Goal: Task Accomplishment & Management: Manage account settings

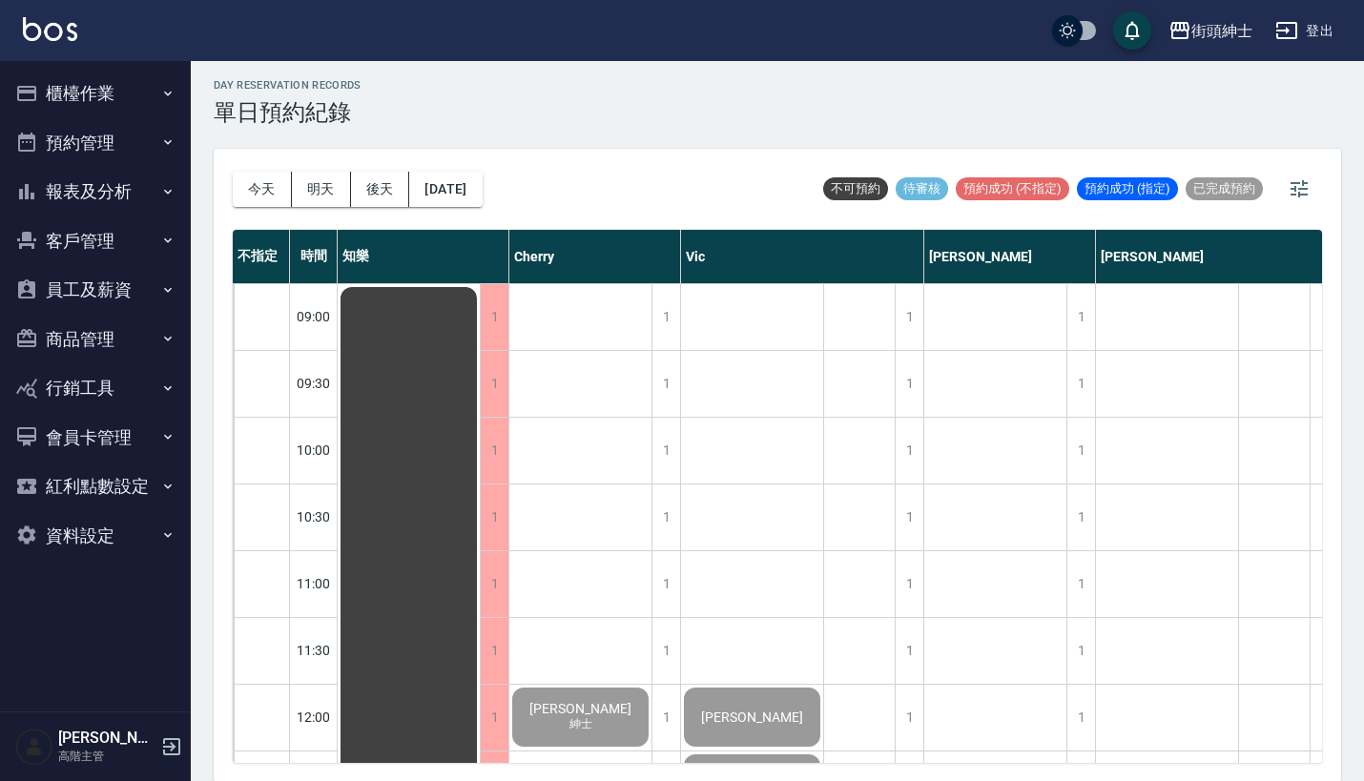
scroll to position [1331, 0]
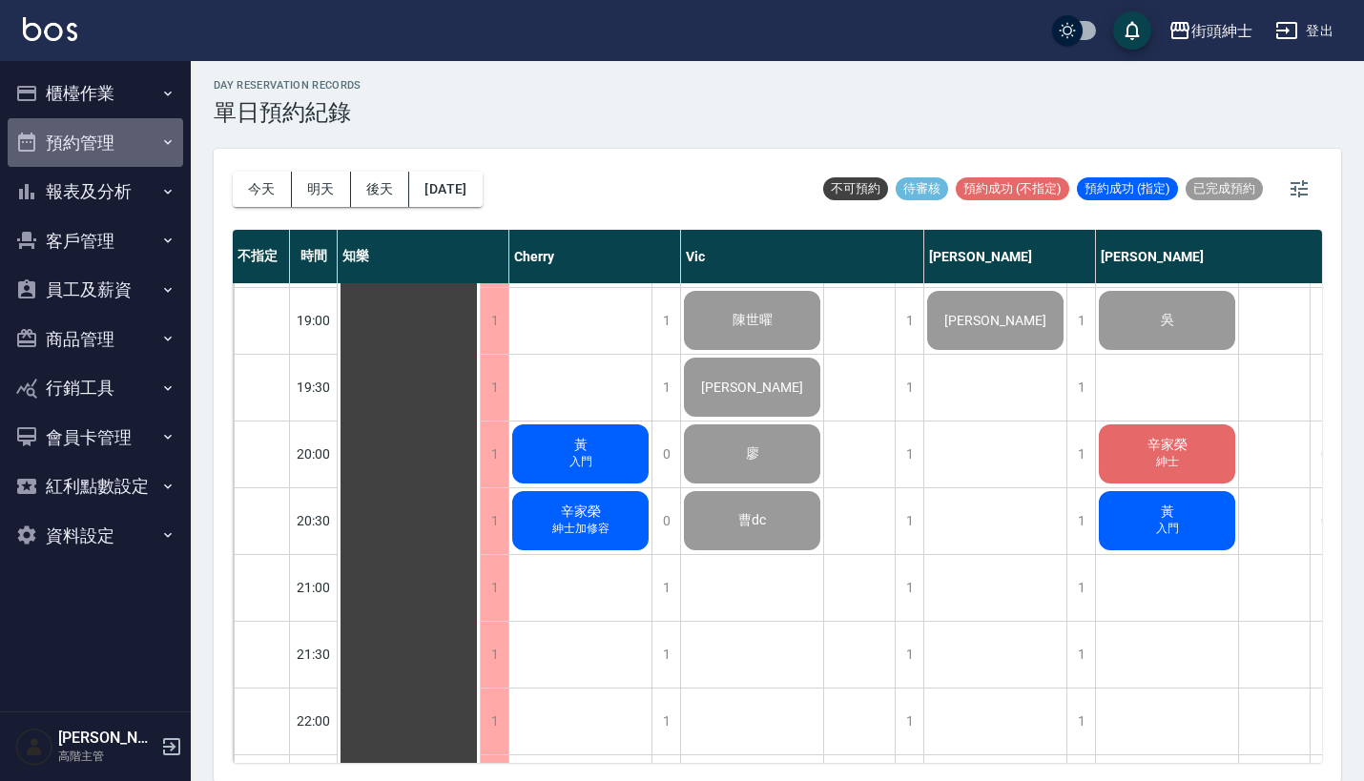
click at [116, 148] on button "預約管理" at bounding box center [95, 143] width 175 height 50
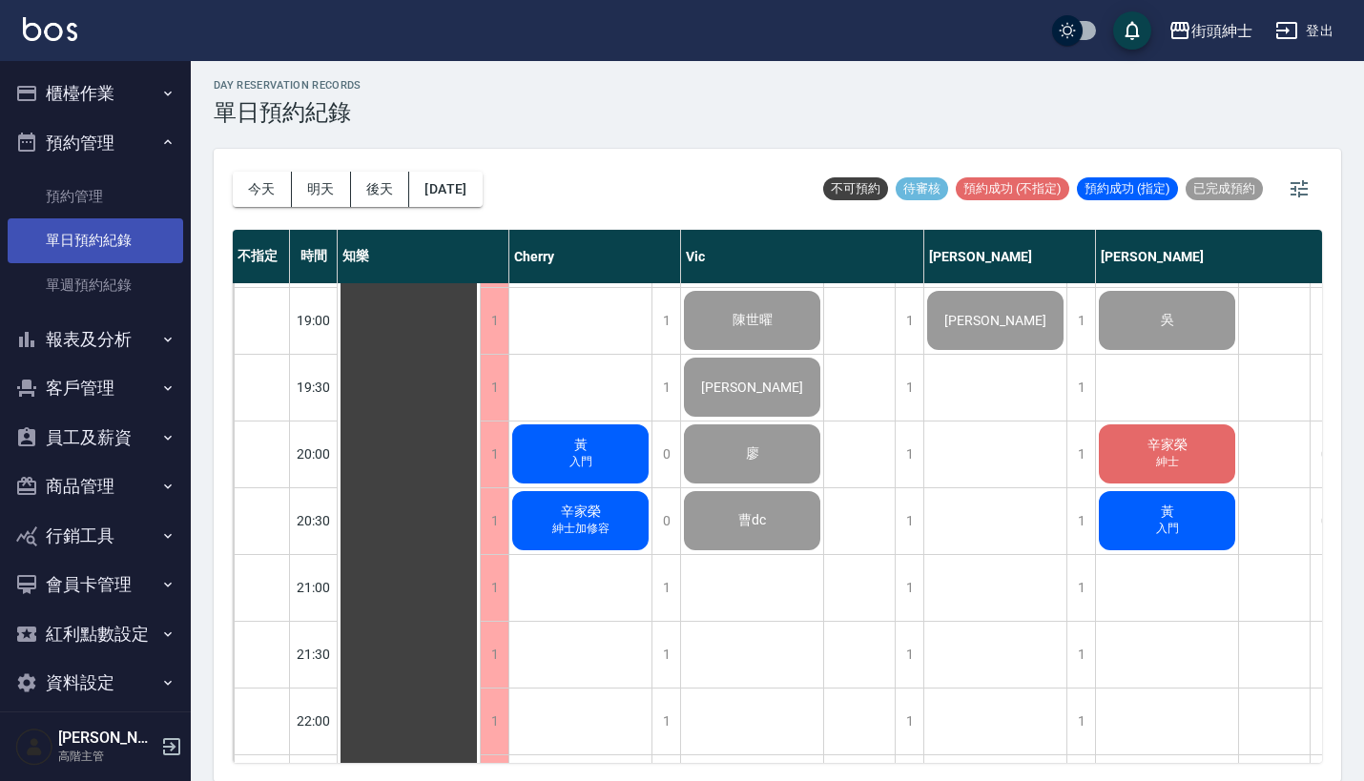
click at [129, 251] on link "單日預約紀錄" at bounding box center [95, 240] width 175 height 44
click at [260, 184] on button "今天" at bounding box center [262, 189] width 59 height 35
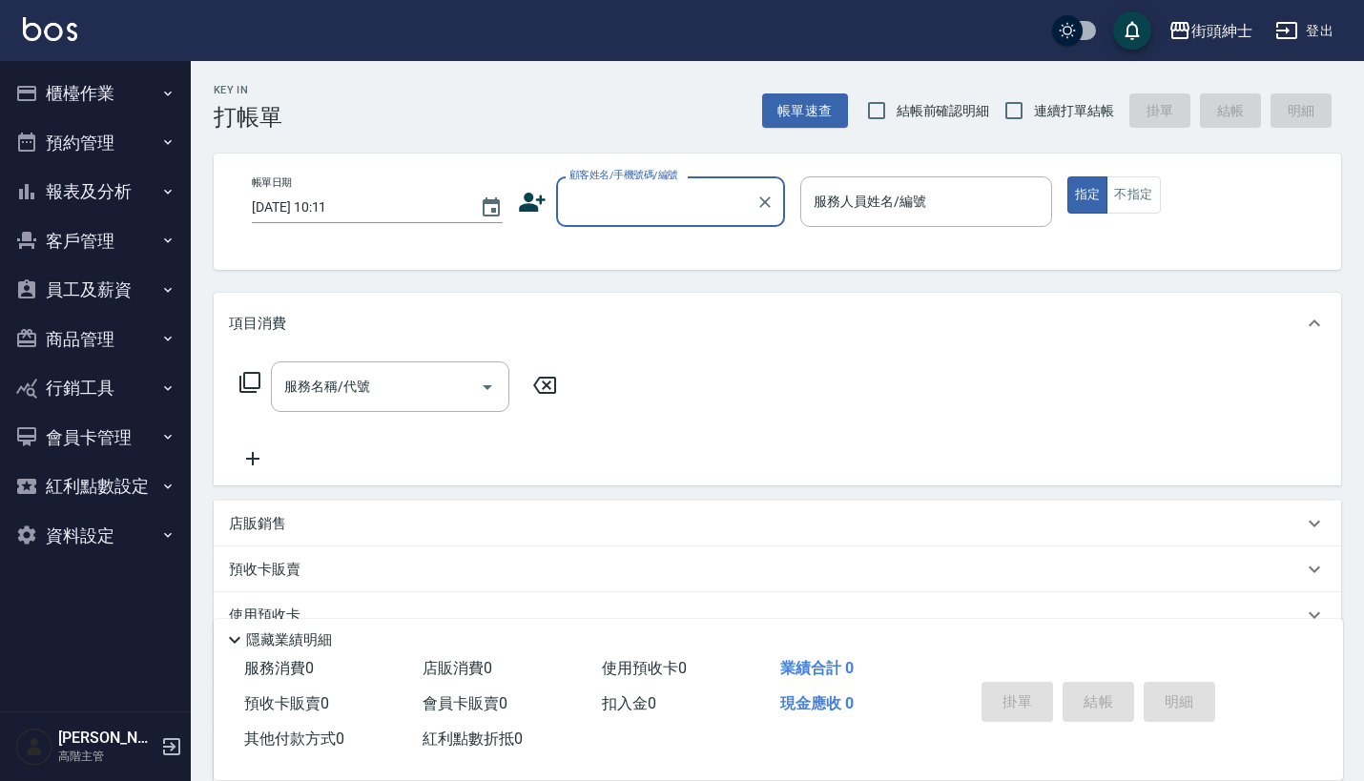
click at [141, 144] on button "預約管理" at bounding box center [95, 143] width 175 height 50
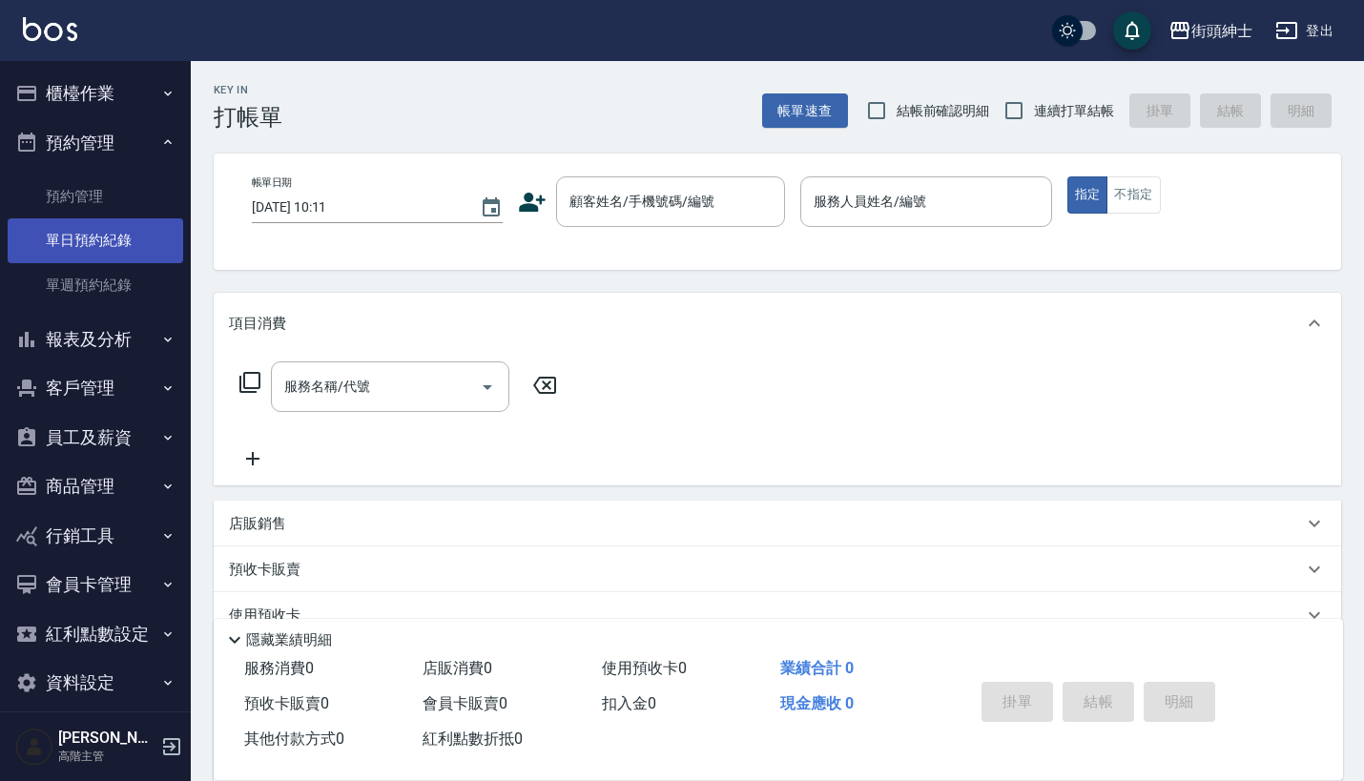
click at [99, 250] on link "單日預約紀錄" at bounding box center [95, 240] width 175 height 44
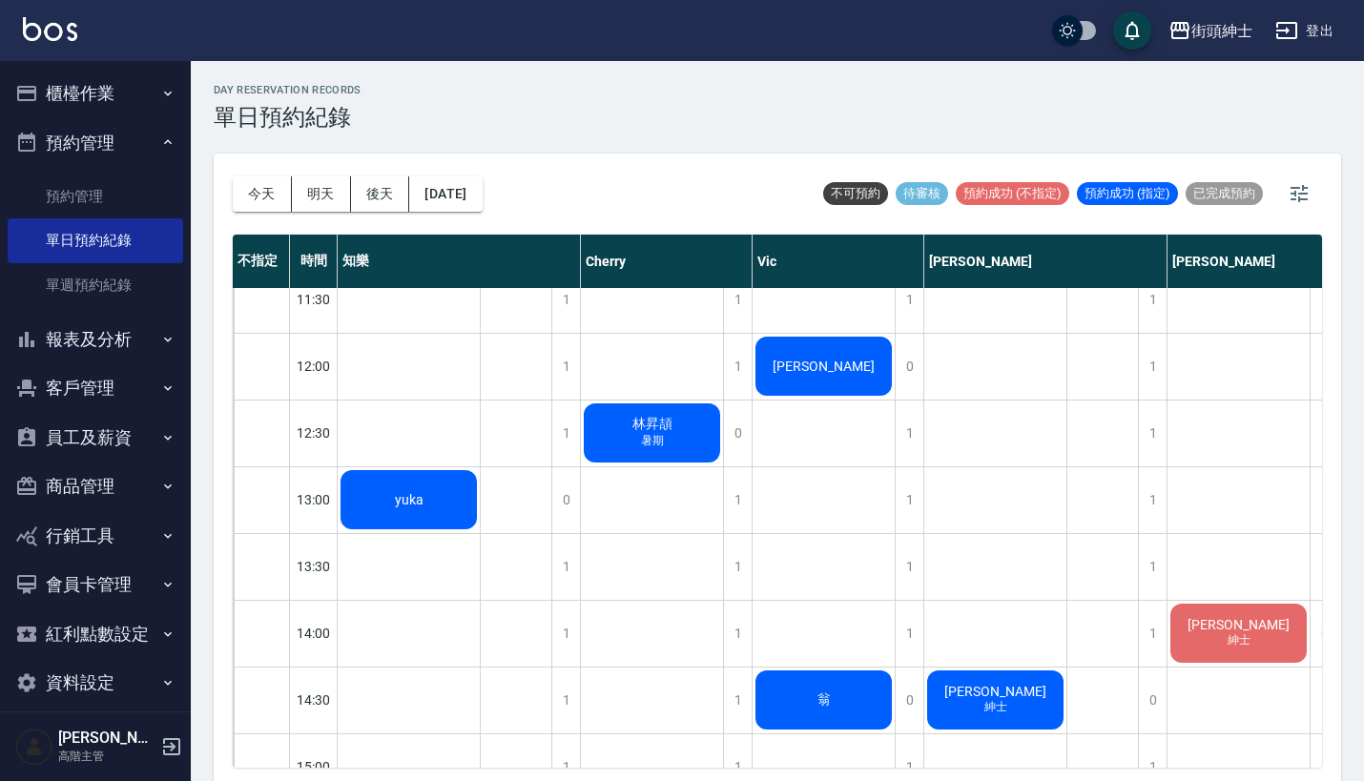
scroll to position [358, 0]
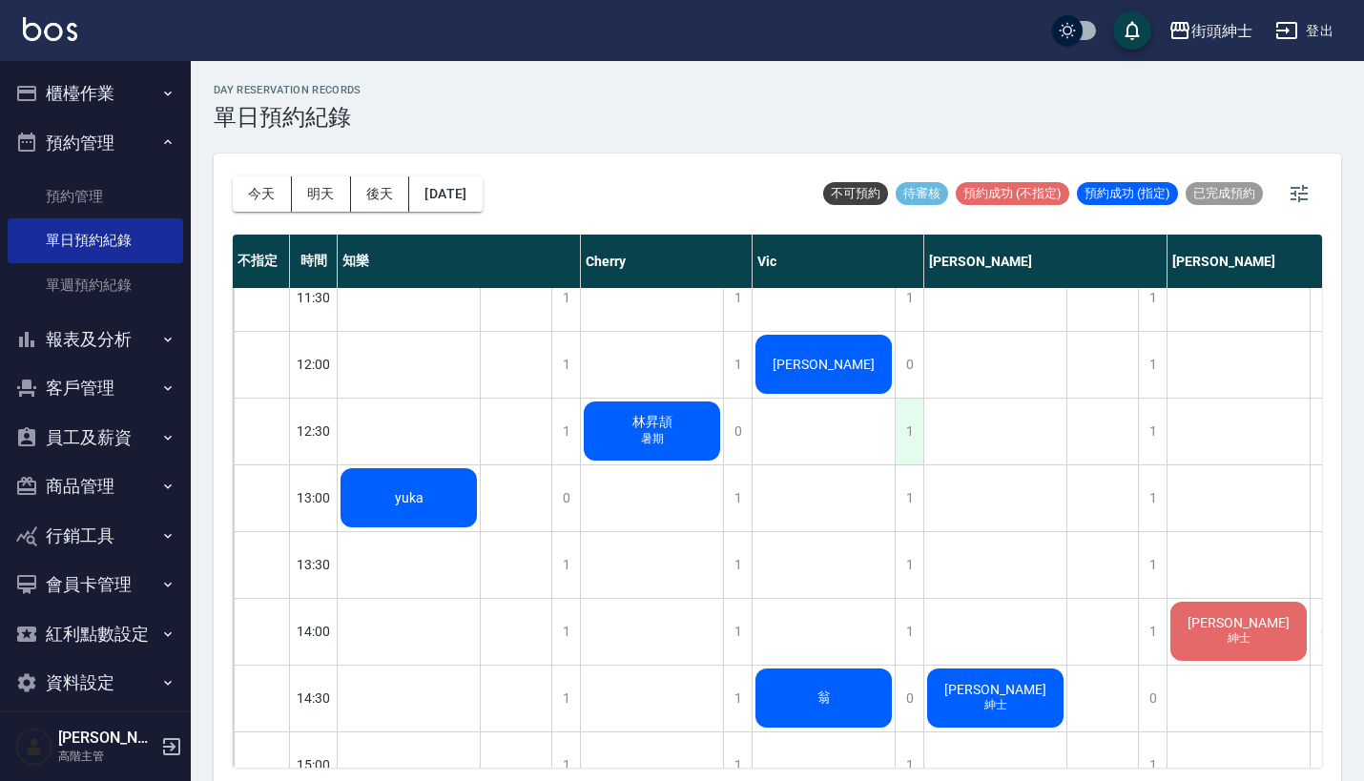
click at [918, 421] on div "1" at bounding box center [909, 432] width 29 height 66
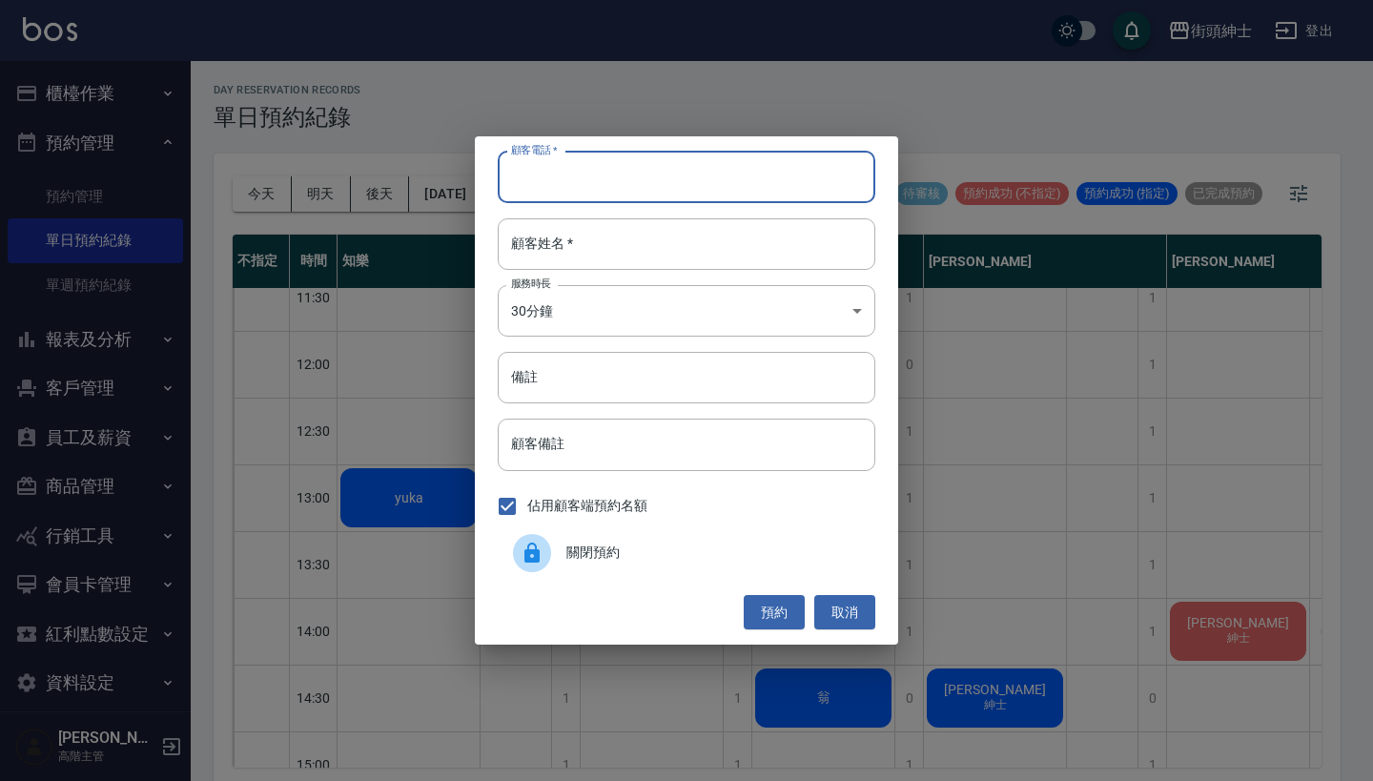
paste input "威廸 0976621313"
type input "威廸 0976621313"
click at [652, 217] on div "顧客電話   * 威廸 0976621313 顧客電話   * 顧客姓名   * 顧客姓名   * 服務時長 30分鐘 1 服務時長 備註 備註 顧客備註 顧…" at bounding box center [686, 390] width 423 height 508
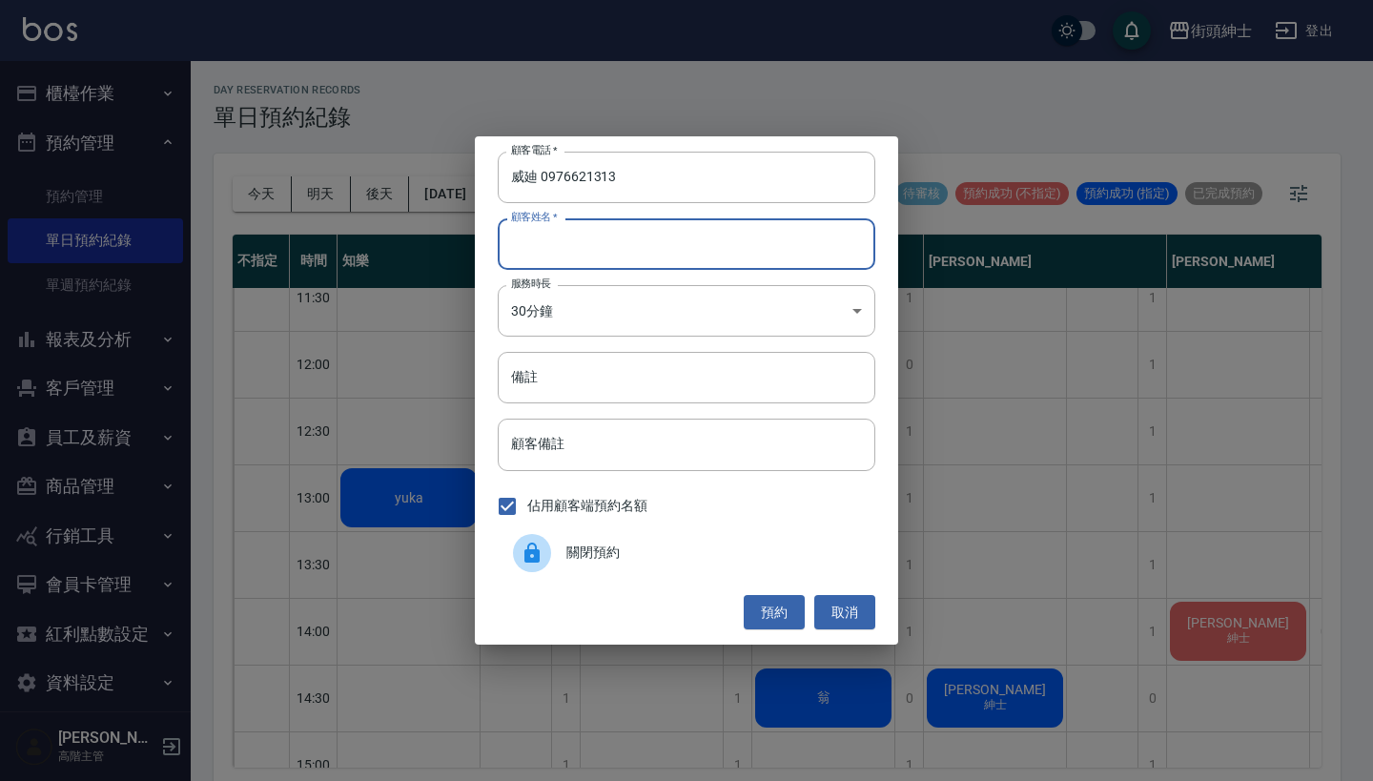
paste input "威廸 0976621313"
type input "威廸 0976621313"
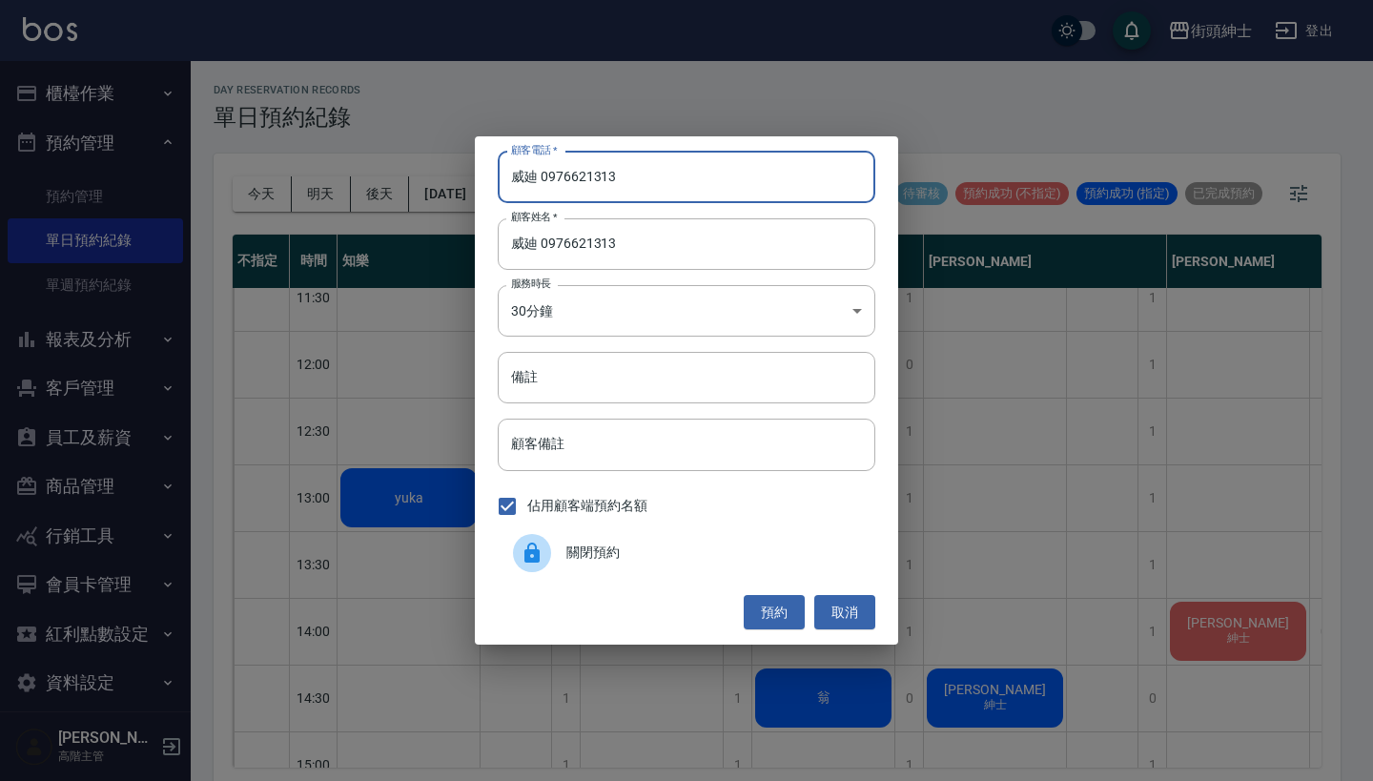
drag, startPoint x: 543, startPoint y: 179, endPoint x: 437, endPoint y: 179, distance: 105.9
click at [439, 179] on div "顧客電話   * 威廸 0976621313 顧客電話   * 顧客姓名   * 威廸 0976621313 顧客姓名   * 服務時長 30分鐘 1 服務時…" at bounding box center [686, 390] width 1373 height 781
type input "0976621313"
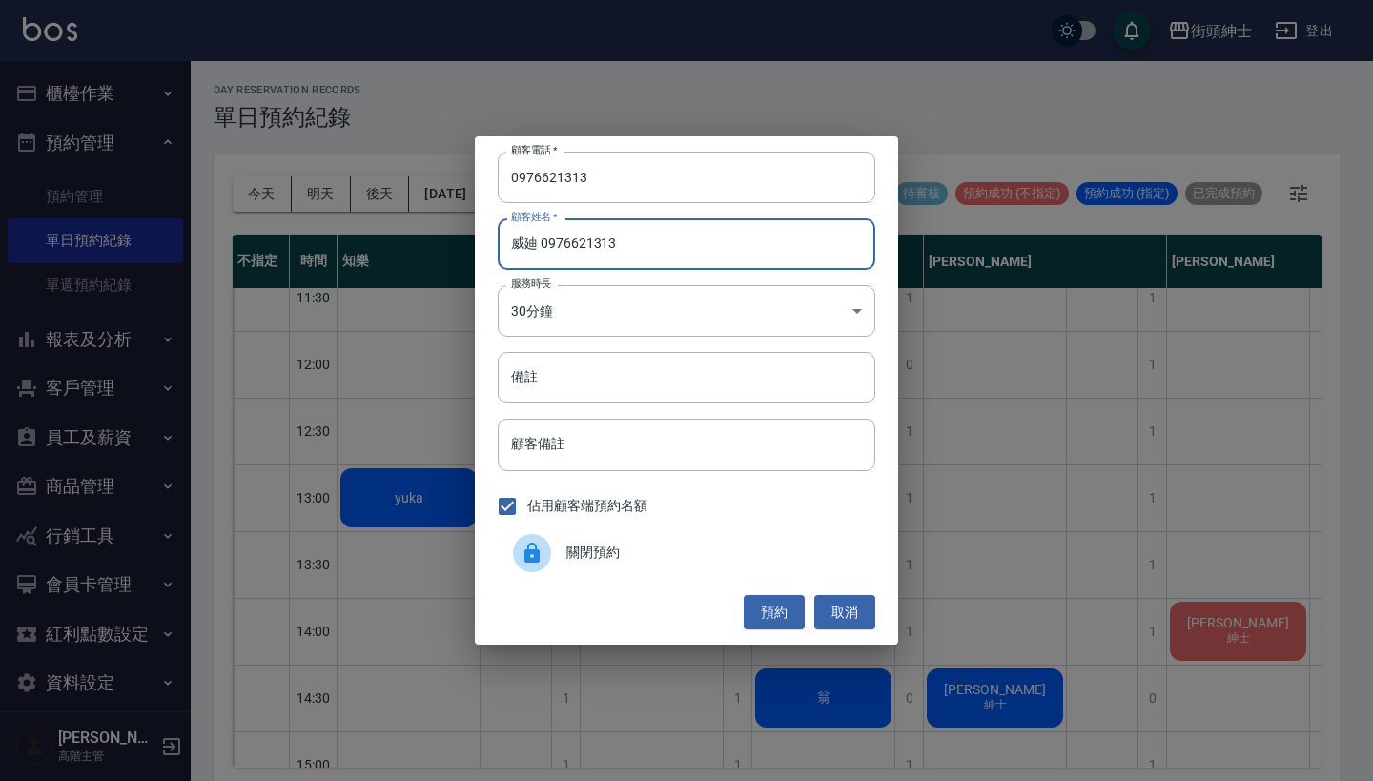
drag, startPoint x: 662, startPoint y: 250, endPoint x: 535, endPoint y: 244, distance: 127.0
click at [535, 244] on input "威廸 0976621313" at bounding box center [687, 244] width 378 height 52
type input "威廸"
click at [766, 605] on button "預約" at bounding box center [774, 612] width 61 height 35
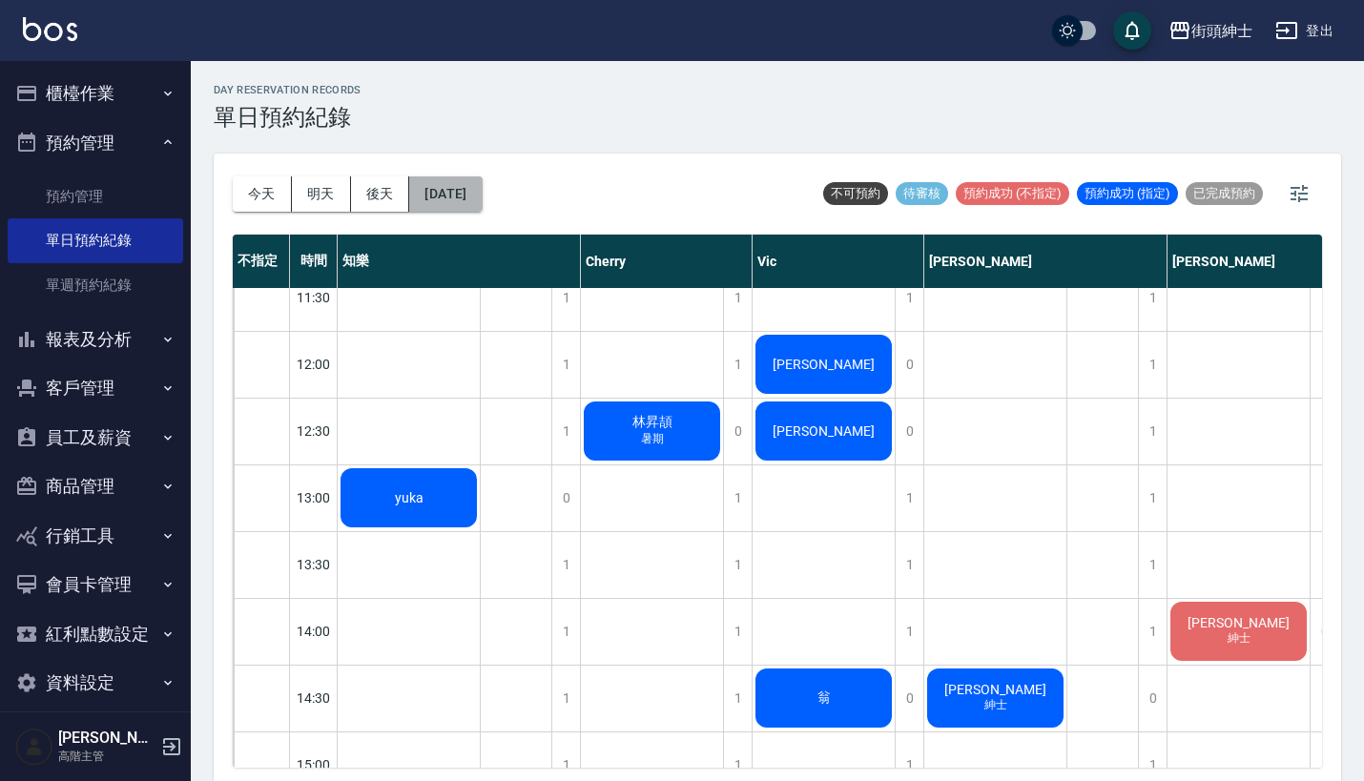
click at [475, 191] on button "[DATE]" at bounding box center [445, 193] width 72 height 35
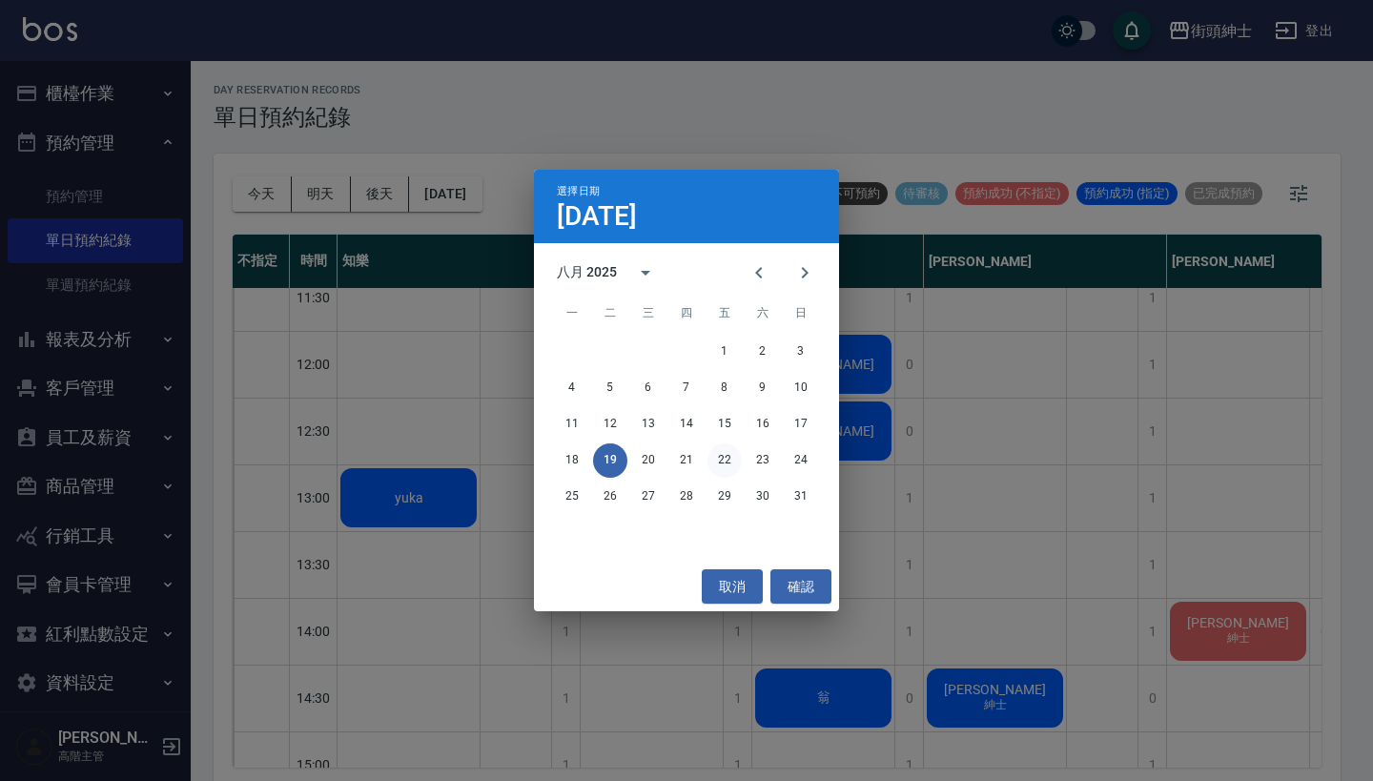
click at [720, 470] on button "22" at bounding box center [725, 461] width 34 height 34
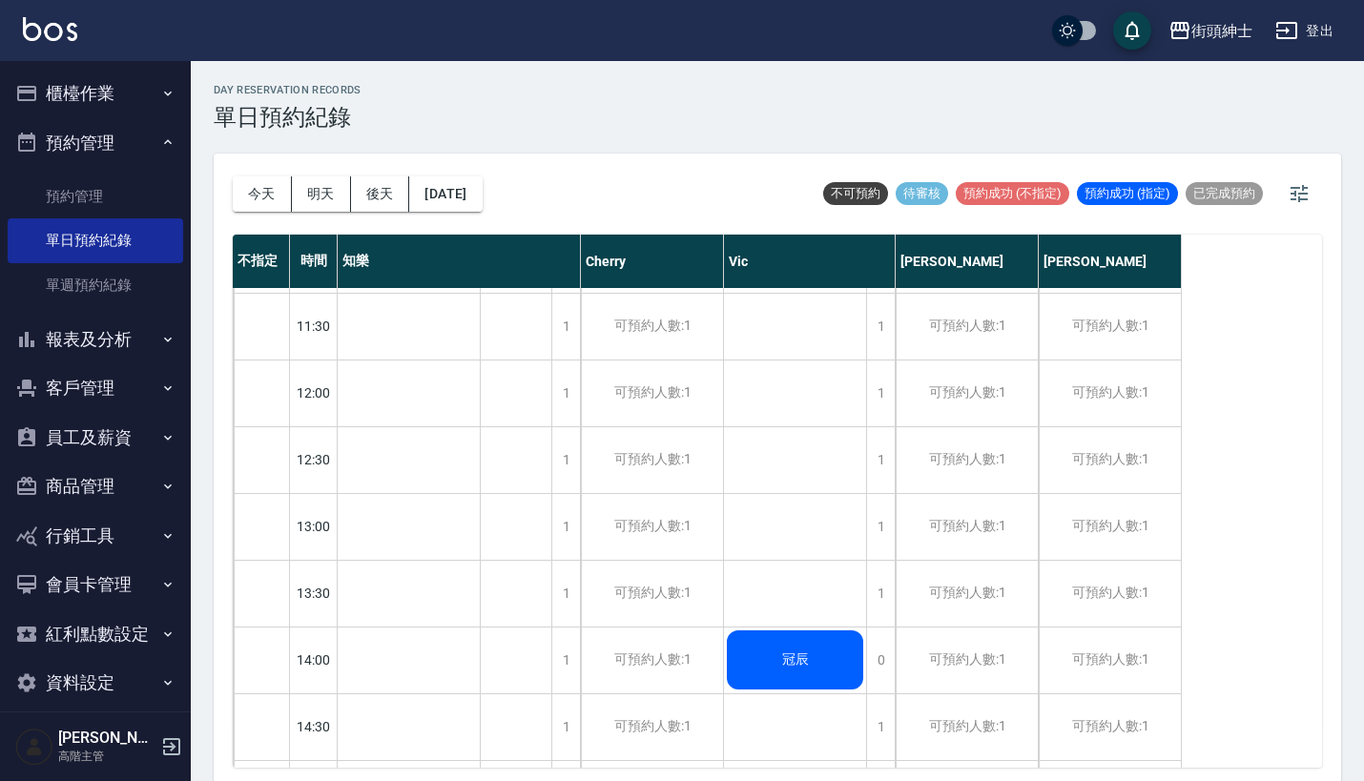
scroll to position [464, 0]
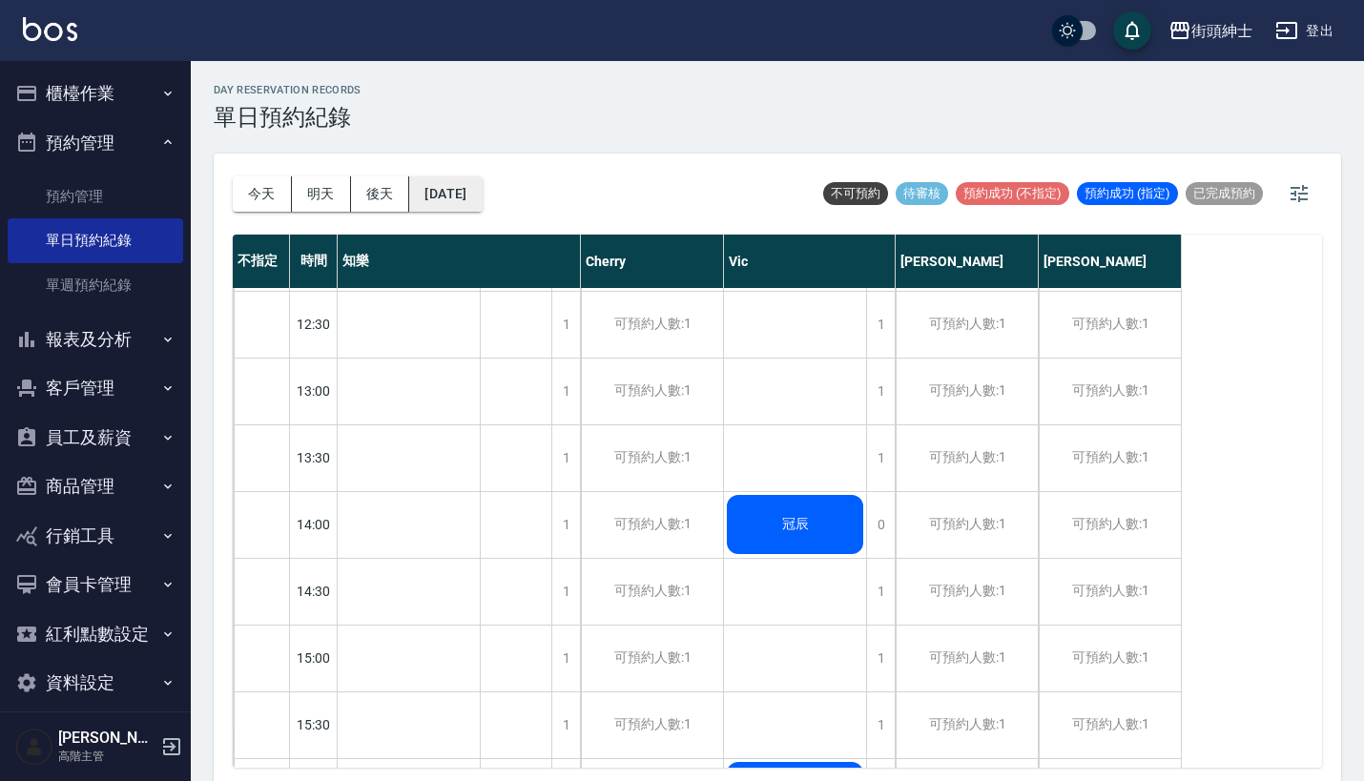
click at [482, 185] on button "2025/08/22" at bounding box center [445, 193] width 72 height 35
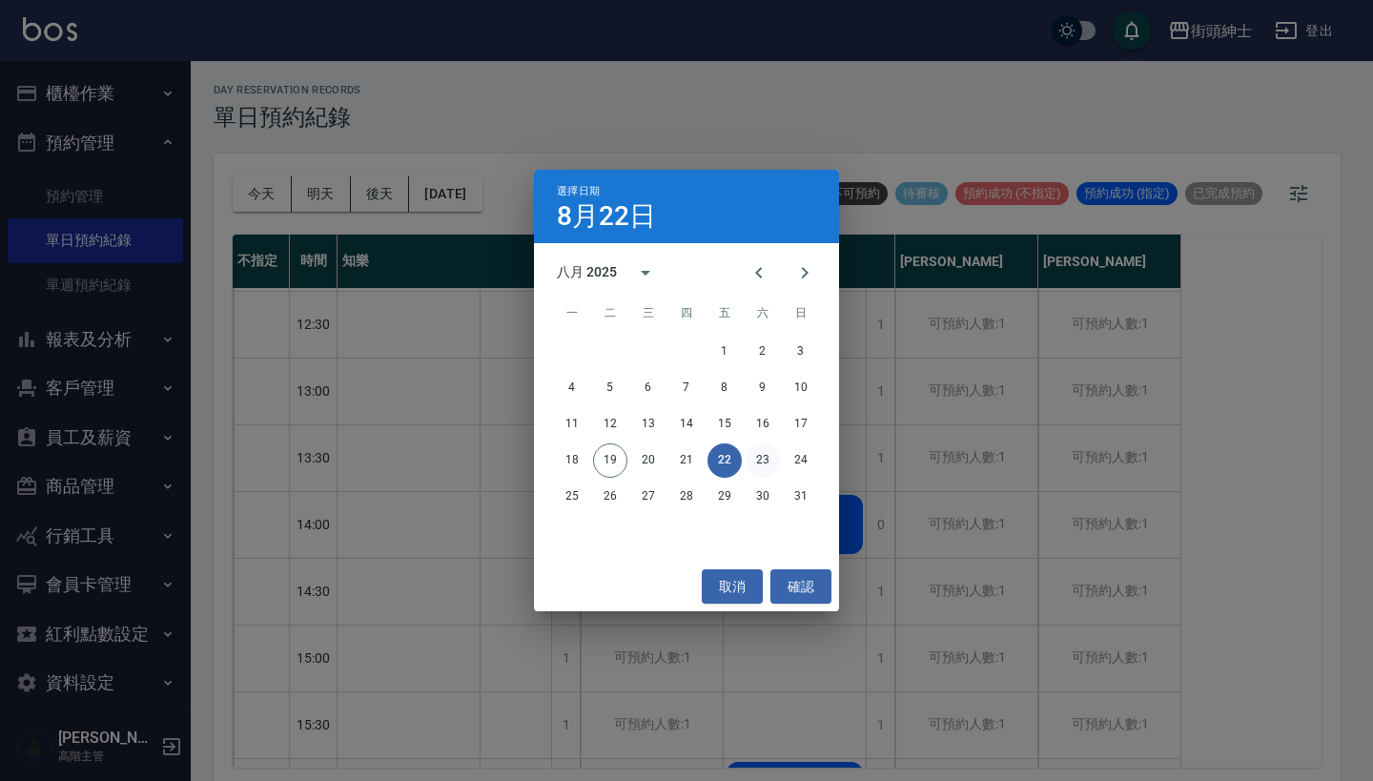
click at [752, 462] on button "23" at bounding box center [763, 461] width 34 height 34
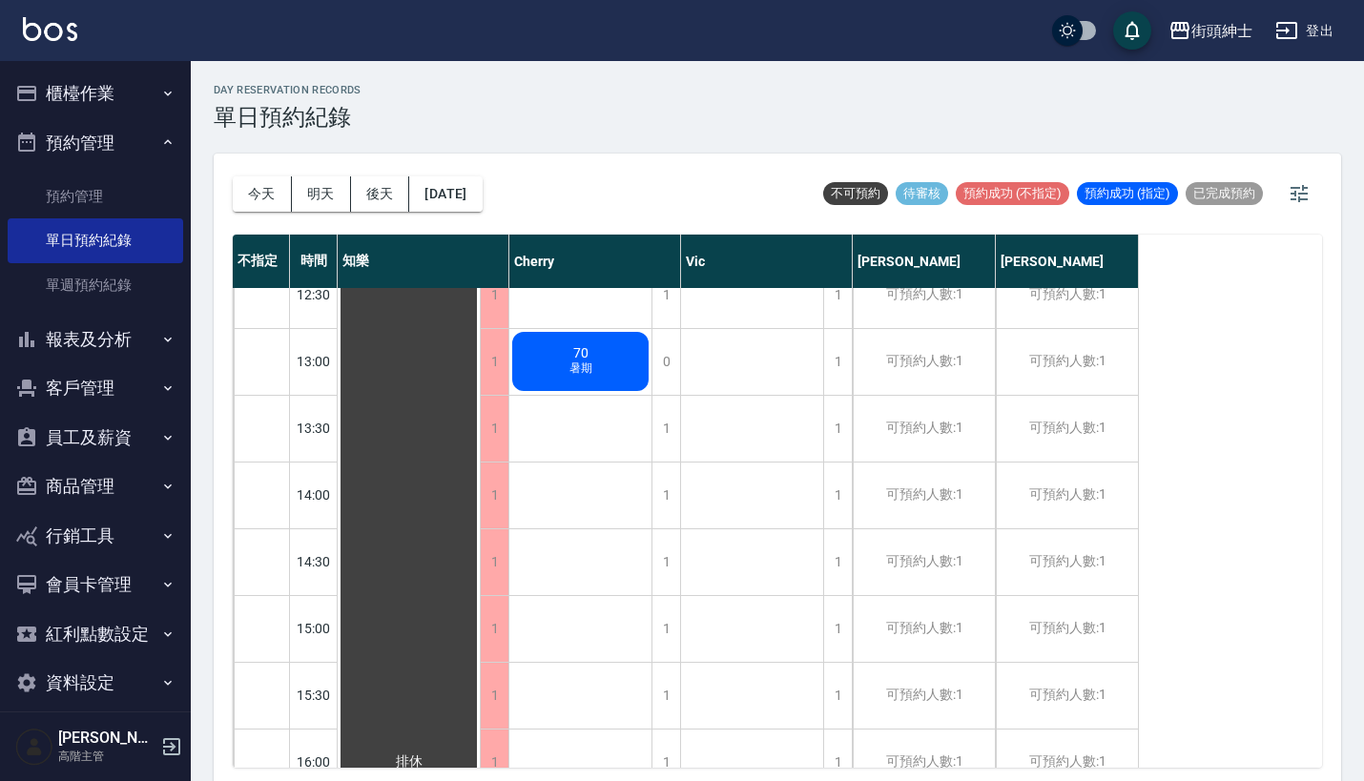
scroll to position [507, 0]
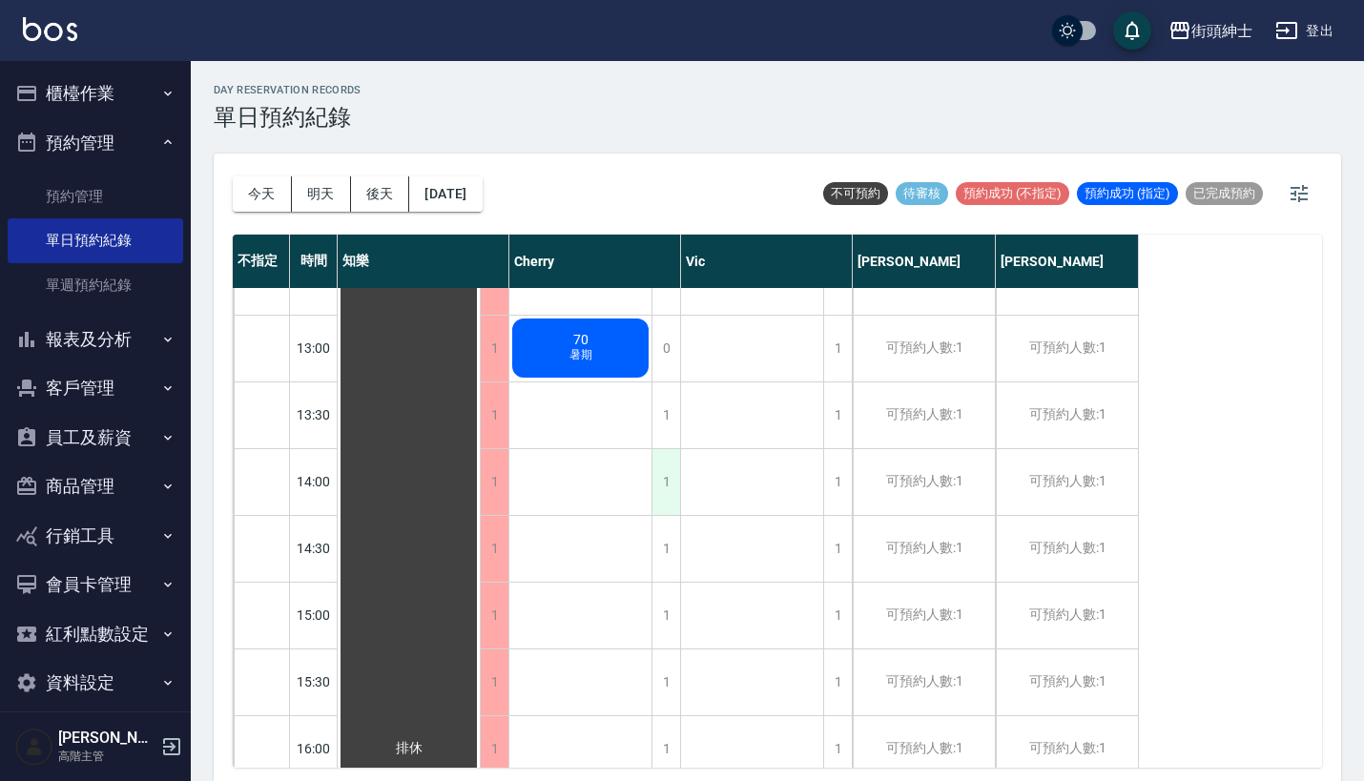
click at [668, 482] on div "1" at bounding box center [665, 482] width 29 height 66
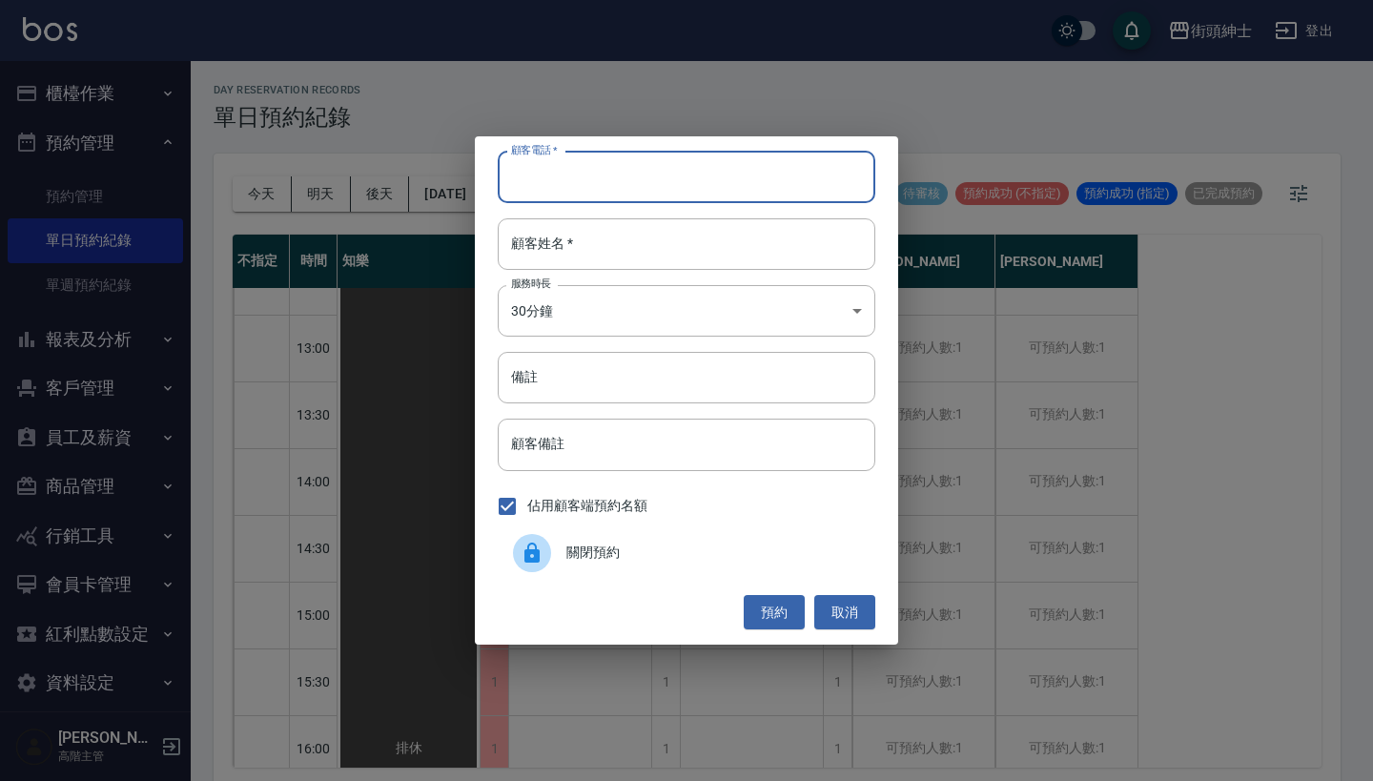
paste input "莊先生 電話：0975401150"
type input "莊先生 電話：0975401150"
paste input "莊先生 電話：0975401150"
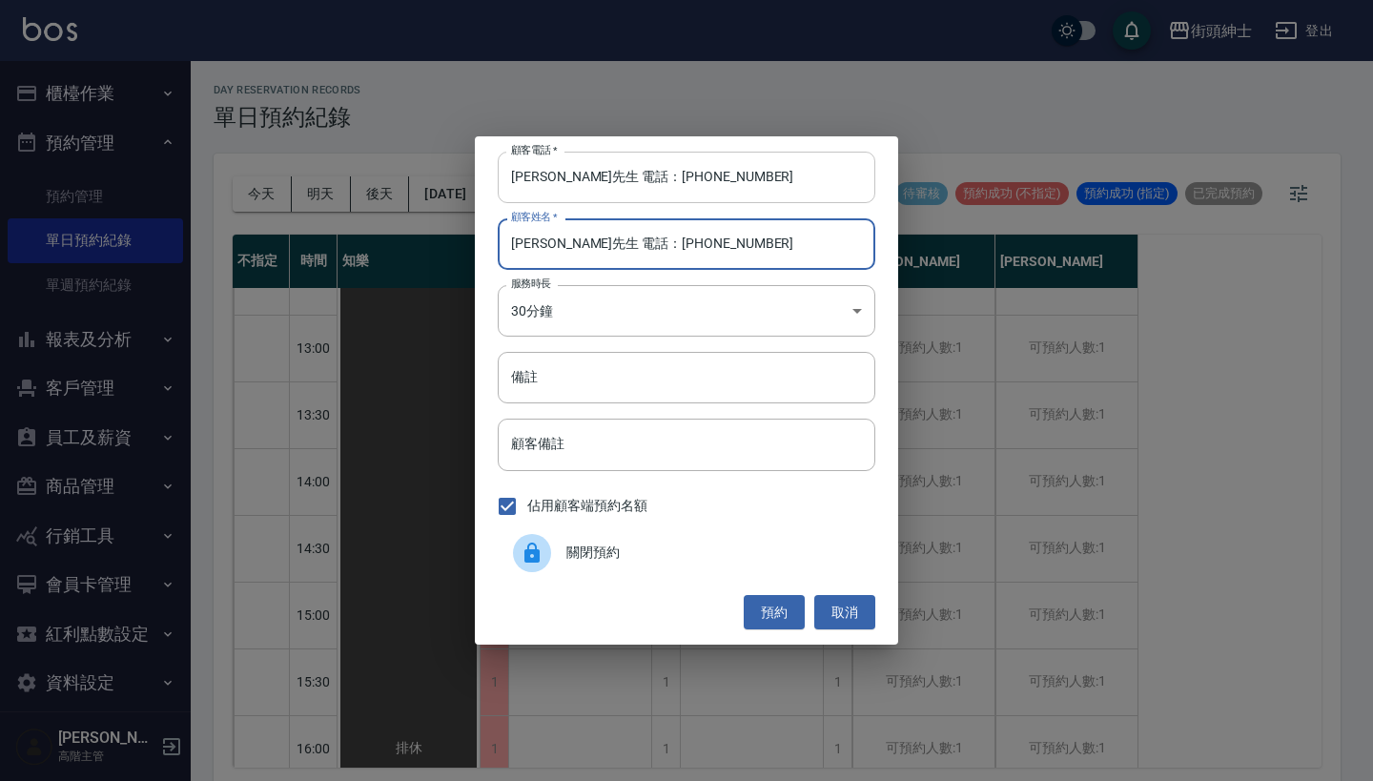
type input "莊先生 電話：0975401150"
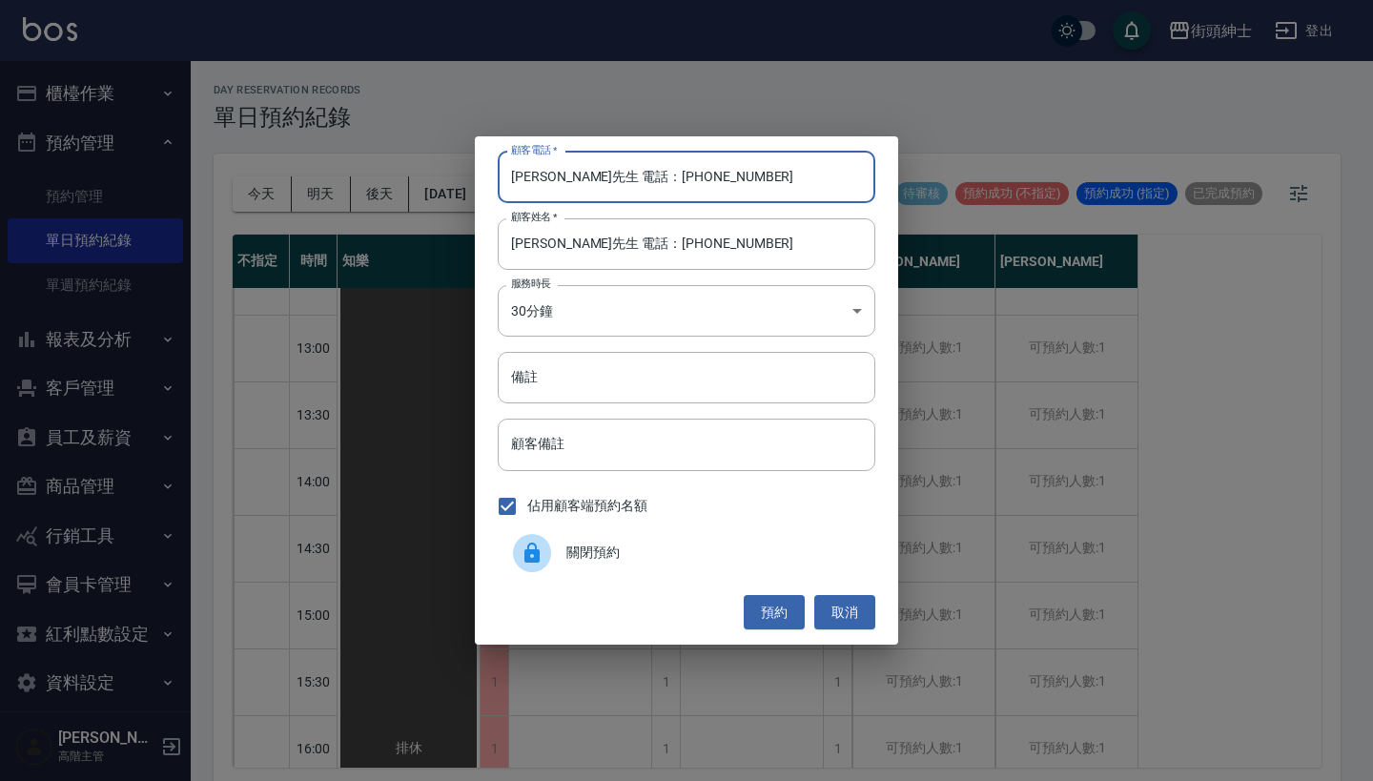
drag, startPoint x: 590, startPoint y: 178, endPoint x: 402, endPoint y: 167, distance: 188.2
click at [404, 167] on div "顧客電話   * 莊先生 電話：0975401150 顧客電話   * 顧客姓名   * 莊先生 電話：0975401150 顧客姓名   * 服務時長 30…" at bounding box center [686, 390] width 1373 height 781
type input "0975401150"
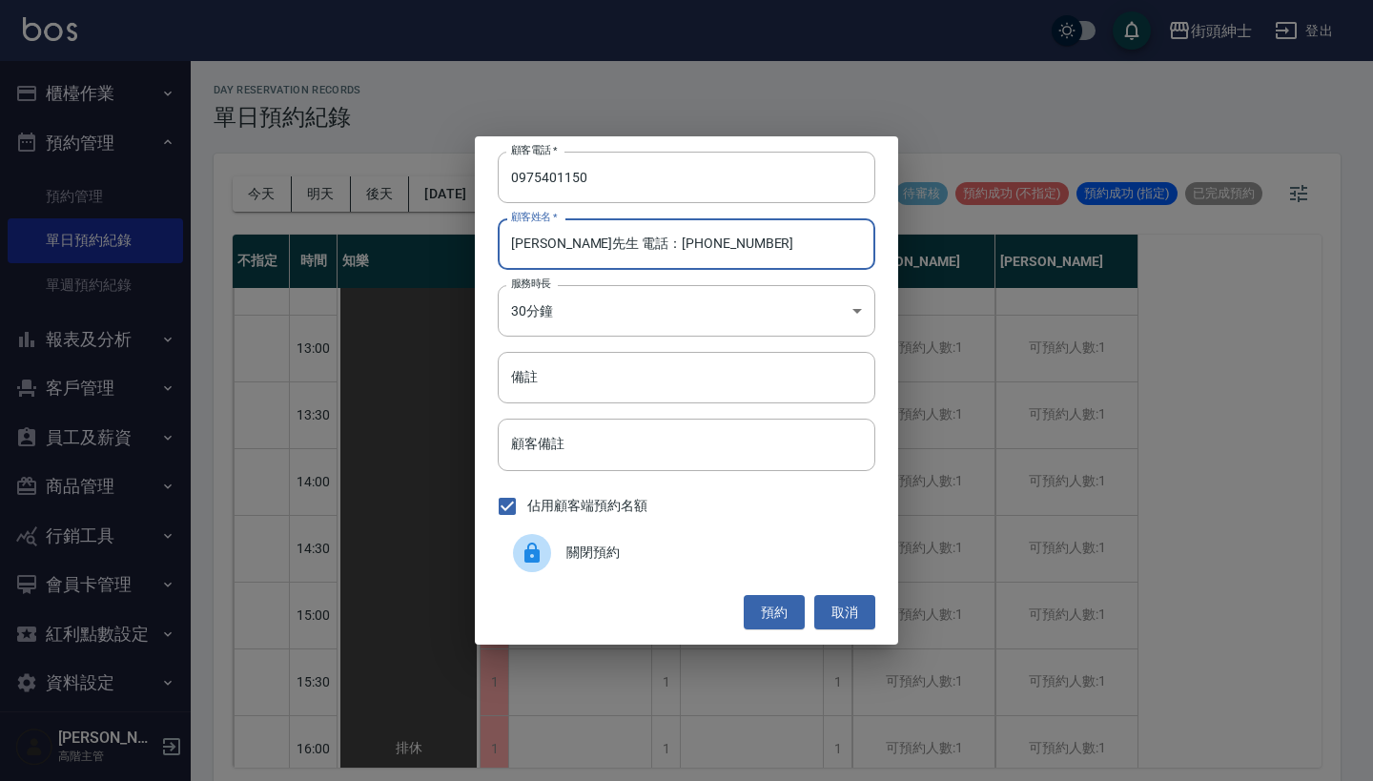
drag, startPoint x: 691, startPoint y: 246, endPoint x: 557, endPoint y: 246, distance: 133.5
click at [557, 246] on input "莊先生 電話：0975401150" at bounding box center [687, 244] width 378 height 52
type input "莊先生"
click at [592, 398] on input "備註" at bounding box center [687, 378] width 378 height 52
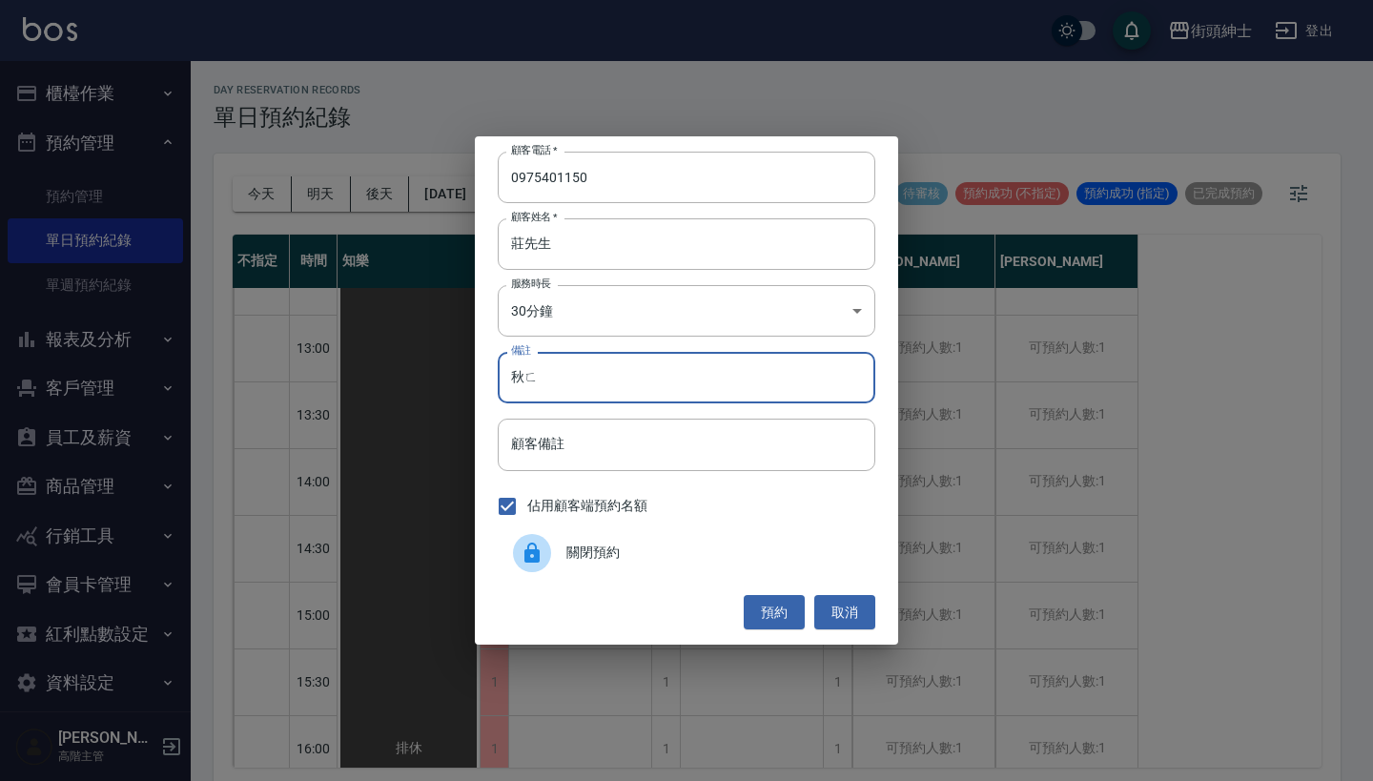
type input "秋"
type input "清粉刺體驗加修容"
click at [774, 610] on button "預約" at bounding box center [774, 612] width 61 height 35
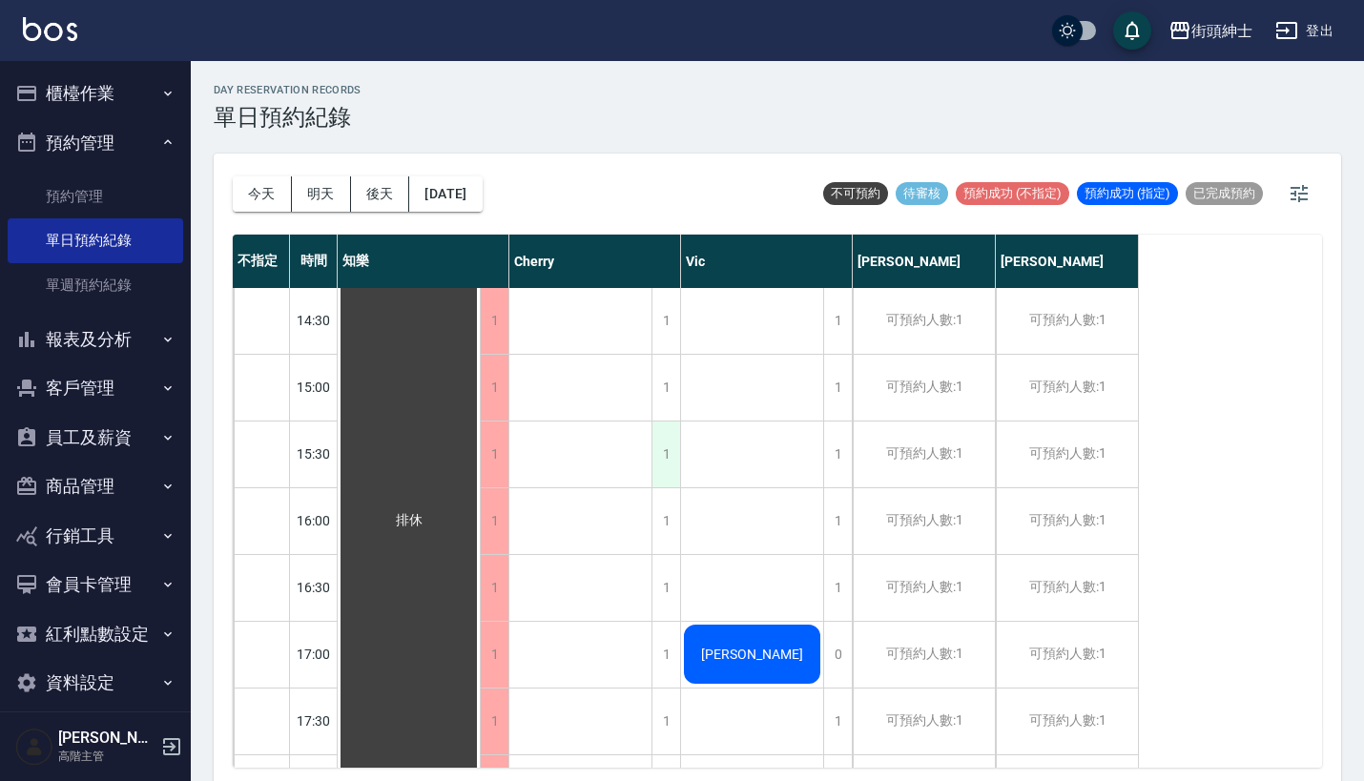
scroll to position [738, 0]
click at [667, 514] on div "1" at bounding box center [665, 518] width 29 height 66
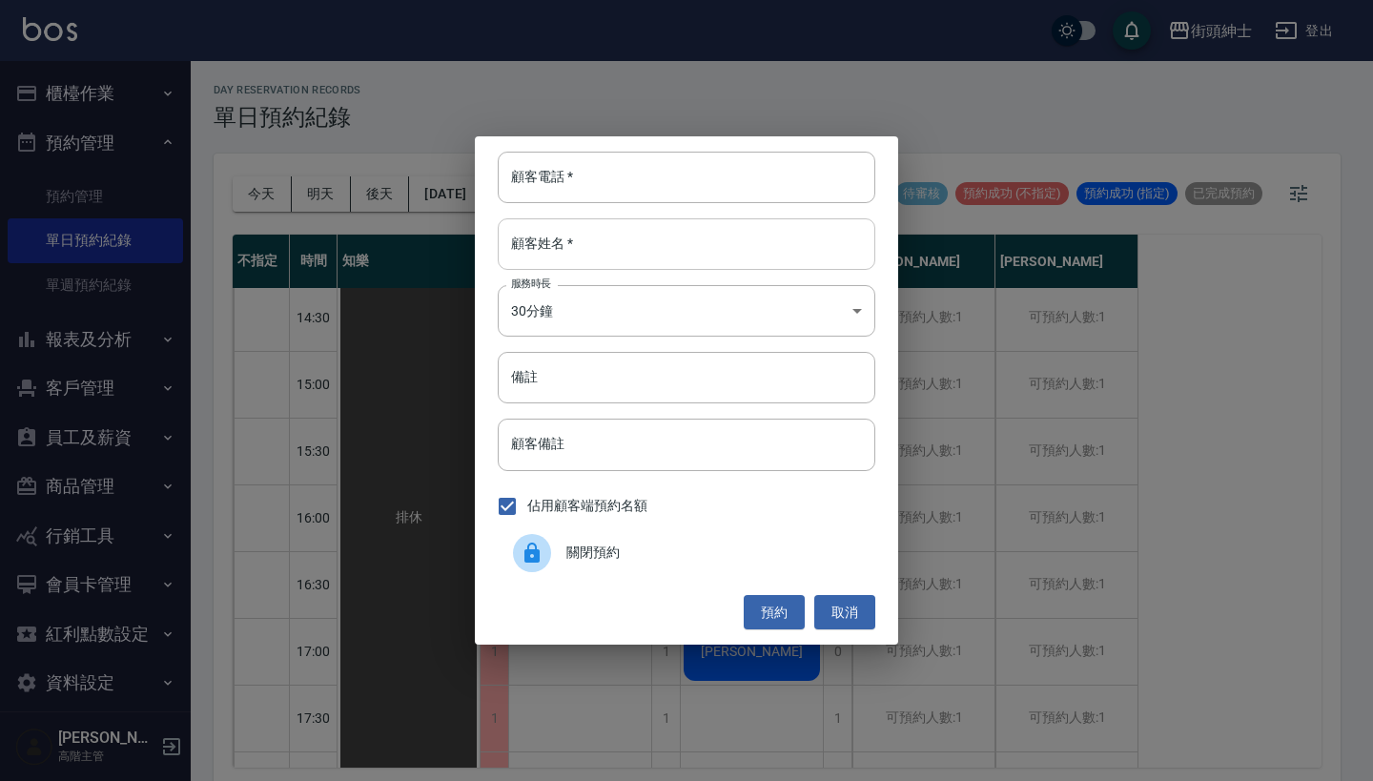
paste input "莊佩璇 電話：0909009100"
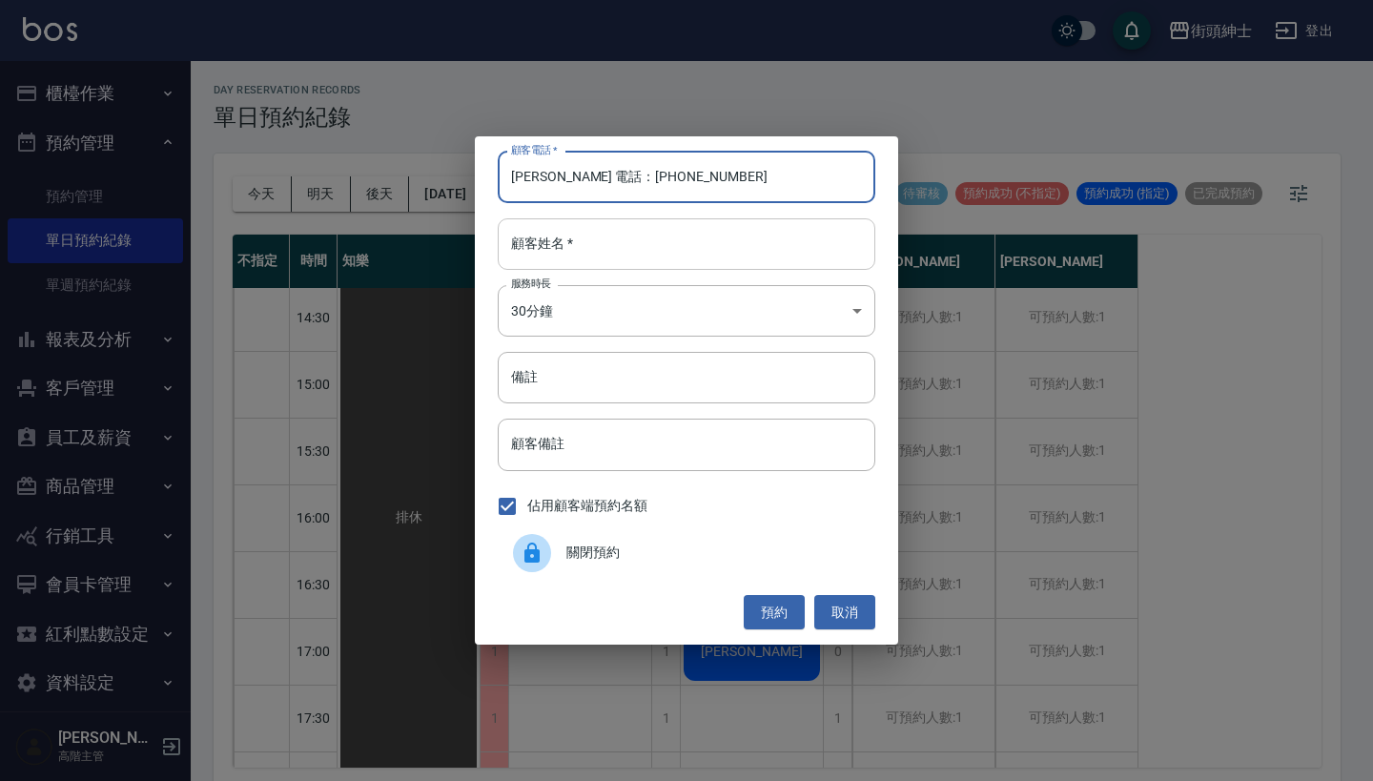
type input "莊佩璇 電話：0909009100"
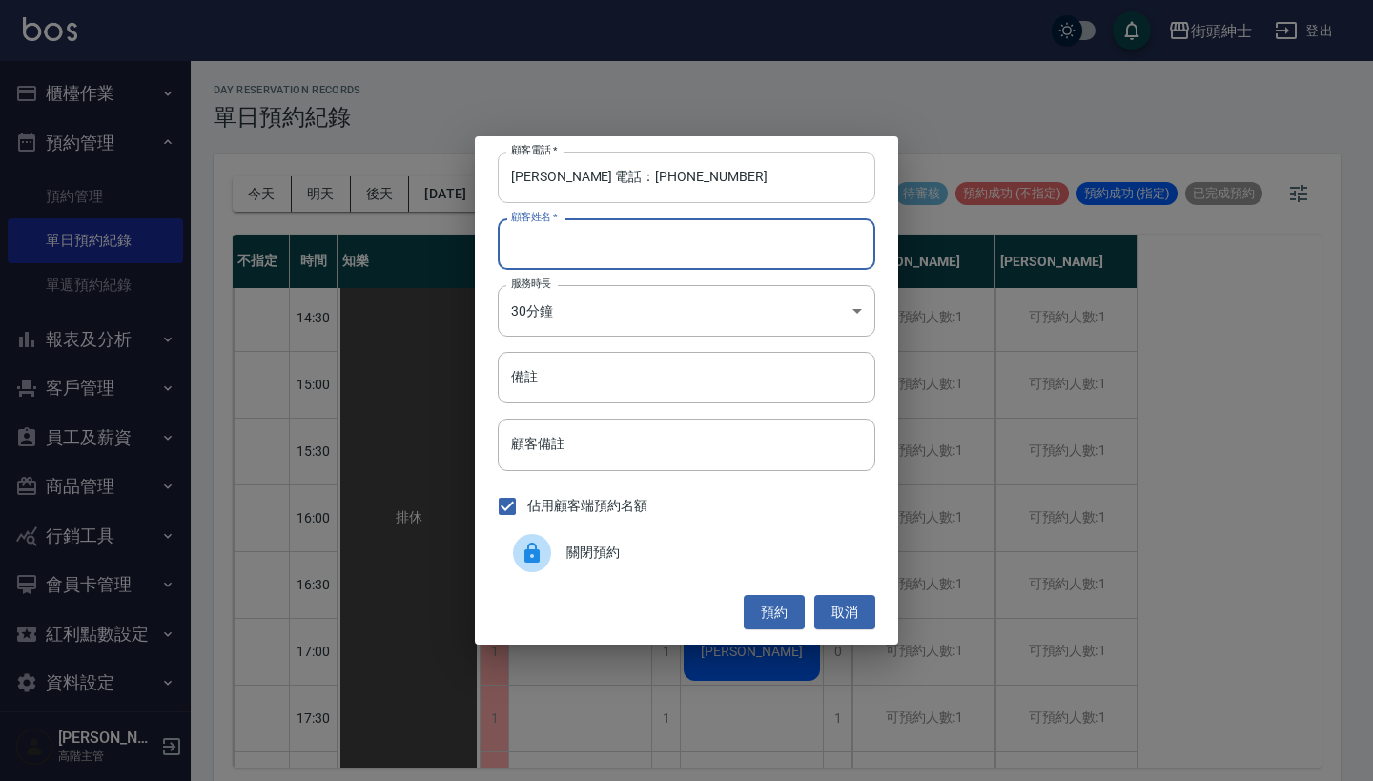
paste input "莊佩璇 電話：0909009100"
type input "莊佩璇 電話：0909009100"
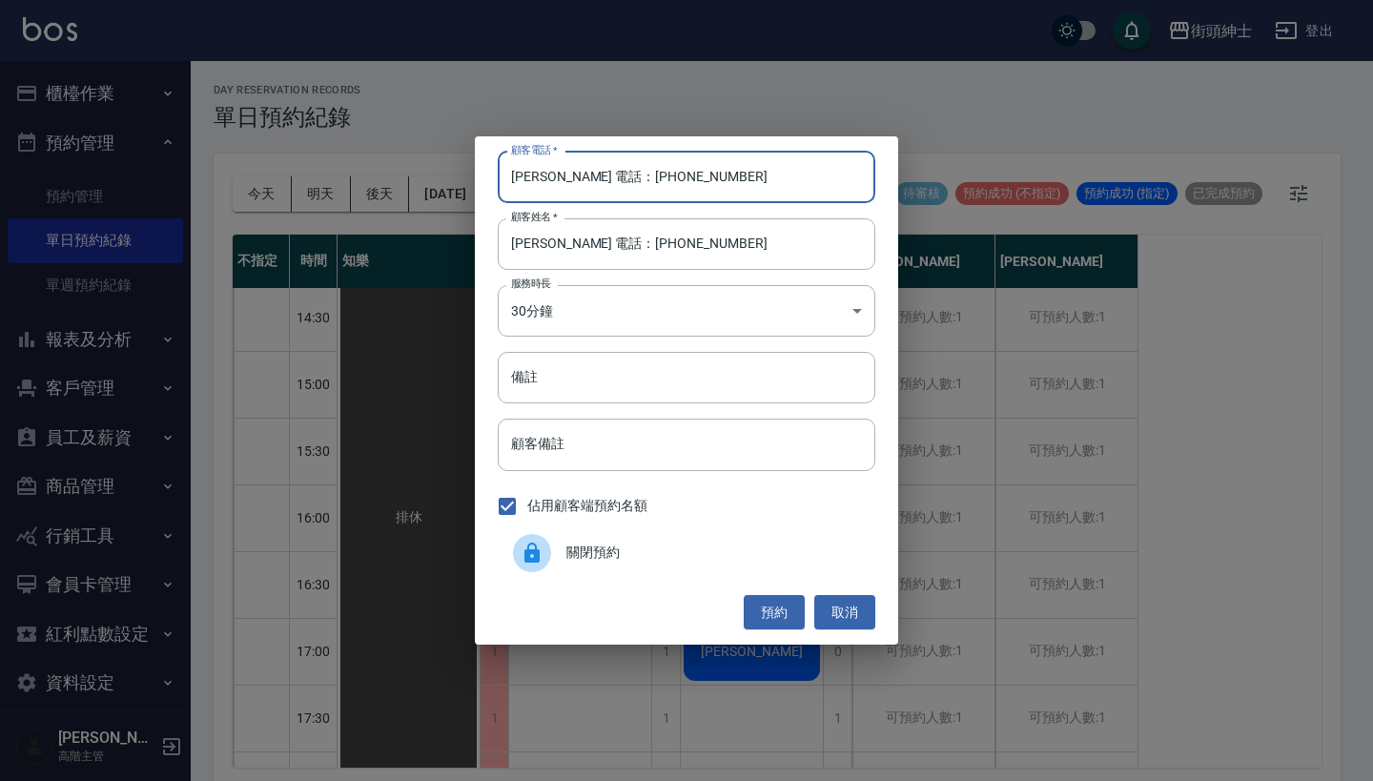
drag, startPoint x: 595, startPoint y: 176, endPoint x: 333, endPoint y: 199, distance: 263.3
click at [333, 199] on div "顧客電話   * 莊佩璇 電話：0909009100 顧客電話   * 顧客姓名   * 莊佩璇 電話：0909009100 顧客姓名   * 服務時長 30…" at bounding box center [686, 390] width 1373 height 781
click at [577, 177] on input "莊佩璇 電話：0909009100" at bounding box center [687, 178] width 378 height 52
drag, startPoint x: 583, startPoint y: 178, endPoint x: 323, endPoint y: 164, distance: 259.8
click at [323, 164] on div "顧客電話   * 莊佩璇 電話：0909009100 顧客電話   * 顧客姓名   * 莊佩璇 電話：0909009100 顧客姓名   * 服務時長 30…" at bounding box center [686, 390] width 1373 height 781
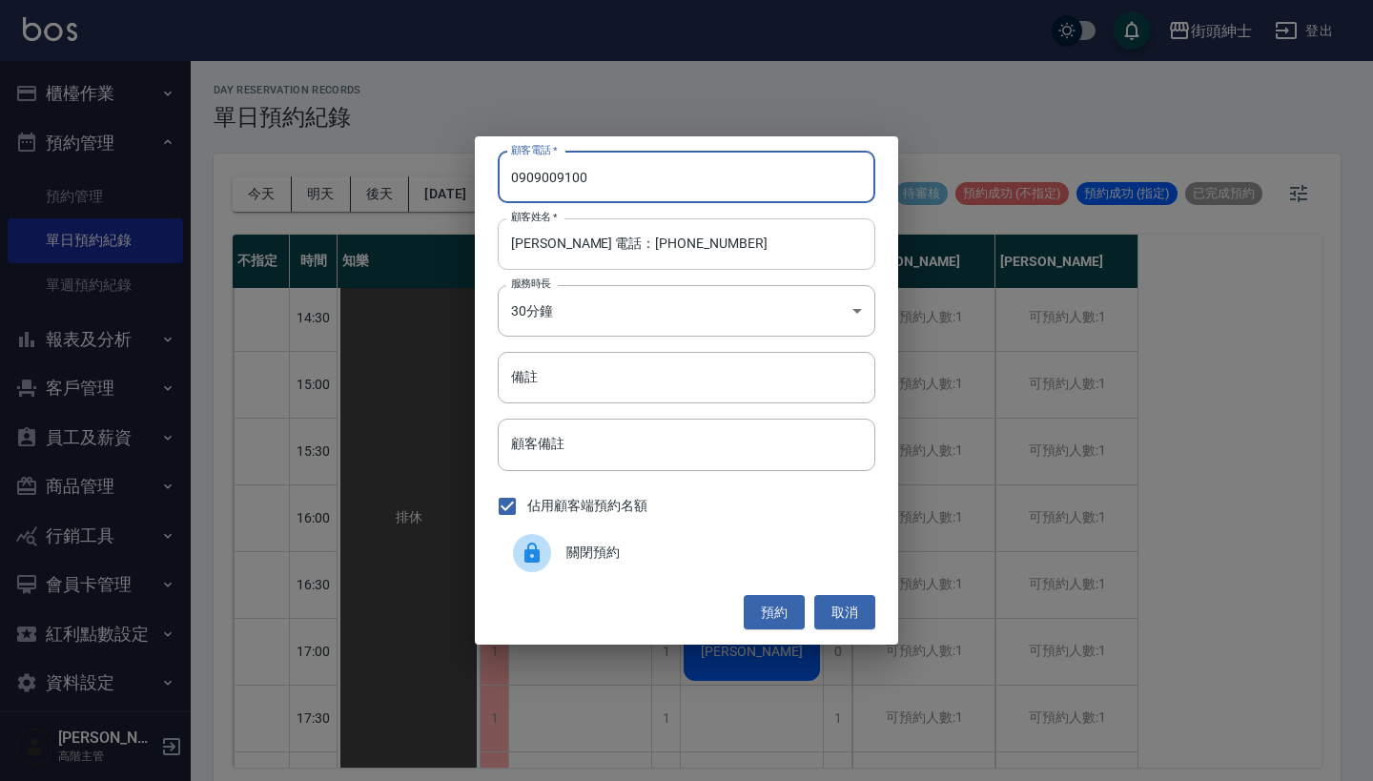
type input "0909009100"
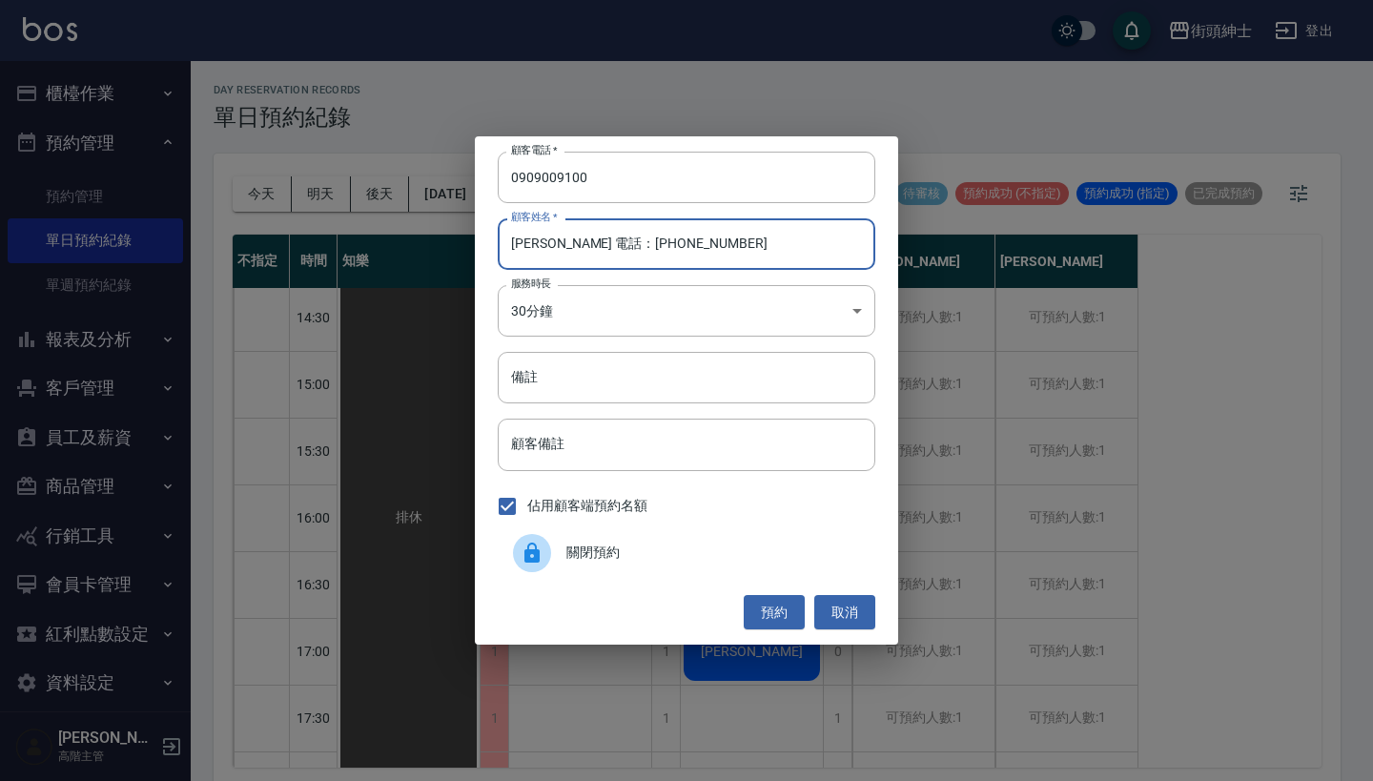
drag, startPoint x: 710, startPoint y: 245, endPoint x: 549, endPoint y: 243, distance: 160.2
click at [549, 243] on input "莊佩璇 電話：0909009100" at bounding box center [687, 244] width 378 height 52
type input "莊佩璇"
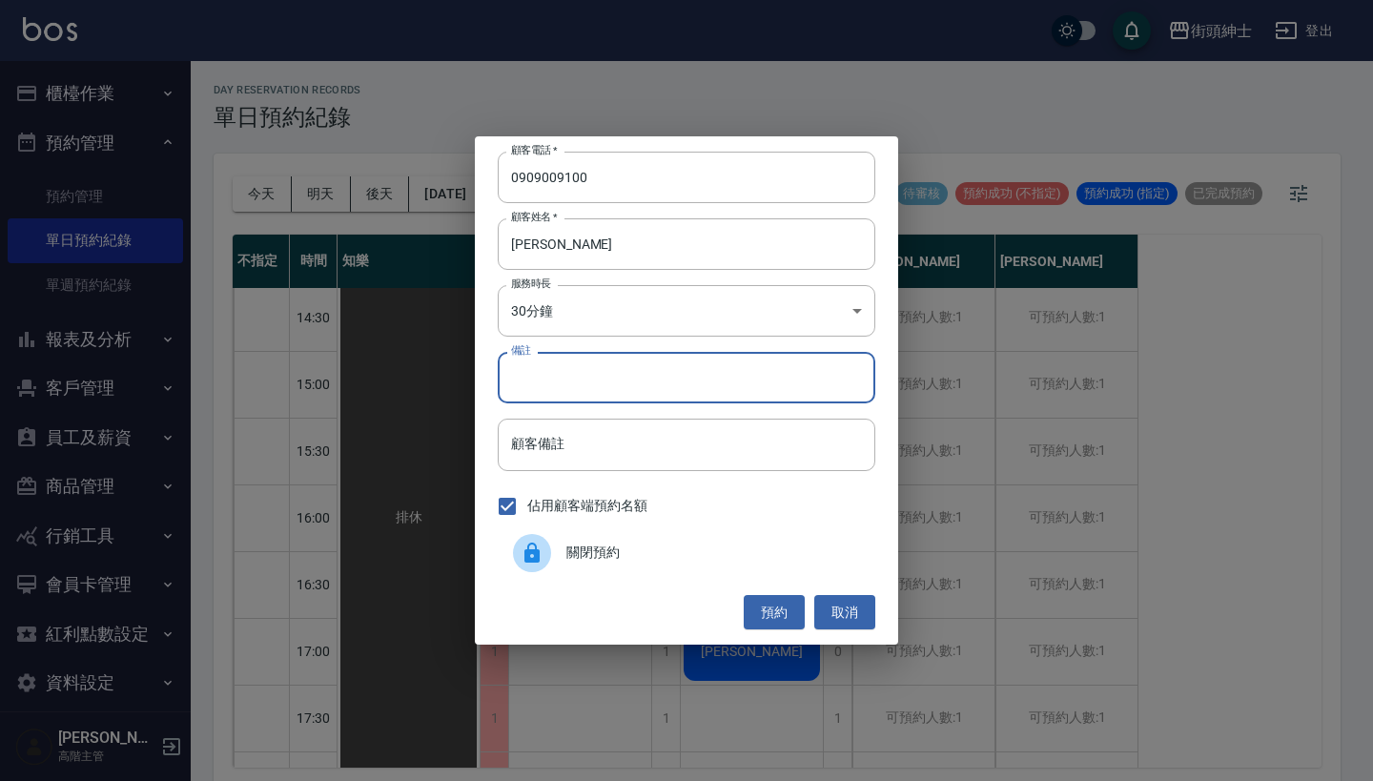
click at [572, 384] on input "備註" at bounding box center [687, 378] width 378 height 52
type input "f"
type input "全效＋修容"
click at [765, 612] on button "預約" at bounding box center [774, 612] width 61 height 35
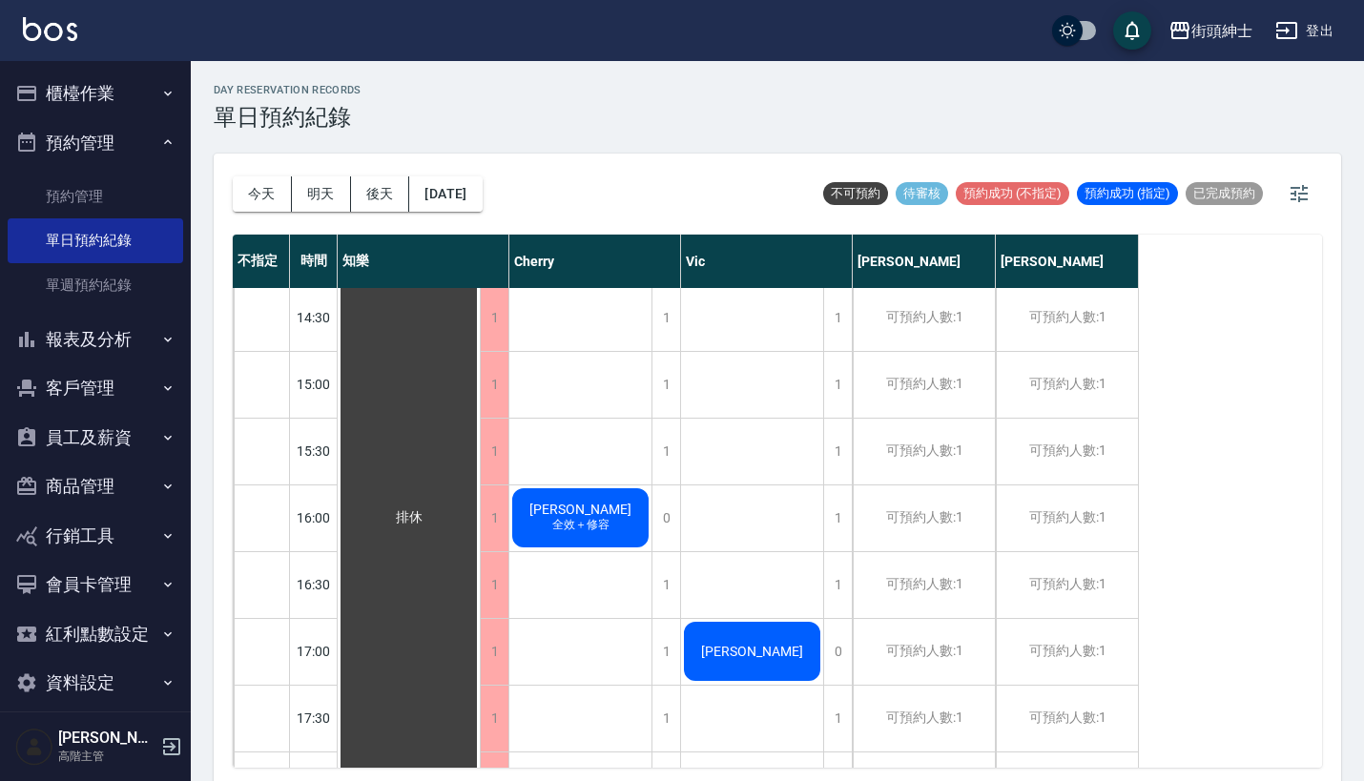
click at [480, 505] on div "莊佩璇 全效＋修容" at bounding box center [409, 518] width 142 height 1934
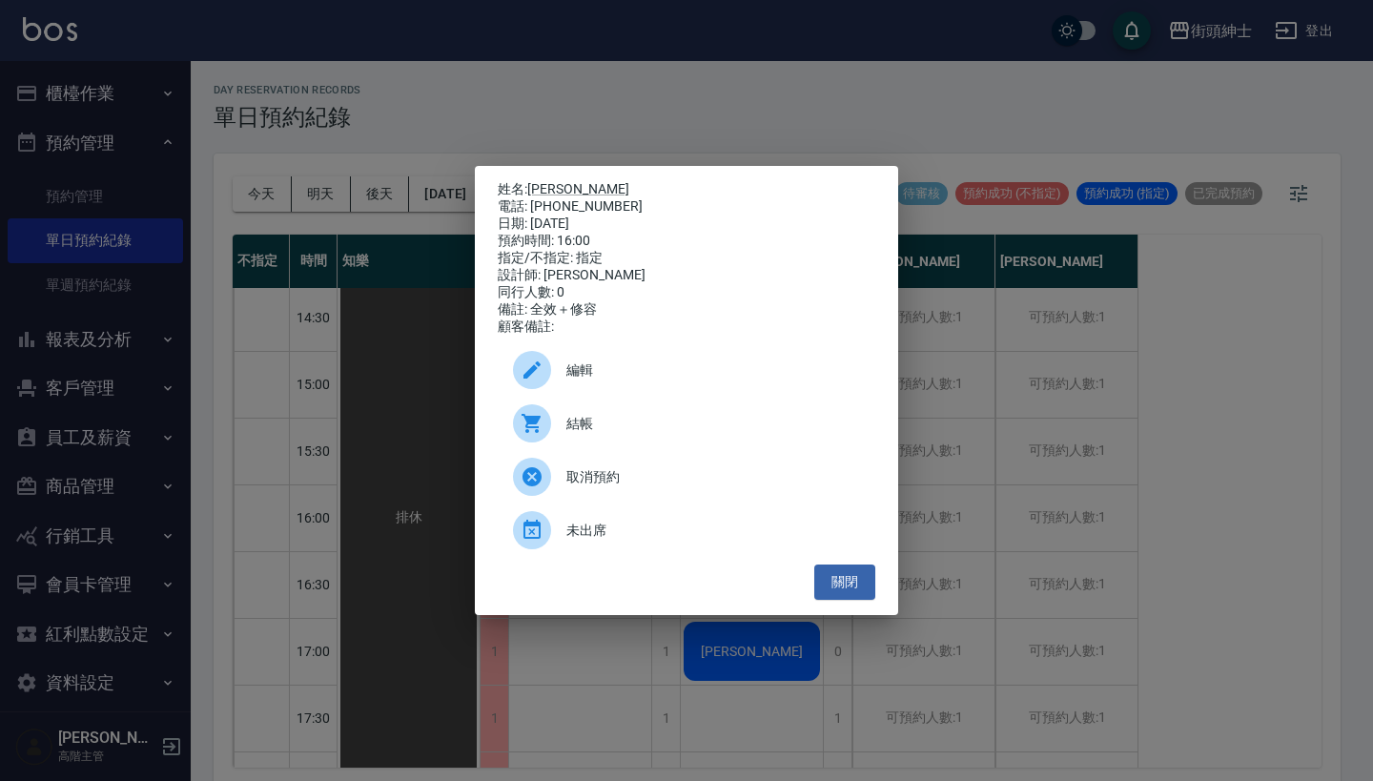
click at [1001, 412] on div "姓名: 莊佩璇 電話: 0909009100 日期: 2025/08/23 預約時間: 16:00 指定/不指定: 指定 設計師: Cherry 同行人數: …" at bounding box center [686, 390] width 1373 height 781
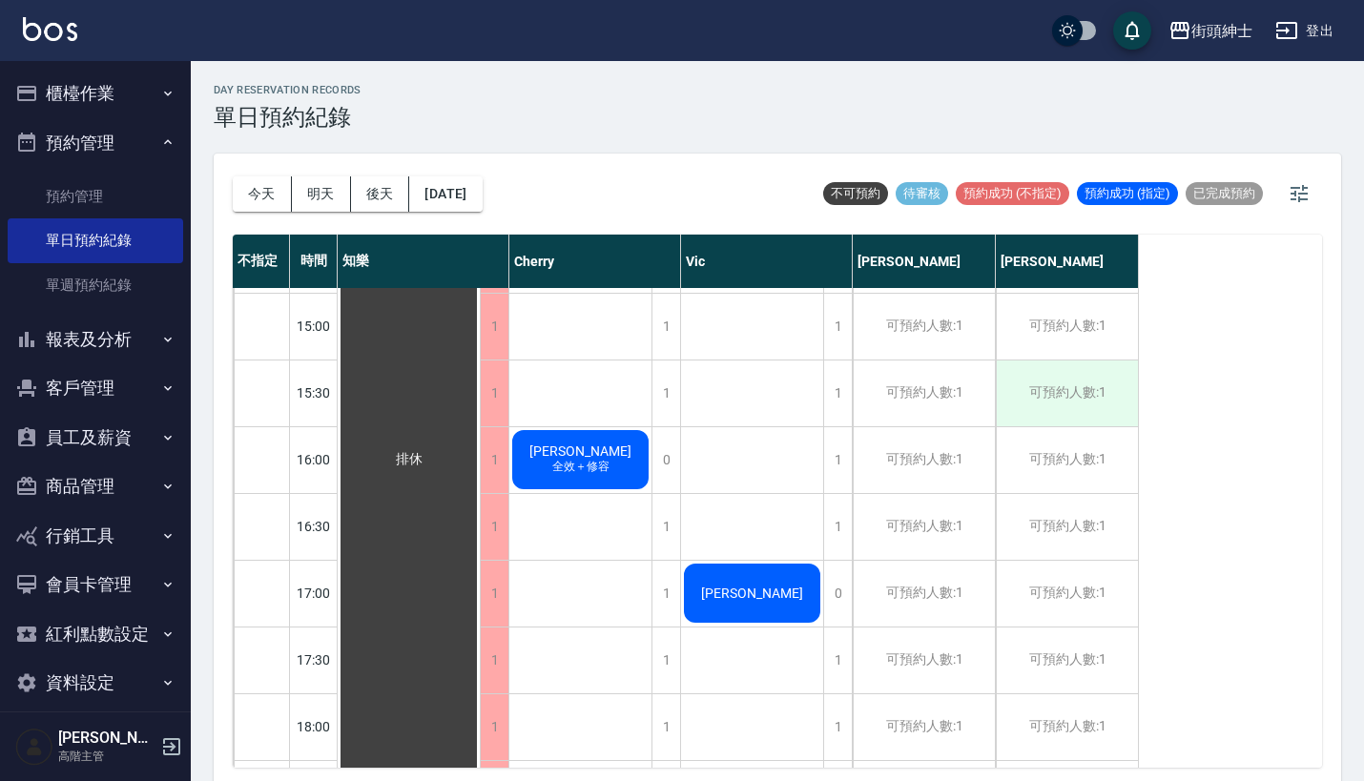
scroll to position [799, 0]
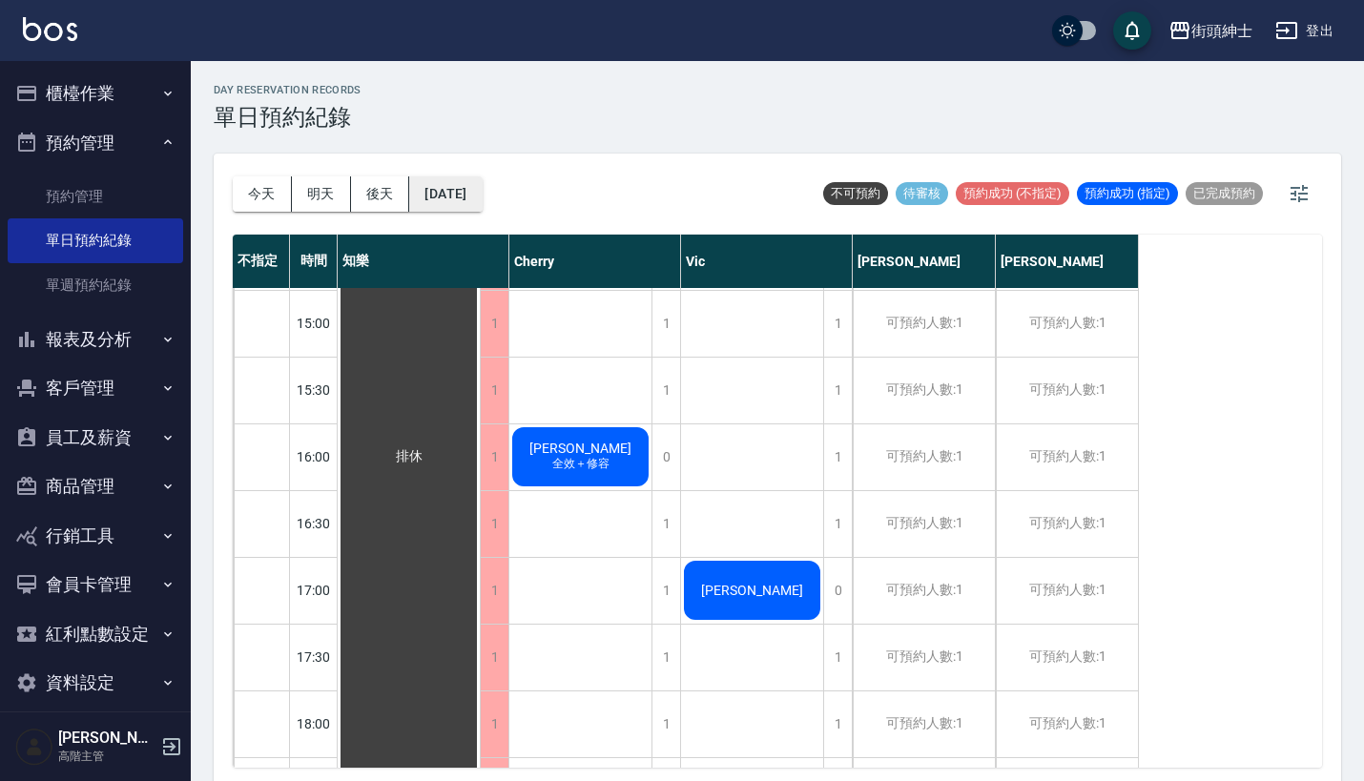
click at [477, 199] on button "2025/08/23" at bounding box center [445, 193] width 72 height 35
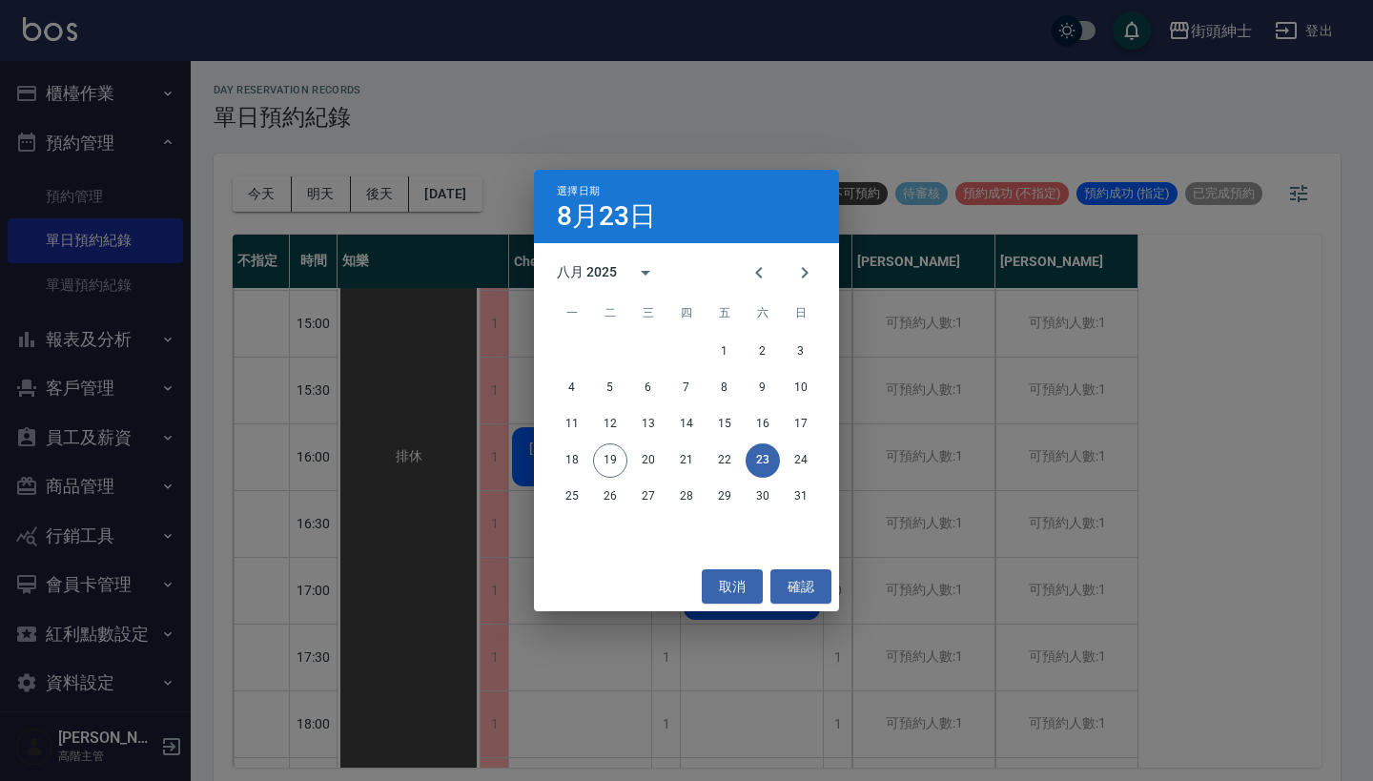
click at [288, 197] on div "選擇日期 8月23日 八月 2025 一 二 三 四 五 六 日 1 2 3 4 5 6 7 8 9 10 11 12 13 14 15 16 17 18 1…" at bounding box center [686, 390] width 1373 height 781
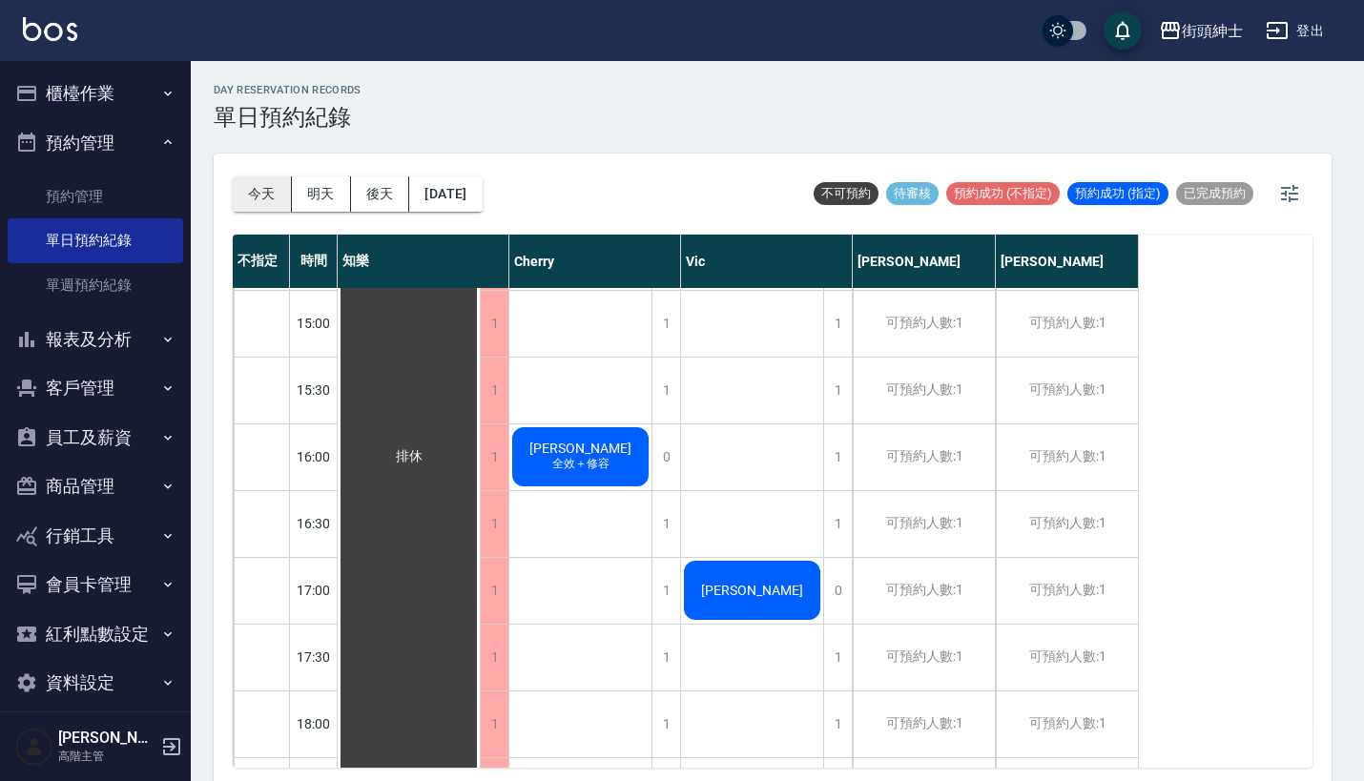
click at [271, 197] on button "今天" at bounding box center [262, 193] width 59 height 35
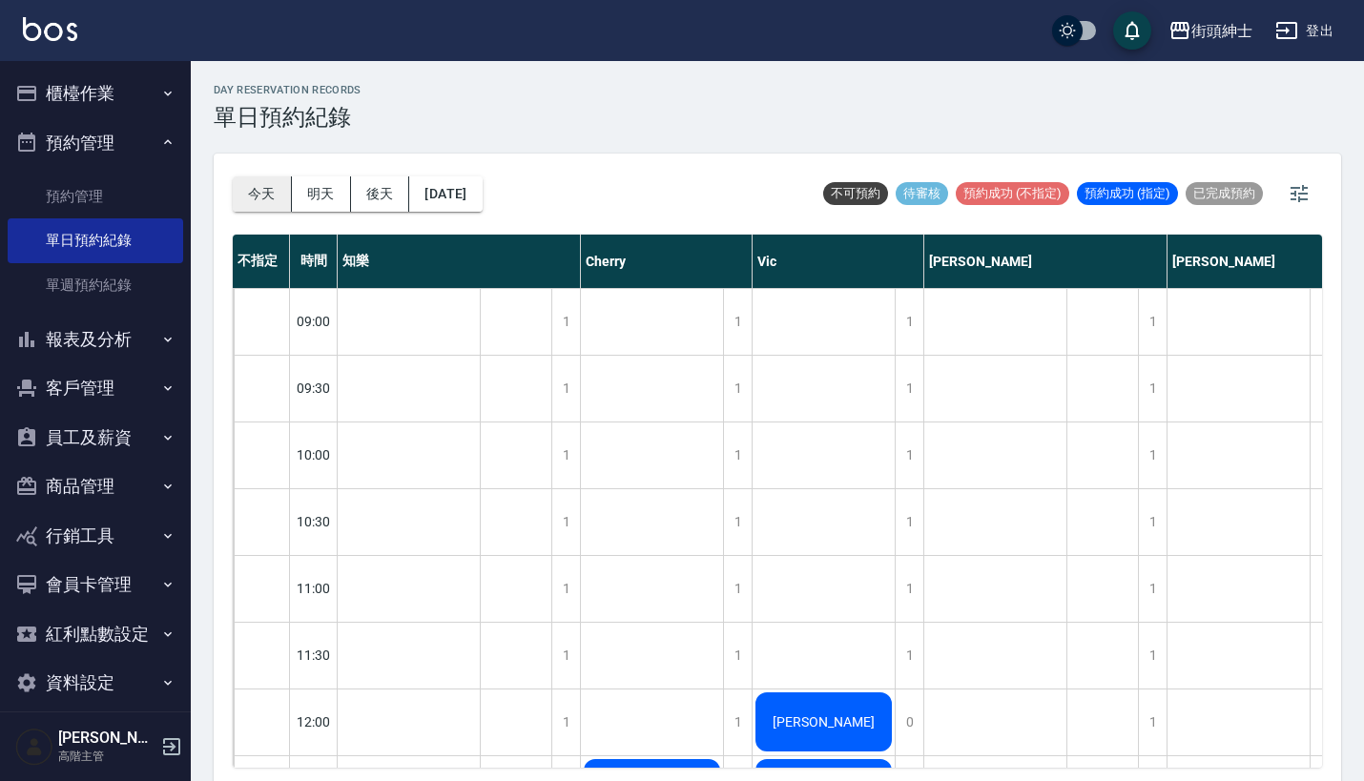
click at [251, 187] on button "今天" at bounding box center [262, 193] width 59 height 35
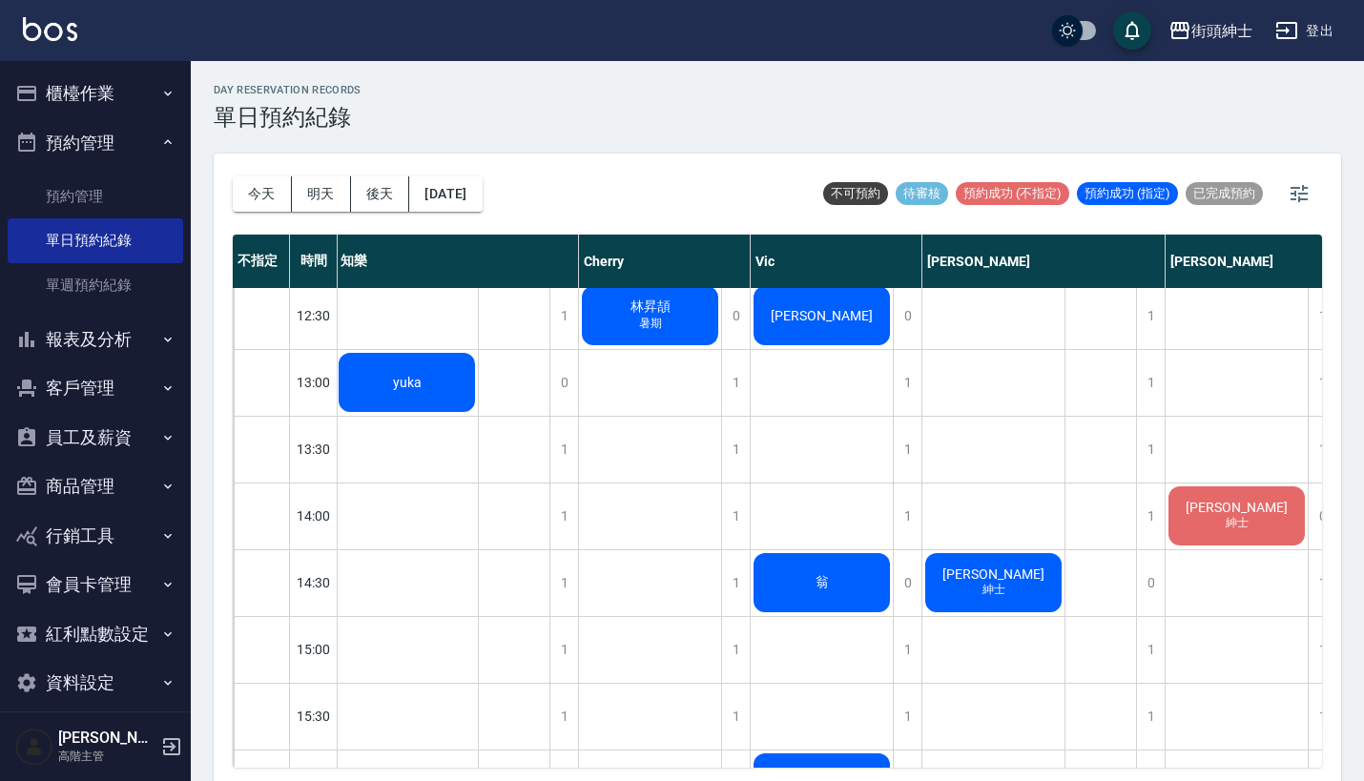
scroll to position [471, 2]
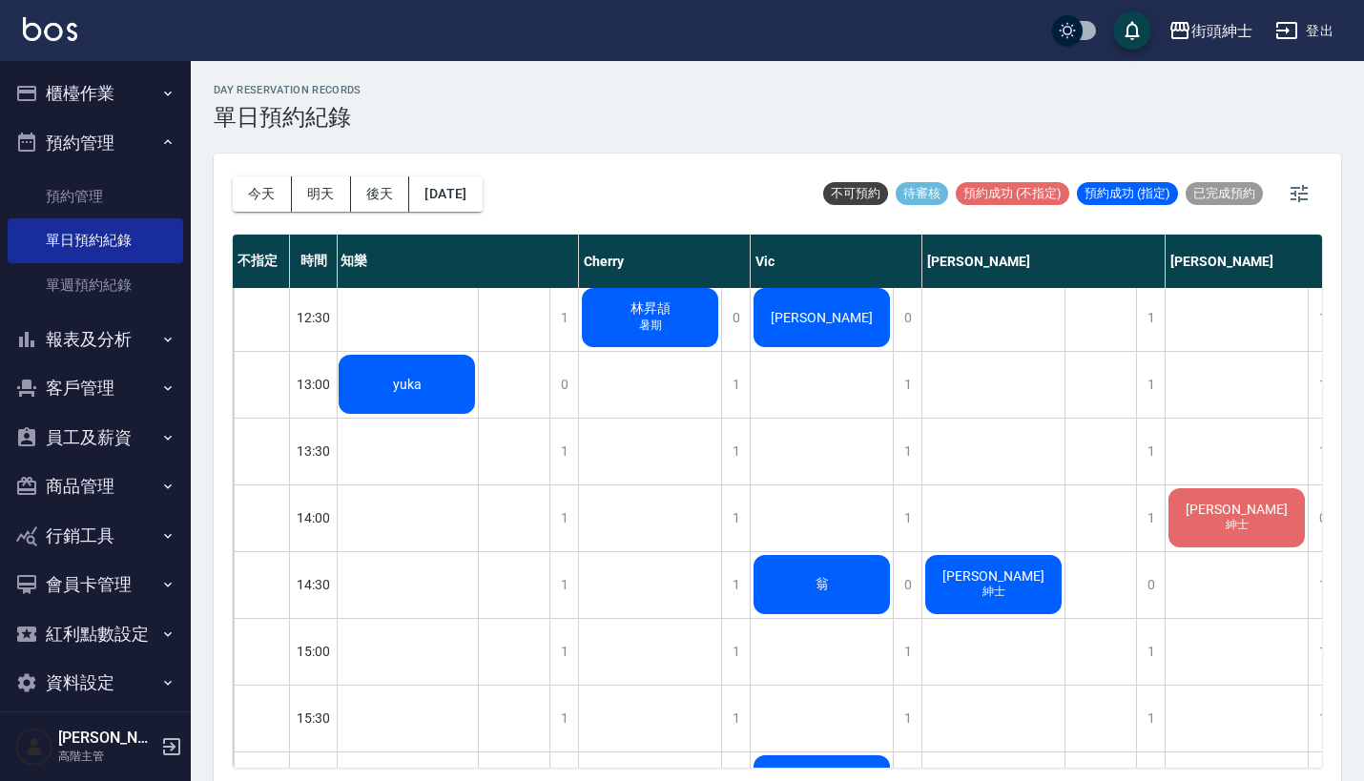
click at [425, 392] on span "劉恩成" at bounding box center [407, 384] width 36 height 15
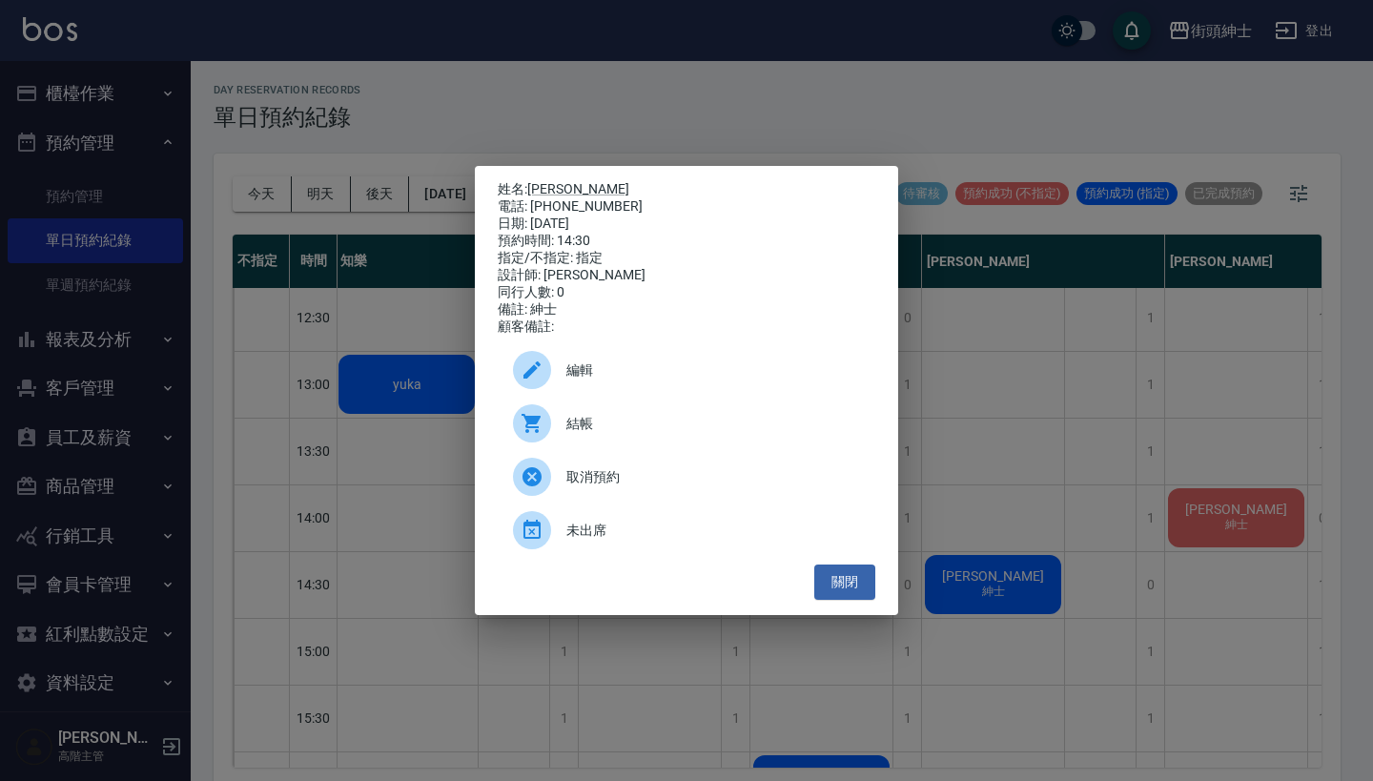
click at [967, 365] on div "姓名: 劉恩成 電話: 0976199632 日期: 2025/08/19 預約時間: 14:30 指定/不指定: 指定 設計師: 戴比 同行人數: 0 備註…" at bounding box center [686, 390] width 1373 height 781
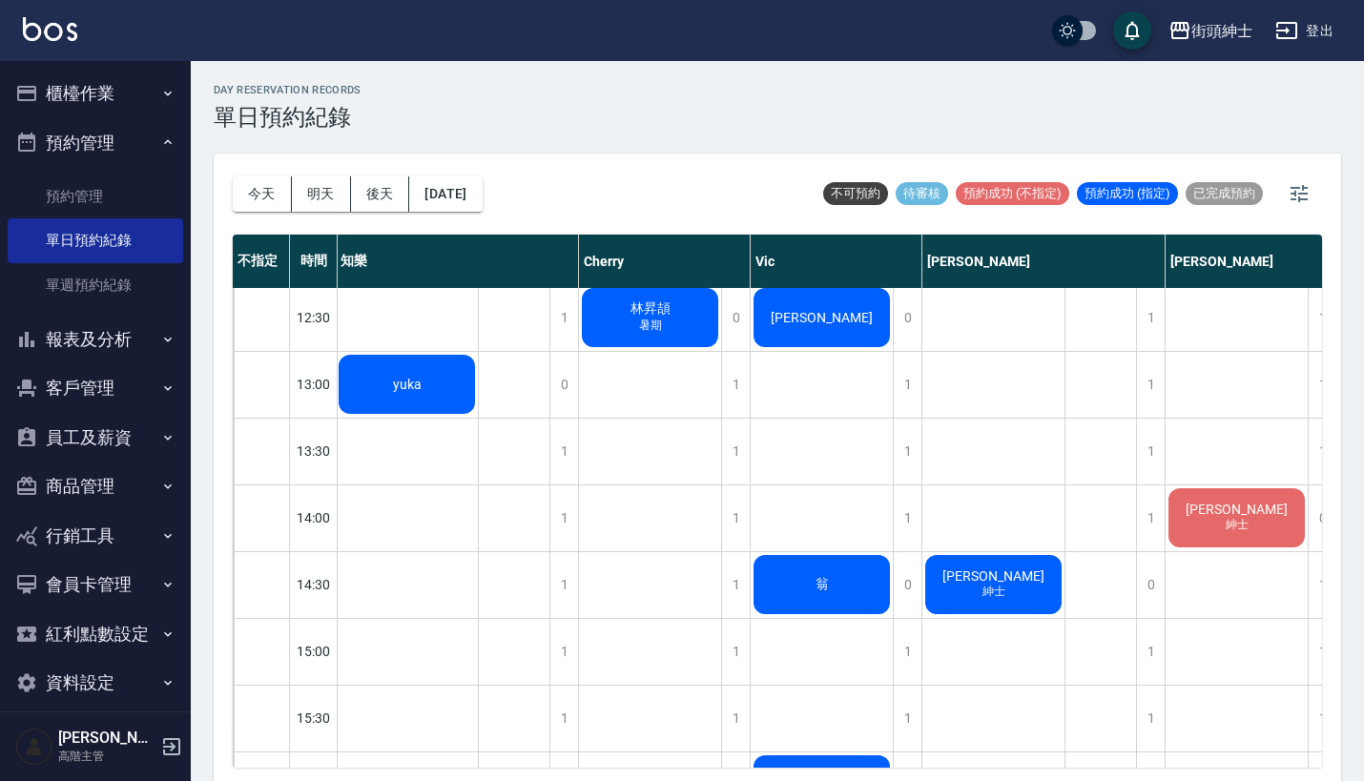
scroll to position [459, 2]
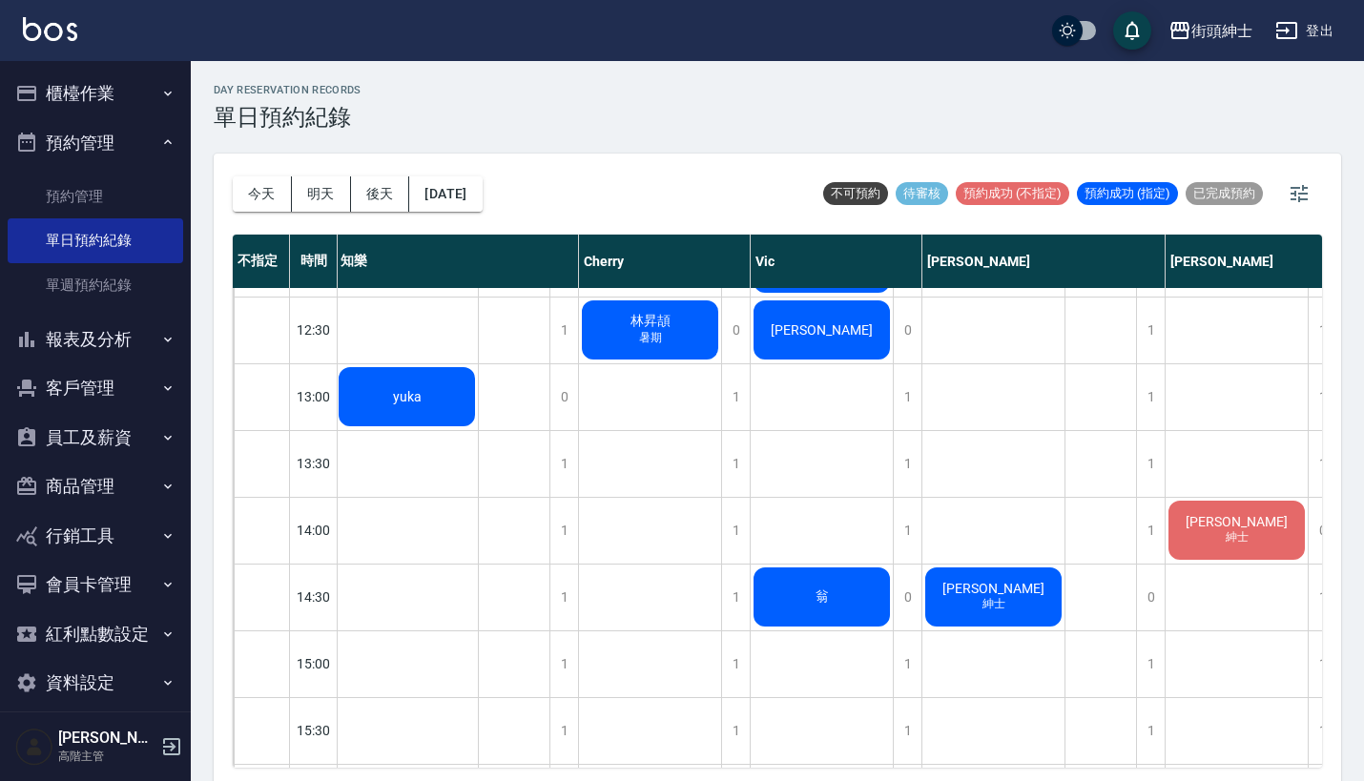
drag, startPoint x: 1208, startPoint y: 0, endPoint x: 907, endPoint y: 3, distance: 301.4
click at [907, 3] on div "街頭紳士 登出" at bounding box center [682, 30] width 1364 height 61
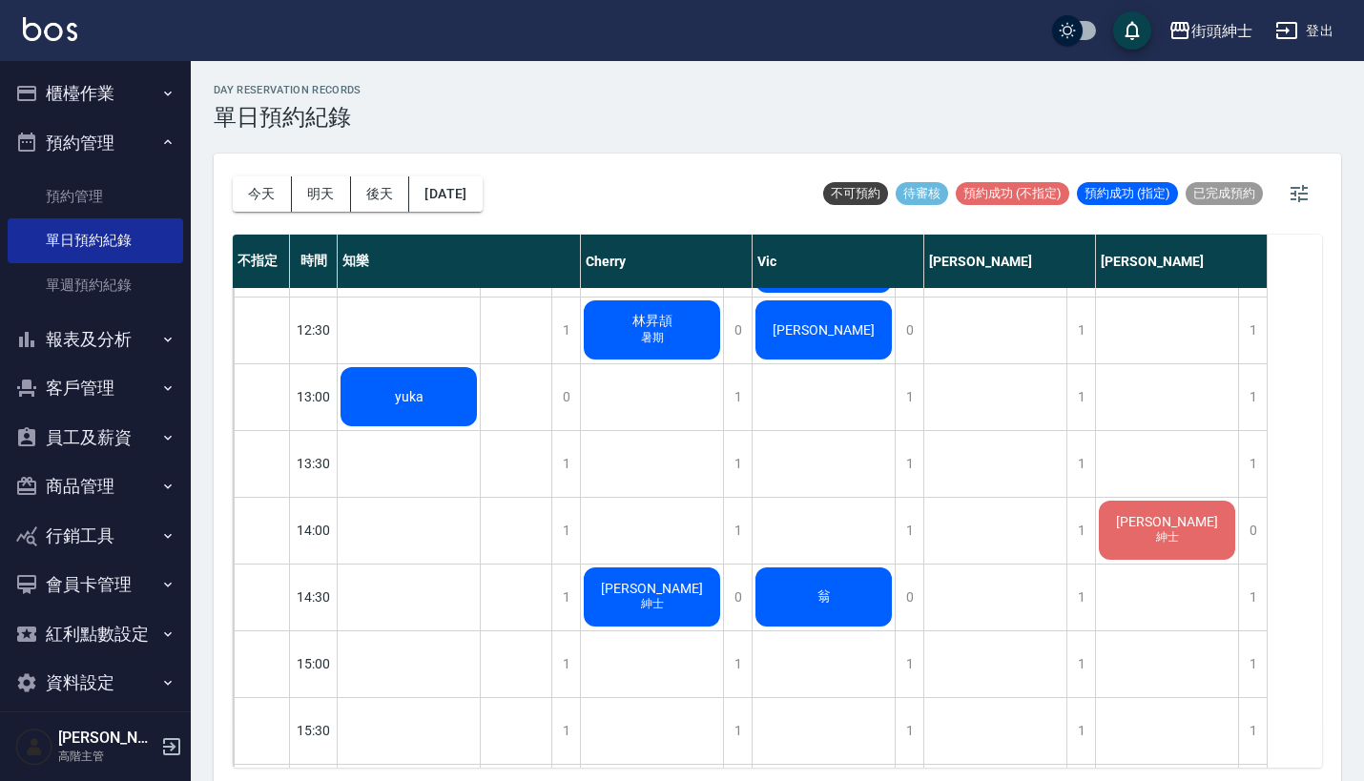
scroll to position [459, 0]
click at [481, 186] on button "[DATE]" at bounding box center [445, 193] width 72 height 35
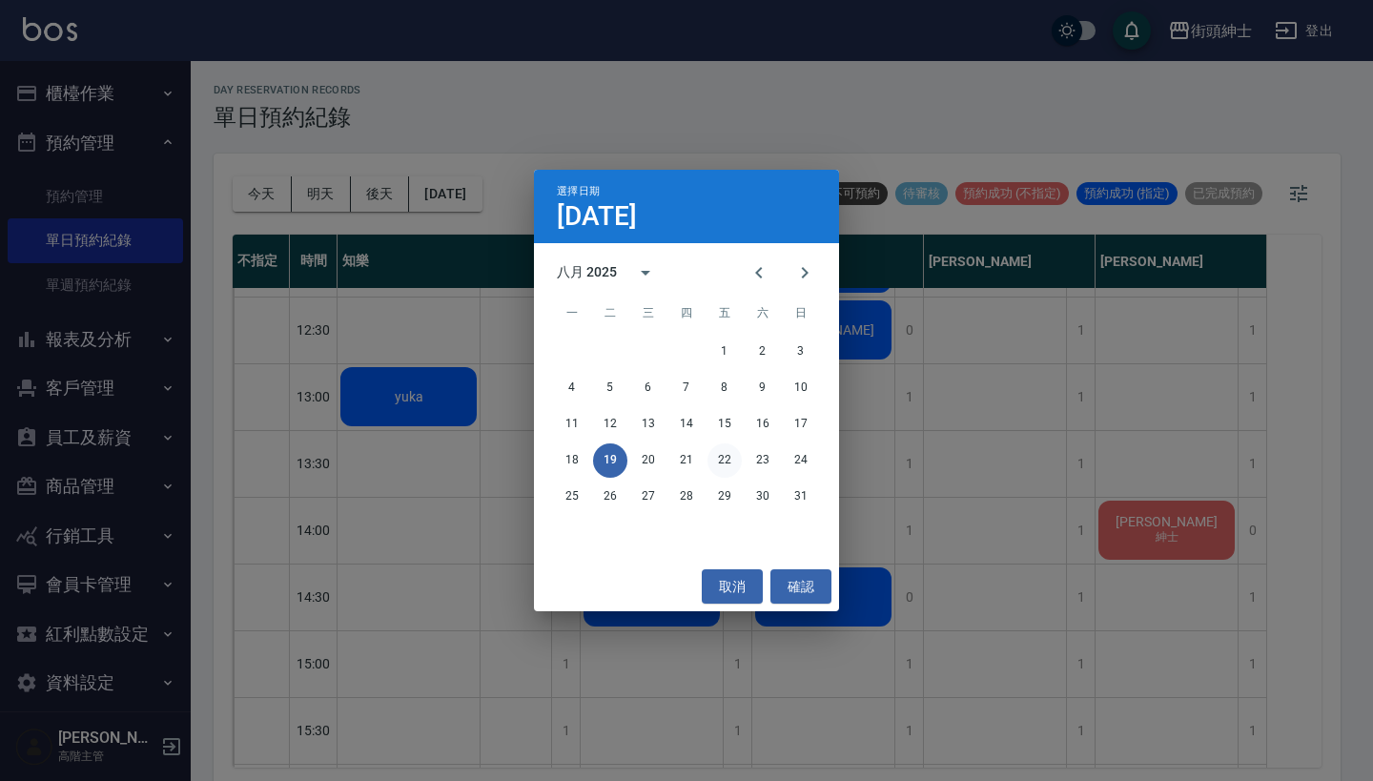
click at [728, 462] on button "22" at bounding box center [725, 461] width 34 height 34
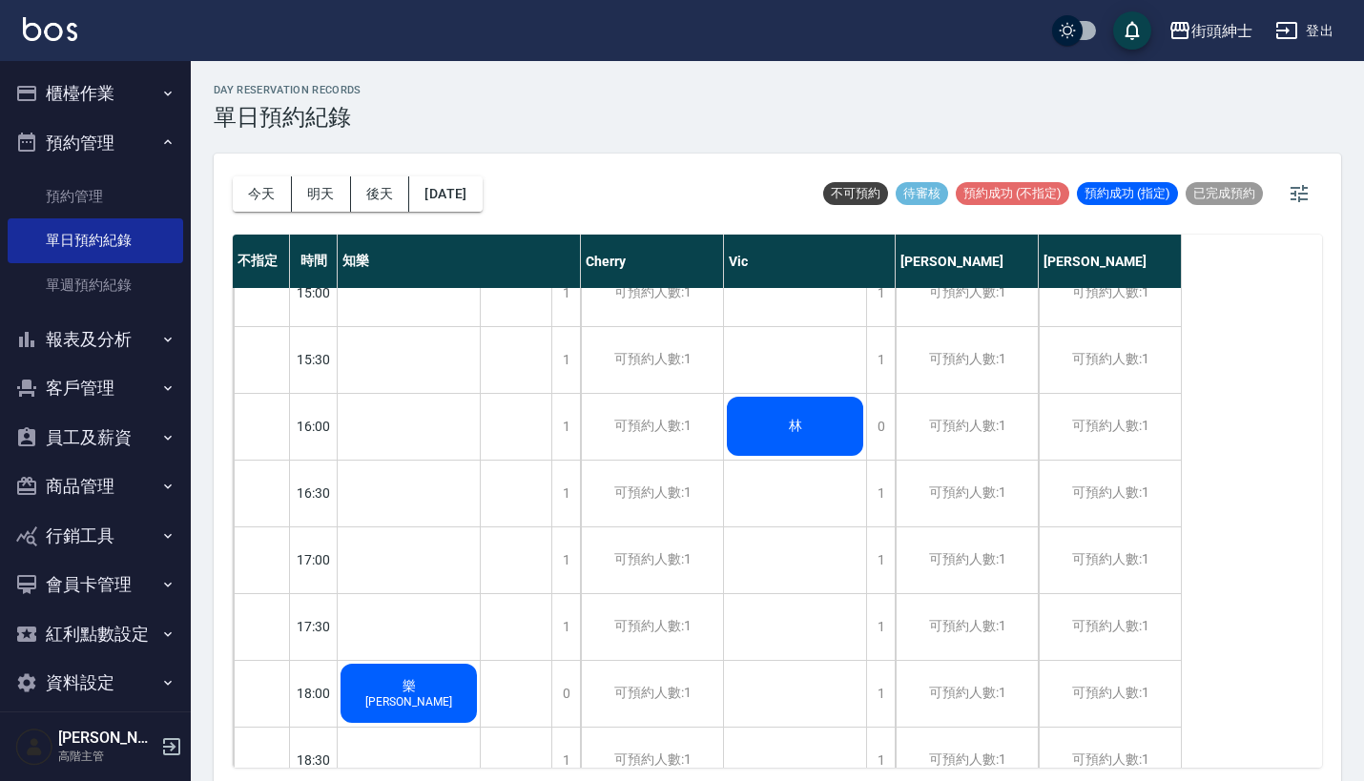
scroll to position [860, 0]
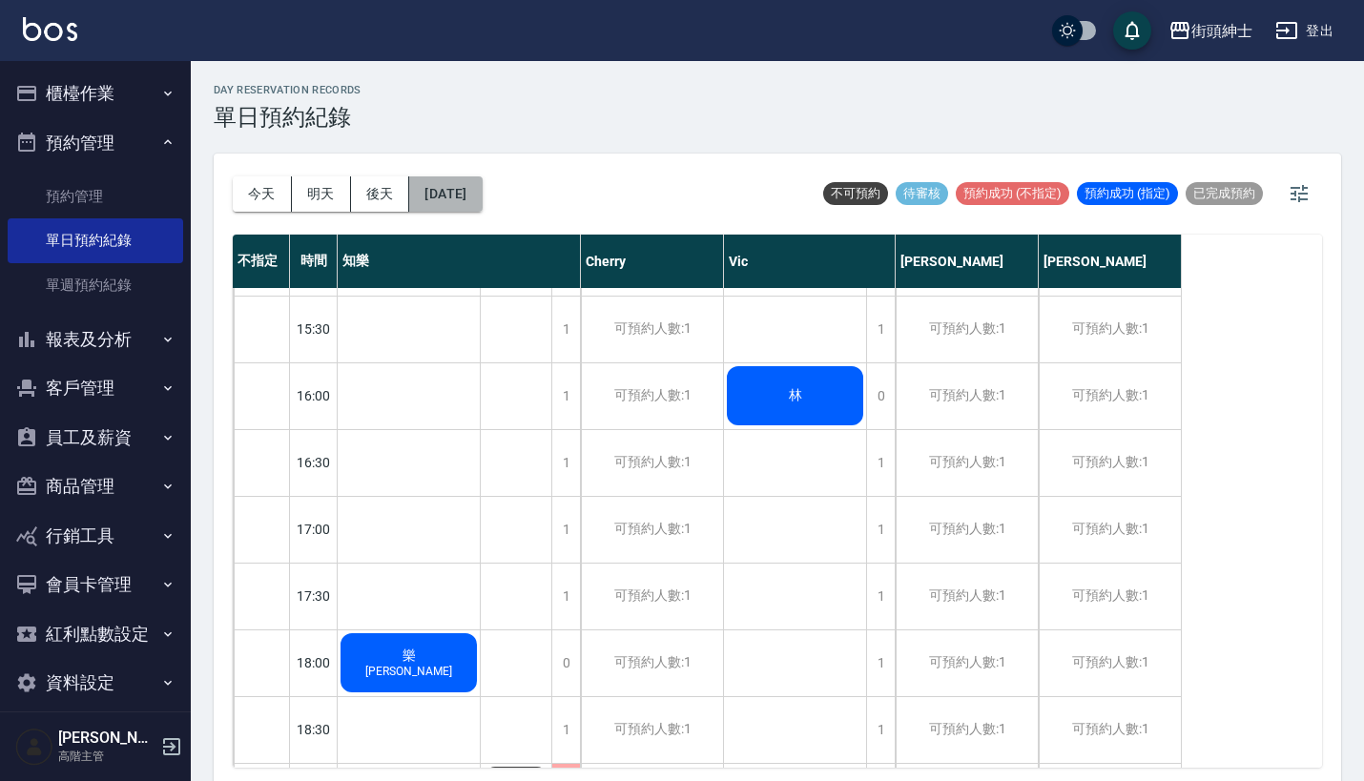
click at [453, 179] on button "2025/08/22" at bounding box center [445, 193] width 72 height 35
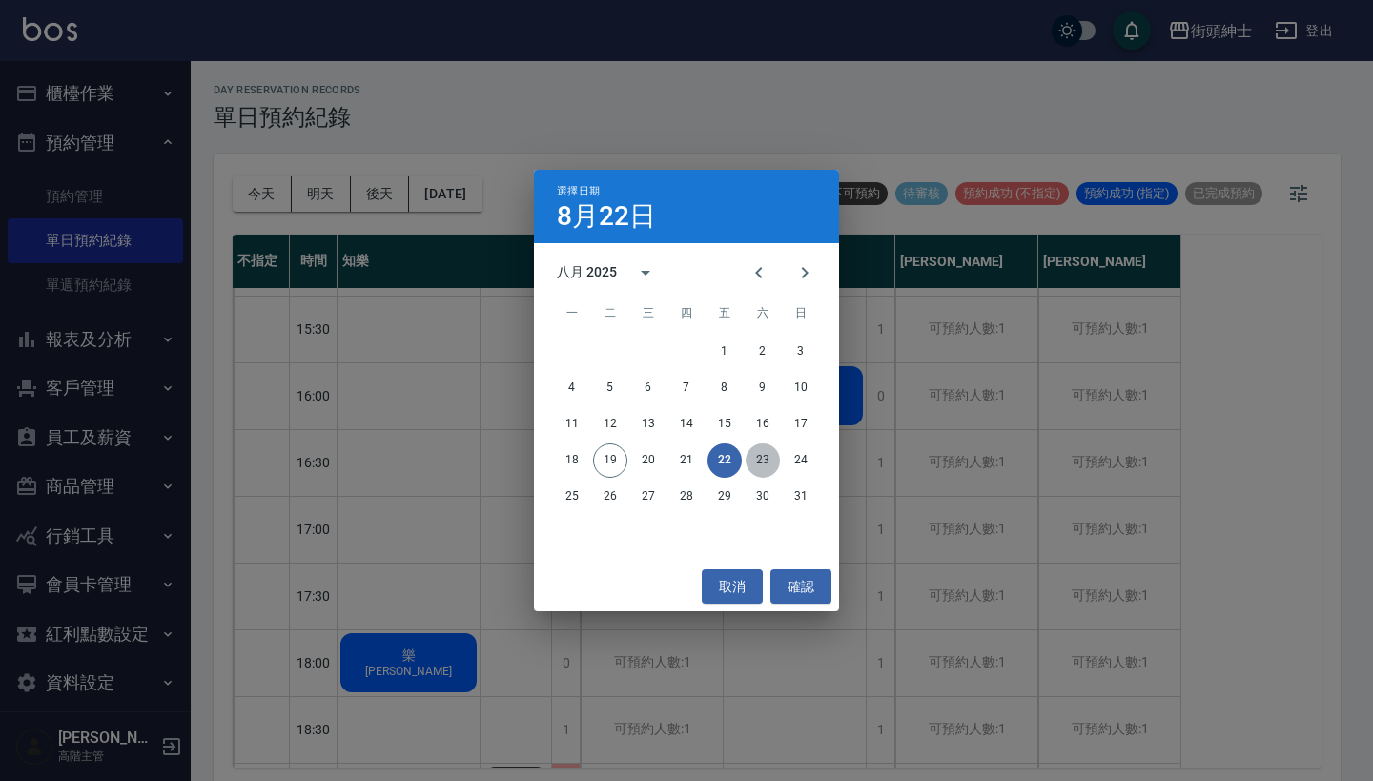
click at [758, 464] on button "23" at bounding box center [763, 461] width 34 height 34
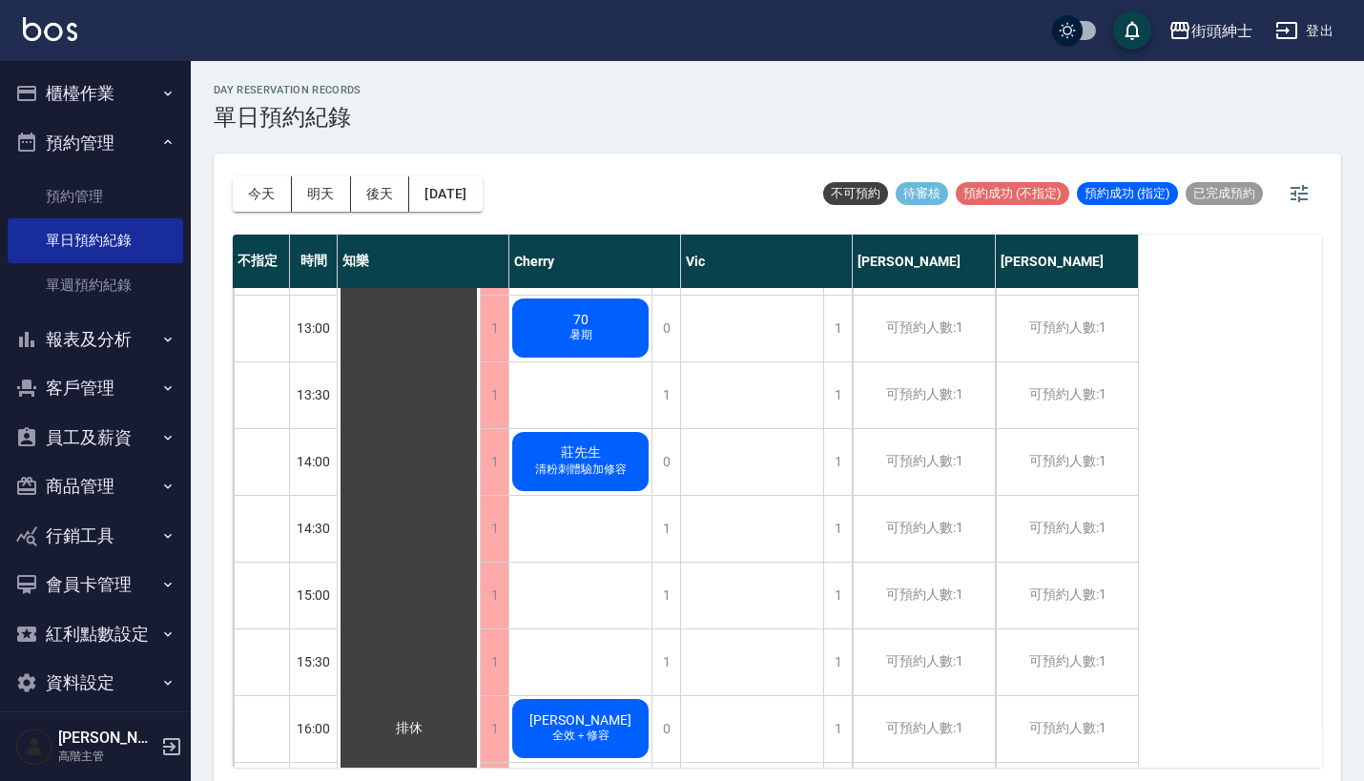
scroll to position [518, 0]
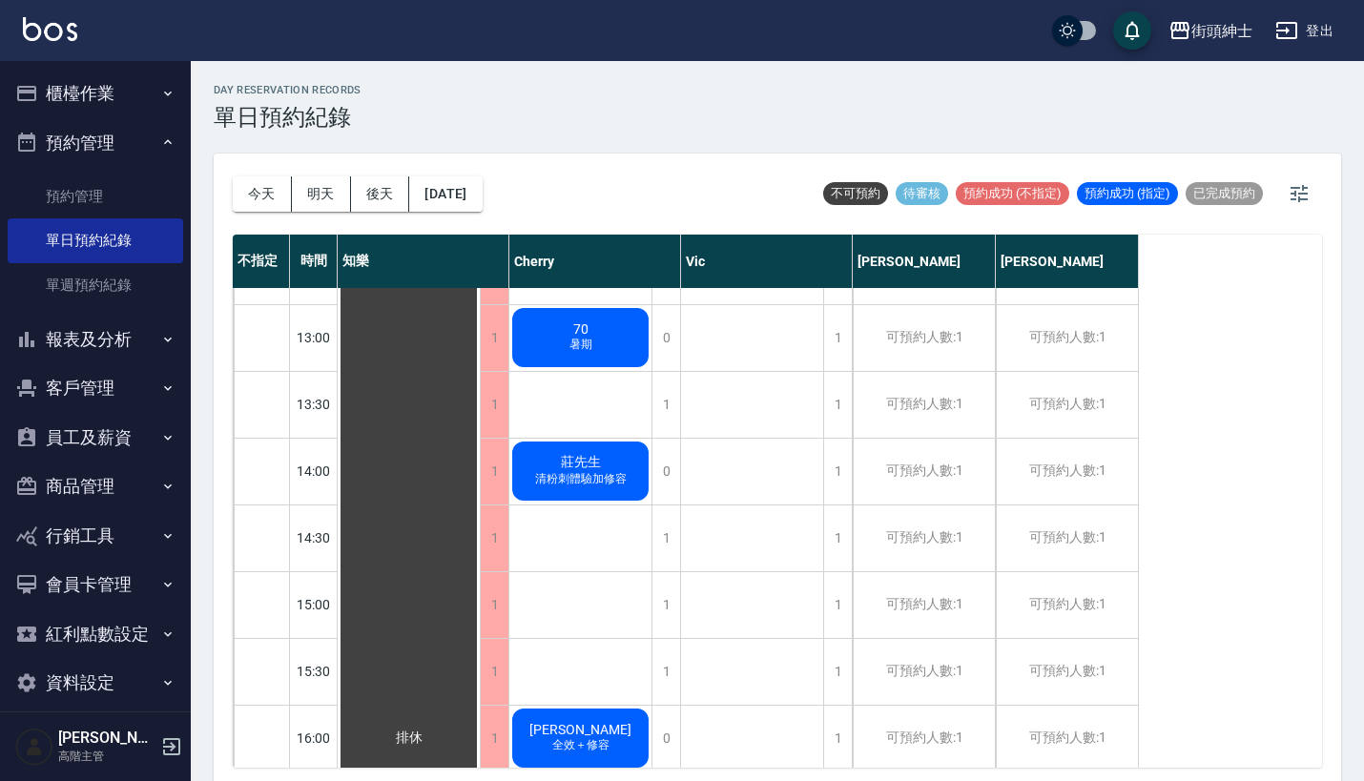
click at [596, 353] on span "清粉刺體驗加修容" at bounding box center [581, 345] width 31 height 16
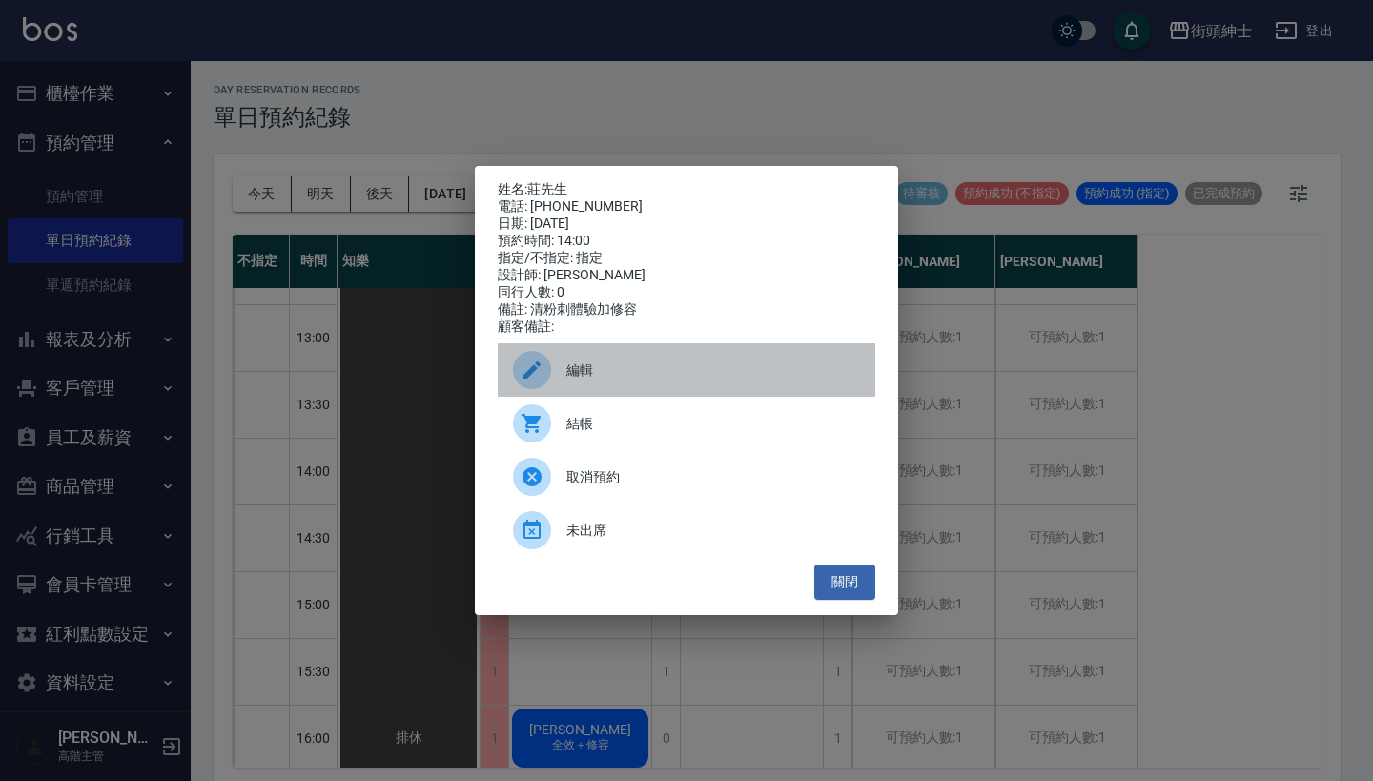
click at [662, 381] on span "編輯" at bounding box center [714, 371] width 294 height 20
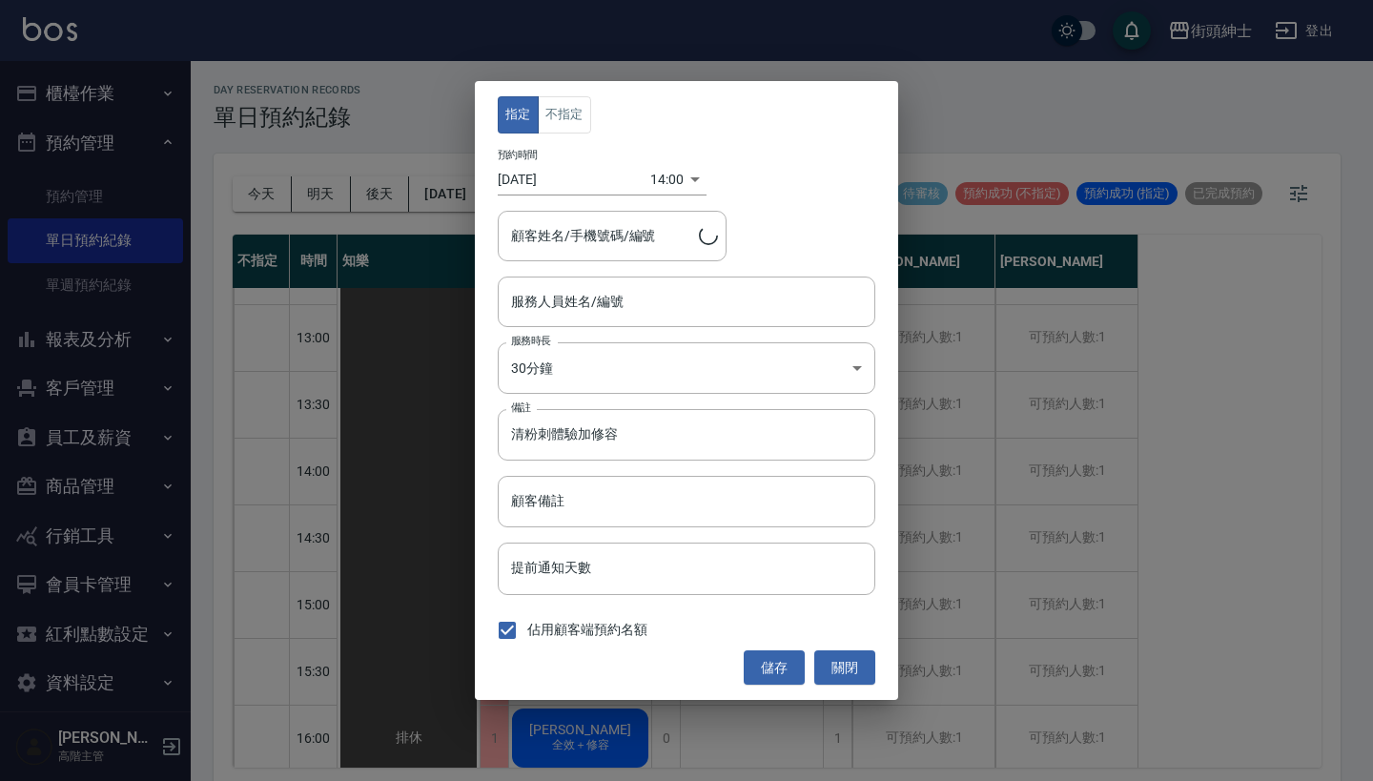
type input "Cherry(無代號)"
type input "莊先生/0975401150"
click at [544, 175] on input "2025/08/23" at bounding box center [574, 179] width 153 height 31
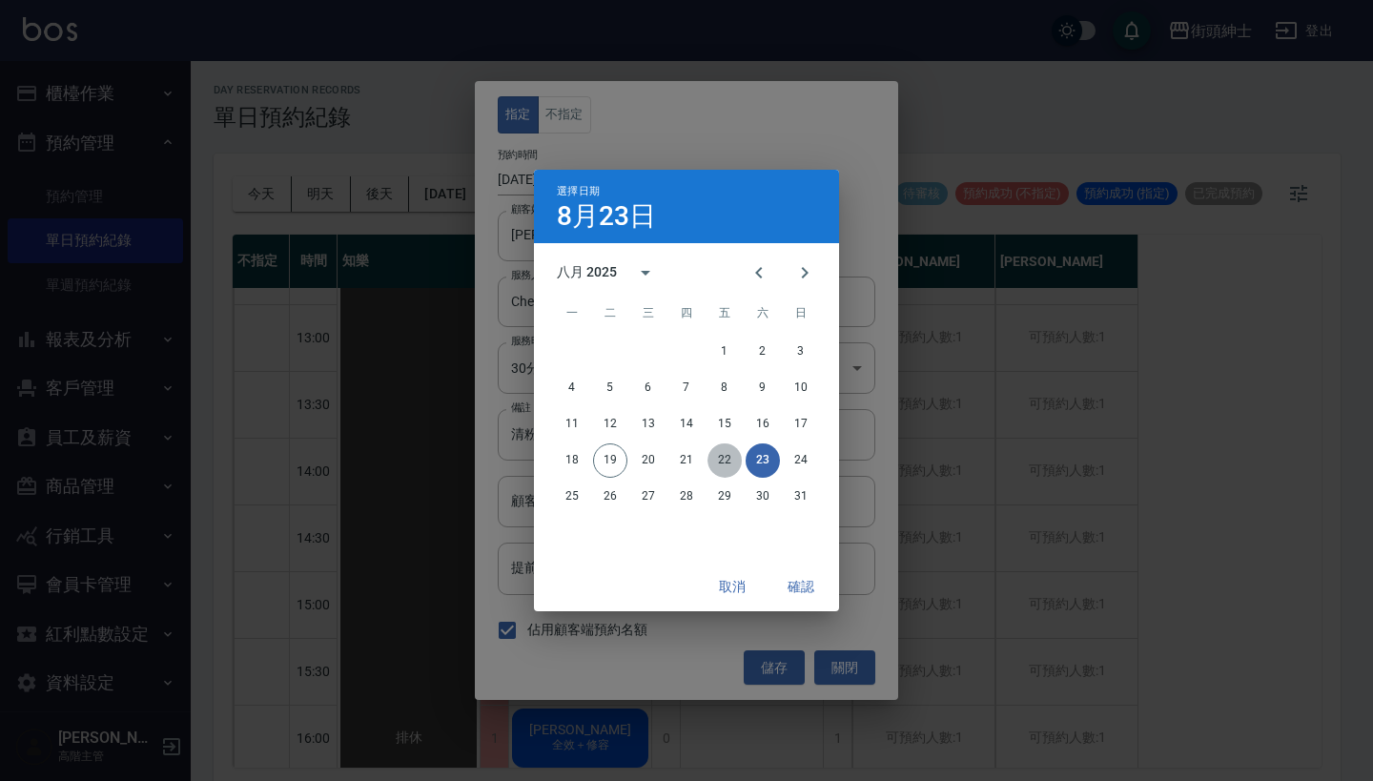
click at [730, 464] on button "22" at bounding box center [725, 461] width 34 height 34
type input "1755842400000"
type input "2025/08/22"
click at [792, 595] on button "確認" at bounding box center [801, 586] width 61 height 35
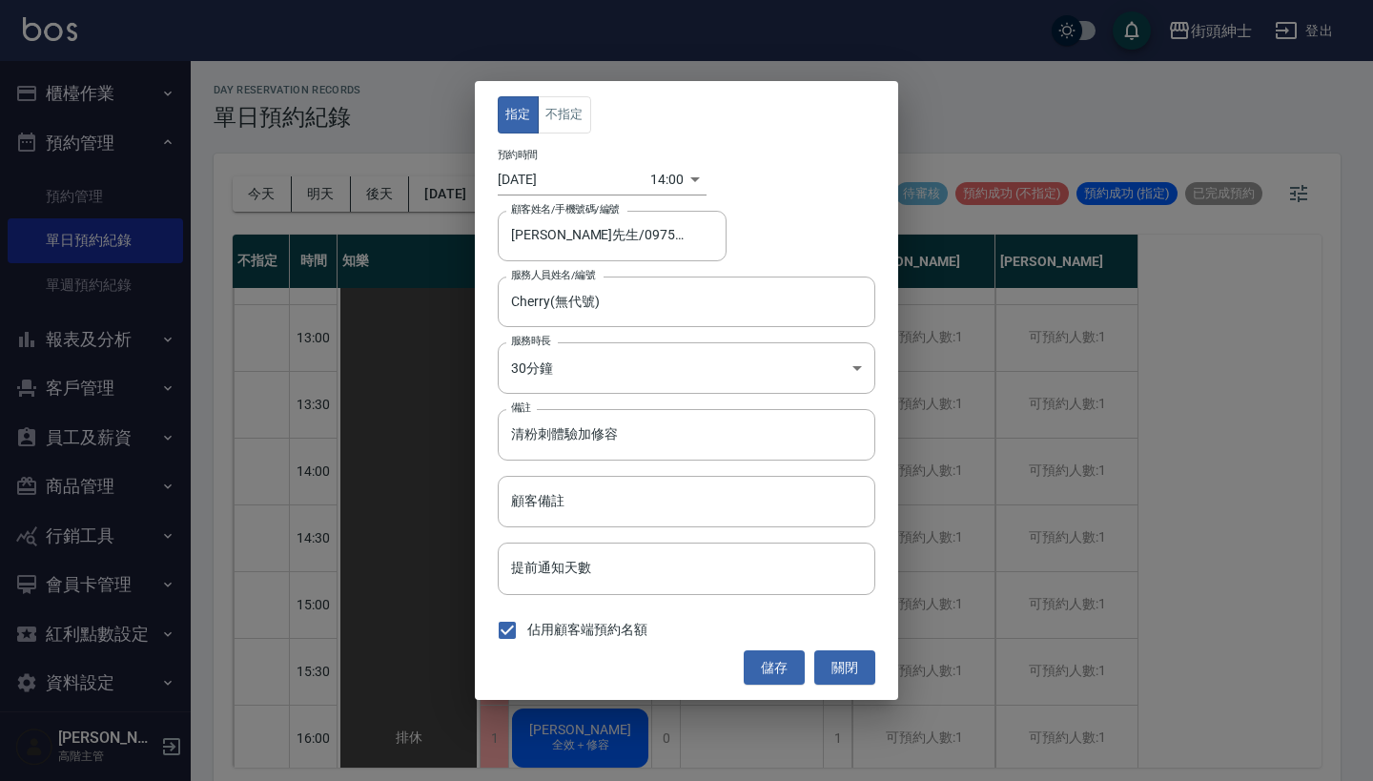
click at [777, 644] on div "指定 不指定 預約時間 2025/08/22 14:00 1755842400000 顧客姓名/手機號碼/編號 莊先生/0975401150 顧客姓名/手機號…" at bounding box center [686, 390] width 423 height 619
click at [777, 675] on button "儲存" at bounding box center [774, 667] width 61 height 35
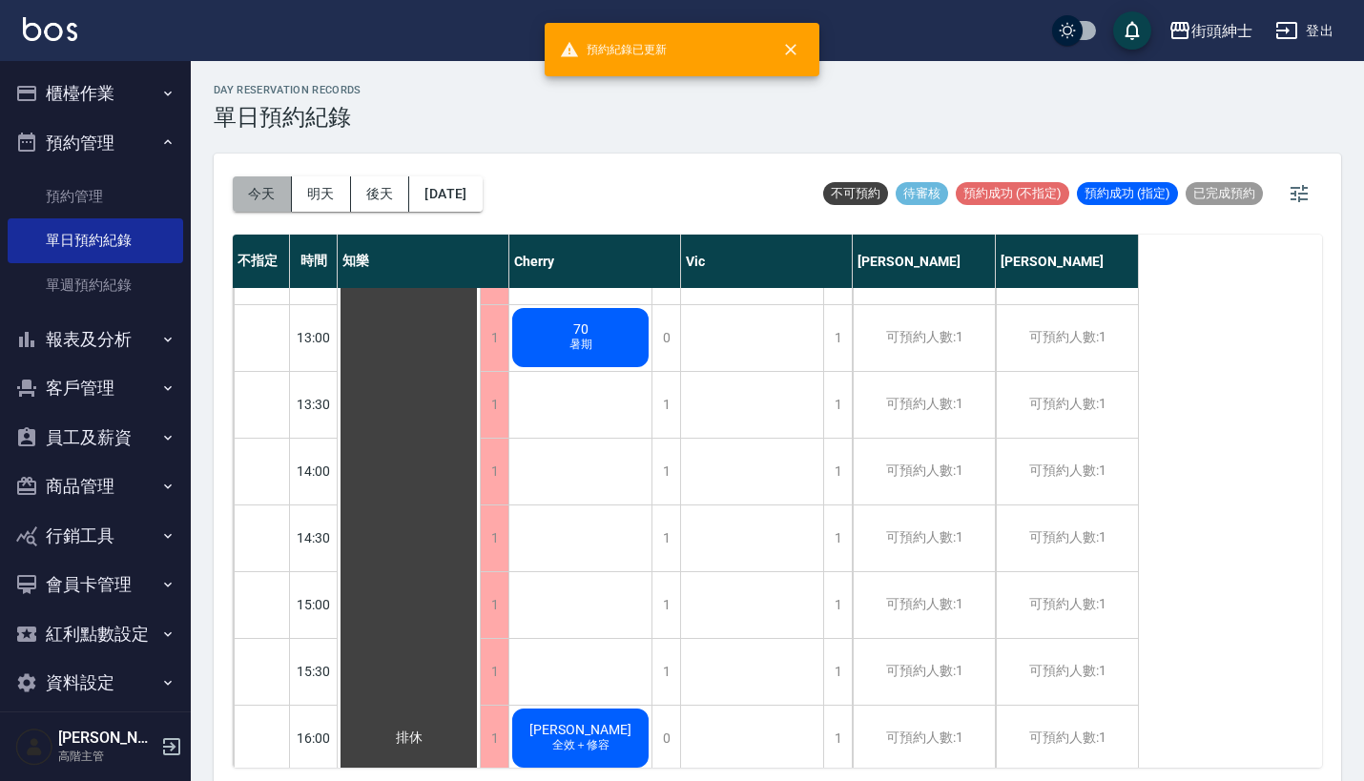
click at [244, 192] on button "今天" at bounding box center [262, 193] width 59 height 35
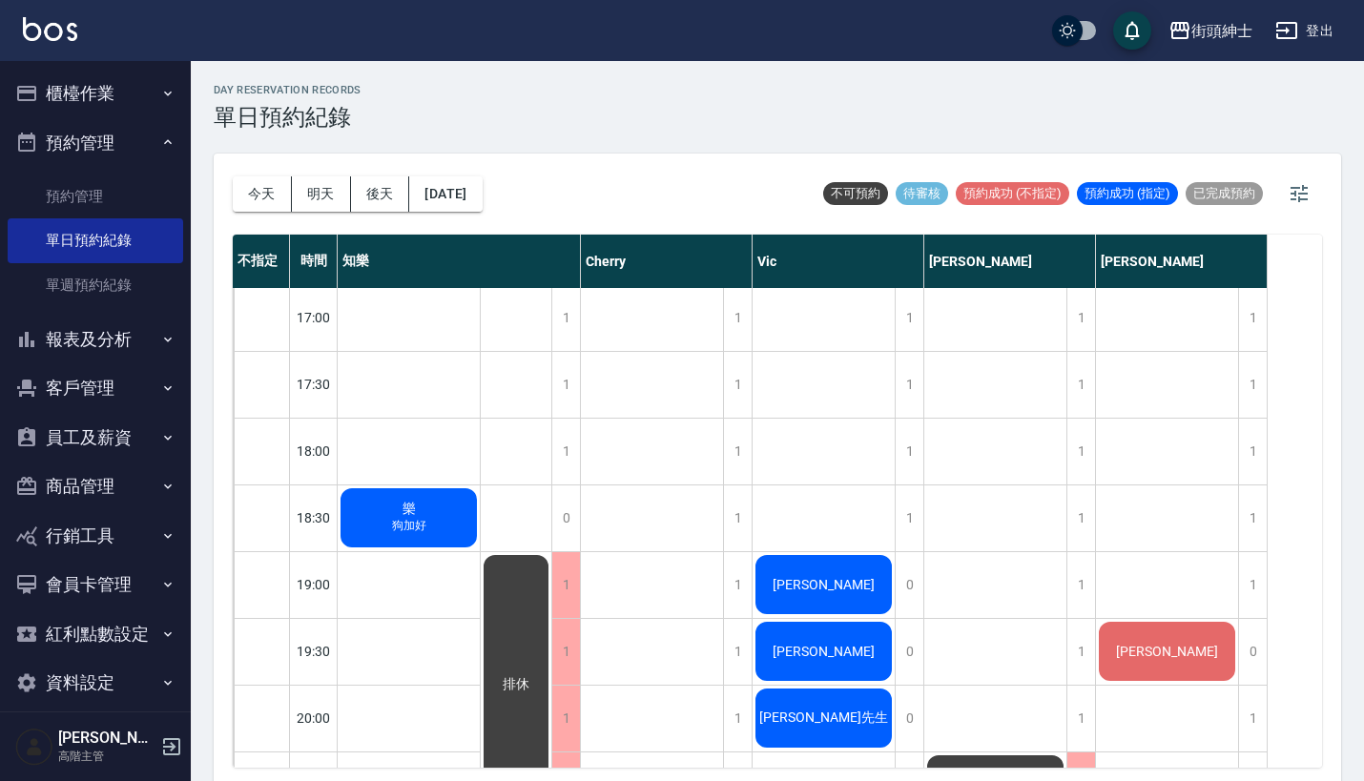
scroll to position [1104, 0]
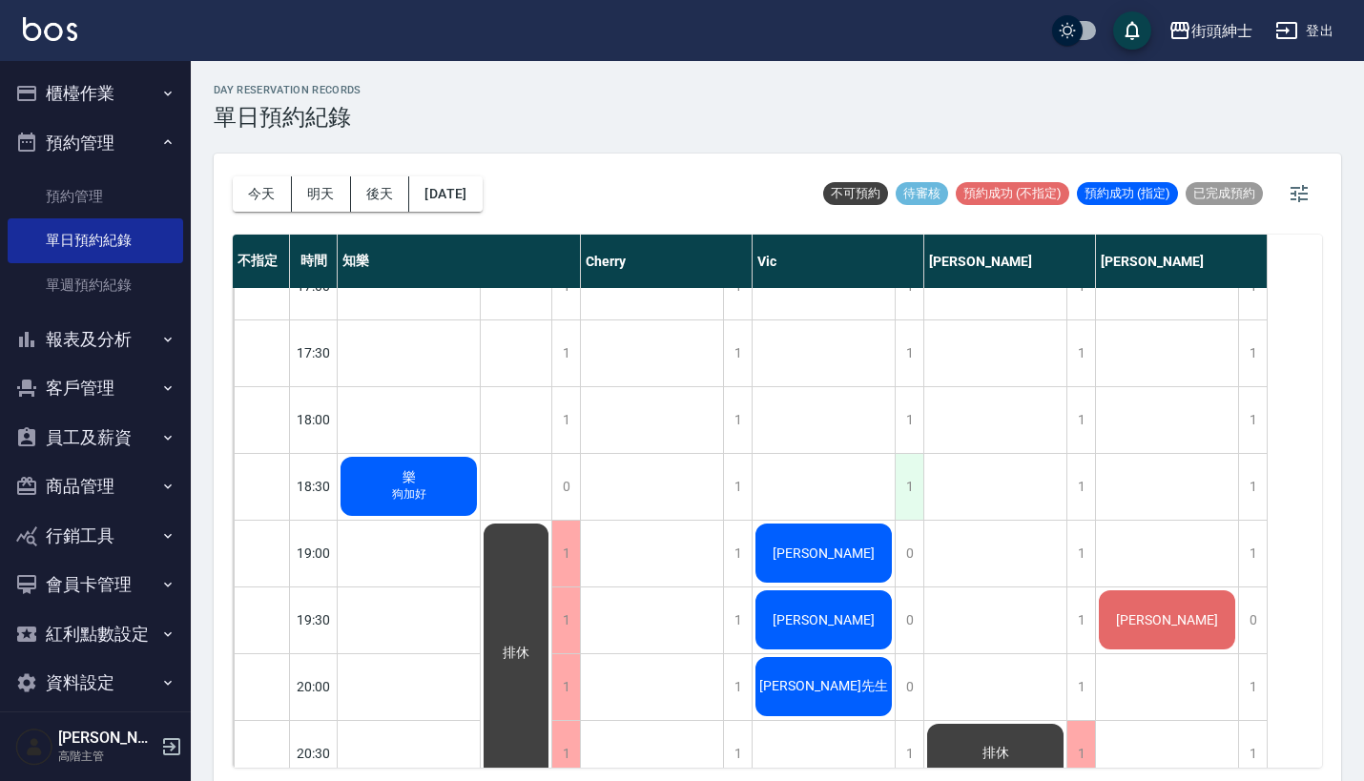
click at [909, 488] on div "1" at bounding box center [909, 487] width 29 height 66
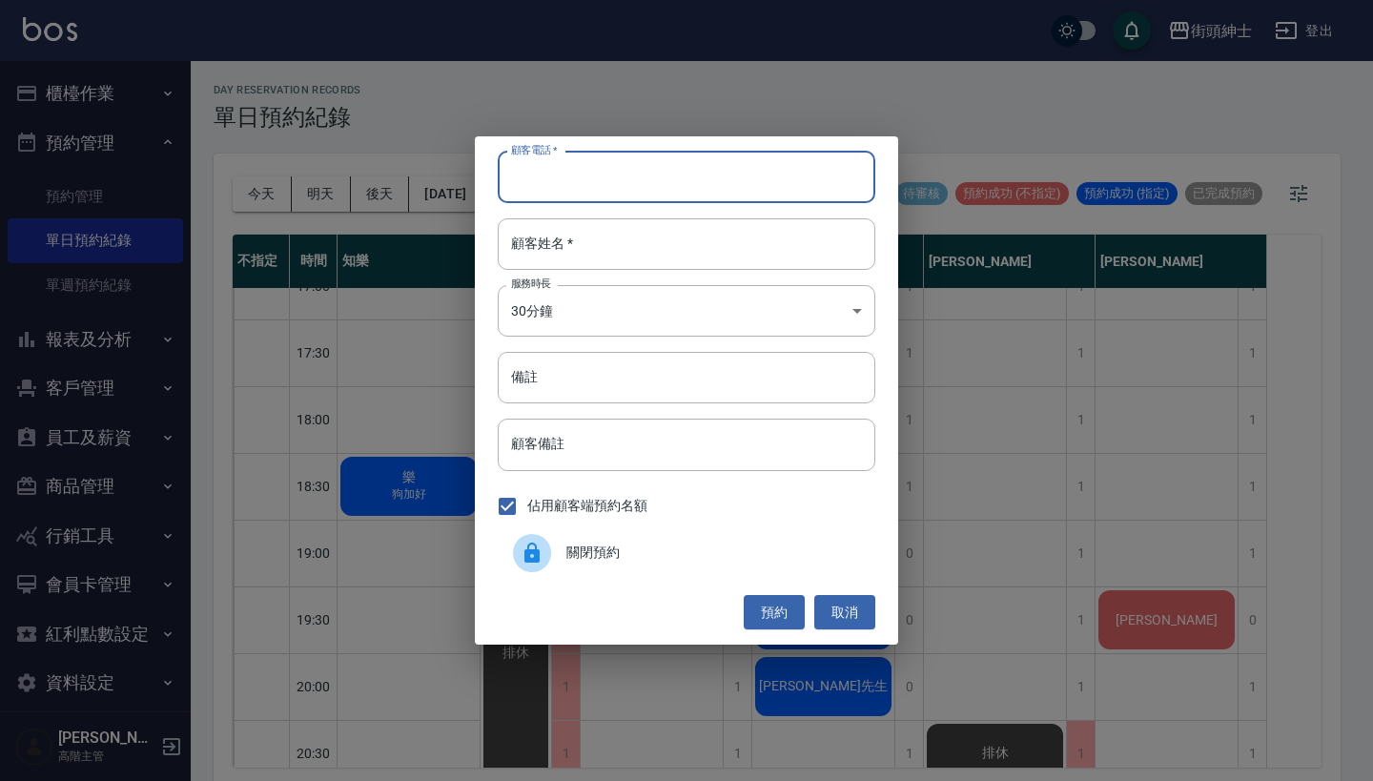
paste input "阿松 電話：0953-522956"
type input "阿松 電話：0953-522956"
paste input "阿松 電話：0953-522956"
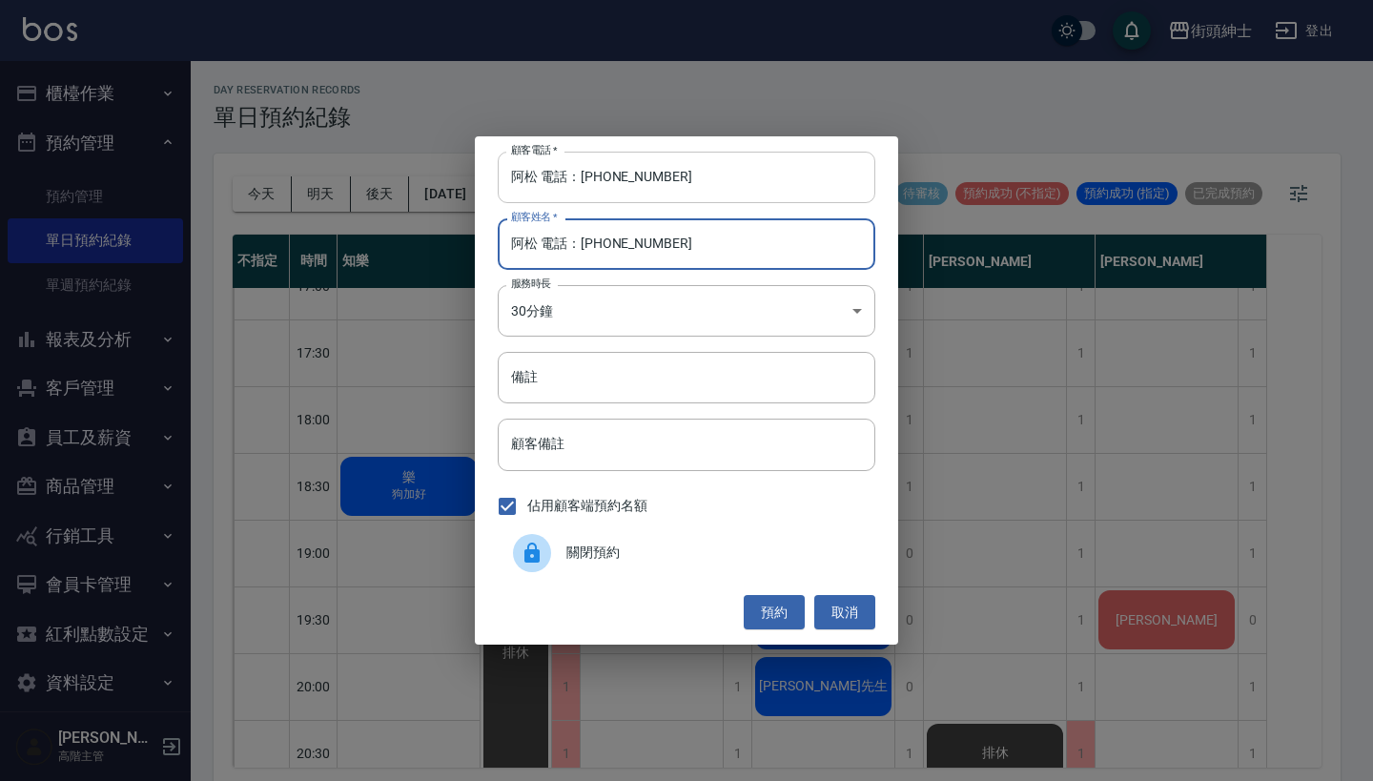
type input "阿松 電話：0953-522956"
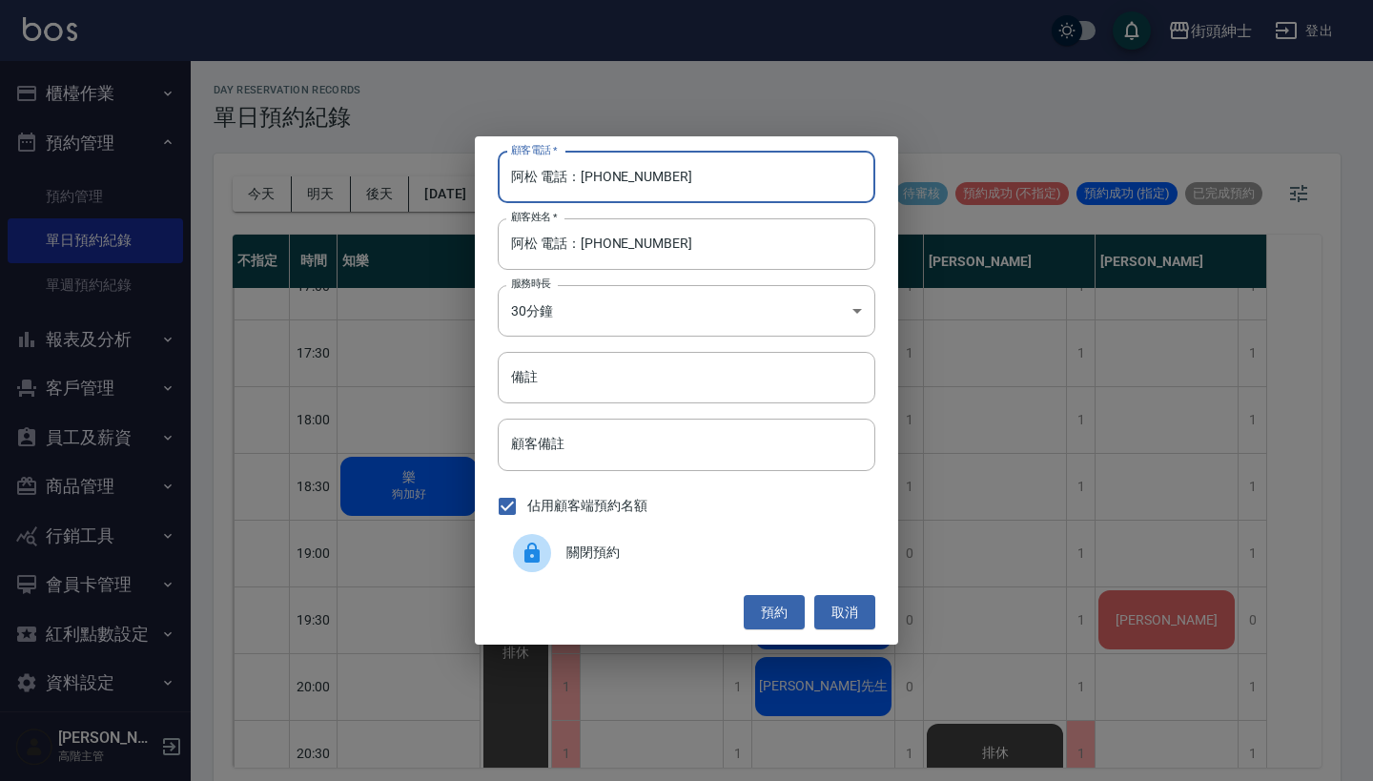
drag, startPoint x: 580, startPoint y: 181, endPoint x: 473, endPoint y: 181, distance: 106.8
click at [475, 181] on div "顧客電話   * 阿松 電話：0953-522956 顧客電話   * 顧客姓名   * 阿松 電話：0953-522956 顧客姓名   * 服務時長 30…" at bounding box center [686, 390] width 423 height 508
type input "0953-522956"
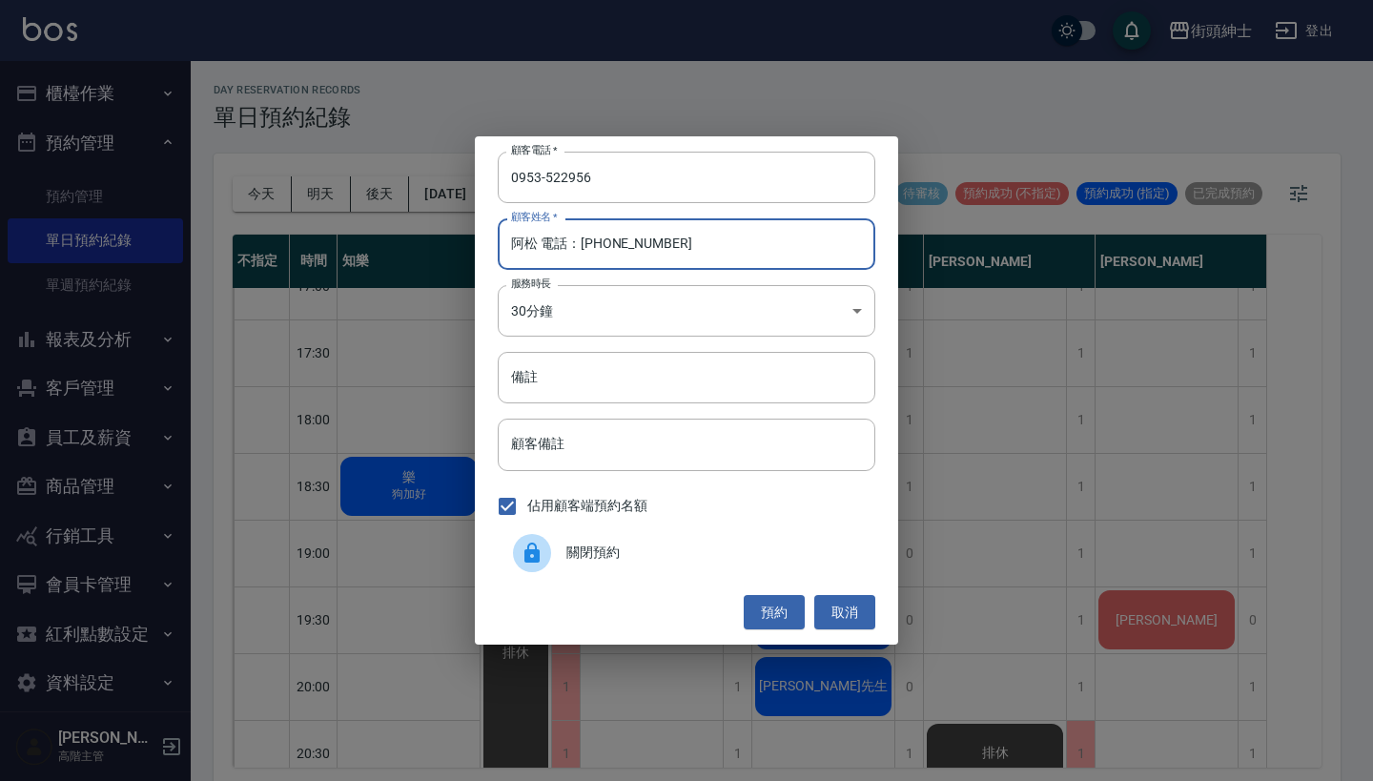
drag, startPoint x: 701, startPoint y: 246, endPoint x: 539, endPoint y: 244, distance: 162.2
click at [539, 244] on input "阿松 電話：0953-522956" at bounding box center [687, 244] width 378 height 52
type input "阿松"
click at [766, 607] on button "預約" at bounding box center [774, 612] width 61 height 35
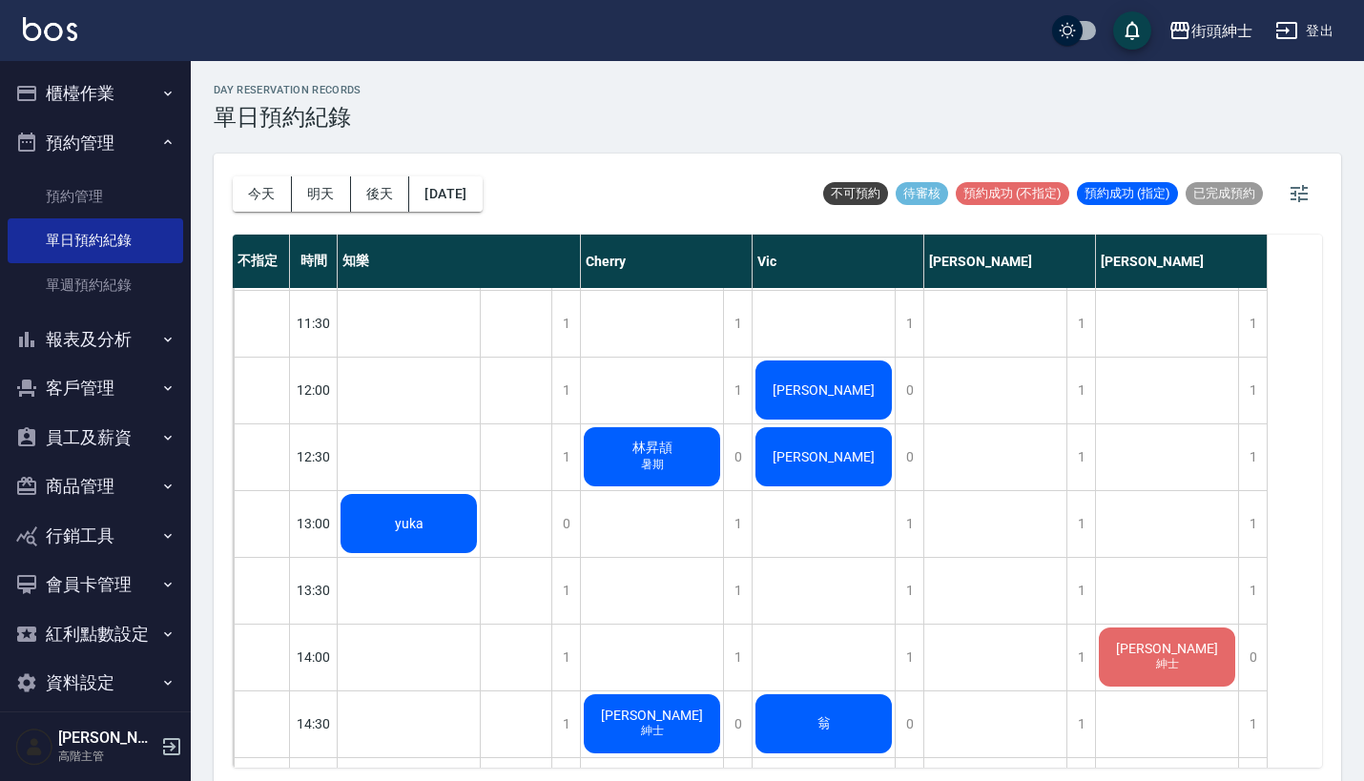
scroll to position [334, 0]
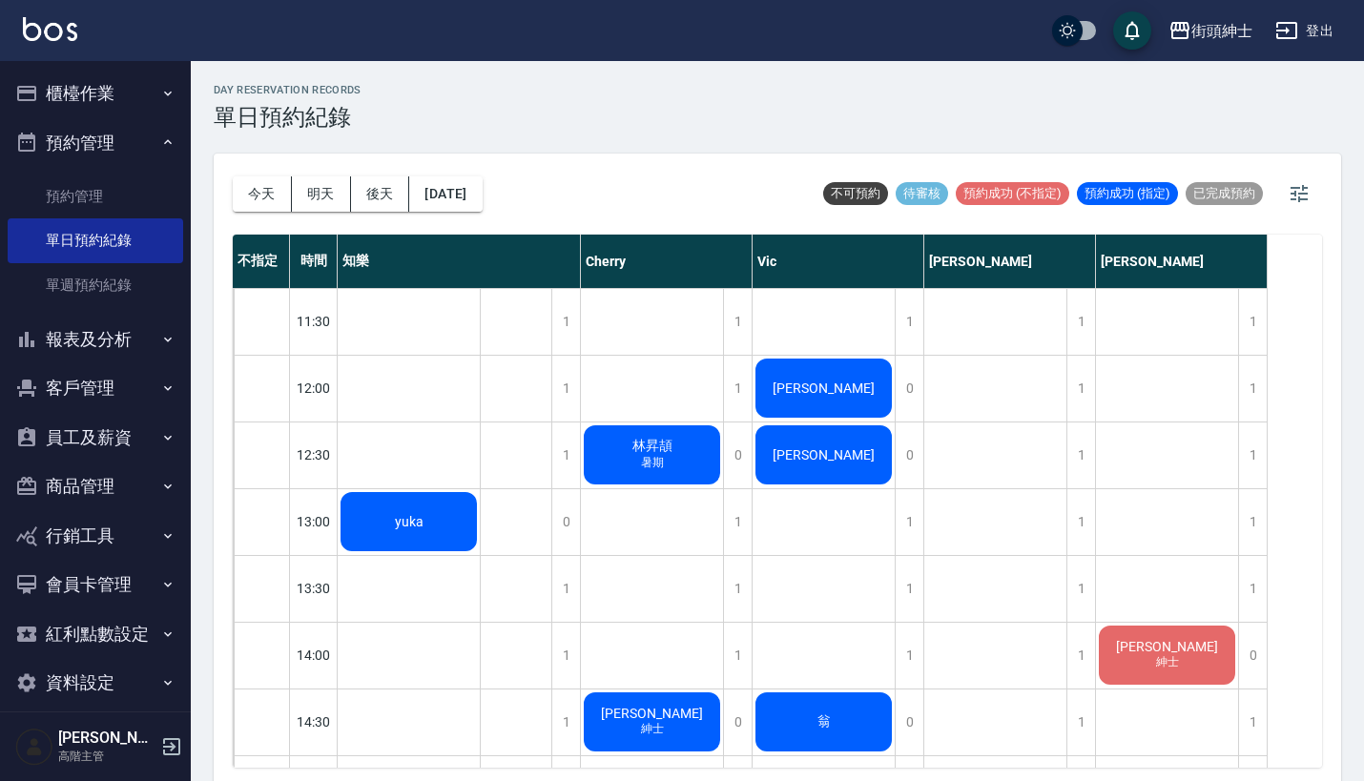
click at [139, 350] on button "報表及分析" at bounding box center [95, 340] width 175 height 50
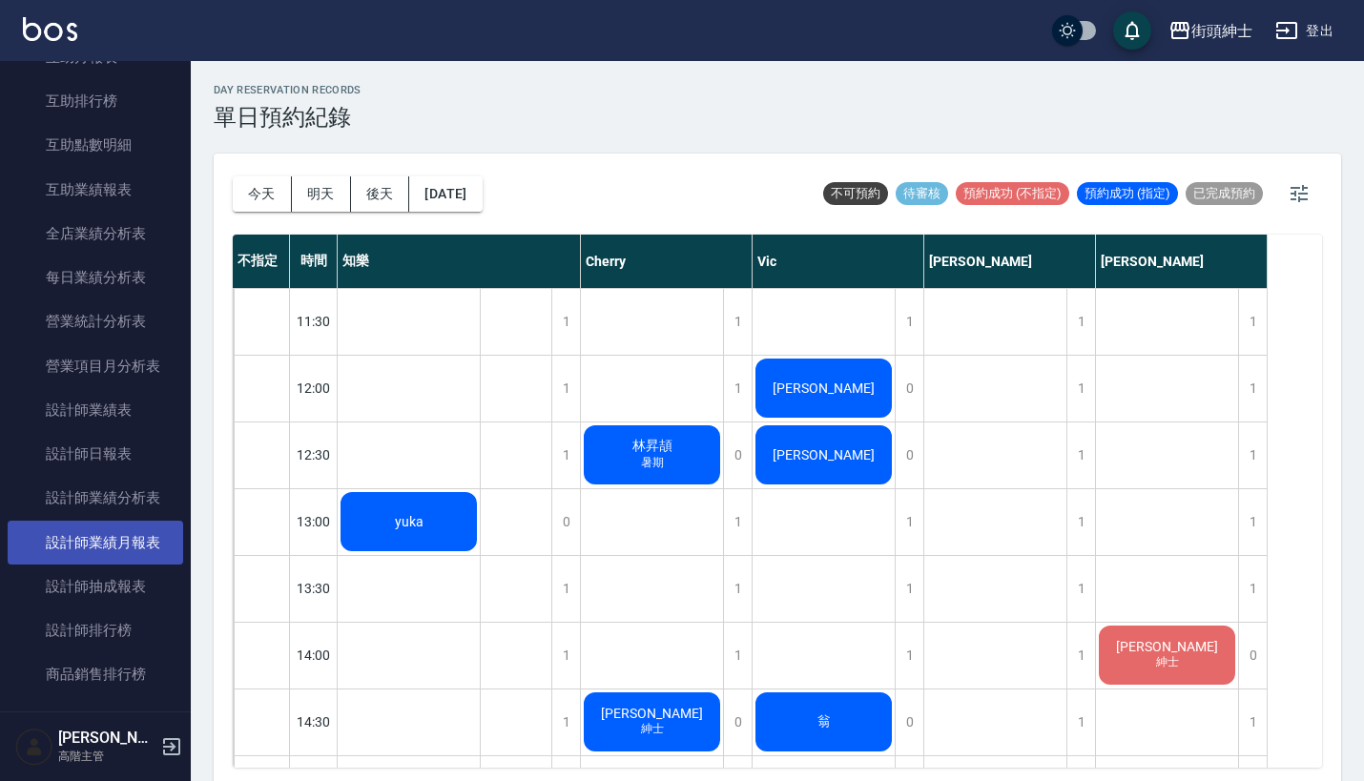
scroll to position [614, 0]
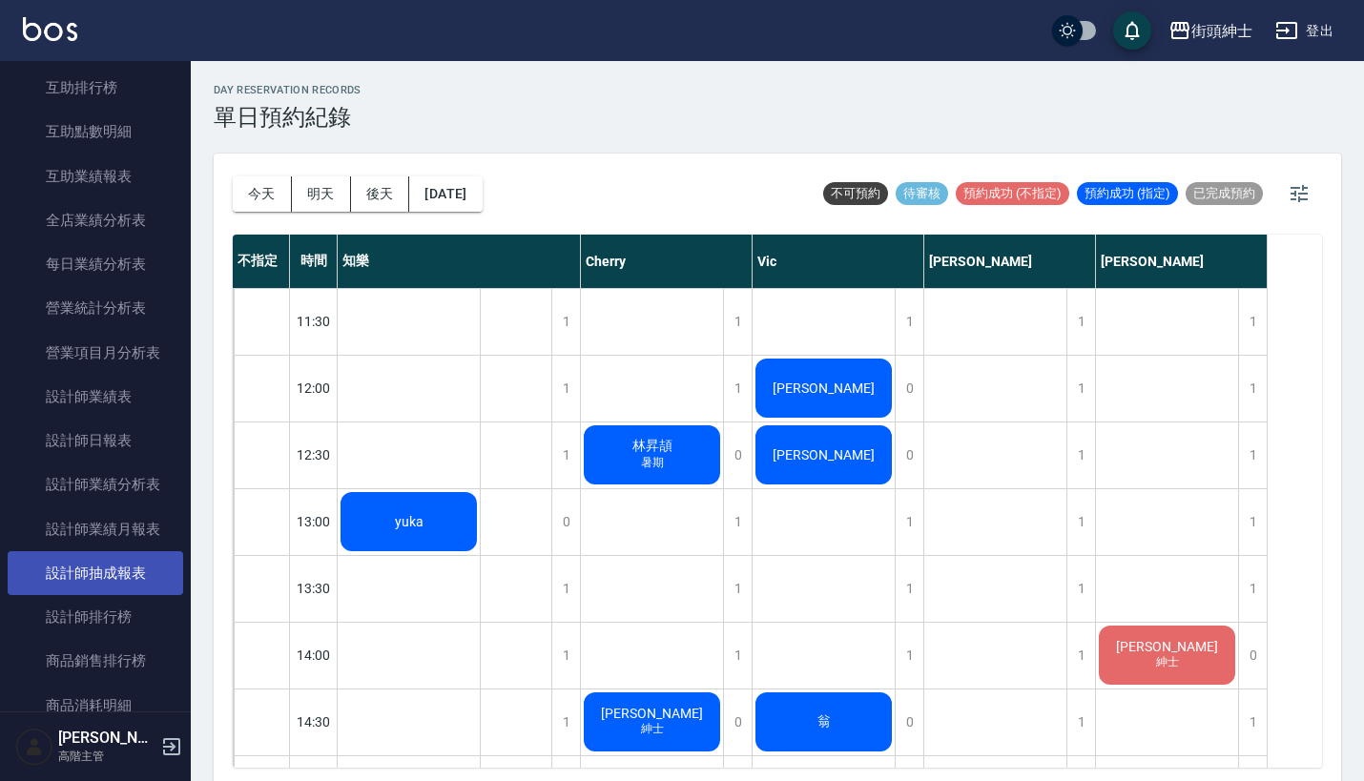
click at [111, 571] on link "設計師抽成報表" at bounding box center [95, 573] width 175 height 44
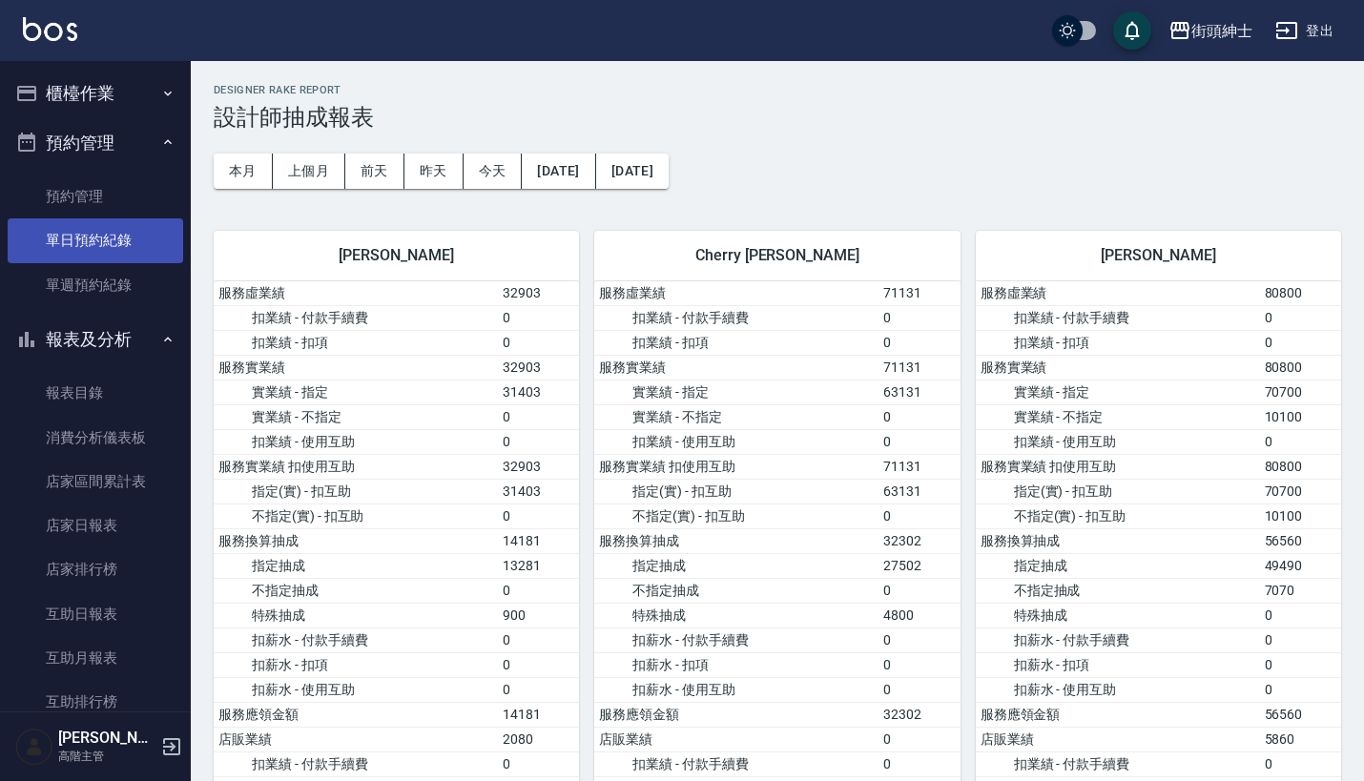
click at [82, 236] on link "單日預約紀錄" at bounding box center [95, 240] width 175 height 44
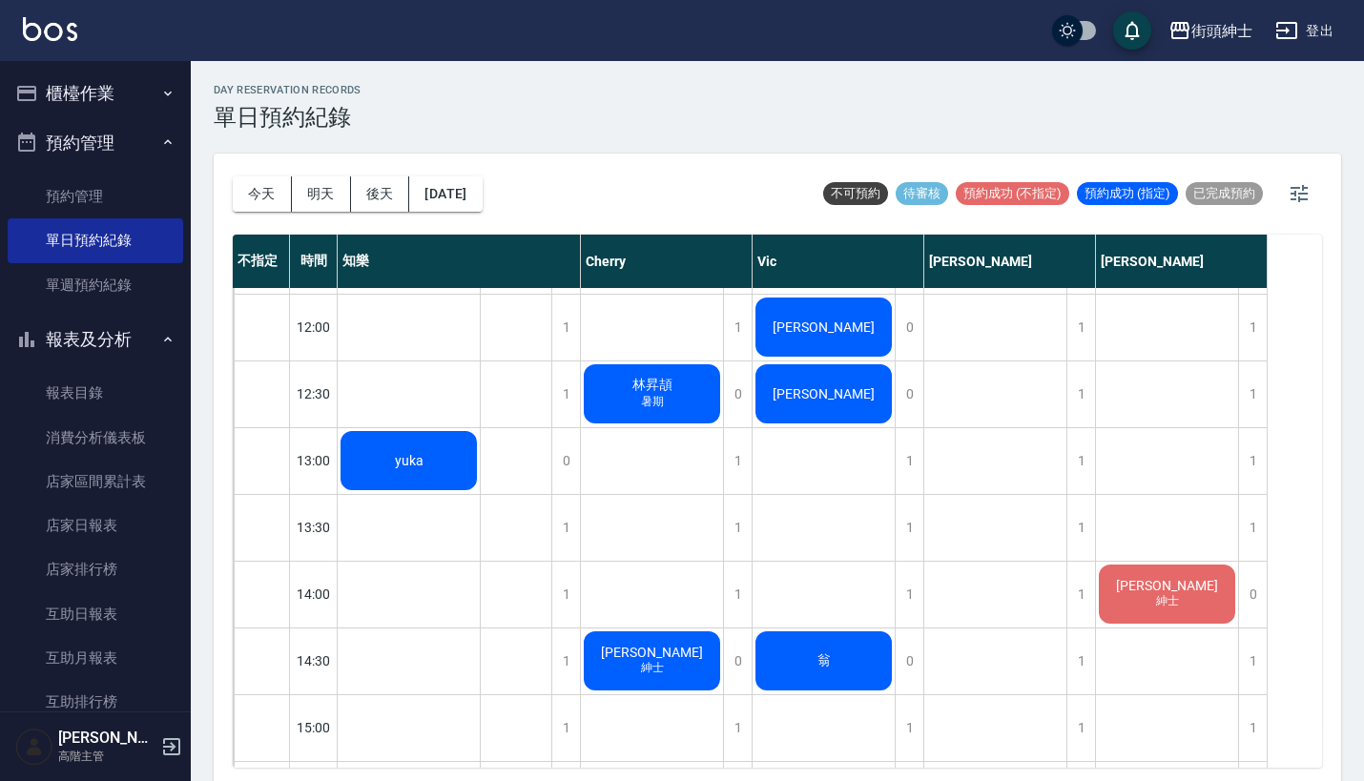
scroll to position [397, 0]
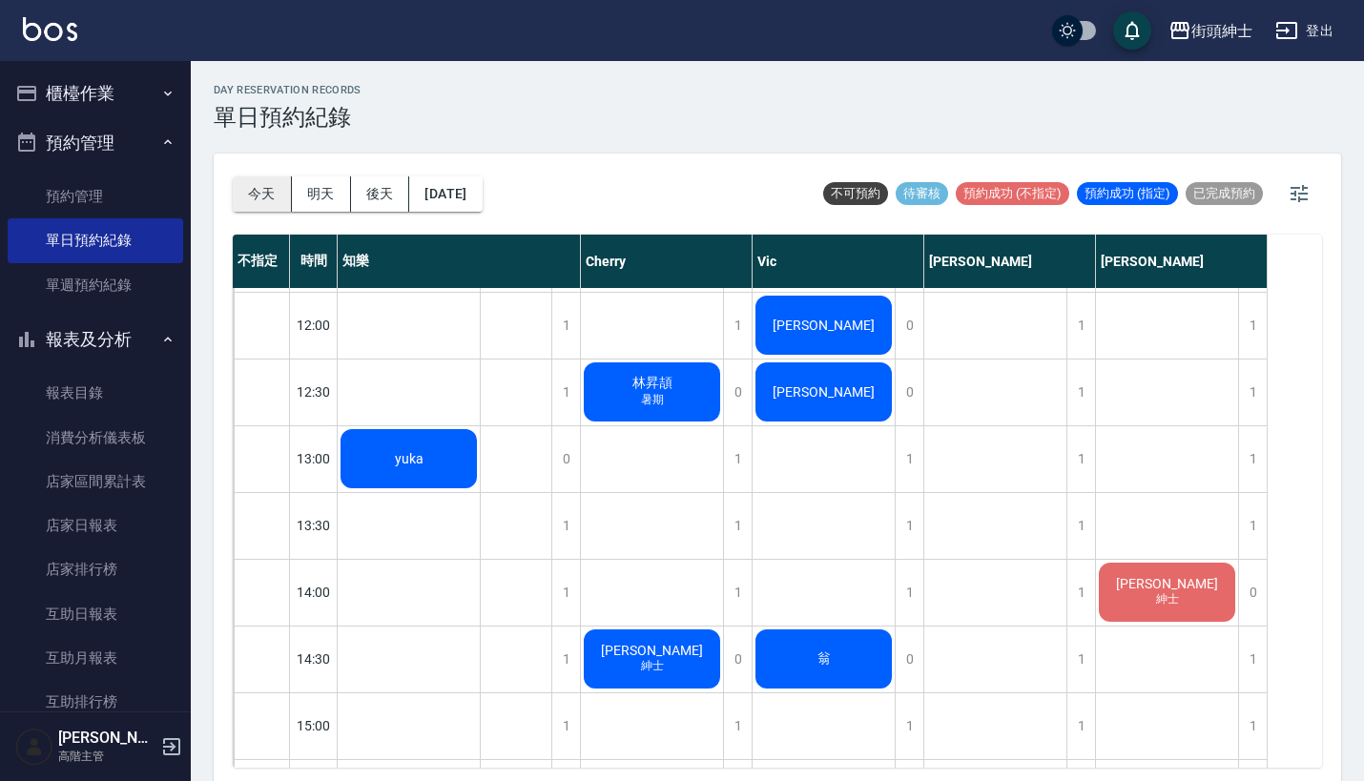
click at [266, 187] on button "今天" at bounding box center [262, 193] width 59 height 35
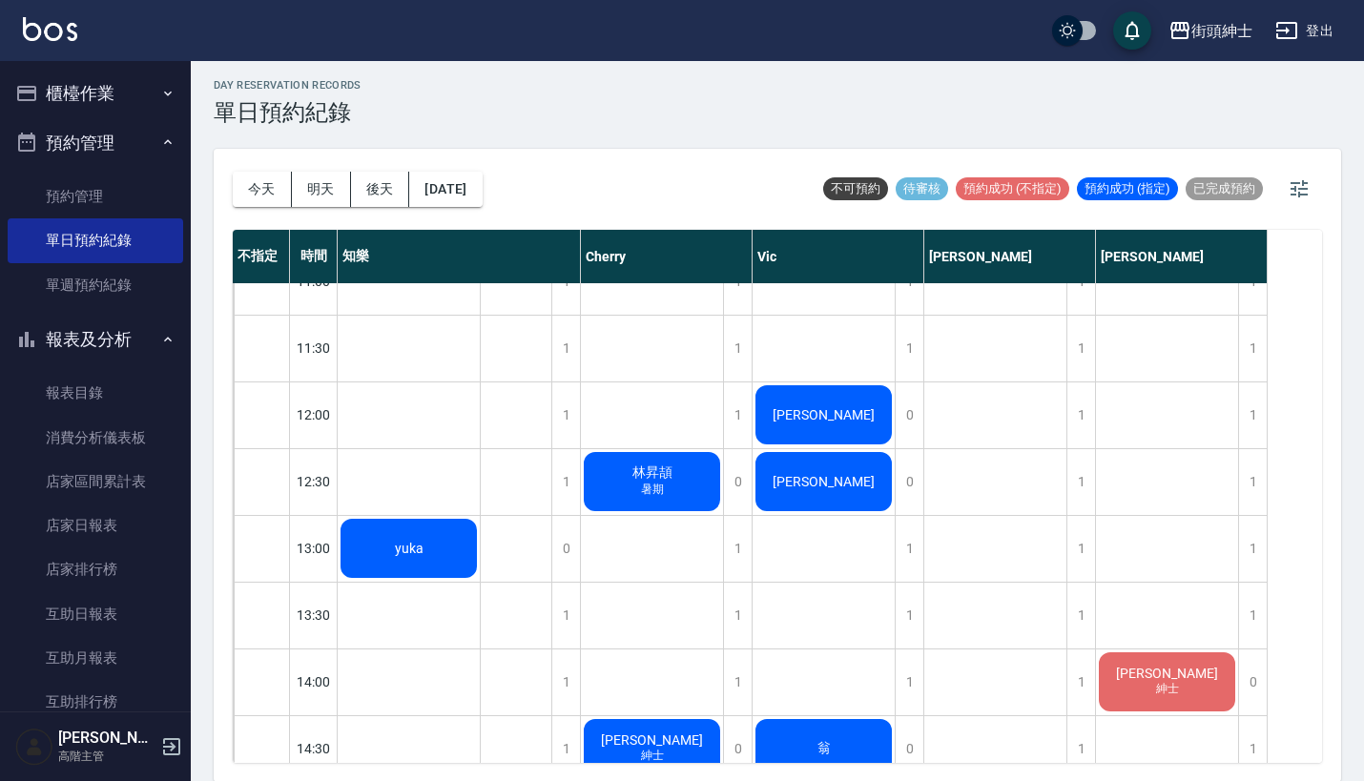
scroll to position [307, 0]
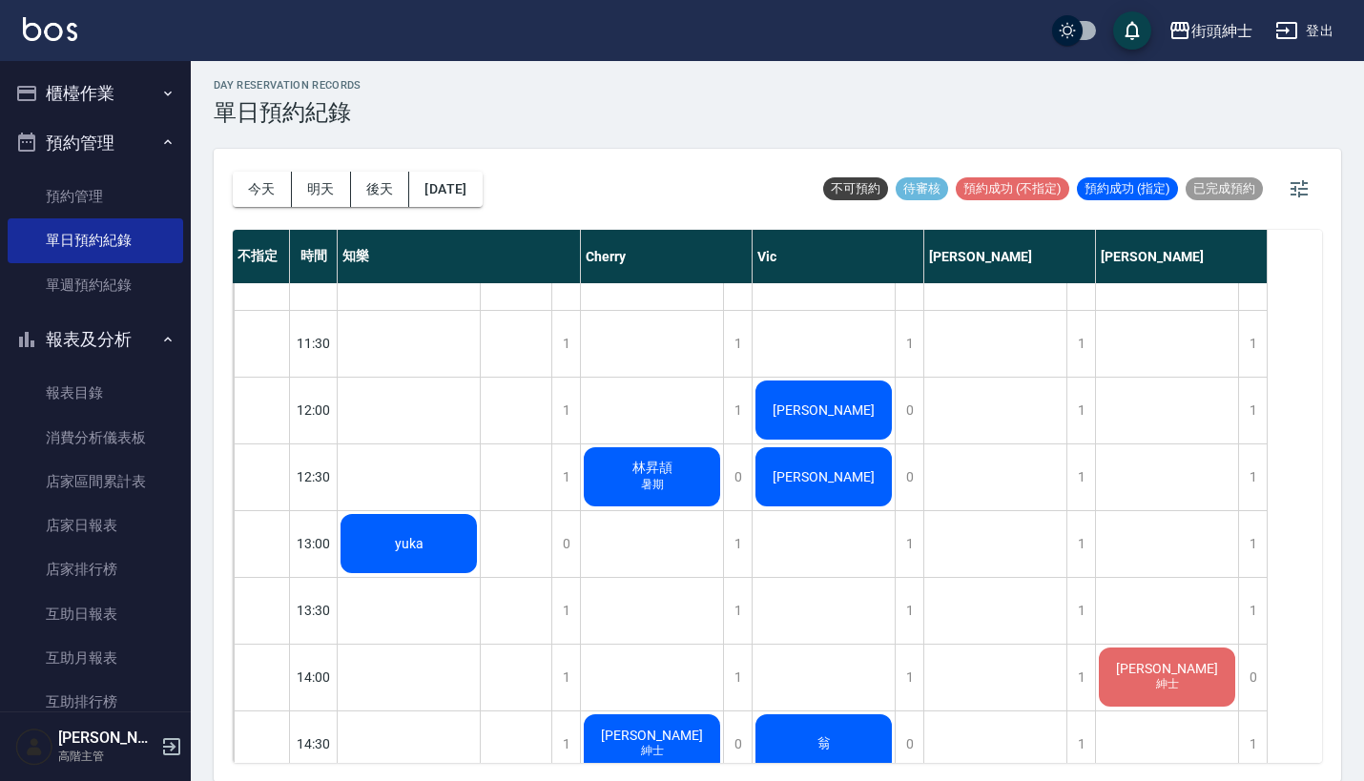
click at [427, 536] on span "林昇頡" at bounding box center [409, 543] width 36 height 15
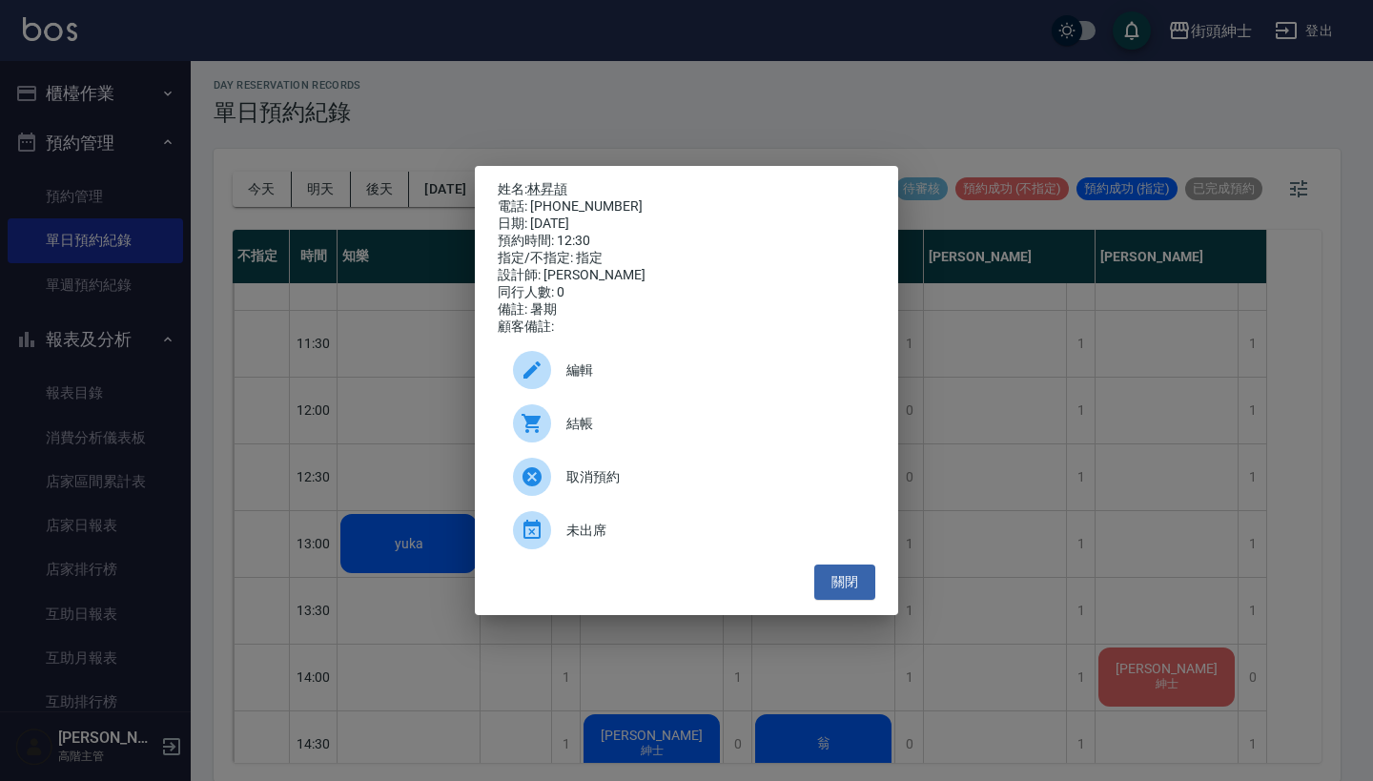
click at [634, 485] on span "取消預約" at bounding box center [714, 477] width 294 height 20
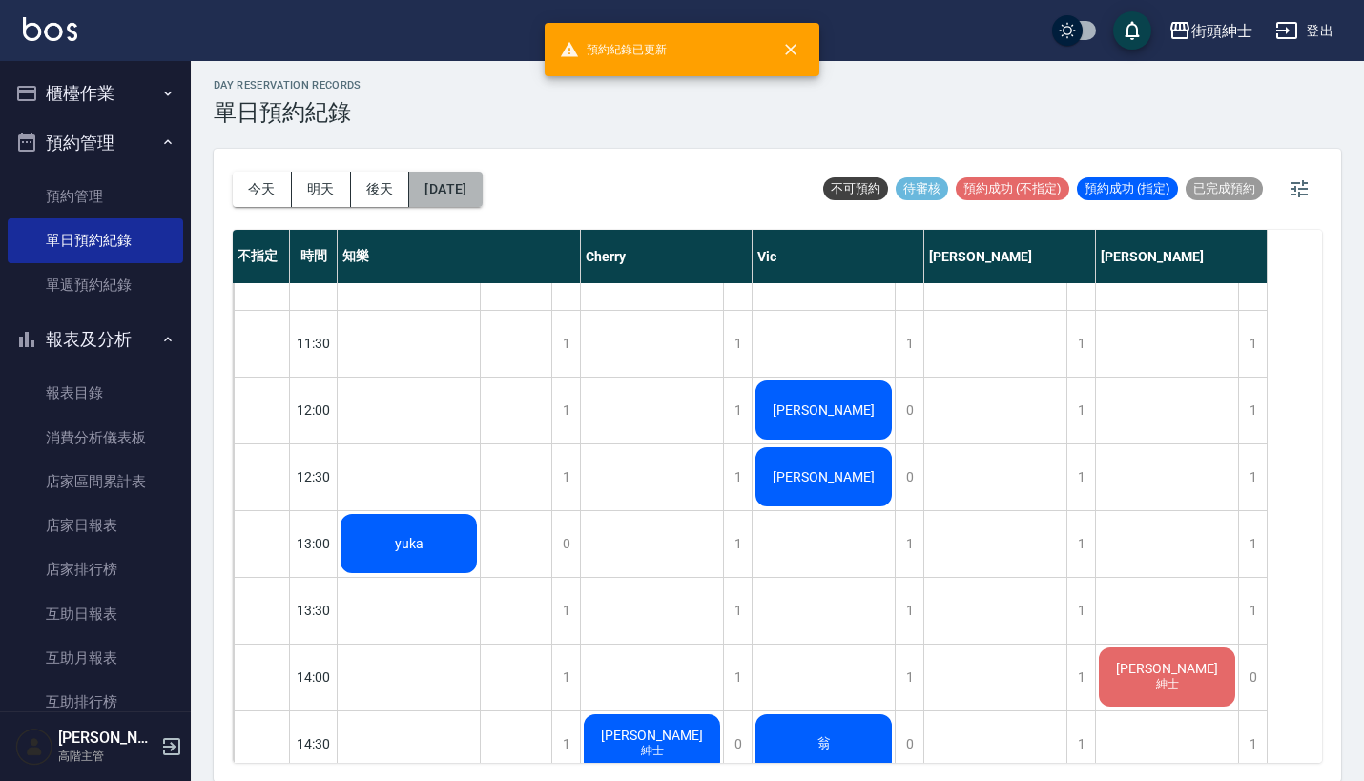
click at [482, 192] on button "[DATE]" at bounding box center [445, 189] width 72 height 35
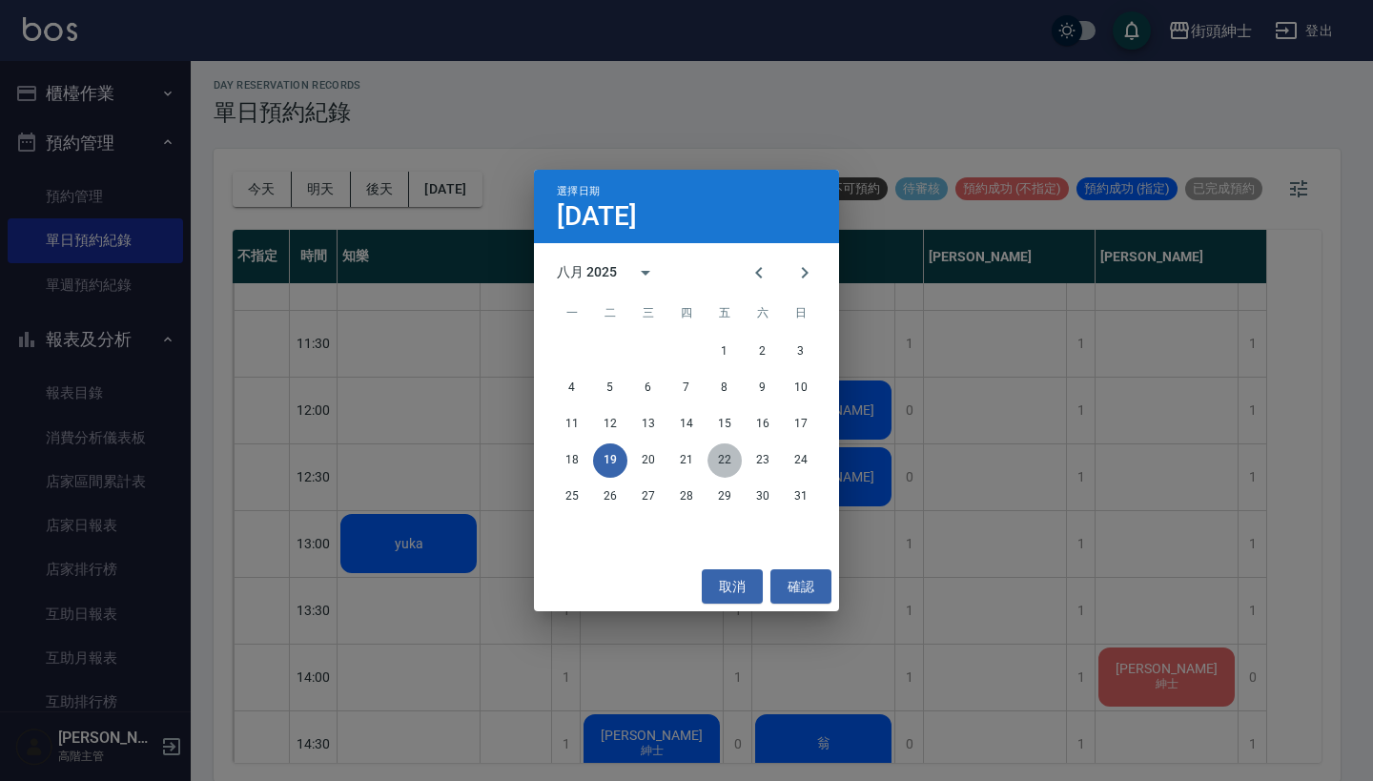
click at [730, 464] on button "22" at bounding box center [725, 461] width 34 height 34
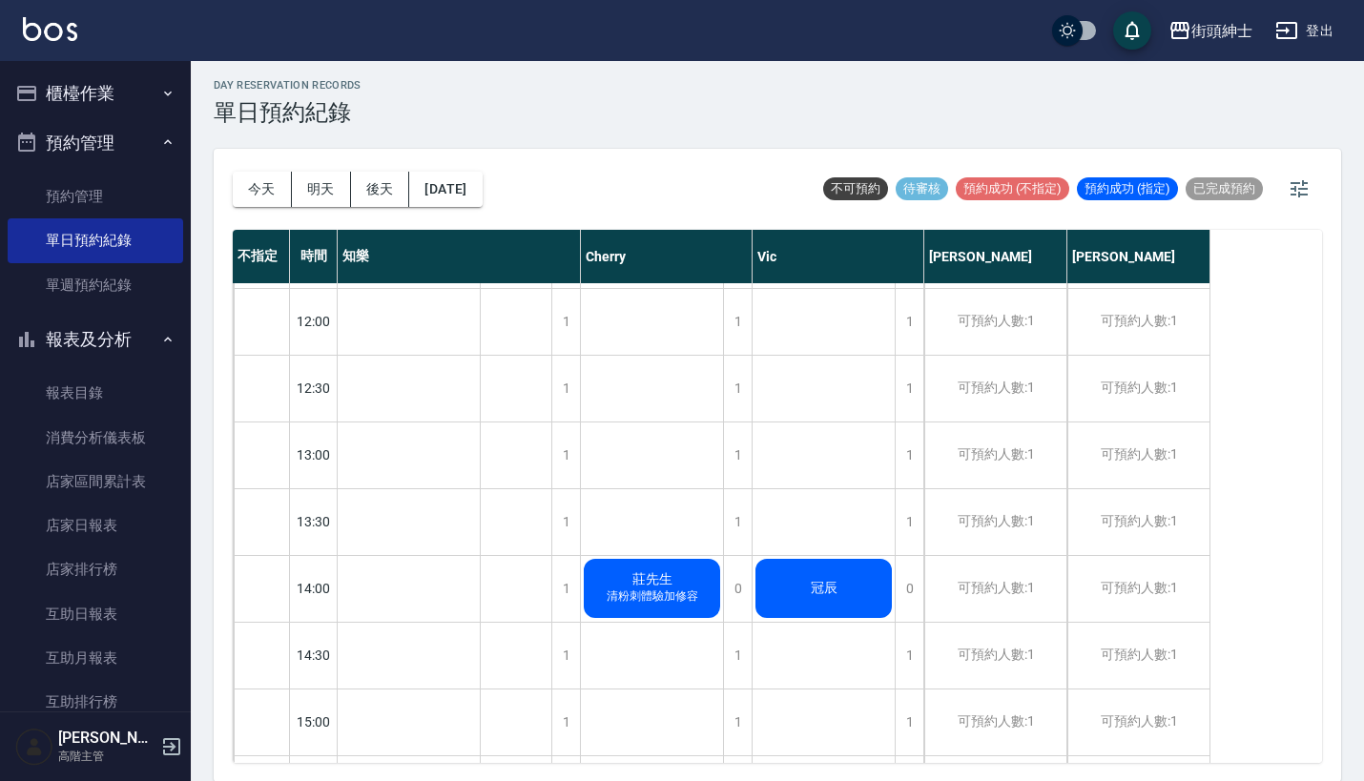
scroll to position [512, 0]
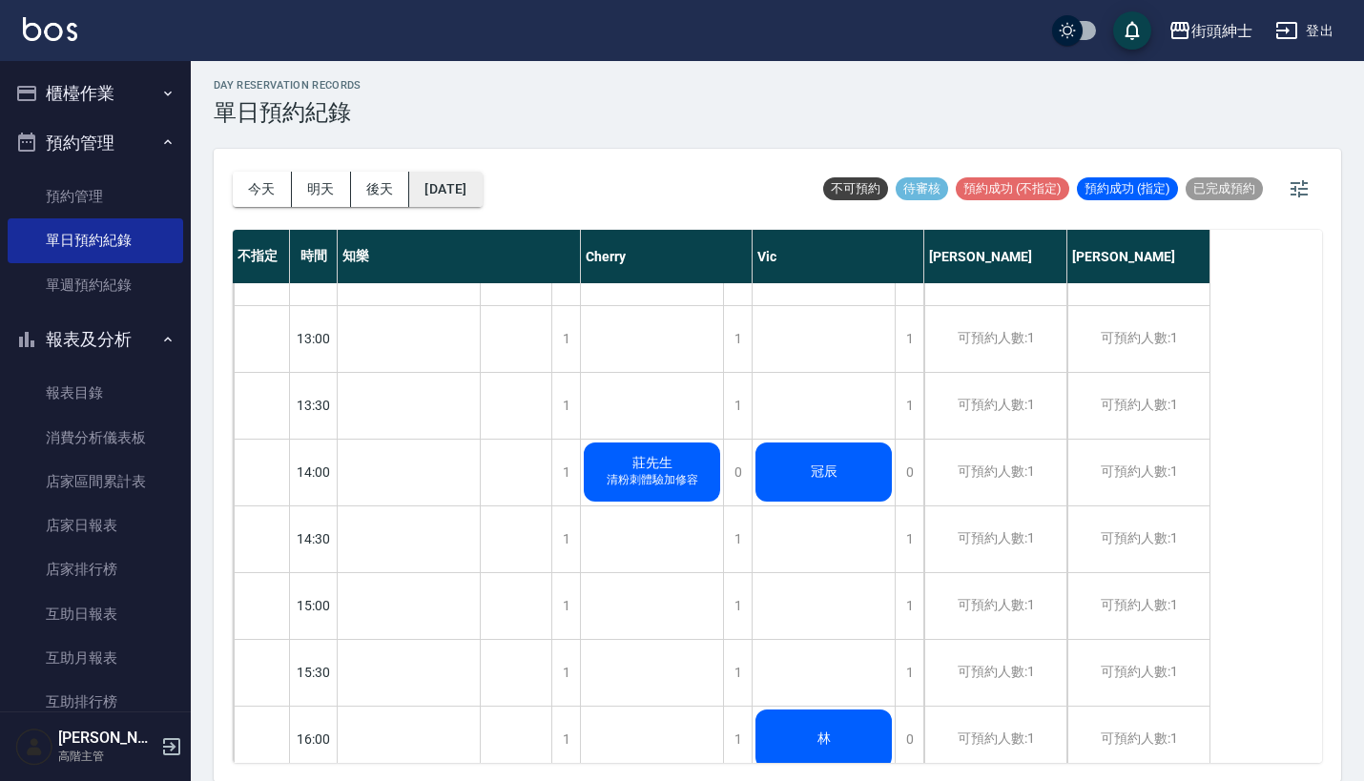
click at [454, 176] on button "2025/08/22" at bounding box center [445, 189] width 72 height 35
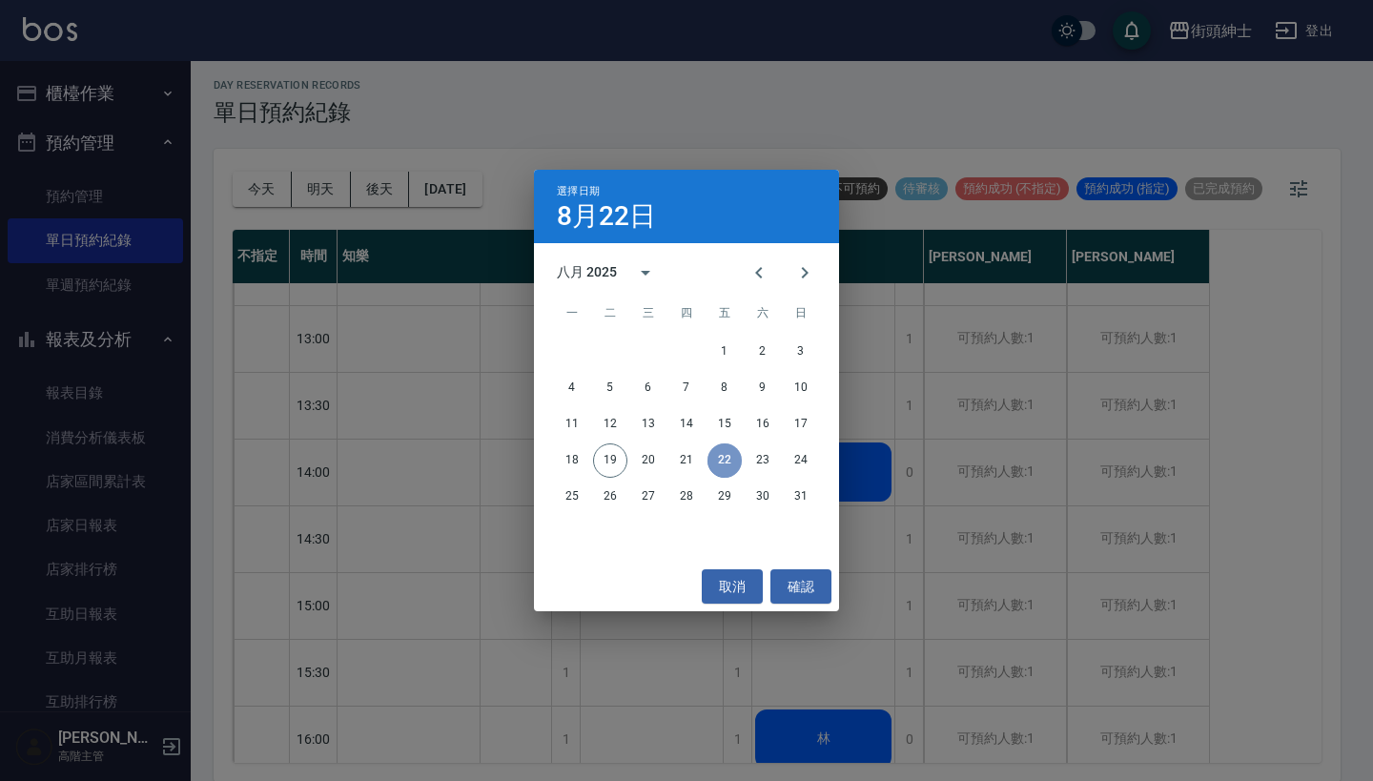
click at [728, 451] on button "22" at bounding box center [725, 461] width 34 height 34
click at [786, 582] on button "確認" at bounding box center [801, 586] width 61 height 35
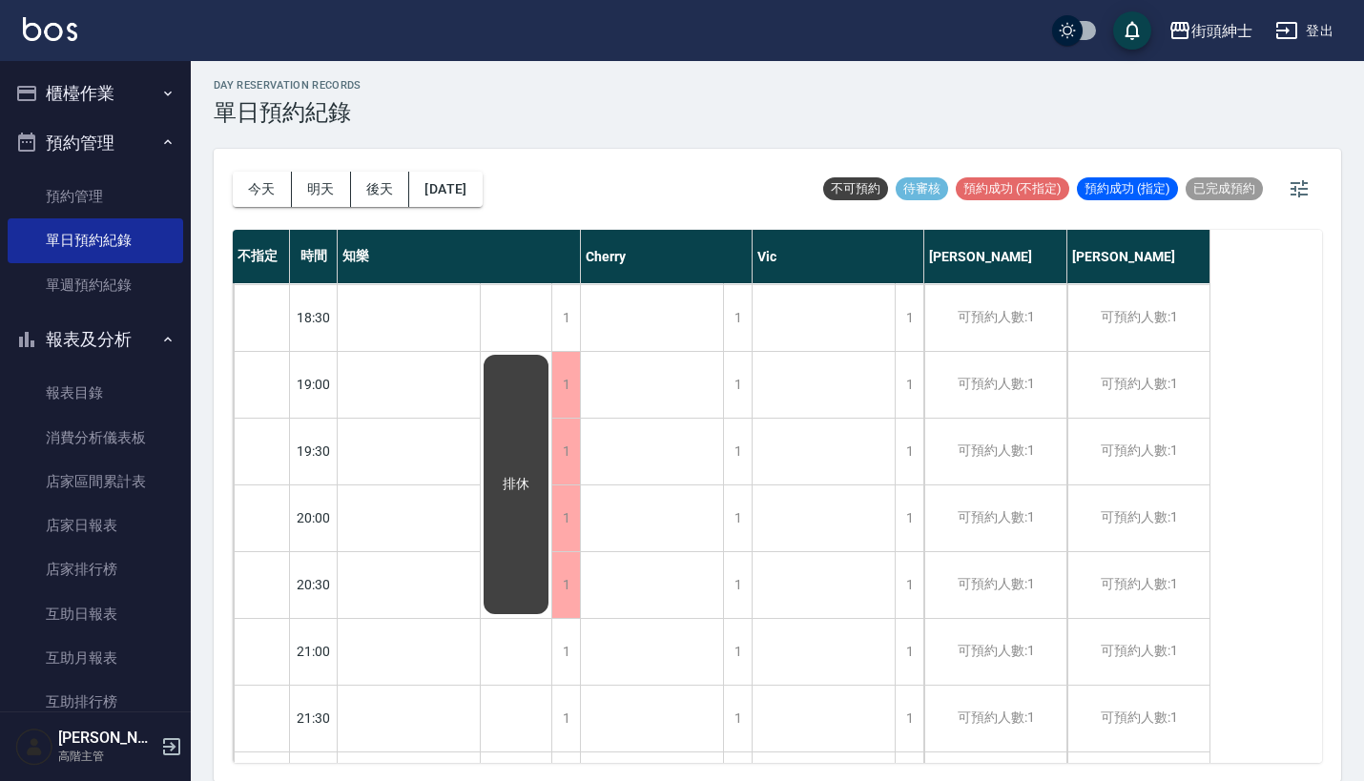
scroll to position [1295, 0]
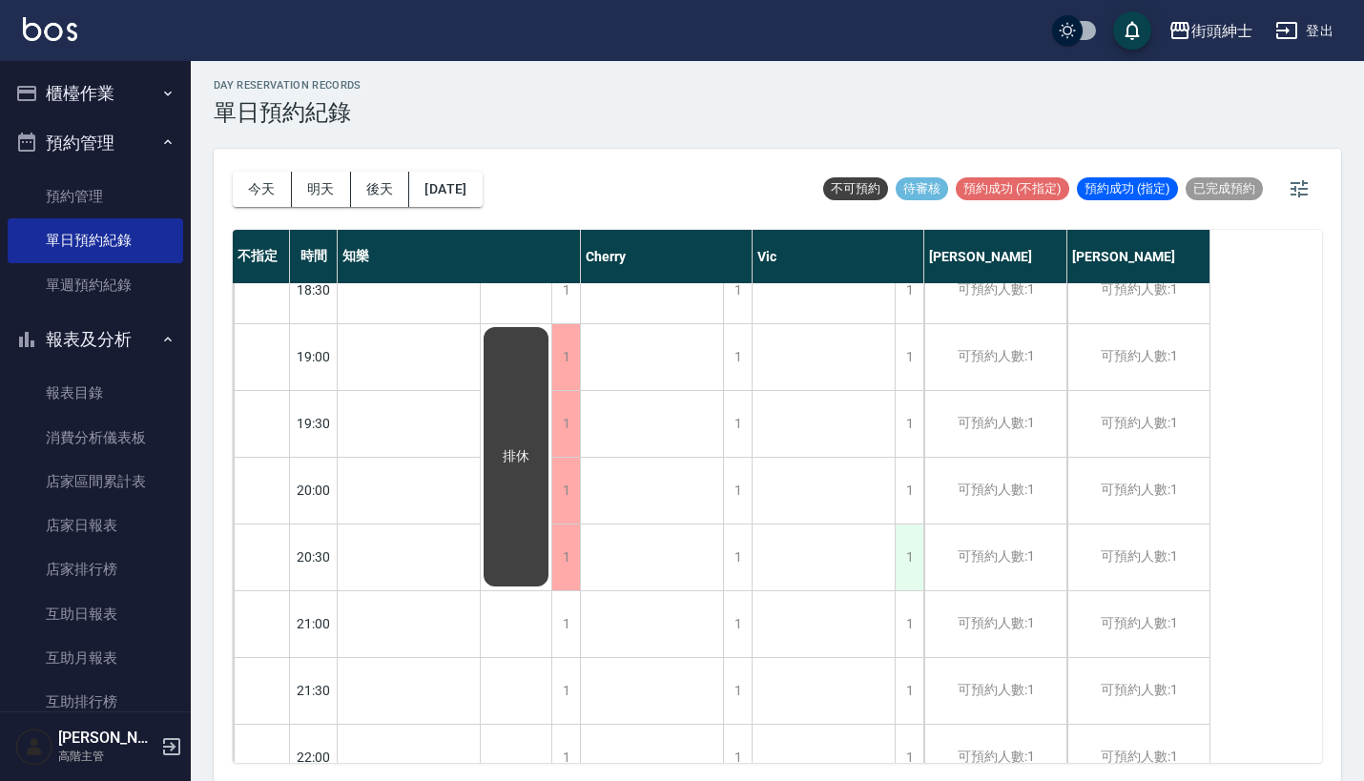
click at [907, 554] on div "1" at bounding box center [909, 558] width 29 height 66
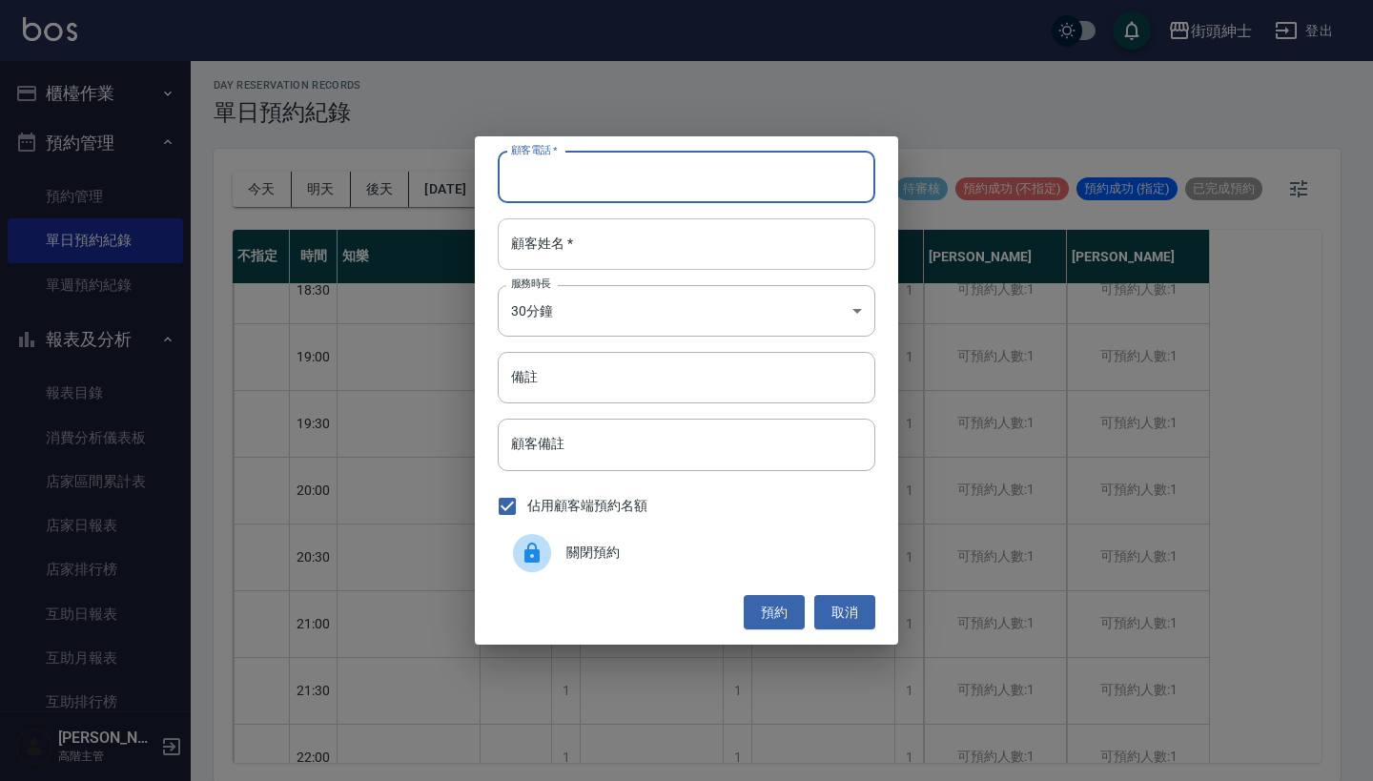
paste input "陳 0928832393"
type input "陳 0928832393"
paste input "陳 0928832393"
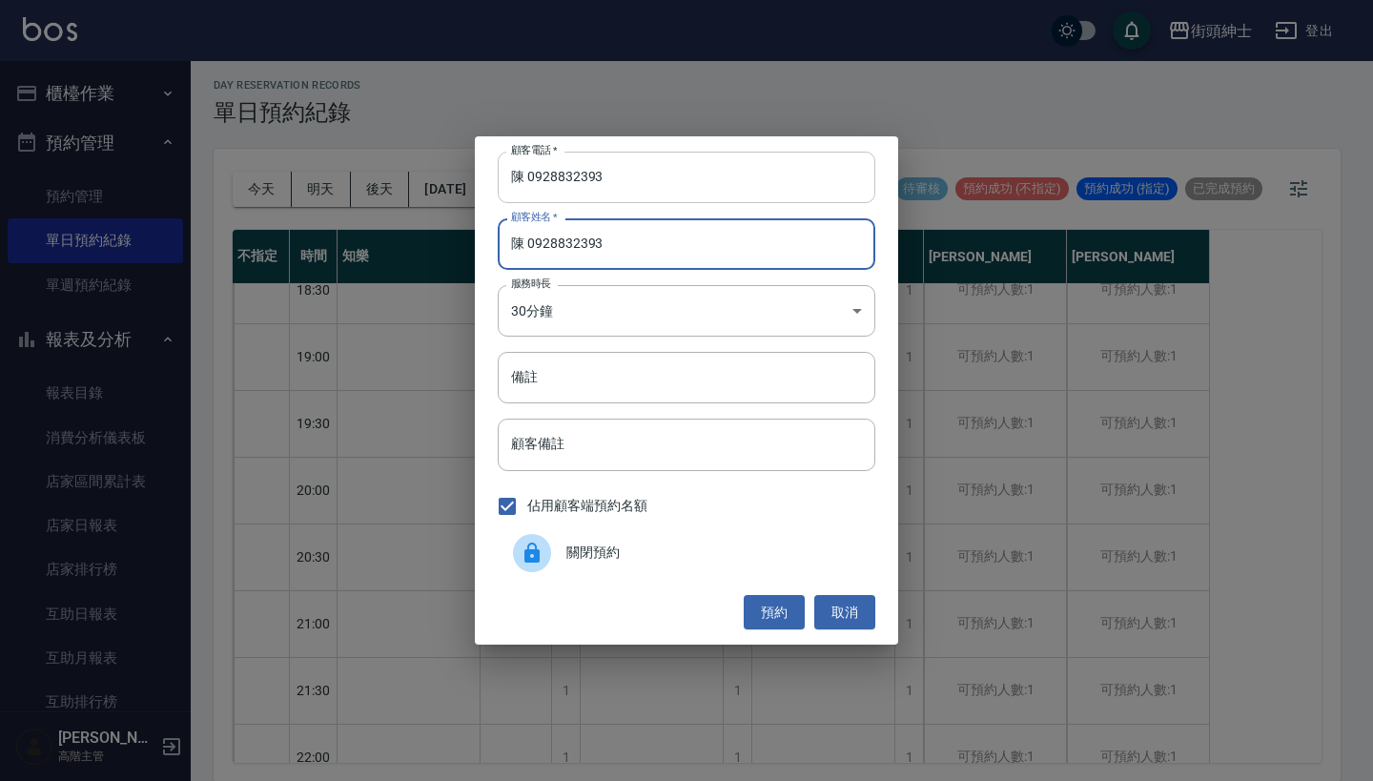
type input "陳 0928832393"
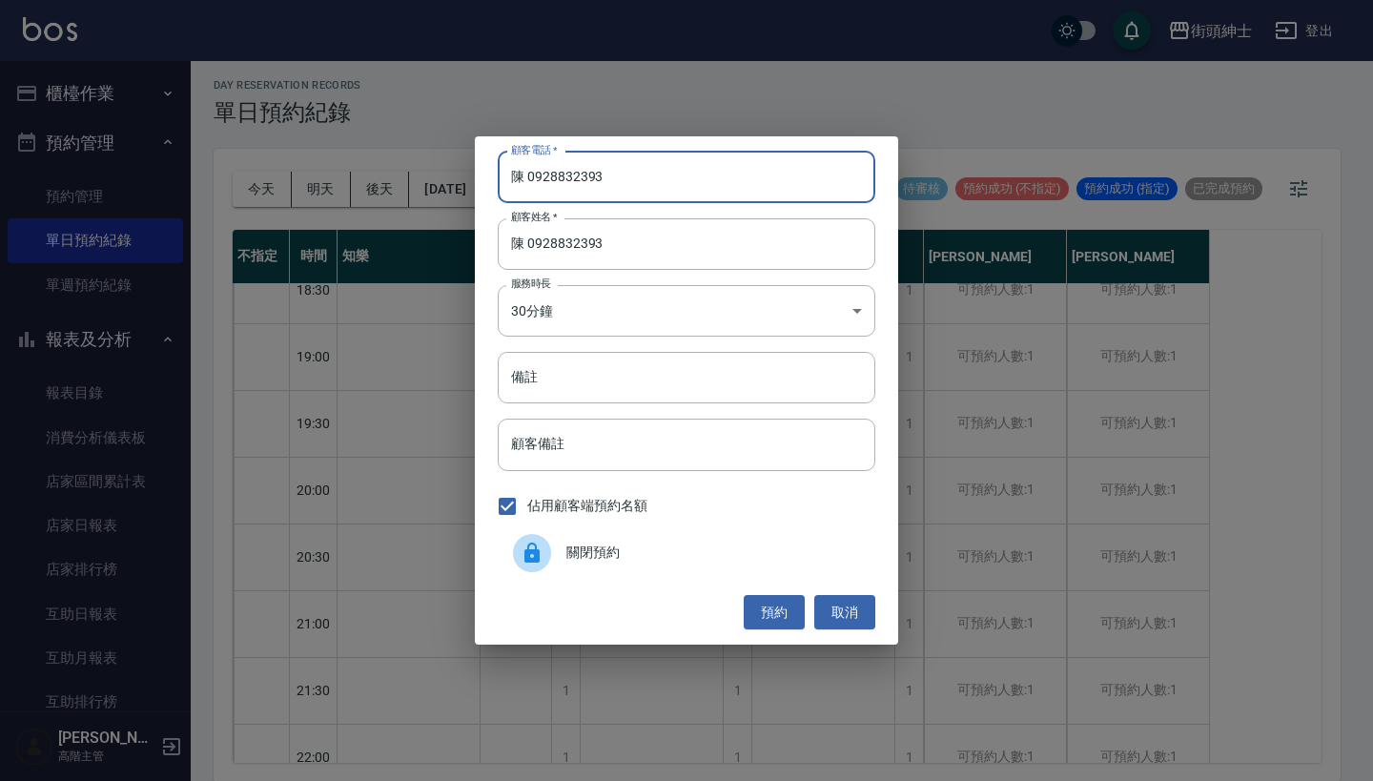
drag, startPoint x: 525, startPoint y: 177, endPoint x: 457, endPoint y: 177, distance: 67.7
click at [462, 177] on div "顧客電話   * 陳 0928832393 顧客電話   * 顧客姓名   * 陳 0928832393 顧客姓名   * 服務時長 30分鐘 1 服務時長 …" at bounding box center [686, 390] width 1373 height 781
type input "0928832393"
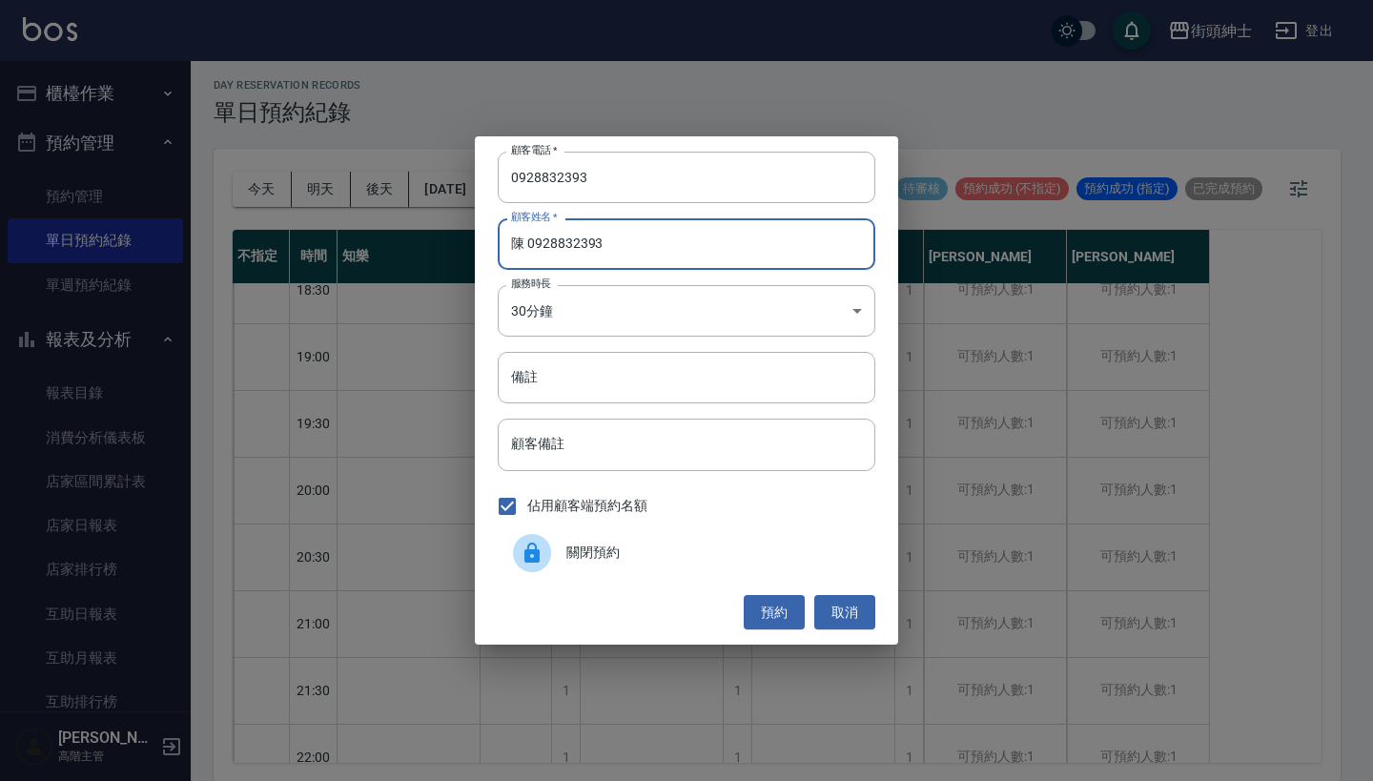
drag, startPoint x: 658, startPoint y: 255, endPoint x: 534, endPoint y: 247, distance: 124.2
click at [534, 247] on input "陳 0928832393" at bounding box center [687, 244] width 378 height 52
type input "陳"
click at [754, 606] on button "預約" at bounding box center [774, 612] width 61 height 35
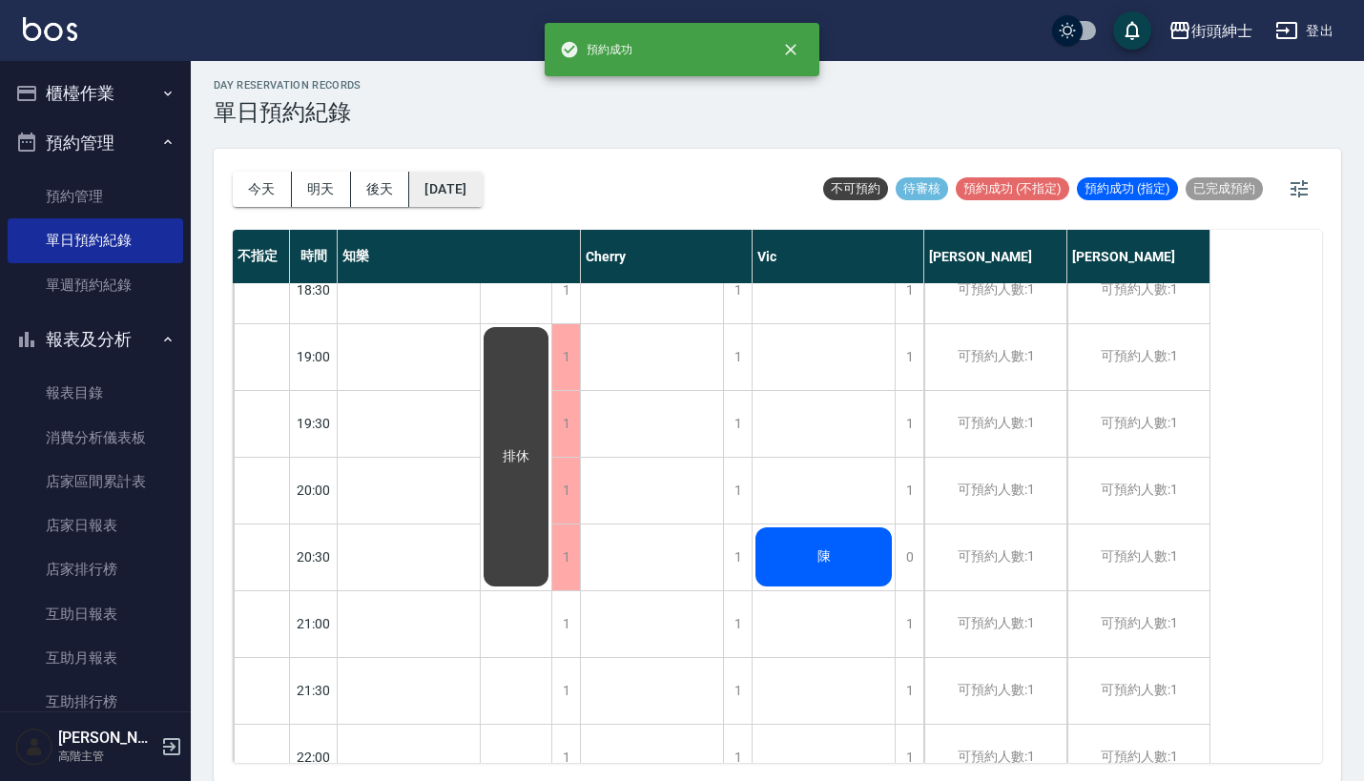
click at [465, 179] on button "2025/08/22" at bounding box center [445, 189] width 72 height 35
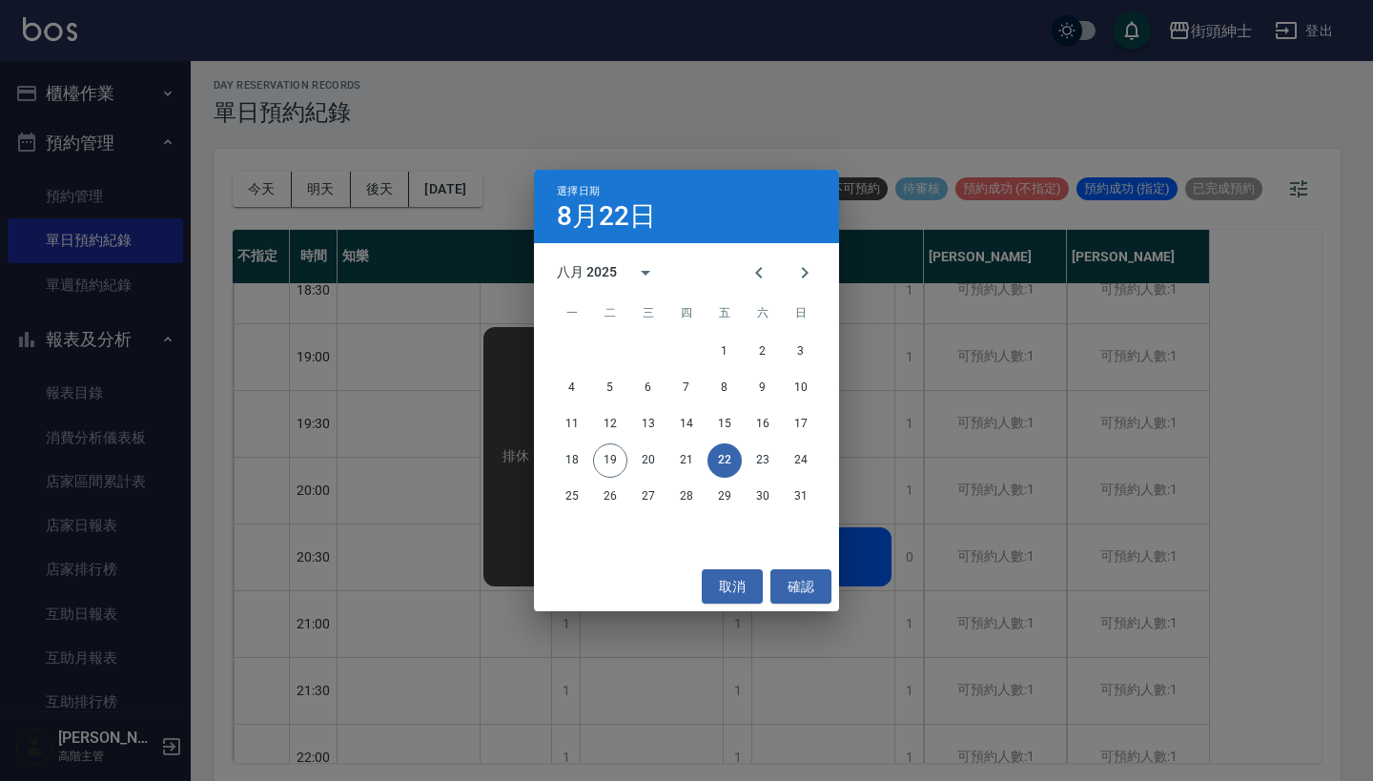
click at [565, 129] on div "選擇日期 8月22日 八月 2025 一 二 三 四 五 六 日 1 2 3 4 5 6 7 8 9 10 11 12 13 14 15 16 17 18 1…" at bounding box center [686, 390] width 1373 height 781
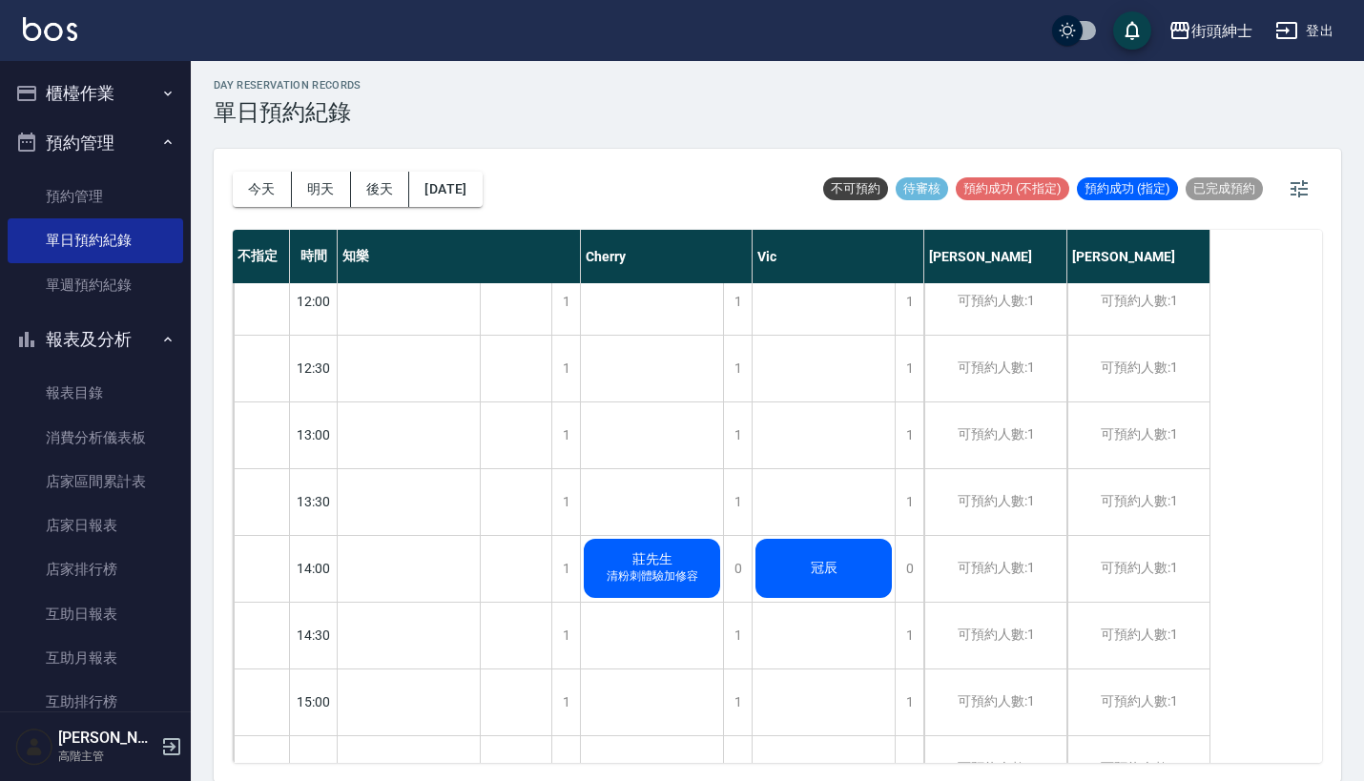
scroll to position [47, 0]
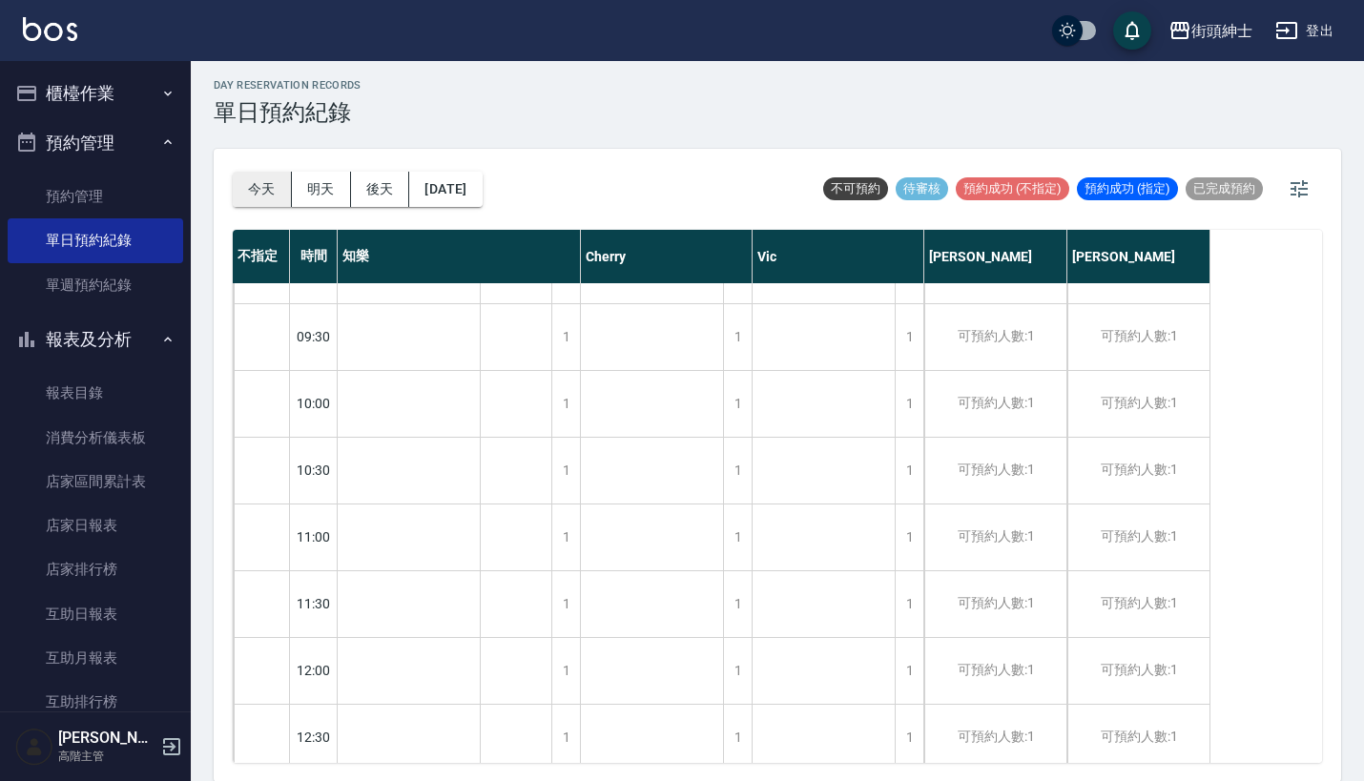
click at [262, 176] on button "今天" at bounding box center [262, 189] width 59 height 35
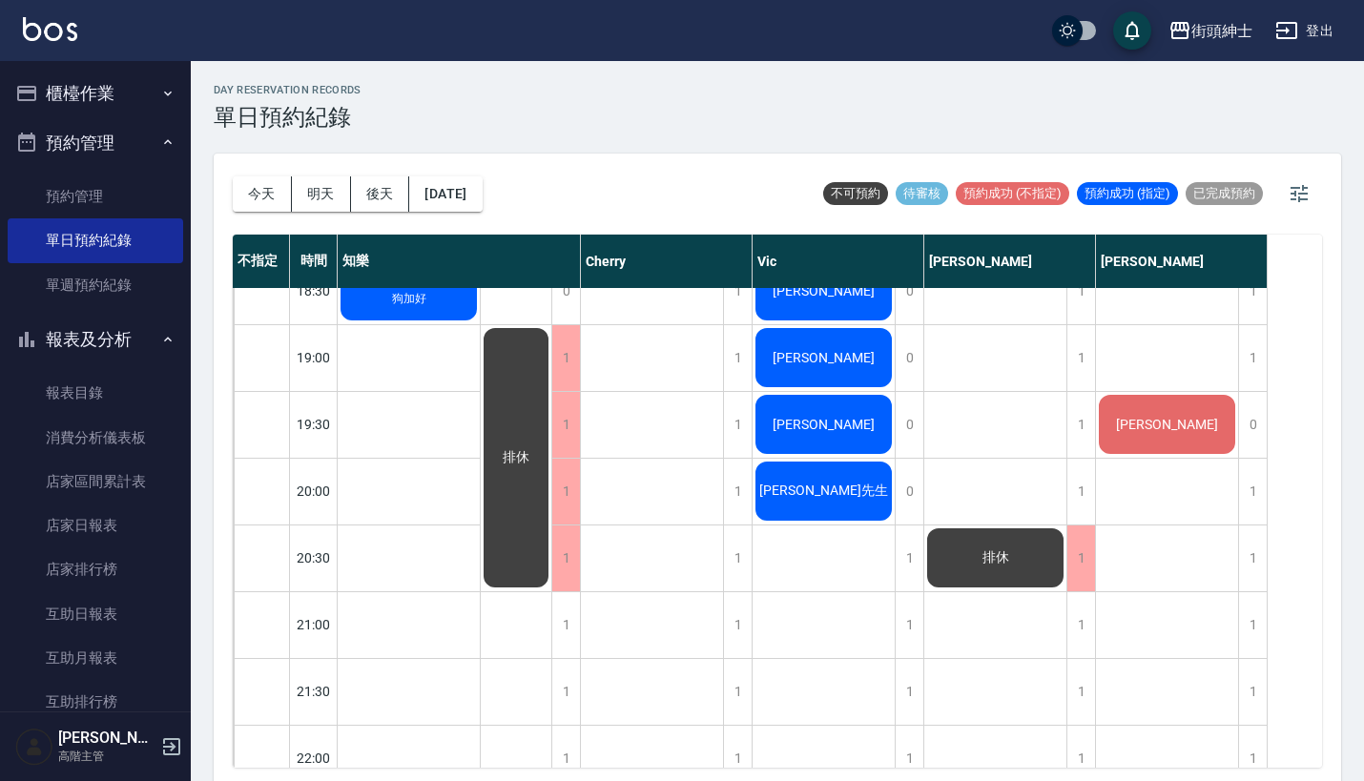
scroll to position [1456, 0]
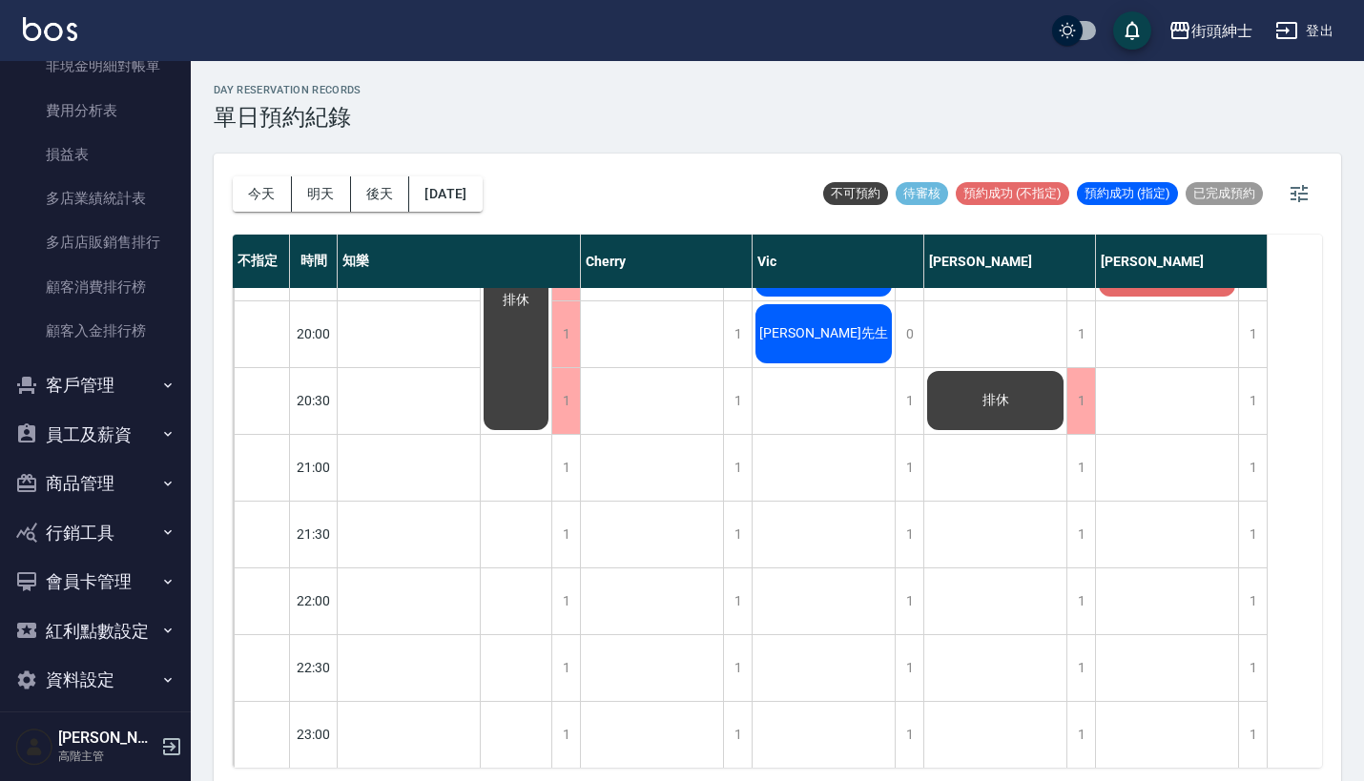
click at [118, 666] on button "資料設定" at bounding box center [95, 680] width 175 height 50
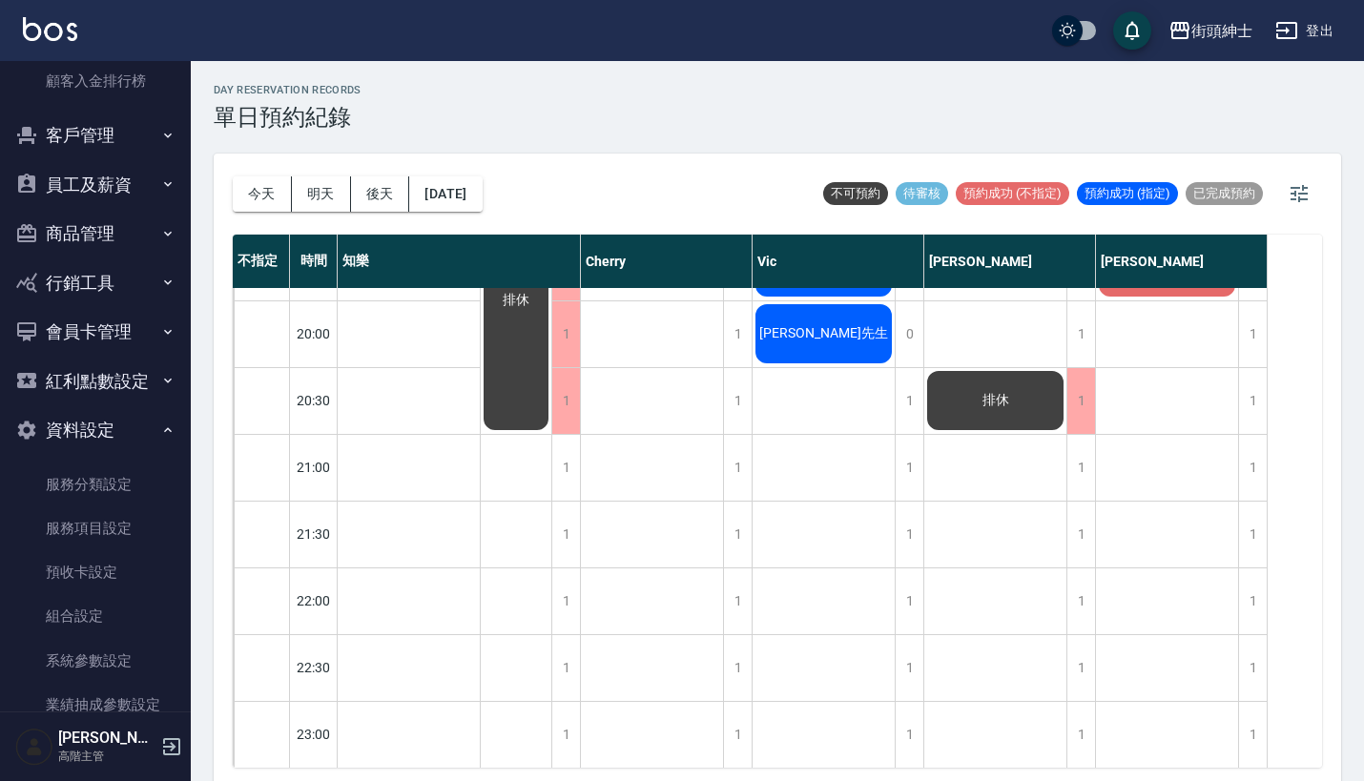
scroll to position [2176, 0]
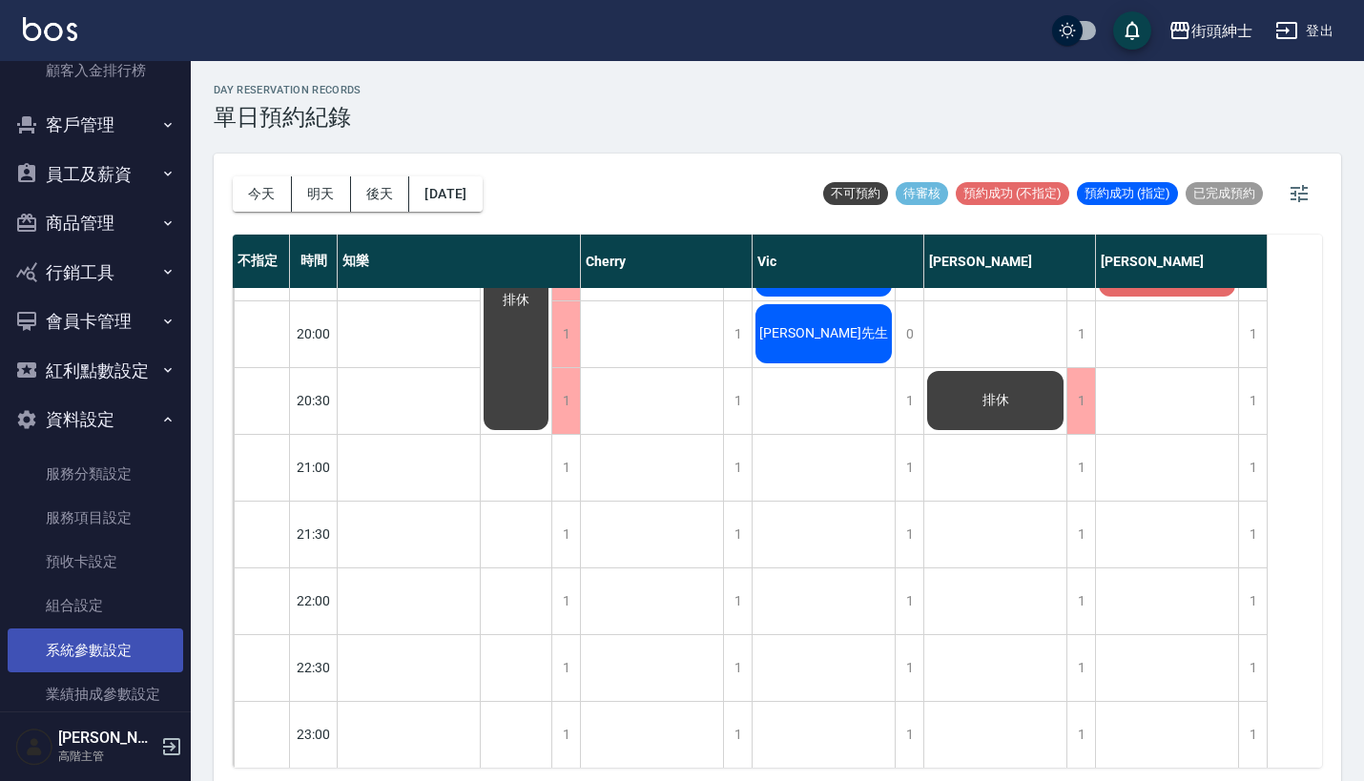
click at [97, 629] on link "系統參數設定" at bounding box center [95, 651] width 175 height 44
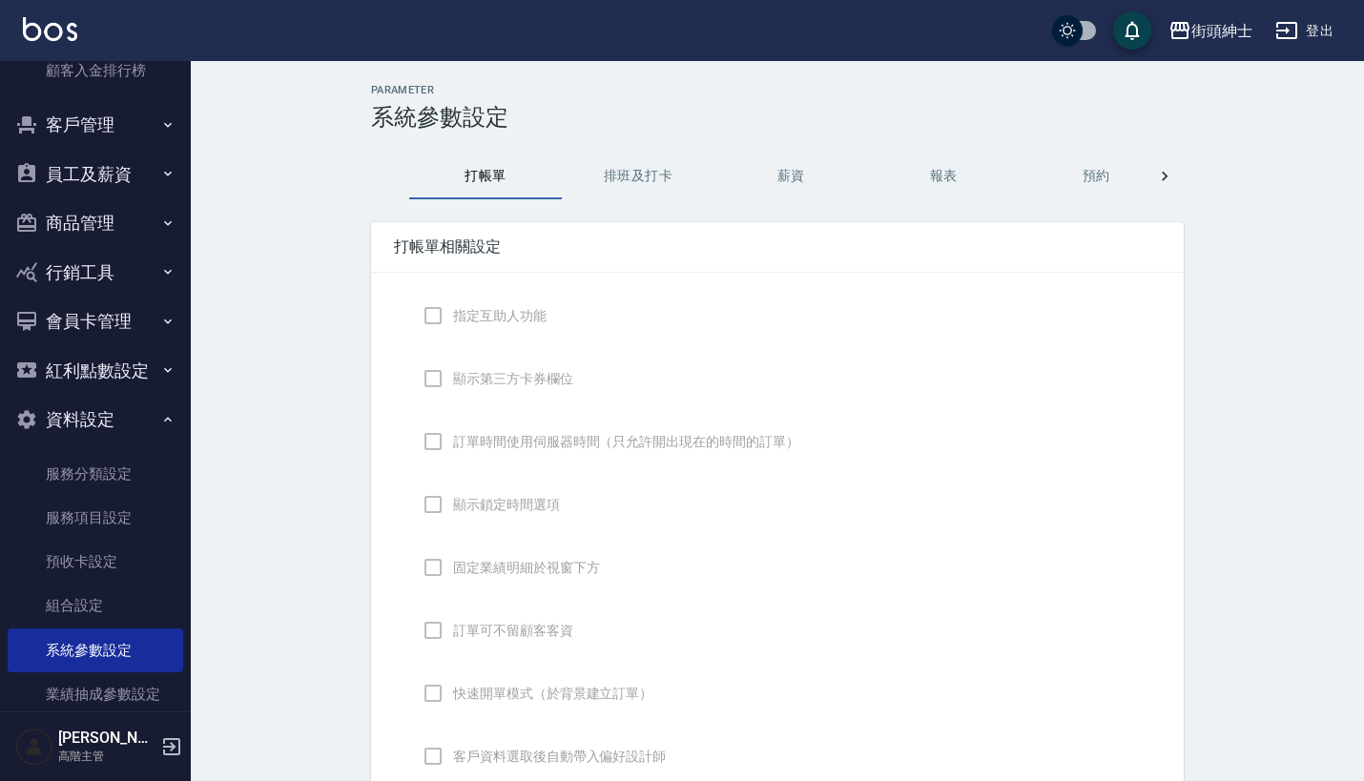
checkbox input "true"
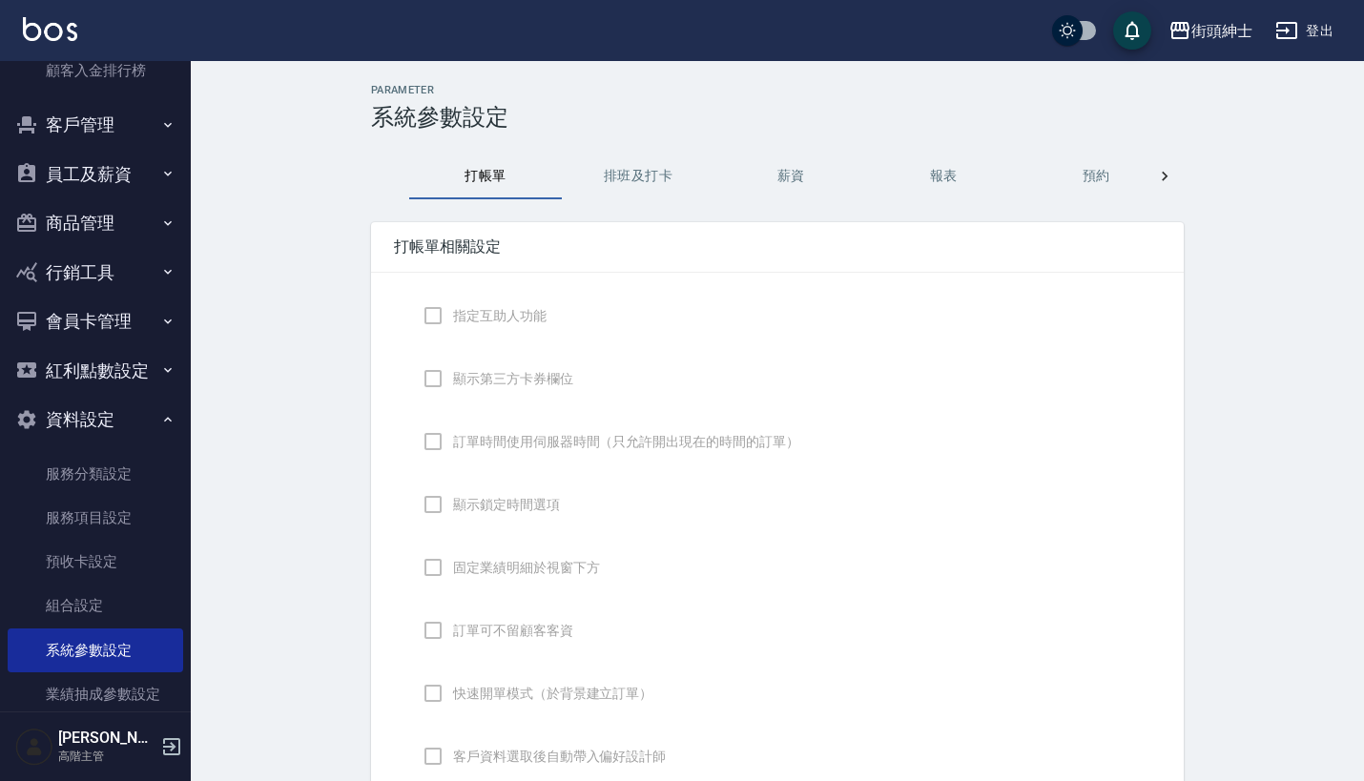
checkbox input "false"
type input "DESIGNATE"
checkbox input "true"
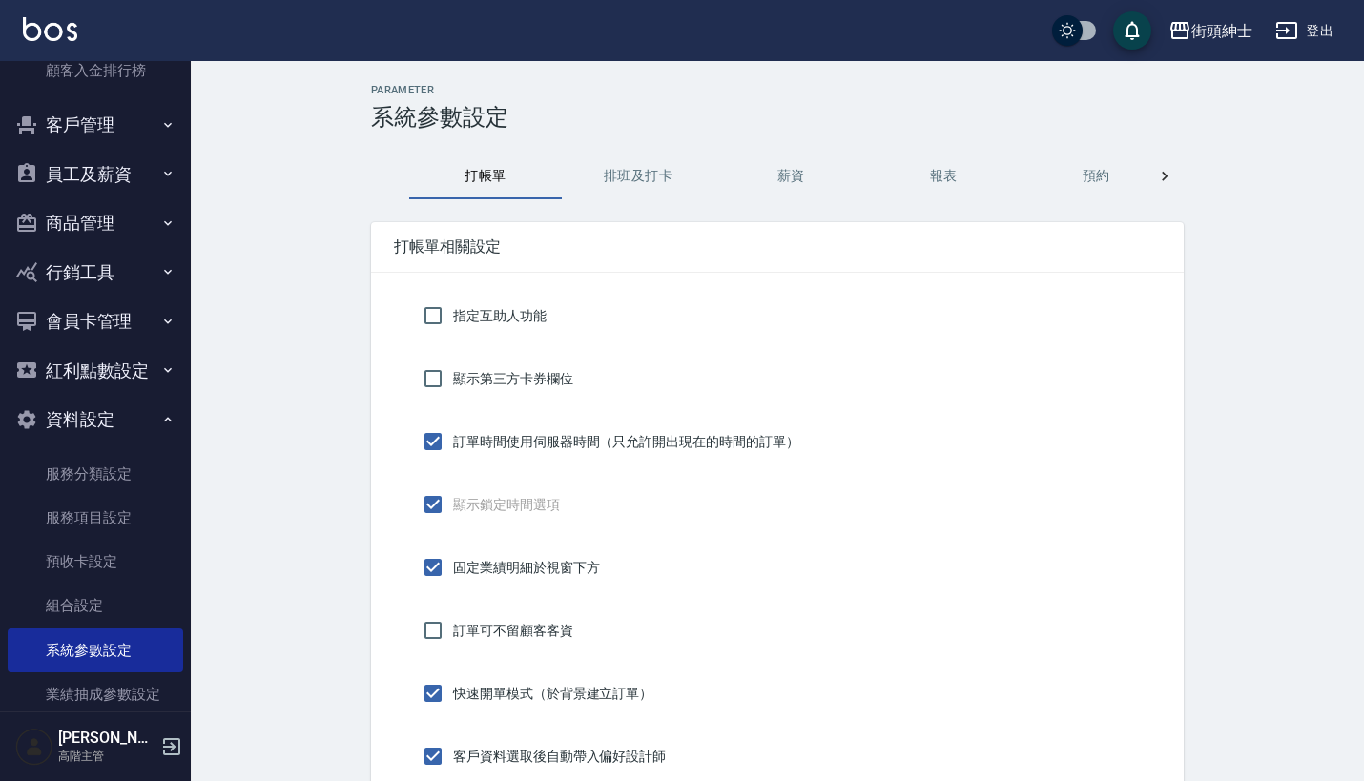
click at [945, 182] on button "報表" at bounding box center [943, 177] width 153 height 46
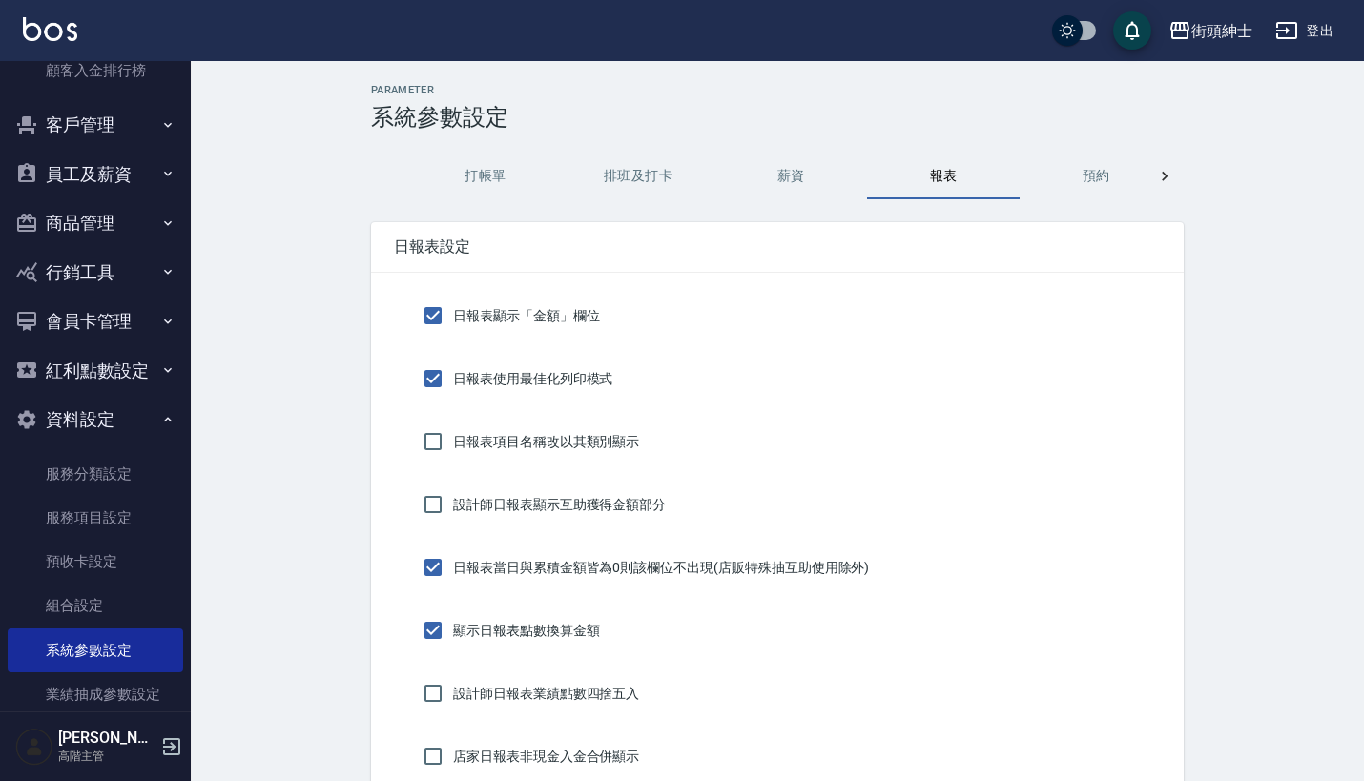
click at [1073, 169] on button "預約" at bounding box center [1096, 177] width 153 height 46
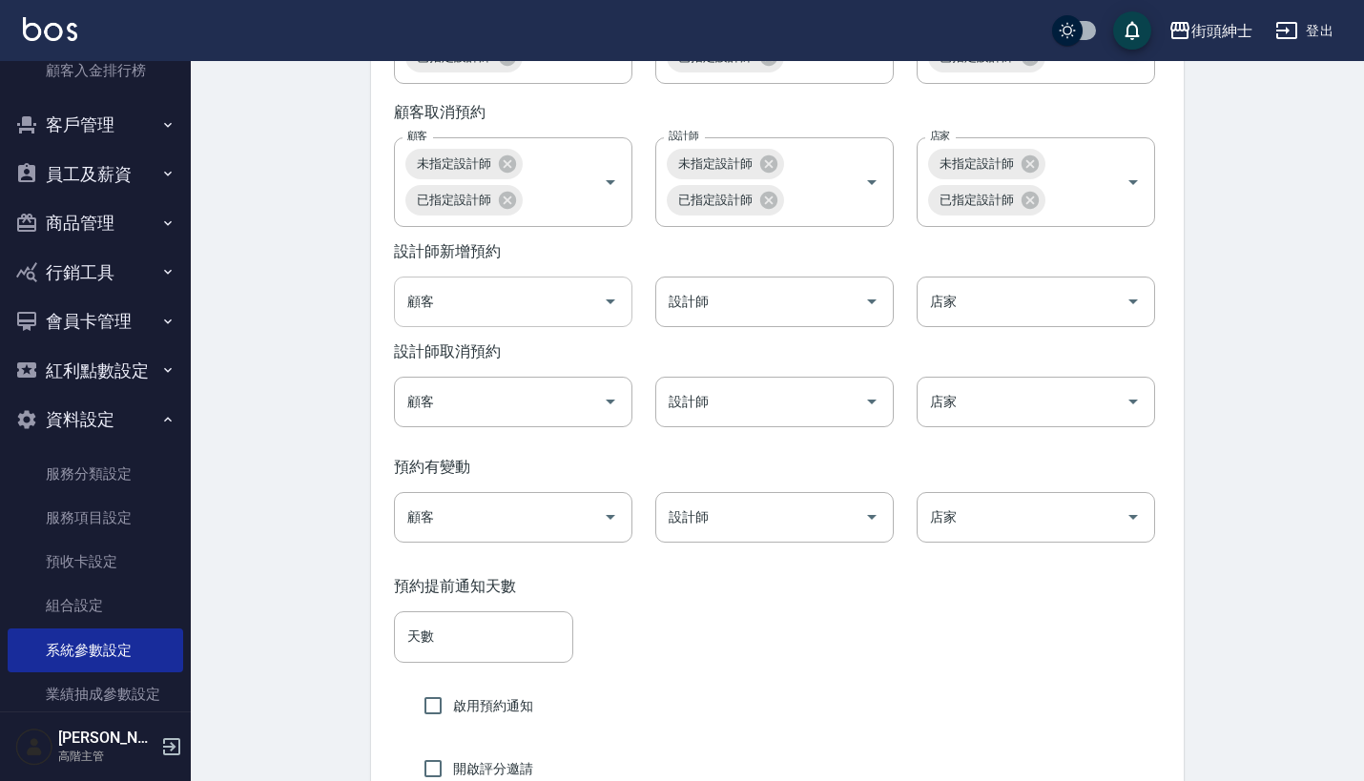
scroll to position [2932, 0]
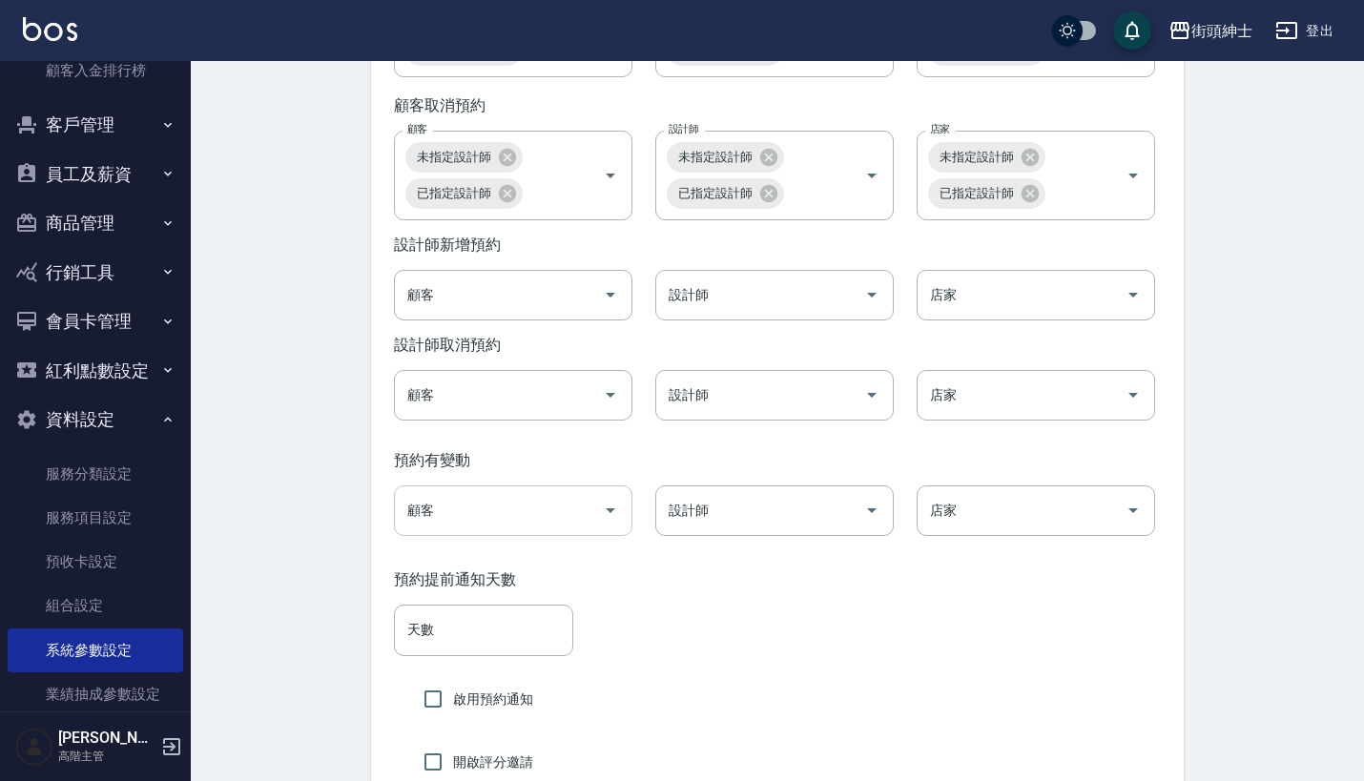
click at [534, 527] on input "顧客" at bounding box center [498, 510] width 193 height 33
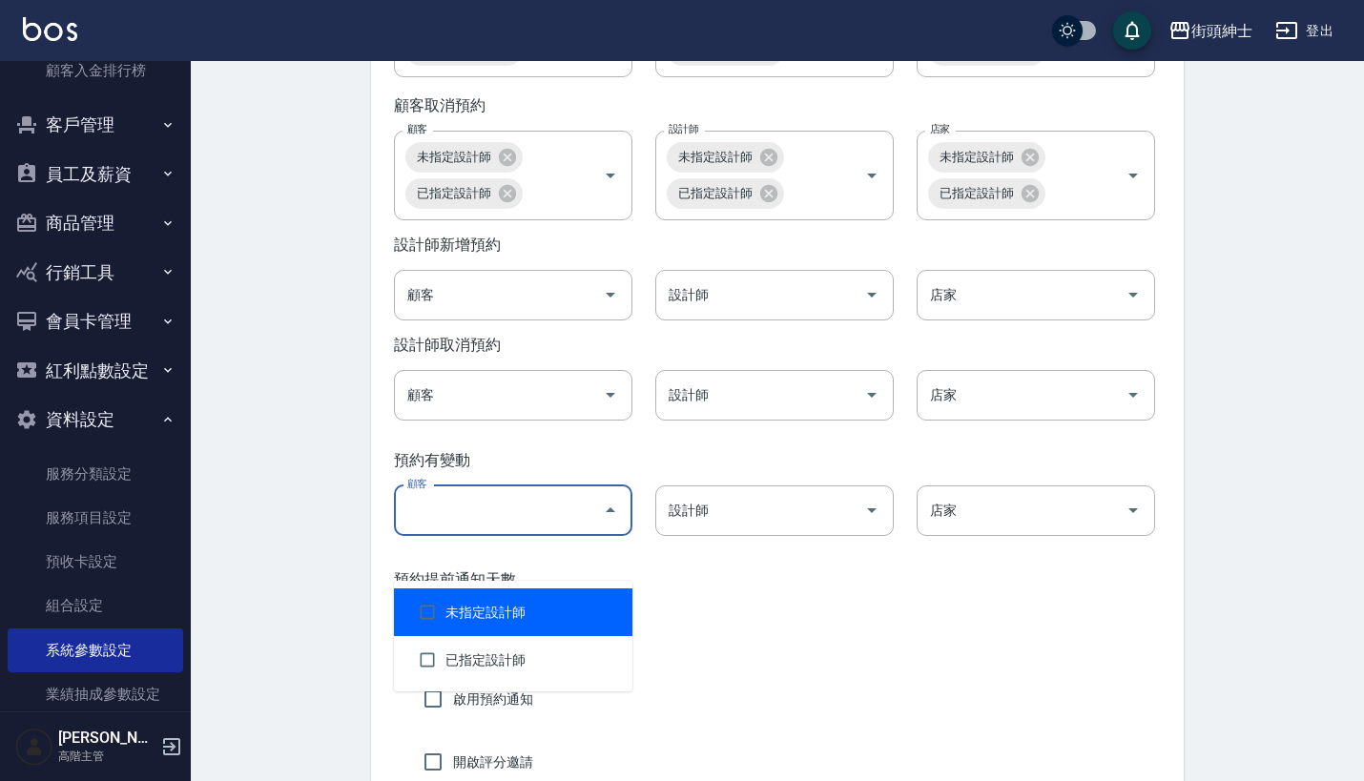
click at [531, 609] on li "未指定設計師" at bounding box center [513, 612] width 238 height 48
checkbox input "true"
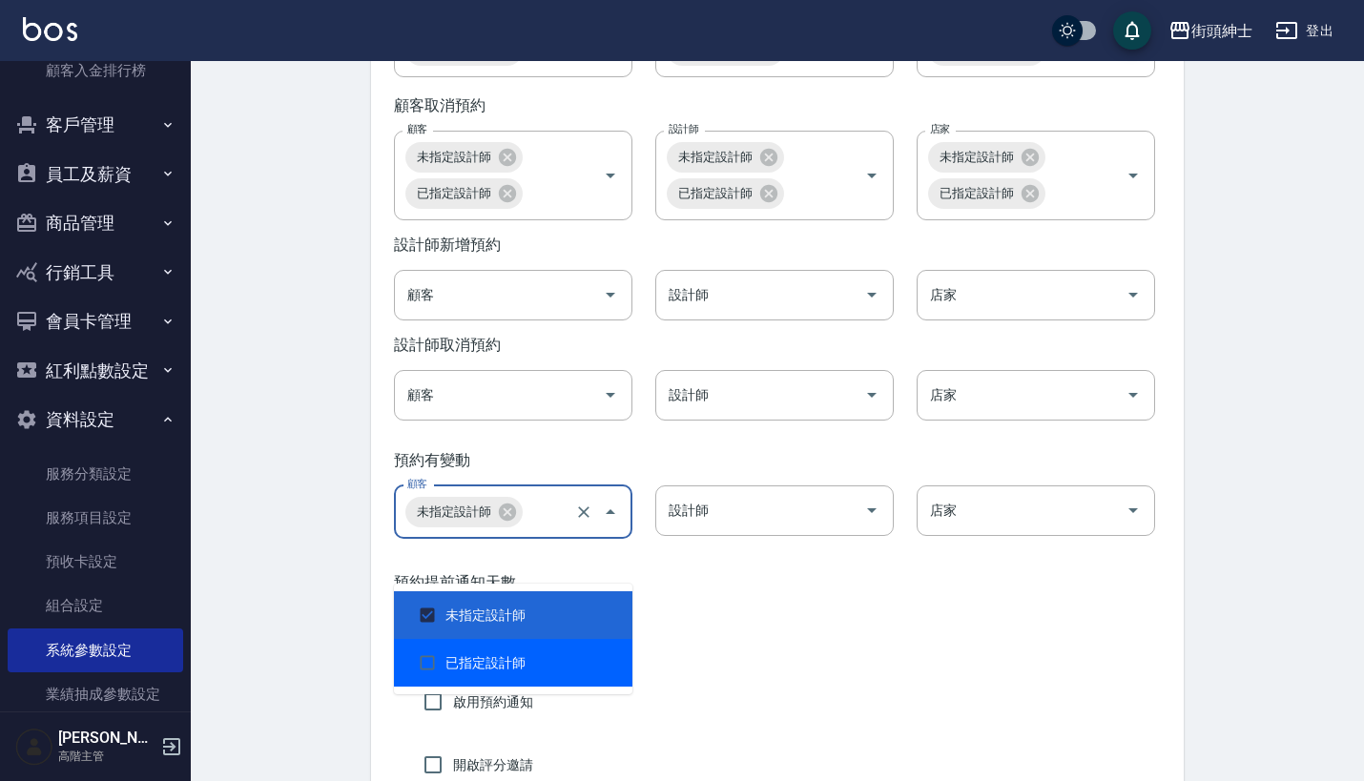
click at [525, 672] on li "已指定設計師" at bounding box center [513, 663] width 238 height 48
checkbox input "true"
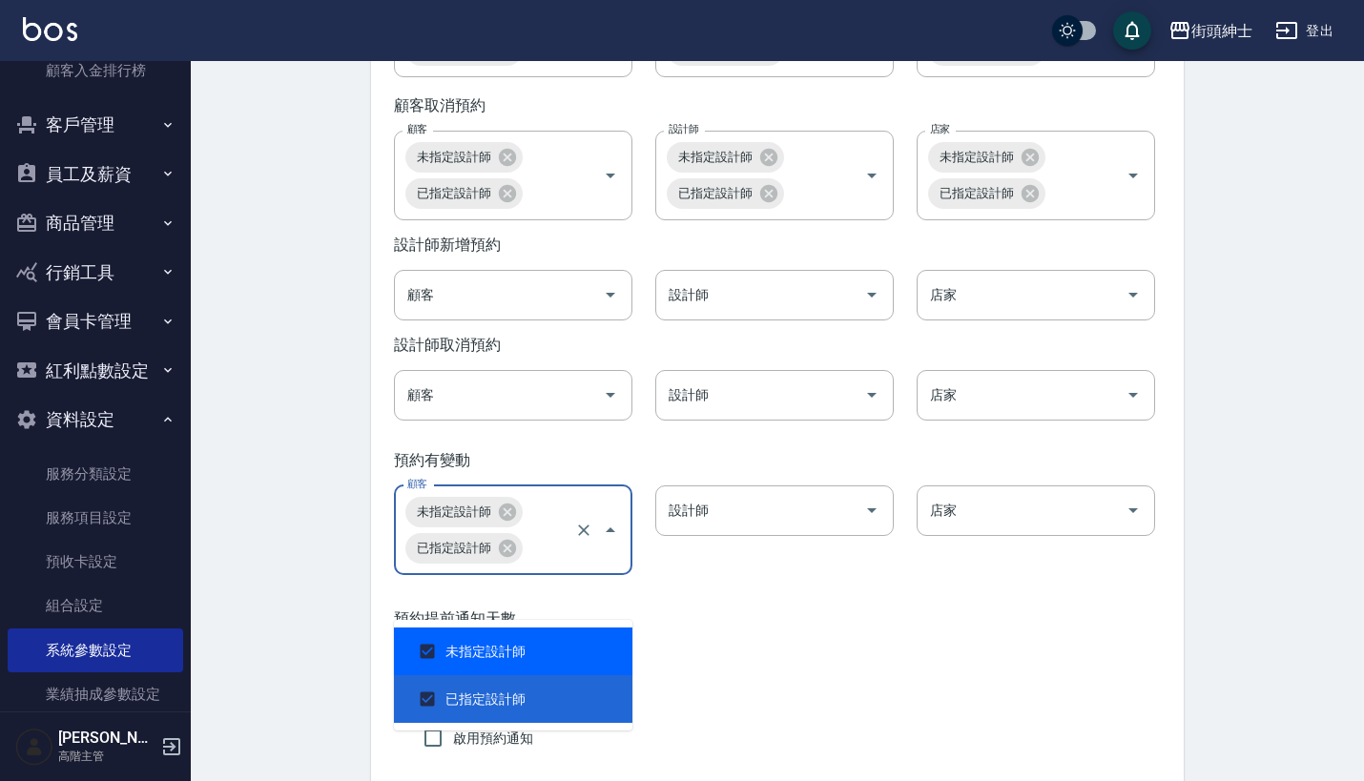
click at [703, 645] on div "預約提前通知天數 天數 天數 啟用預約通知 開啟評分邀請 不指定預約 通知接收人 Vic(無代號) 不指定預約 通知接收人" at bounding box center [777, 754] width 813 height 334
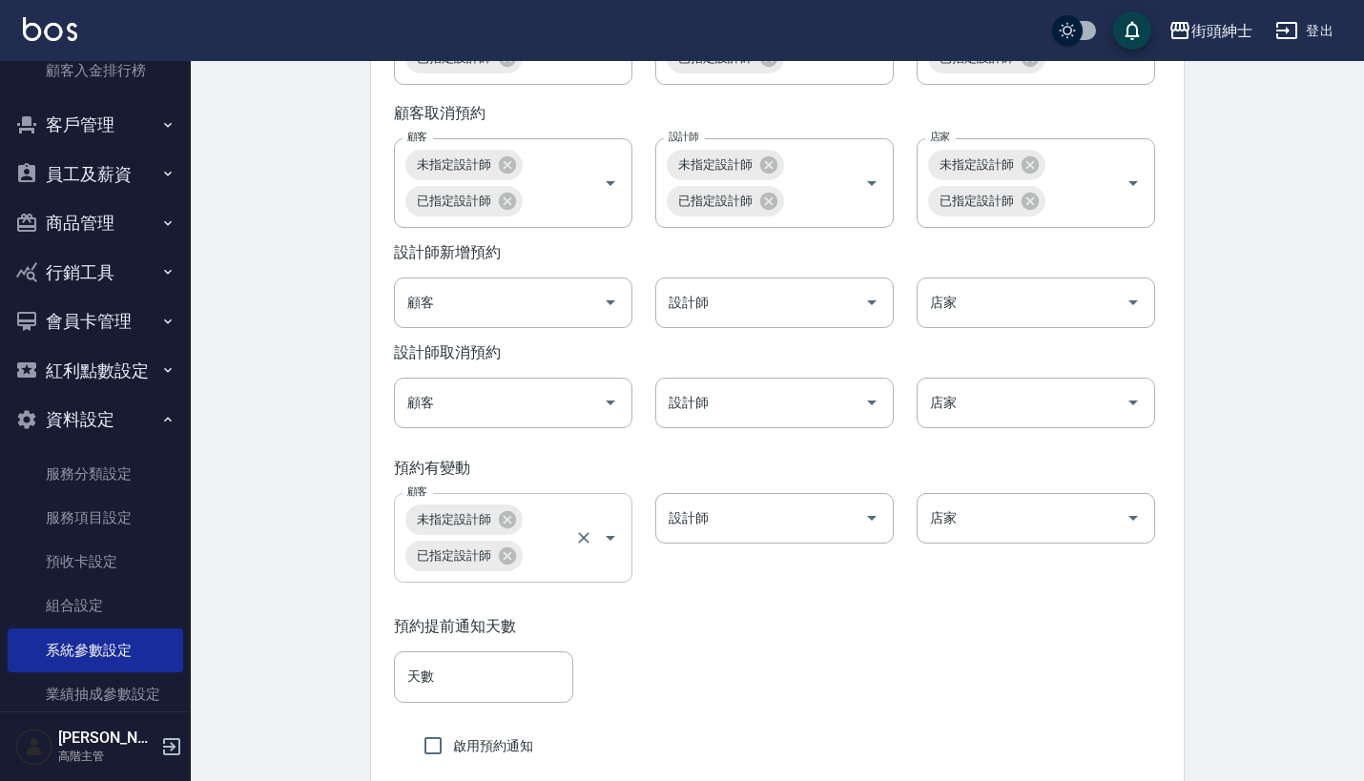
scroll to position [2946, 0]
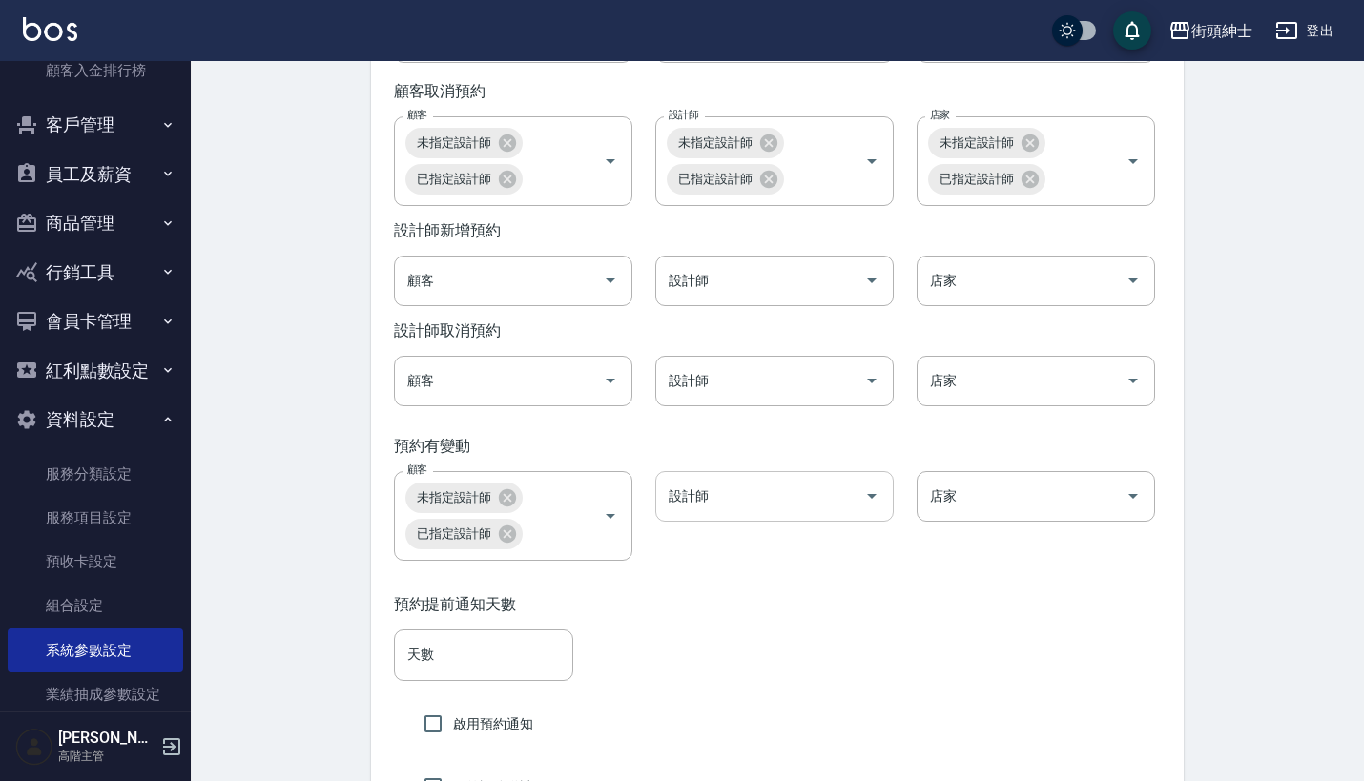
click at [758, 513] on input "設計師" at bounding box center [760, 496] width 193 height 33
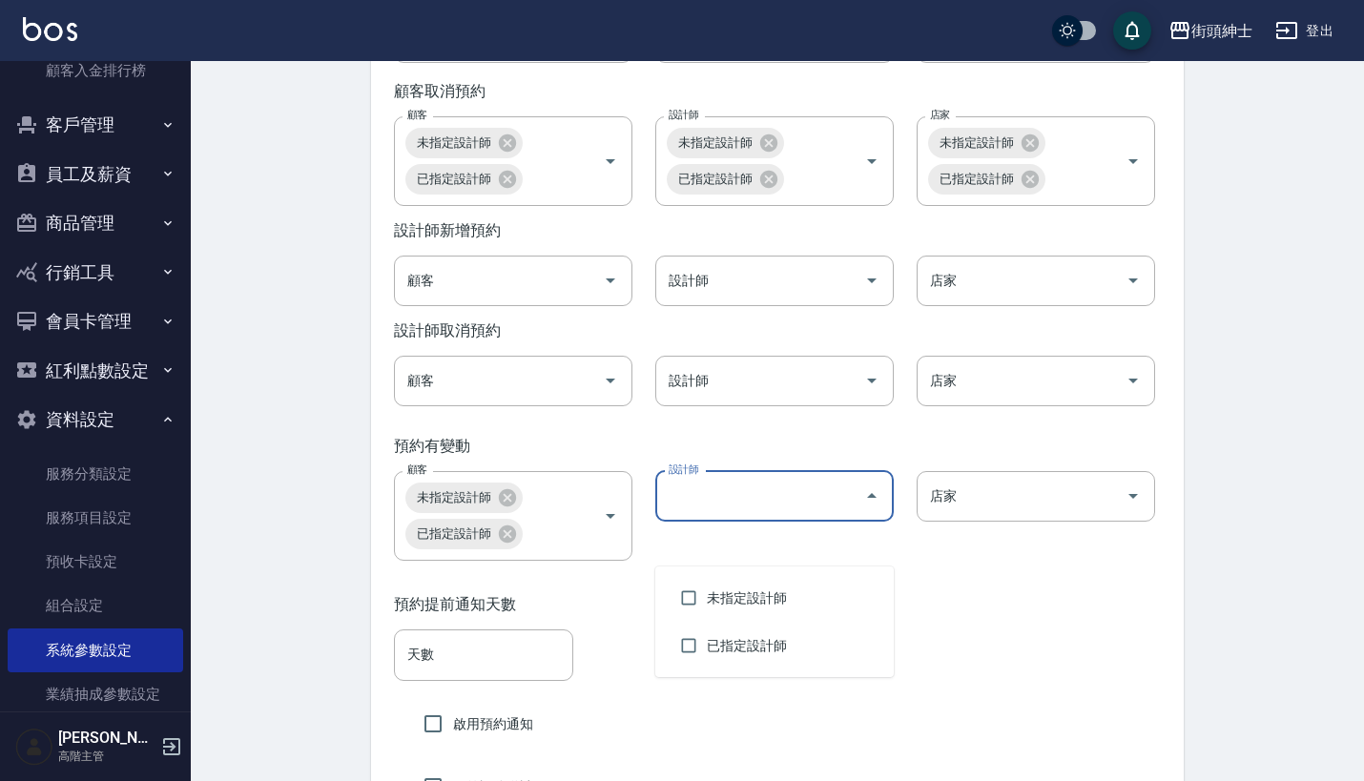
click at [982, 634] on div "預約提前通知天數 天數 天數 啟用預約通知 開啟評分邀請 不指定預約 通知接收人 Vic(無代號) 不指定預約 通知接收人" at bounding box center [777, 739] width 813 height 334
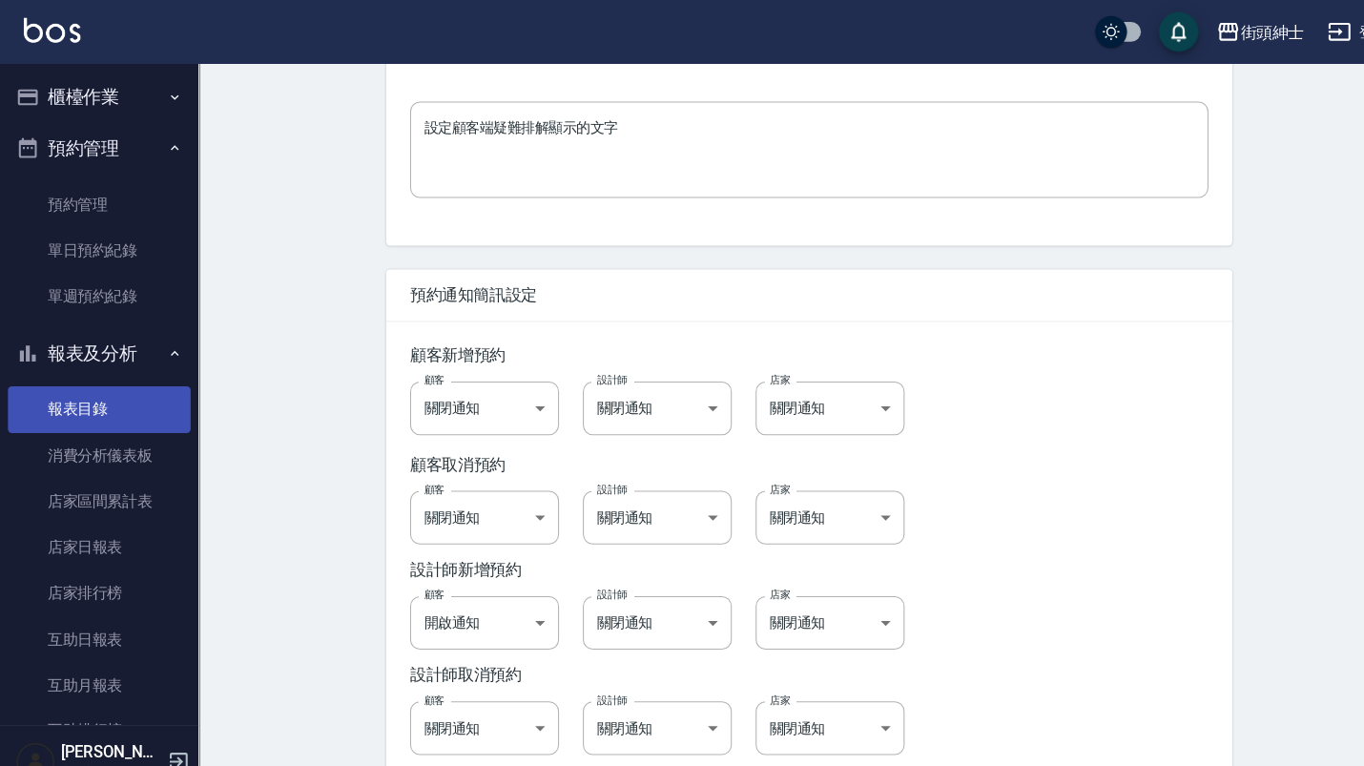
scroll to position [0, 0]
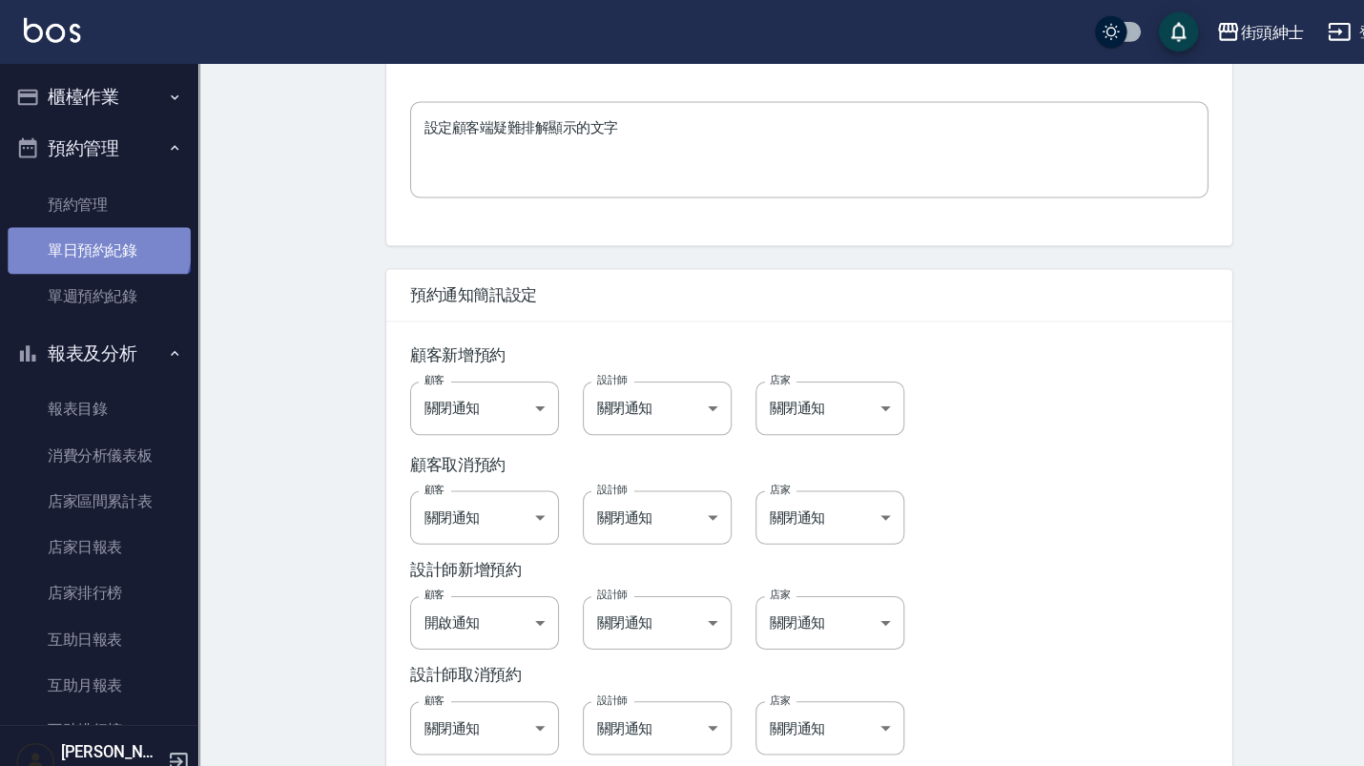
click at [94, 233] on link "單日預約紀錄" at bounding box center [95, 240] width 175 height 44
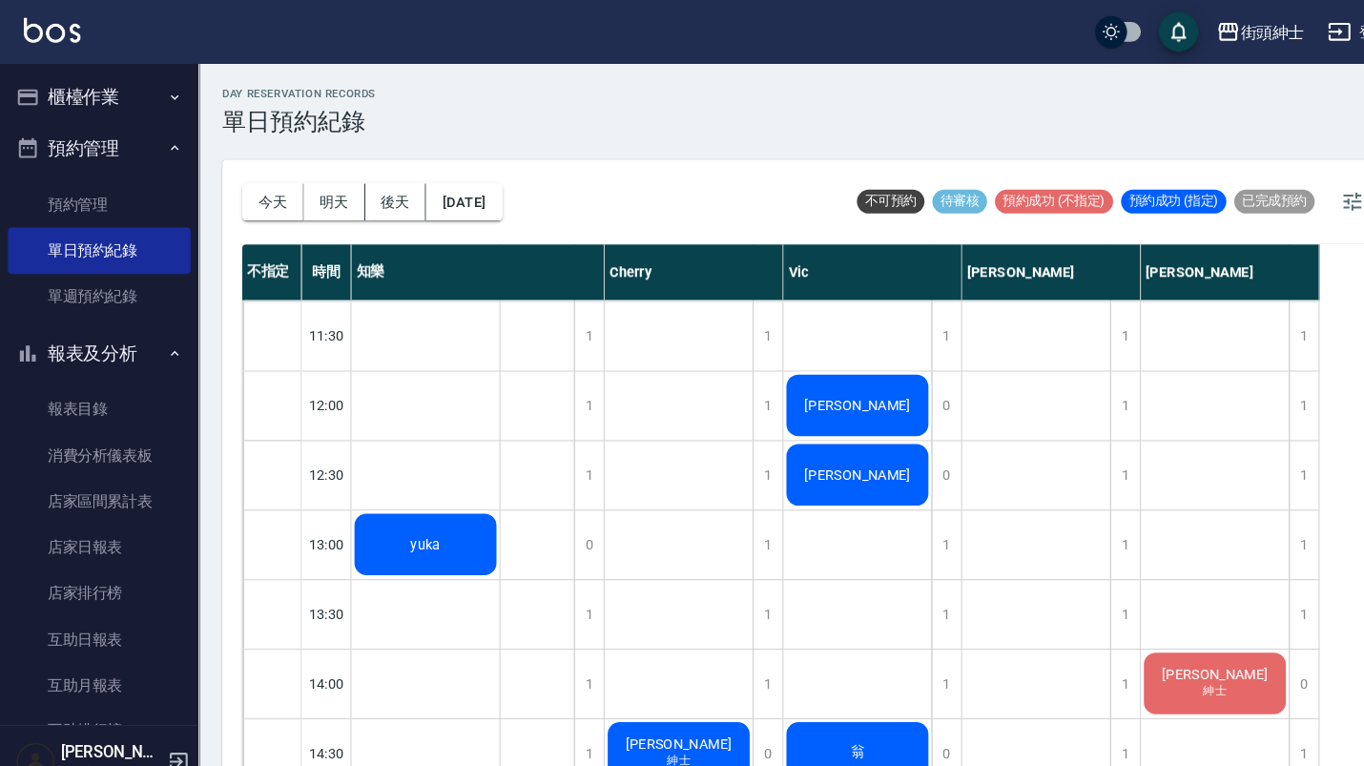
scroll to position [325, 0]
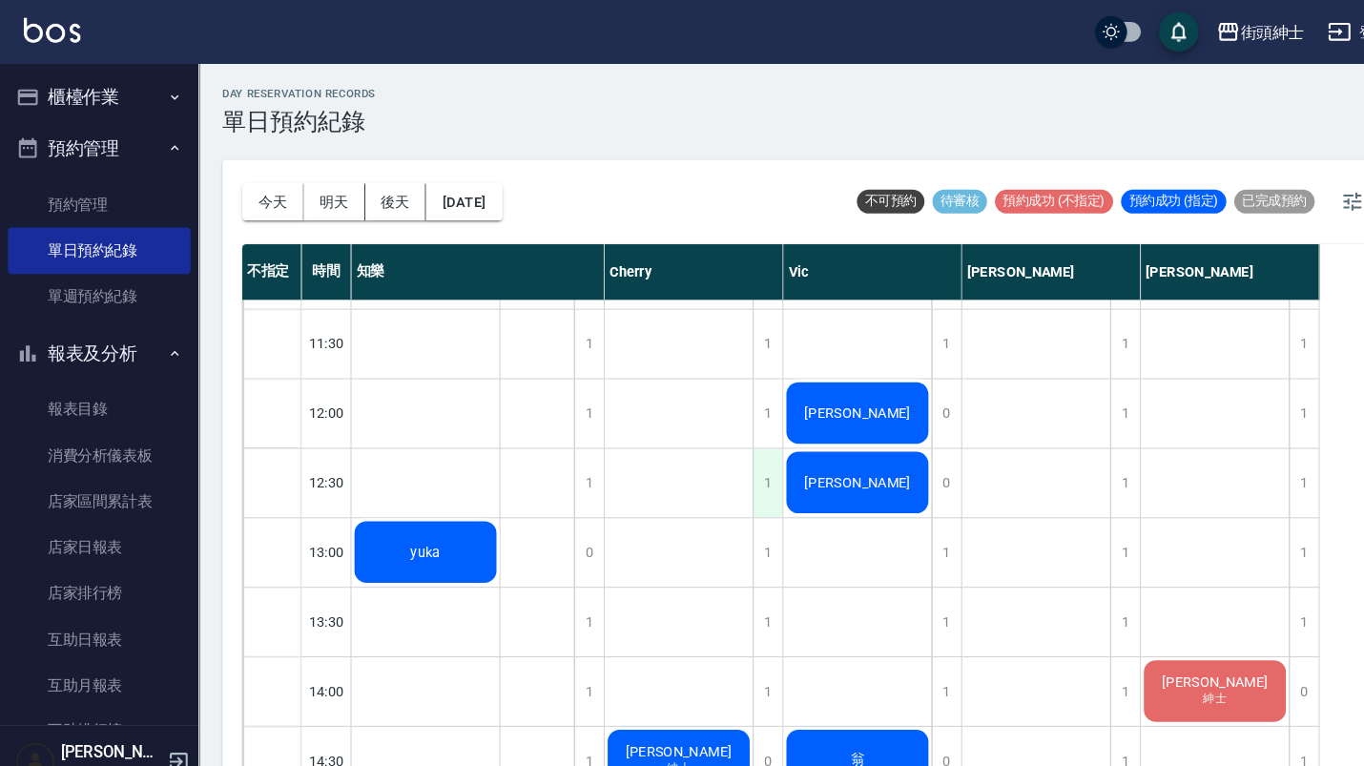
click at [745, 478] on div "1" at bounding box center [737, 464] width 29 height 66
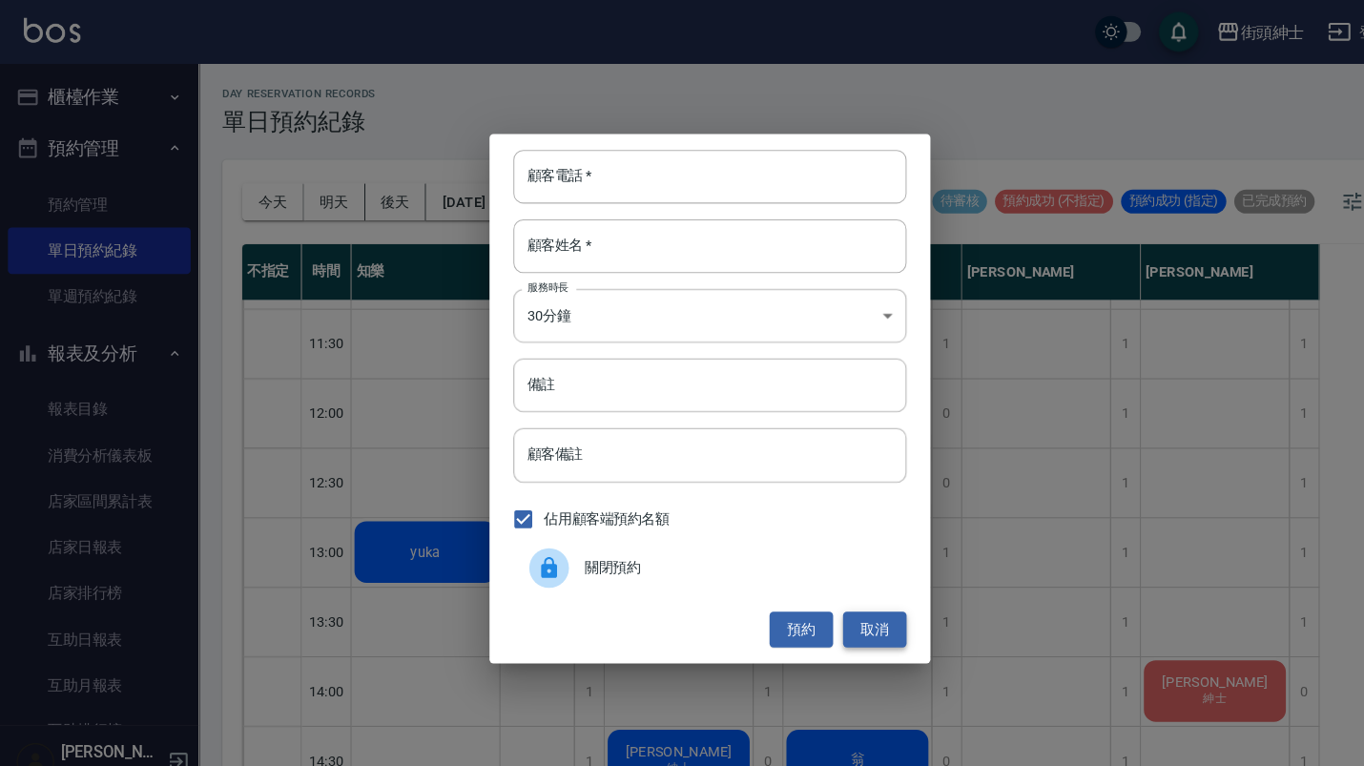
click at [851, 603] on button "取消" at bounding box center [840, 605] width 61 height 35
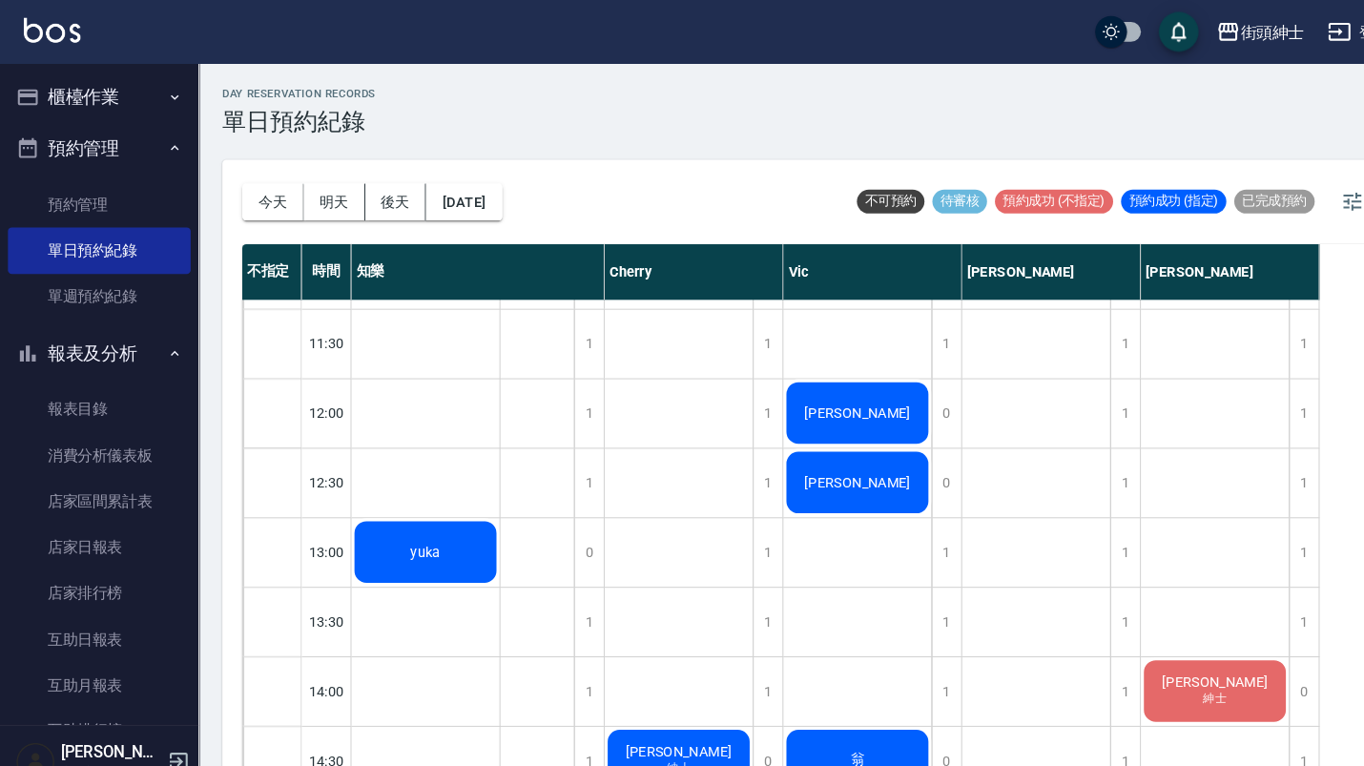
click at [427, 523] on span "leo哥" at bounding box center [409, 530] width 36 height 15
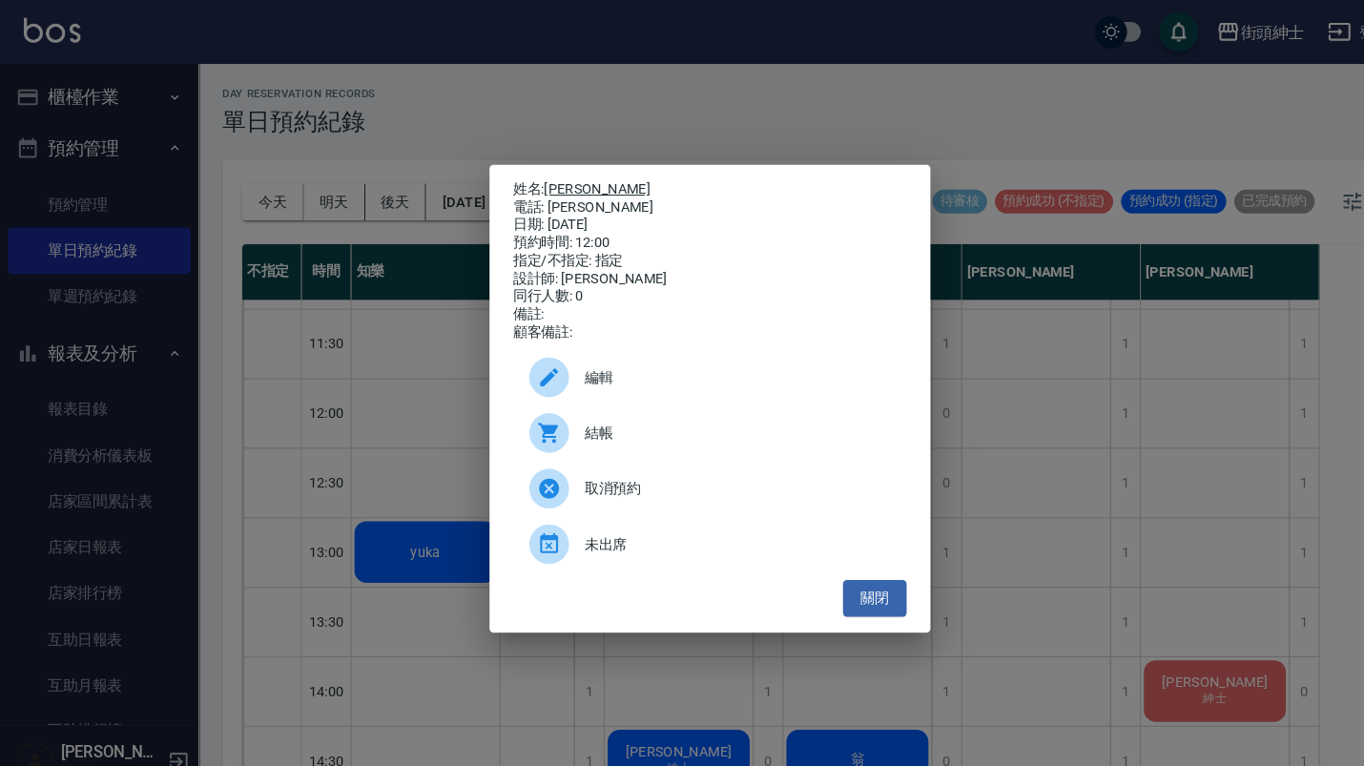
drag, startPoint x: 564, startPoint y: 188, endPoint x: 526, endPoint y: 178, distance: 38.4
click at [526, 178] on div "姓名: leo哥 電話: leo哥 日期: 2025/08/19 預約時間: 12:00 指定/不指定: 指定 設計師: Vic 同行人數: 0 備註: 顧客…" at bounding box center [682, 251] width 378 height 155
copy div "姓名: leo哥 電話: leo哥"
click at [1015, 381] on div "姓名: leo哥 電話: leo哥 日期: 2025/08/19 預約時間: 12:00 指定/不指定: 指定 設計師: Vic 同行人數: 0 備註: 顧客…" at bounding box center [682, 383] width 1364 height 766
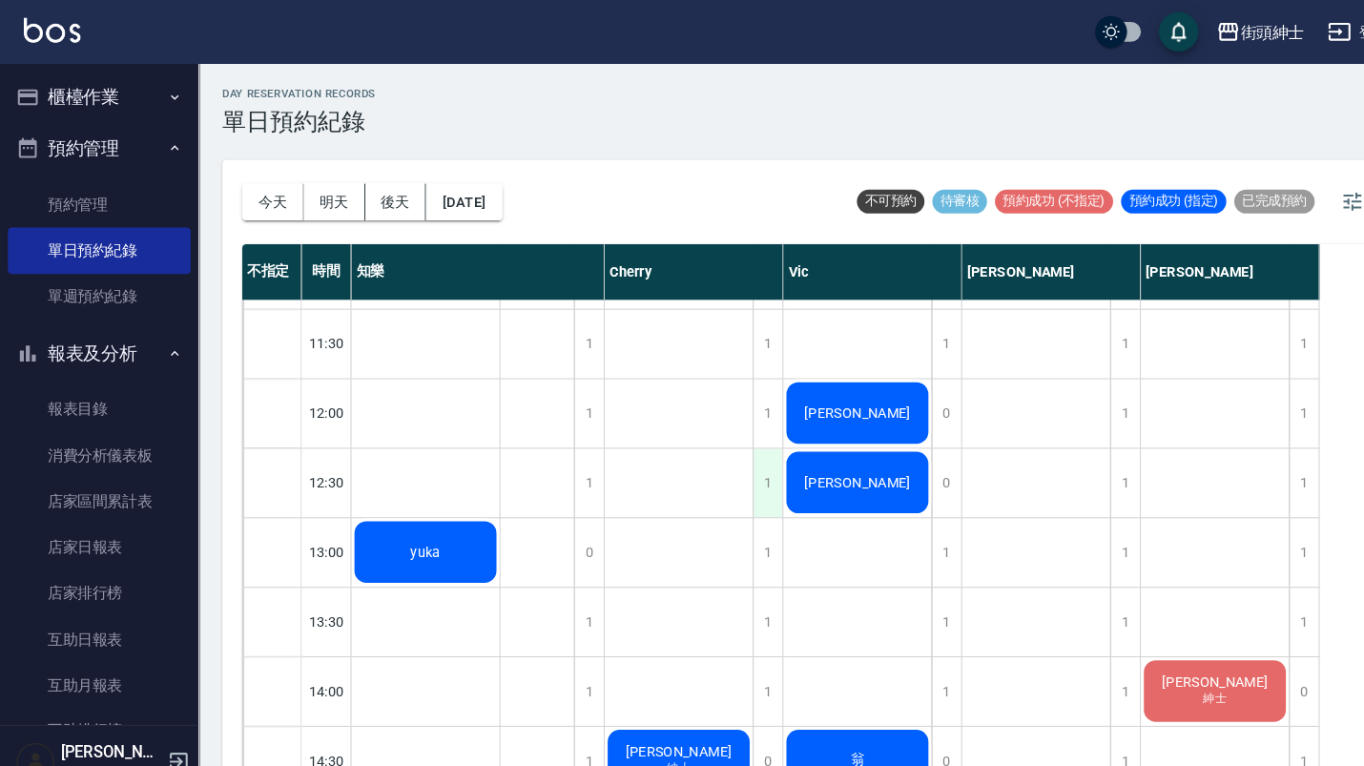
click at [743, 463] on div "1" at bounding box center [737, 464] width 29 height 66
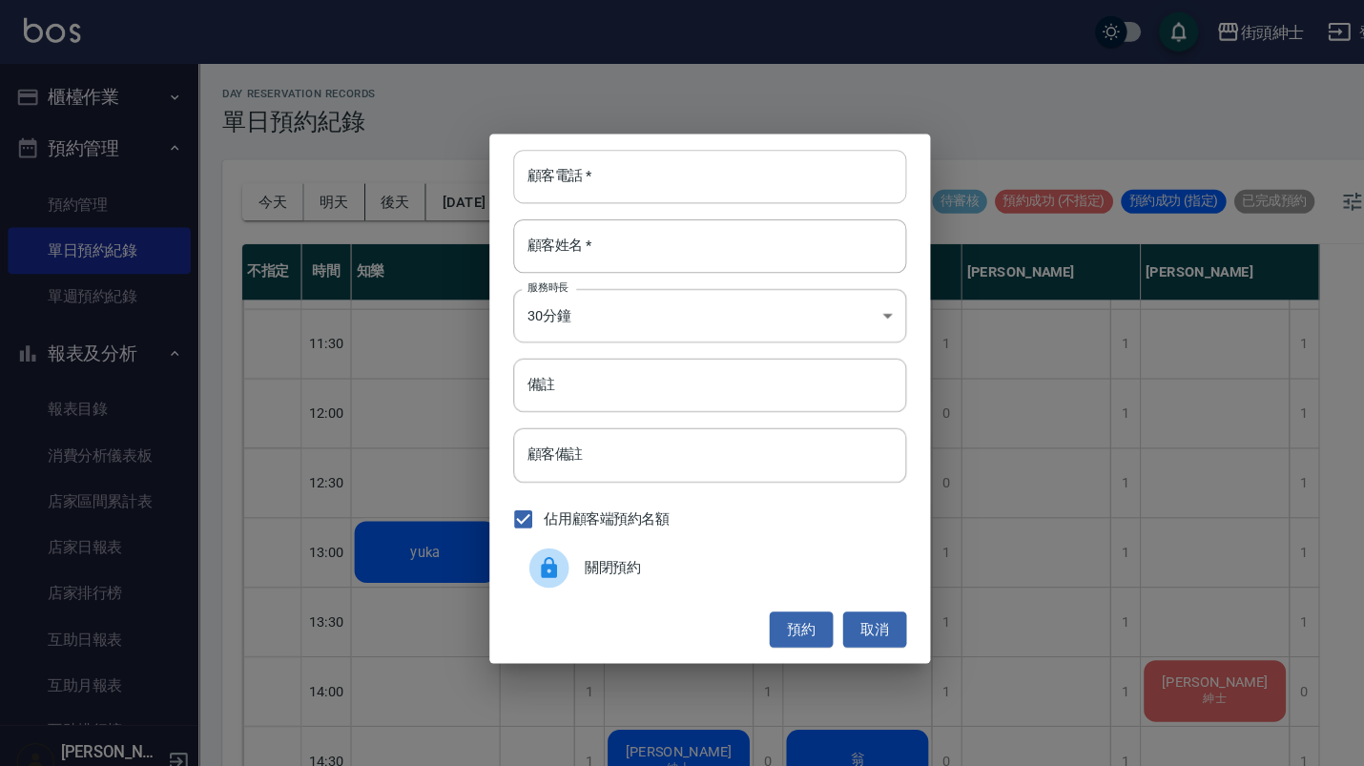
paste input "leo哥 電話: leo哥"
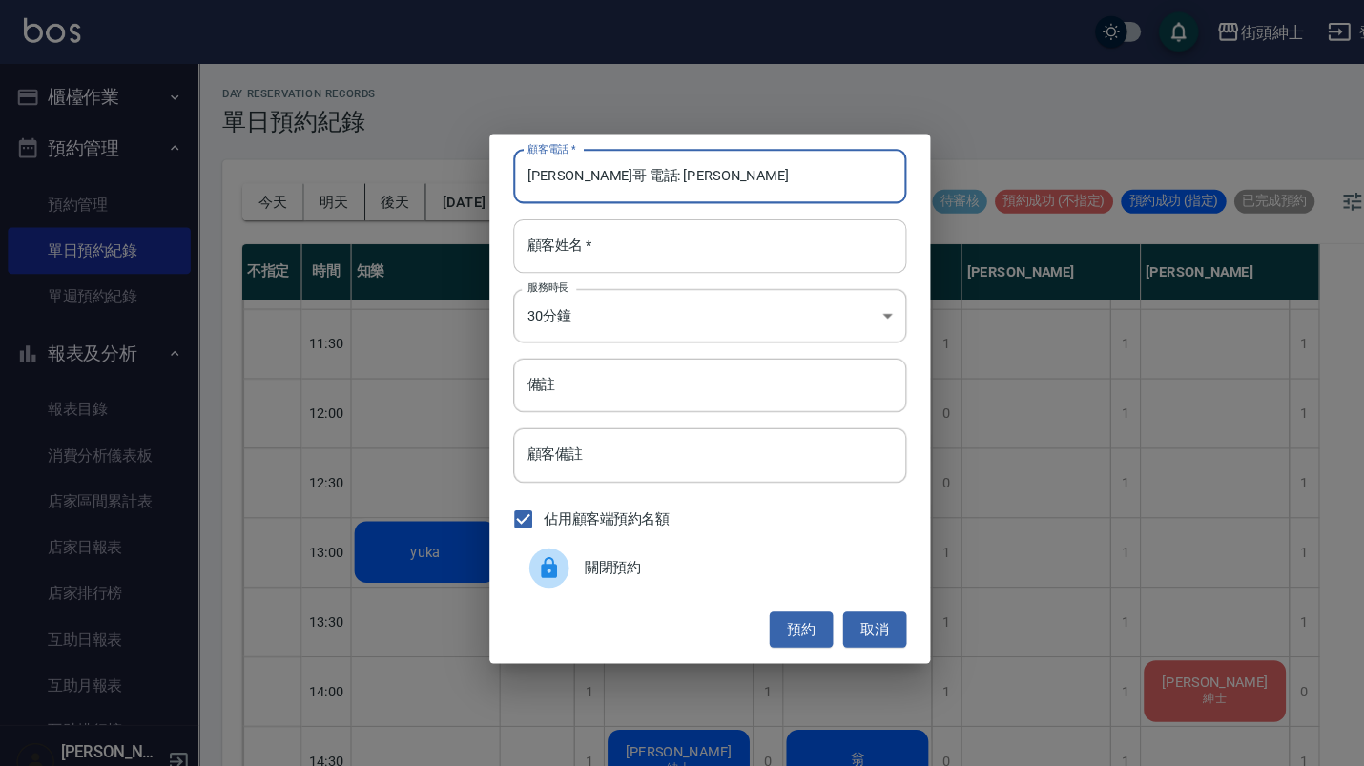
type input "leo哥 電話: leo哥"
paste input "leo哥 電話: leo哥"
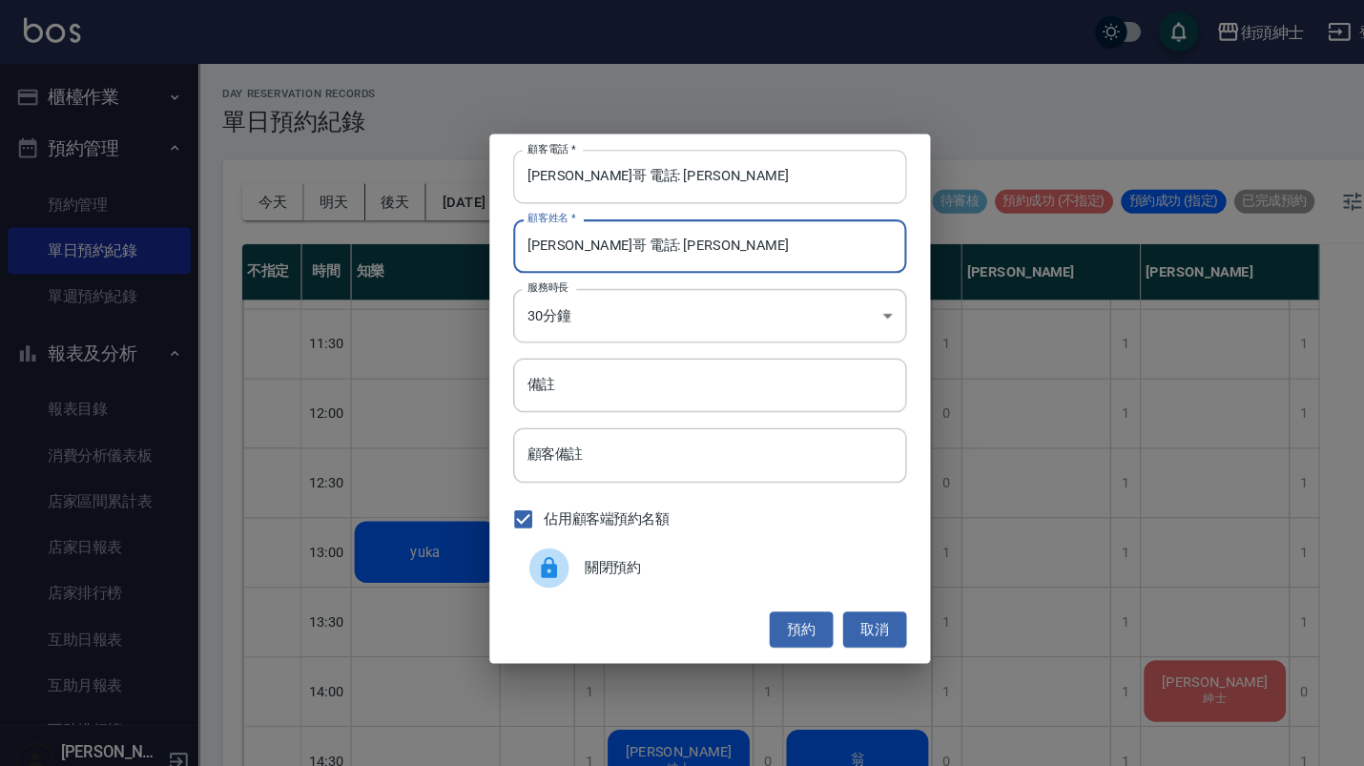
type input "leo哥 電話: leo哥"
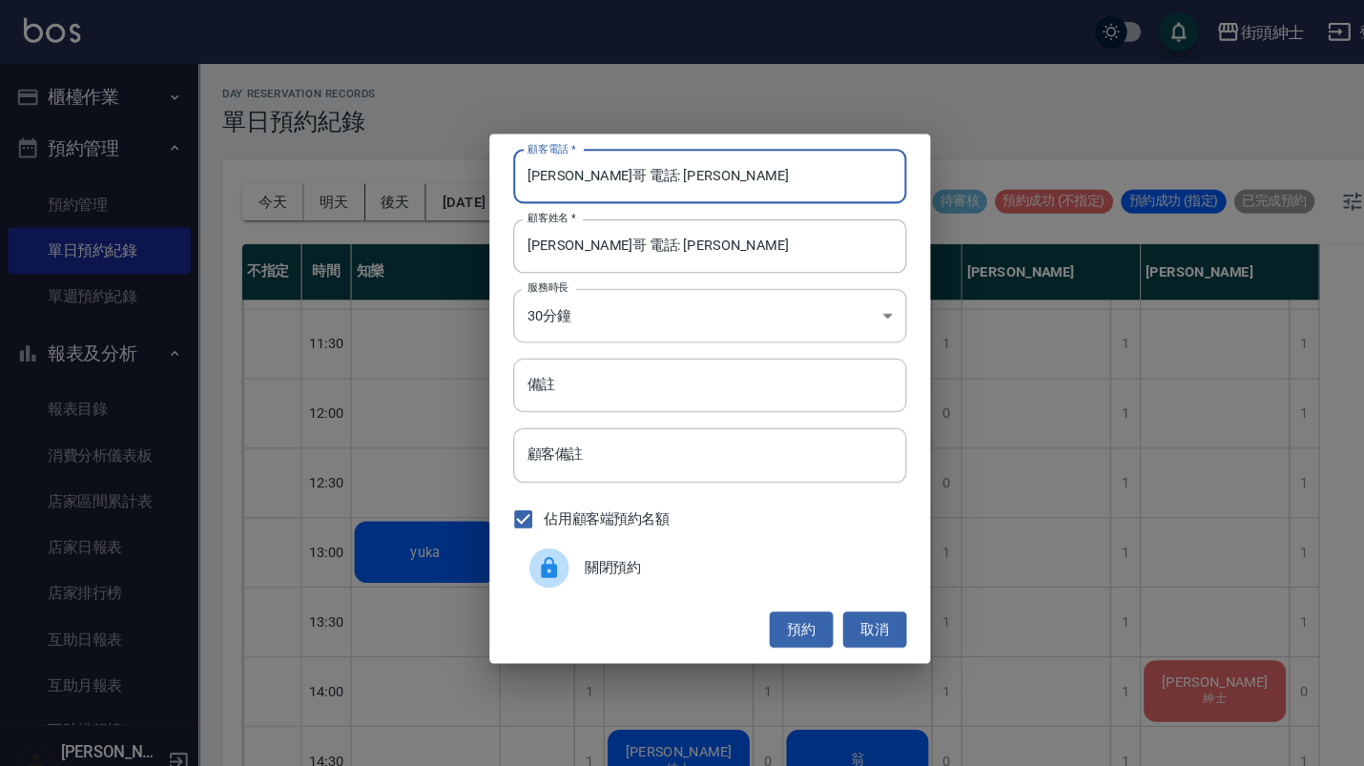
drag, startPoint x: 610, startPoint y: 163, endPoint x: 539, endPoint y: 165, distance: 71.6
click at [539, 165] on input "leo哥 電話: leo哥" at bounding box center [682, 170] width 378 height 52
type input "leo哥"
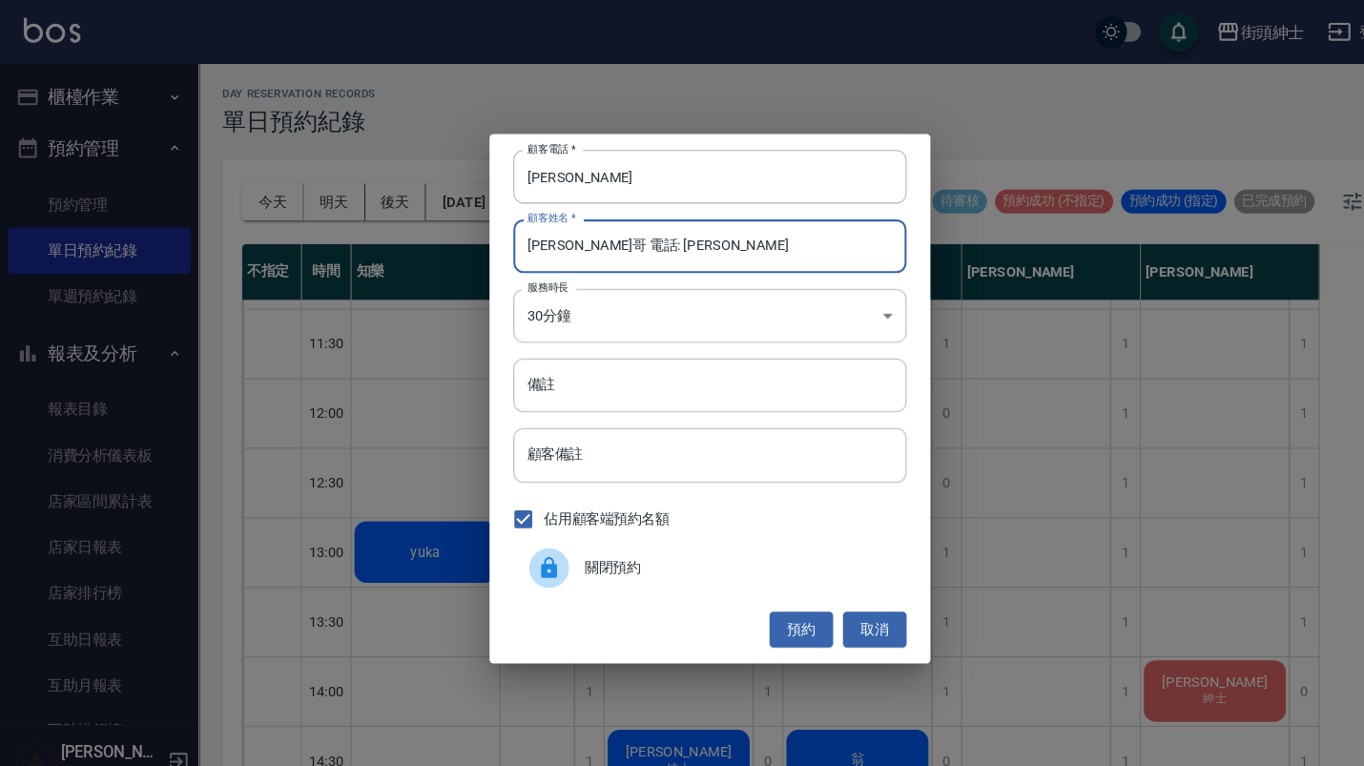
drag, startPoint x: 644, startPoint y: 246, endPoint x: 536, endPoint y: 232, distance: 108.7
click at [536, 232] on input "leo哥 電話: leo哥" at bounding box center [682, 237] width 378 height 52
type input "leo哥"
click at [577, 357] on input "備註" at bounding box center [682, 370] width 378 height 52
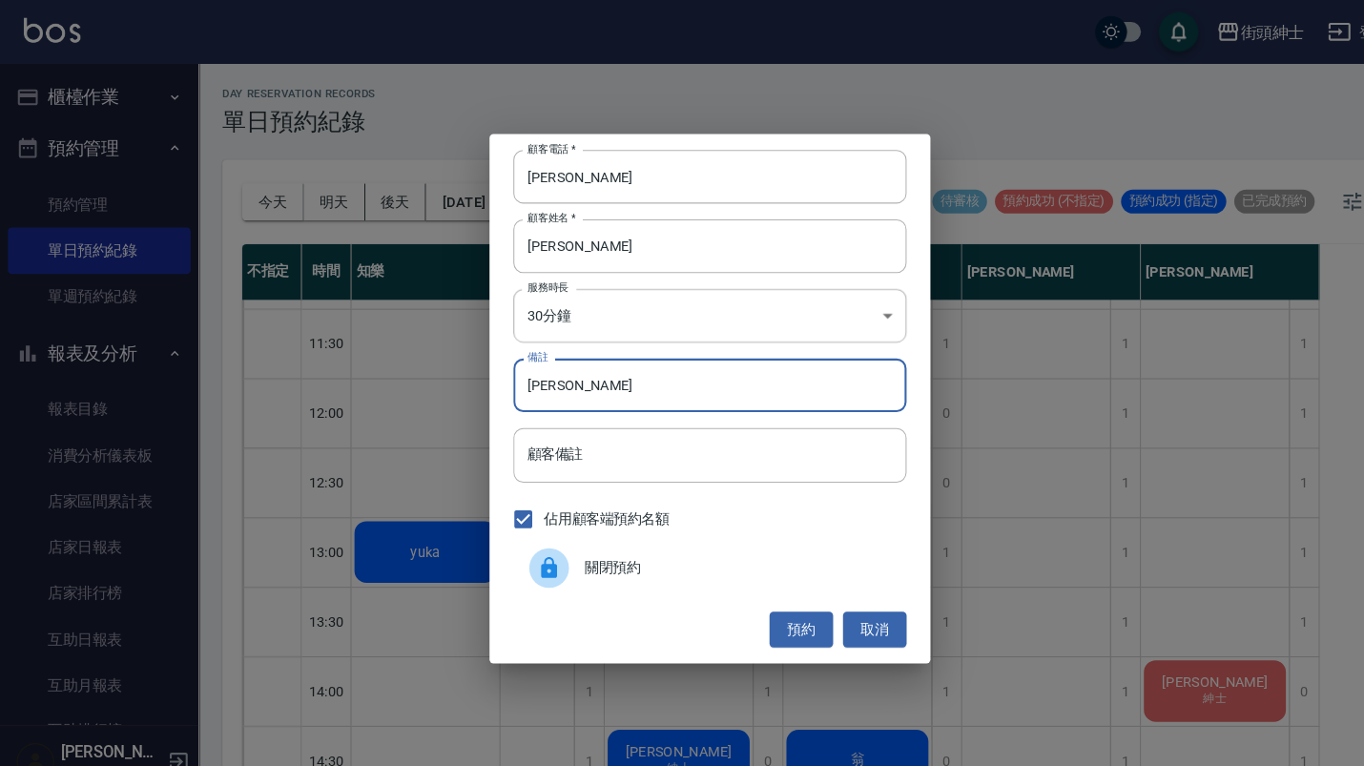
type input "早"
type input "藻針"
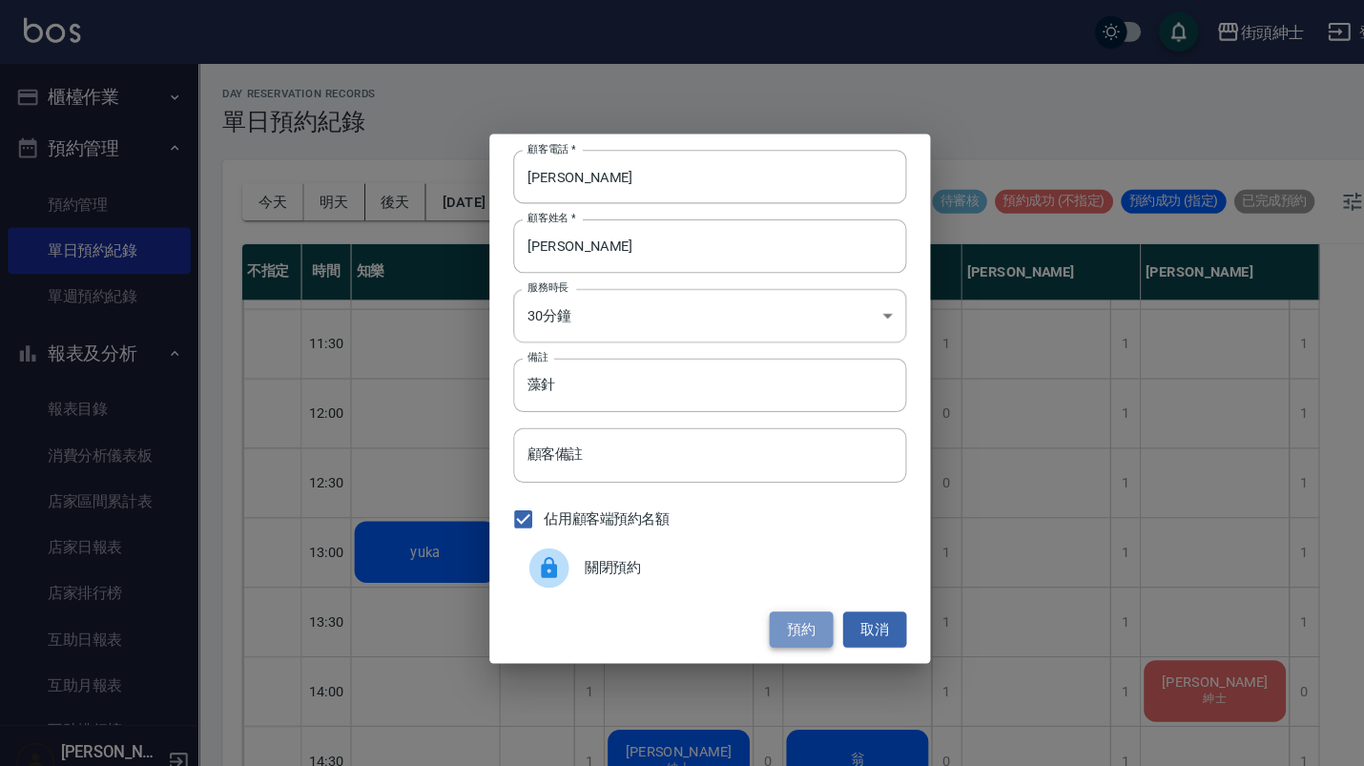
click at [779, 612] on button "預約" at bounding box center [769, 605] width 61 height 35
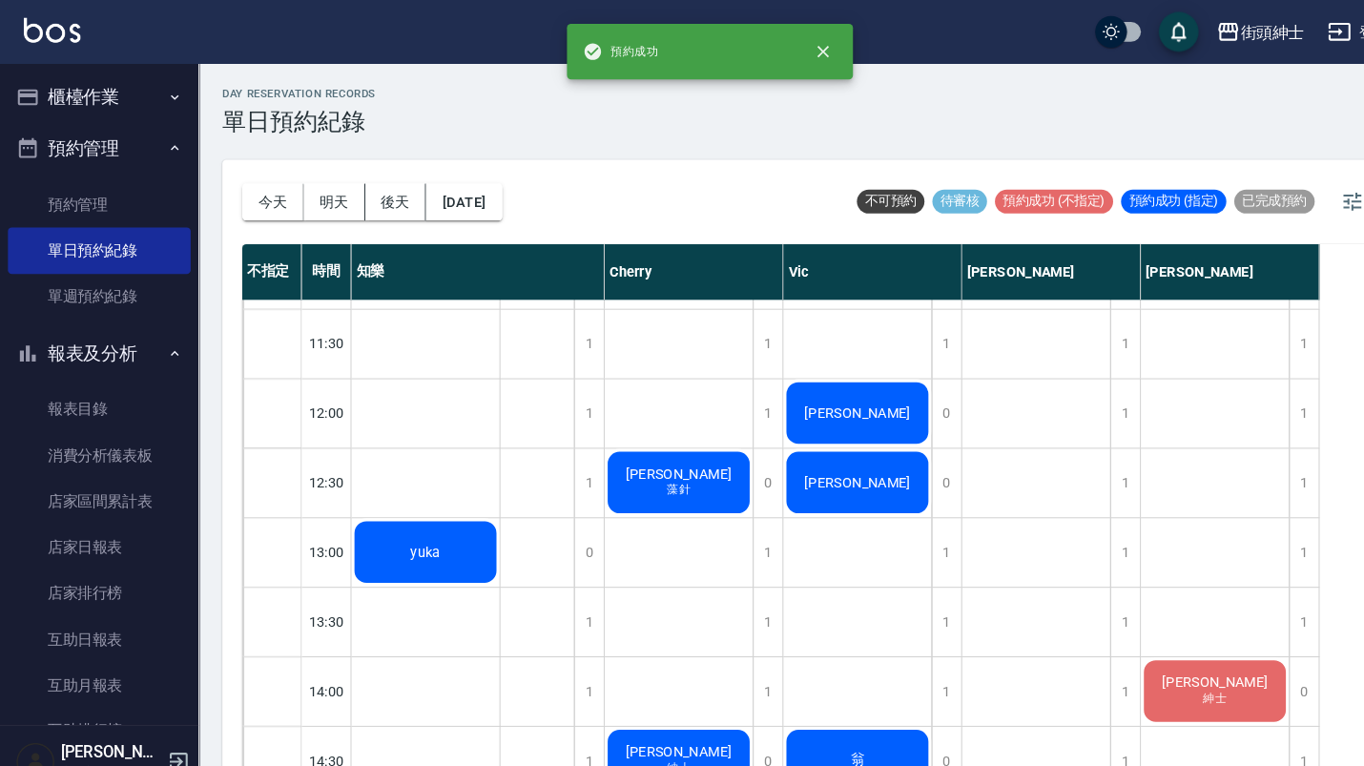
click at [480, 498] on div "leo哥 藻針" at bounding box center [409, 530] width 142 height 65
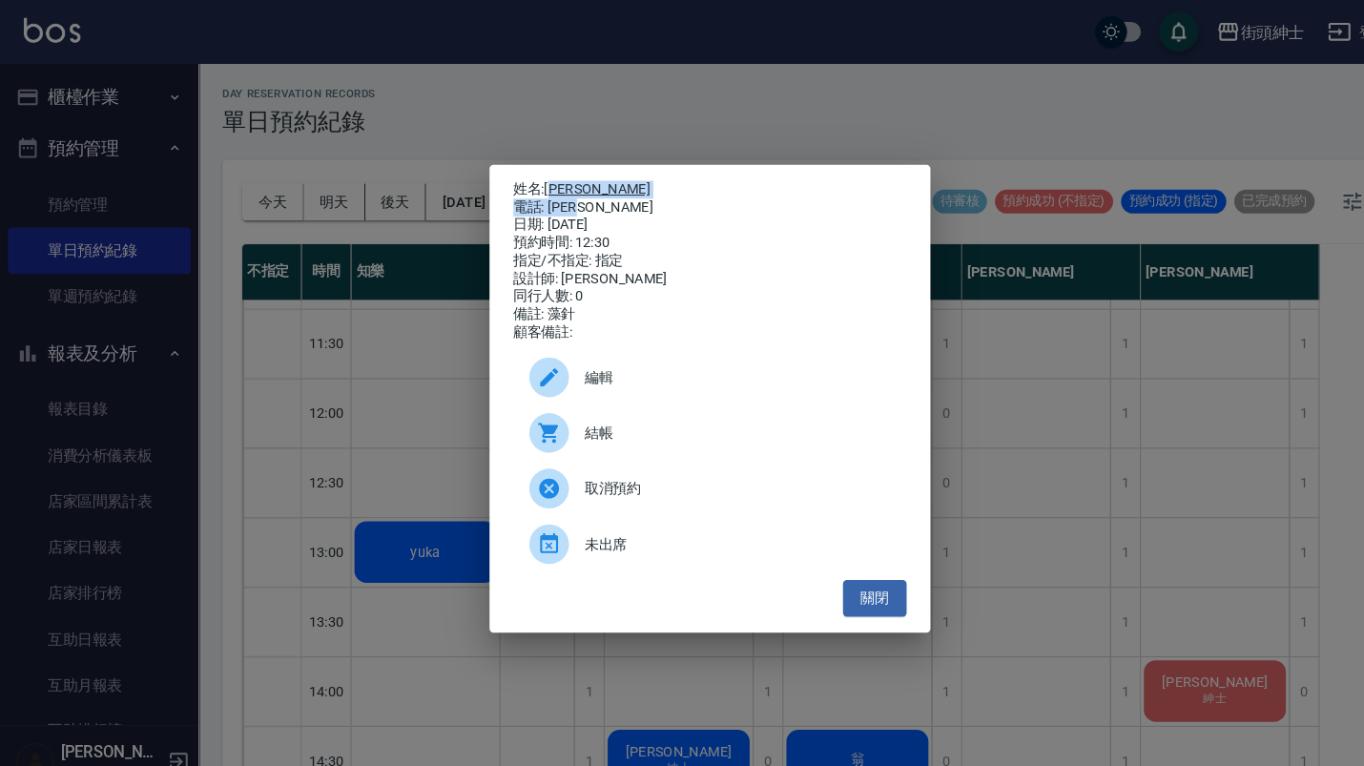
drag, startPoint x: 564, startPoint y: 197, endPoint x: 528, endPoint y: 175, distance: 42.1
click at [528, 175] on div "姓名: leo哥 電話: leo哥 日期: 2025/08/19 預約時間: 12:30 指定/不指定: 指定 設計師: Cherry 同行人數: 0 備註:…" at bounding box center [682, 251] width 378 height 155
click at [604, 195] on div "電話: leo哥" at bounding box center [682, 199] width 378 height 17
drag, startPoint x: 592, startPoint y: 195, endPoint x: 525, endPoint y: 196, distance: 67.7
click at [525, 196] on div "電話: leo哥" at bounding box center [682, 199] width 378 height 17
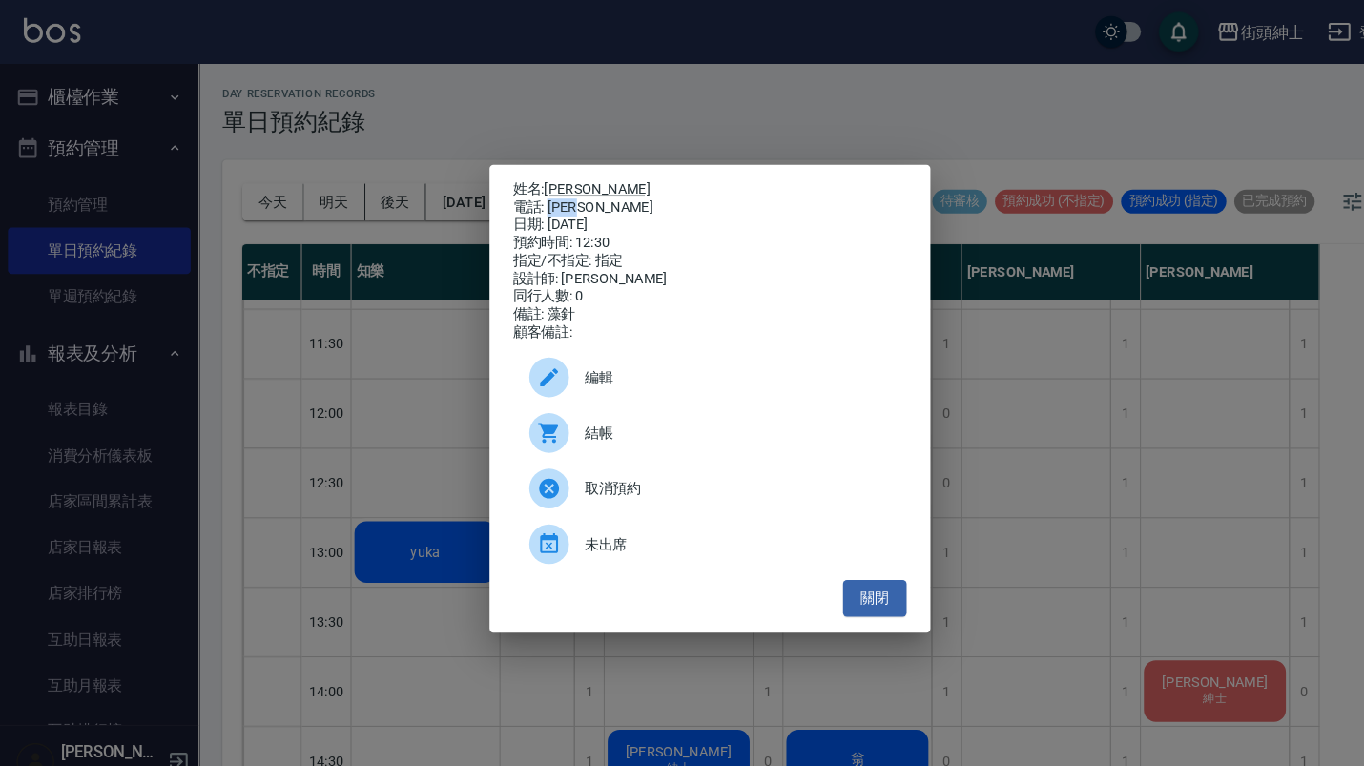
copy div "leo哥"
click at [921, 88] on div "姓名: leo哥 電話: leo哥 日期: 2025/08/19 預約時間: 12:30 指定/不指定: 指定 設計師: Cherry 同行人數: 0 備註:…" at bounding box center [682, 383] width 1364 height 766
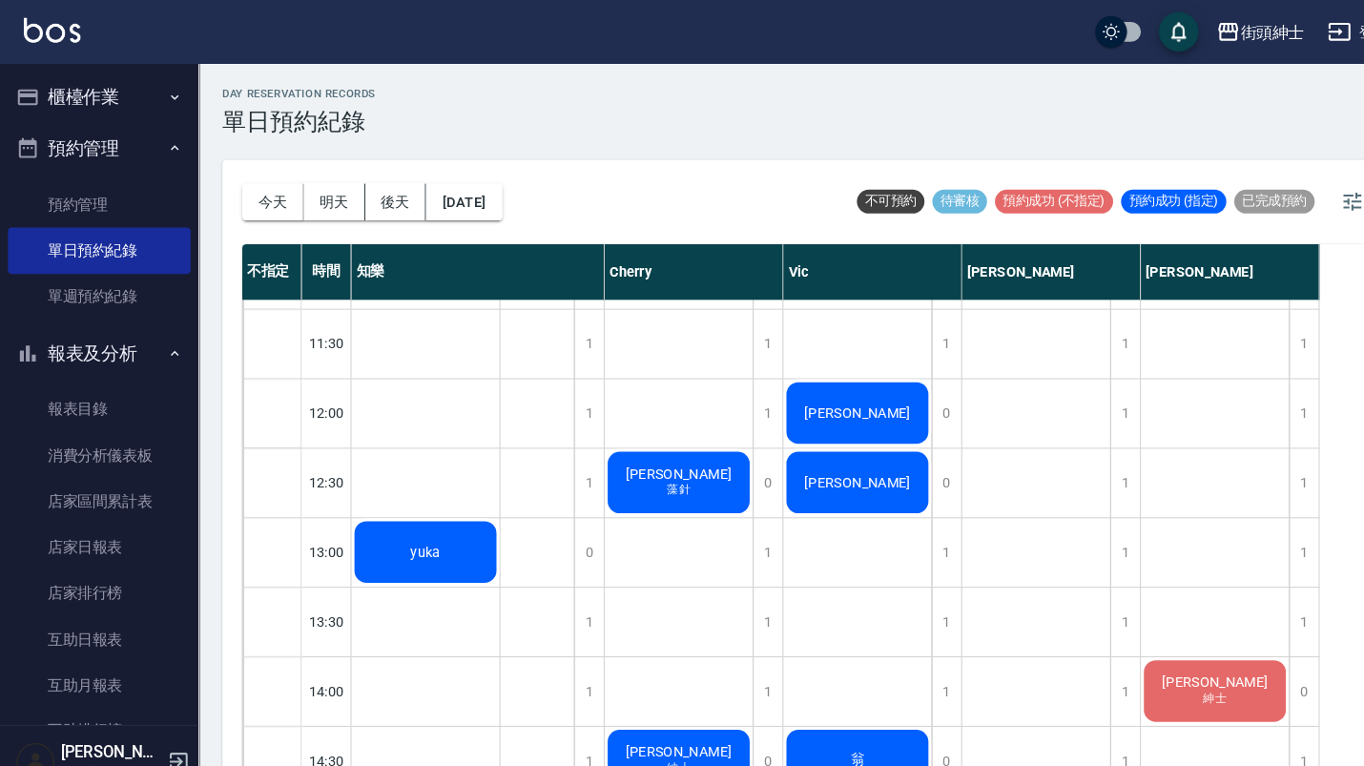
scroll to position [368, 0]
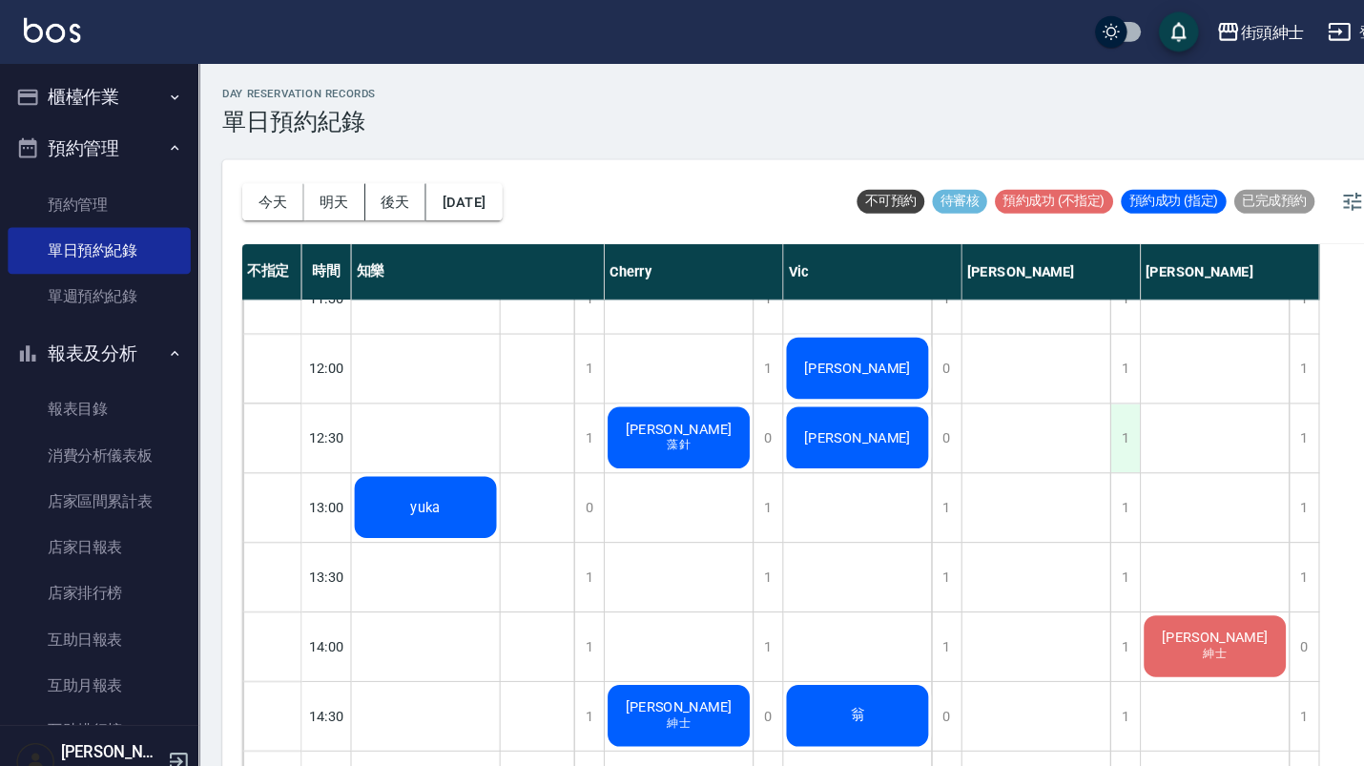
click at [1081, 404] on div "1" at bounding box center [1080, 421] width 29 height 66
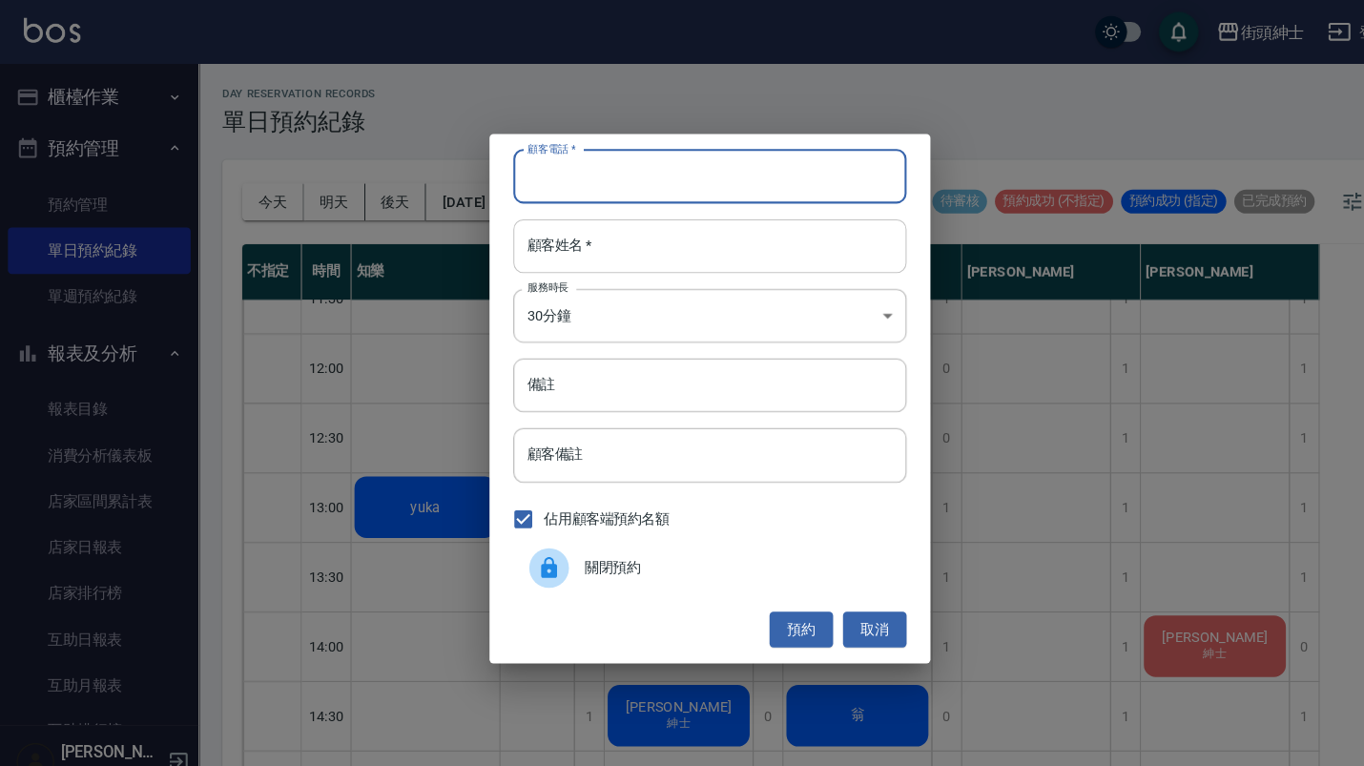
paste input "leo哥"
type input "leo哥"
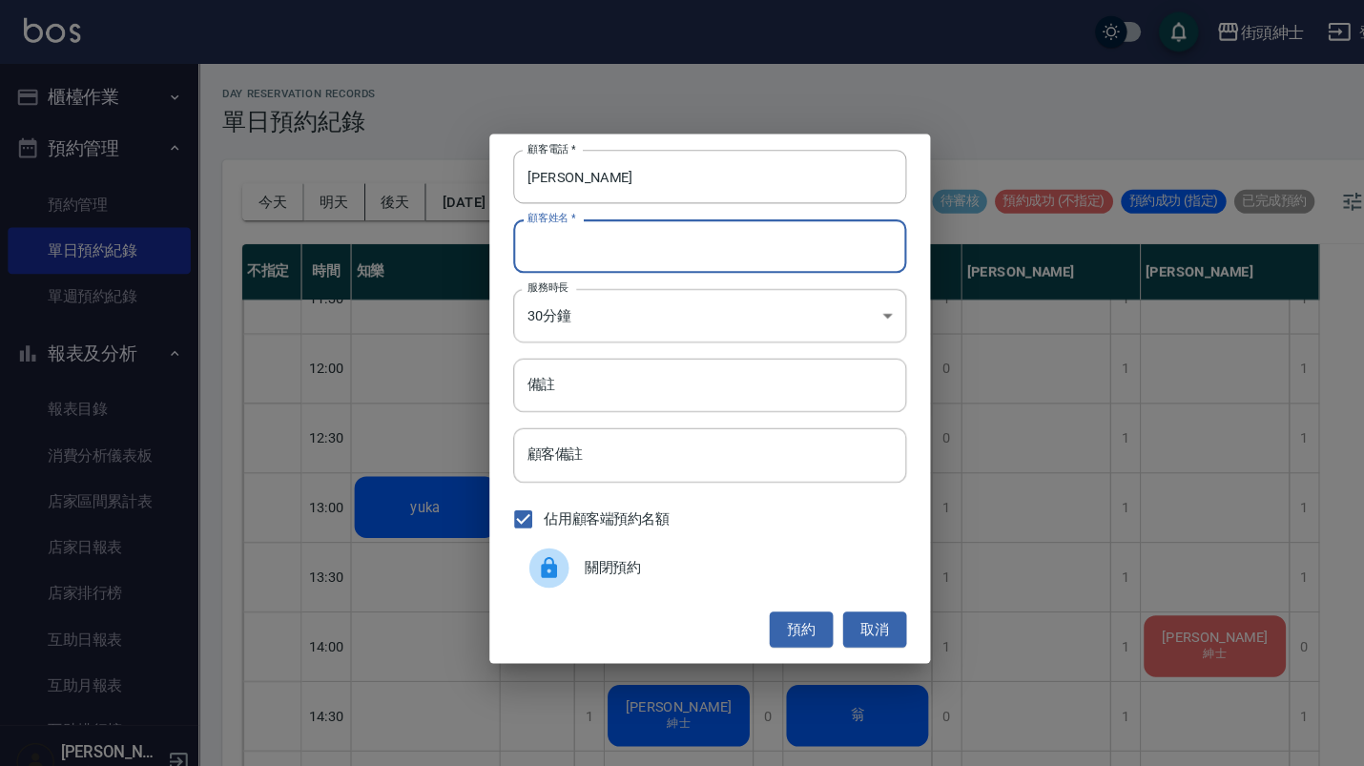
paste input "leo哥"
type input "leo哥"
click at [773, 607] on button "預約" at bounding box center [769, 605] width 61 height 35
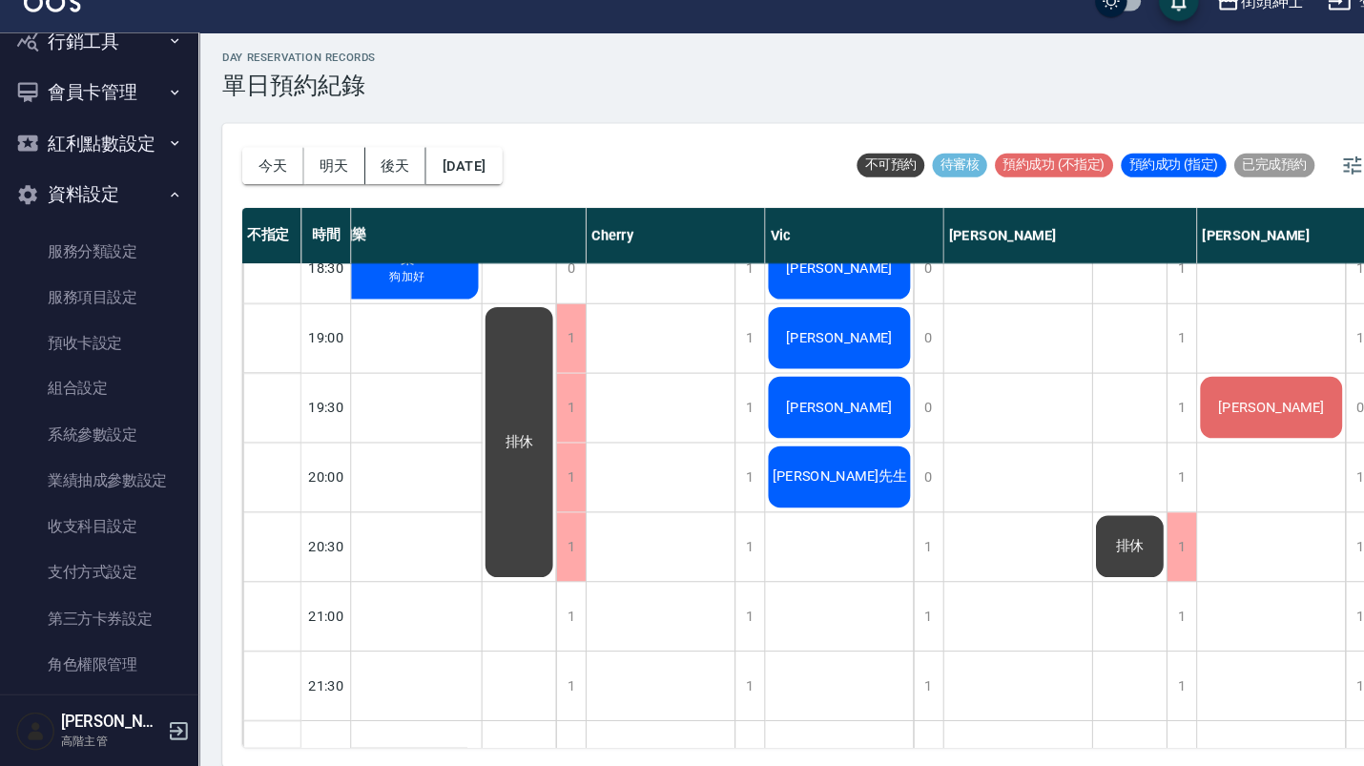
scroll to position [2381, 0]
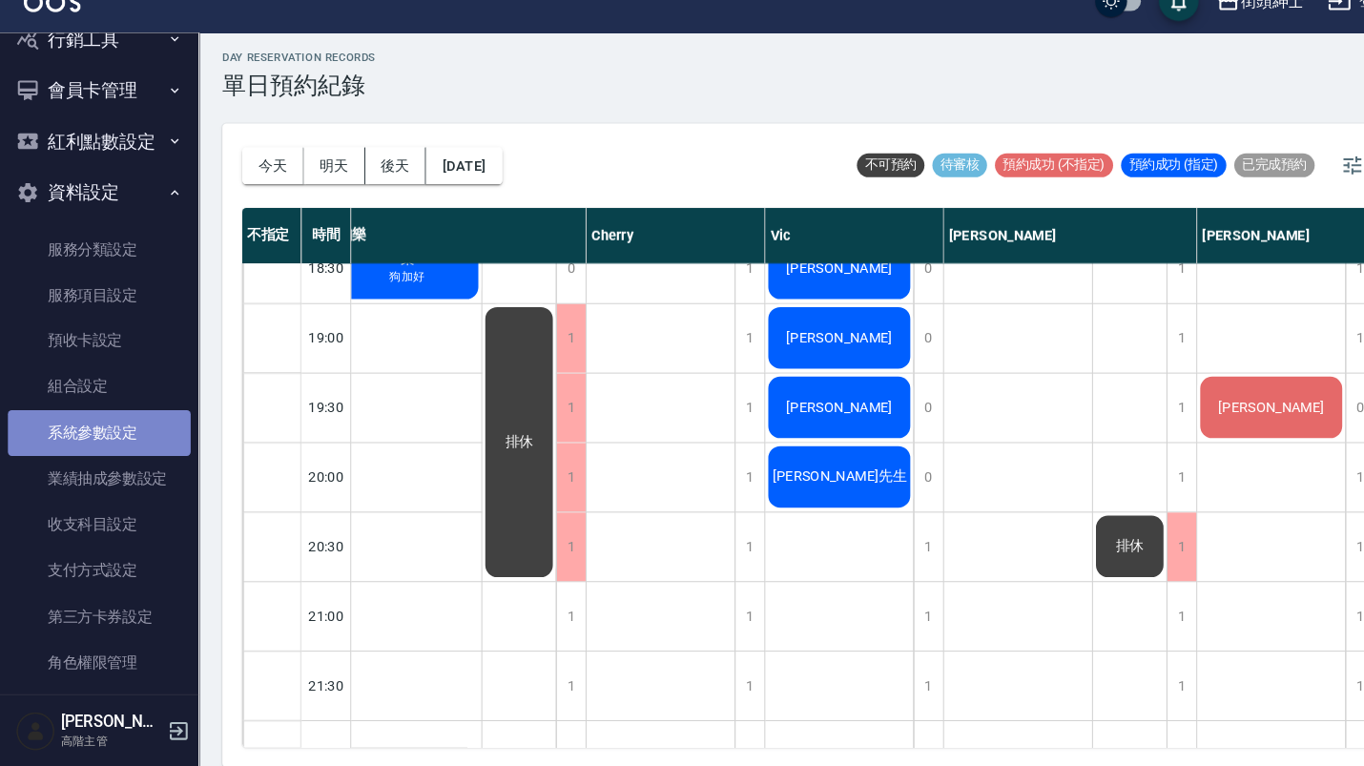
click at [97, 423] on link "系統參數設定" at bounding box center [95, 445] width 175 height 44
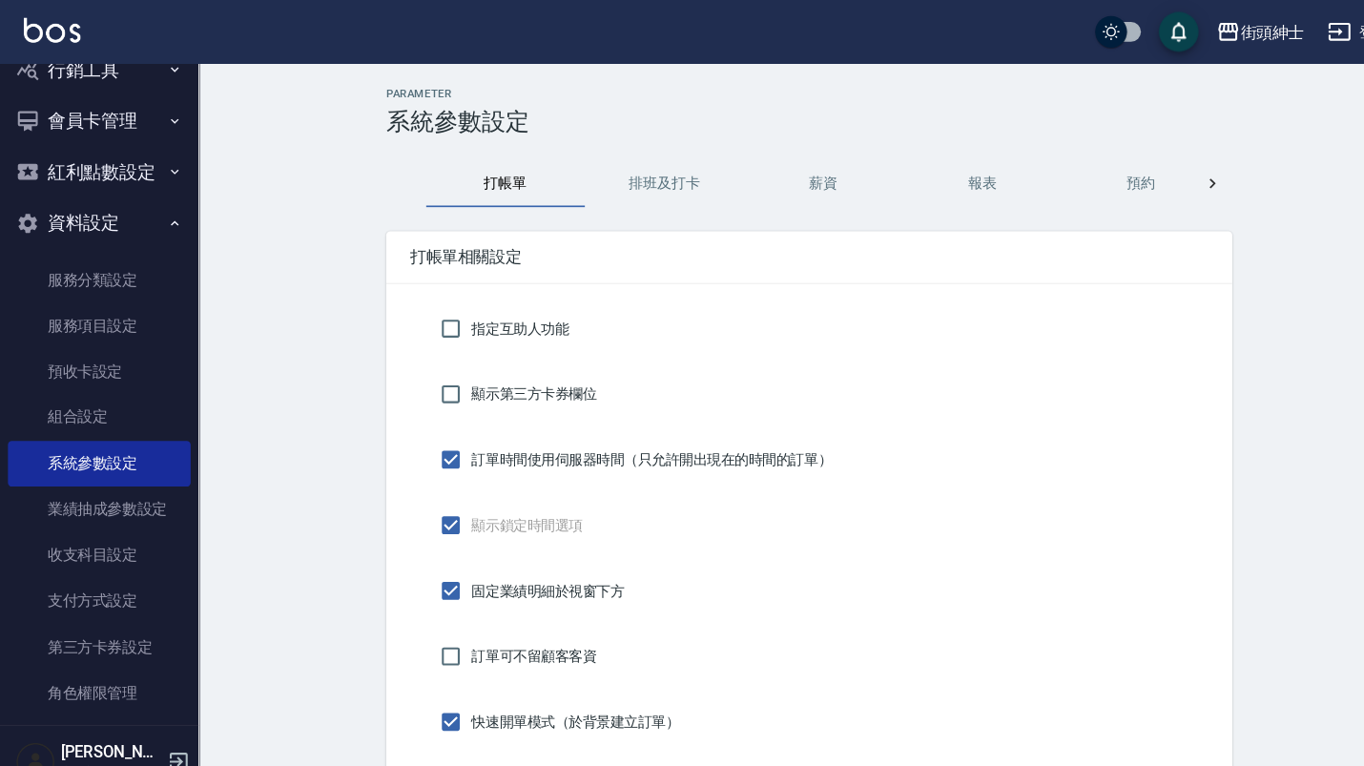
click at [1085, 173] on button "預約" at bounding box center [1096, 177] width 153 height 46
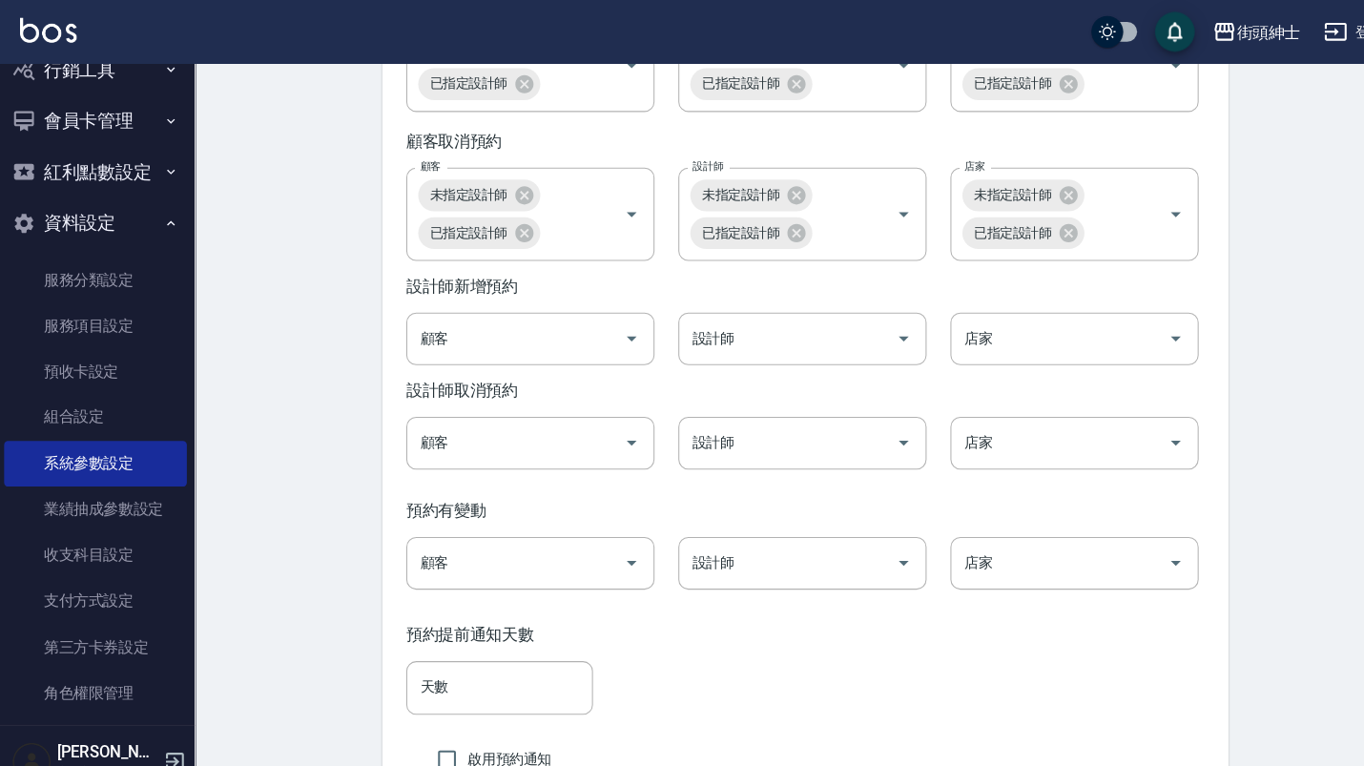
scroll to position [2938, 0]
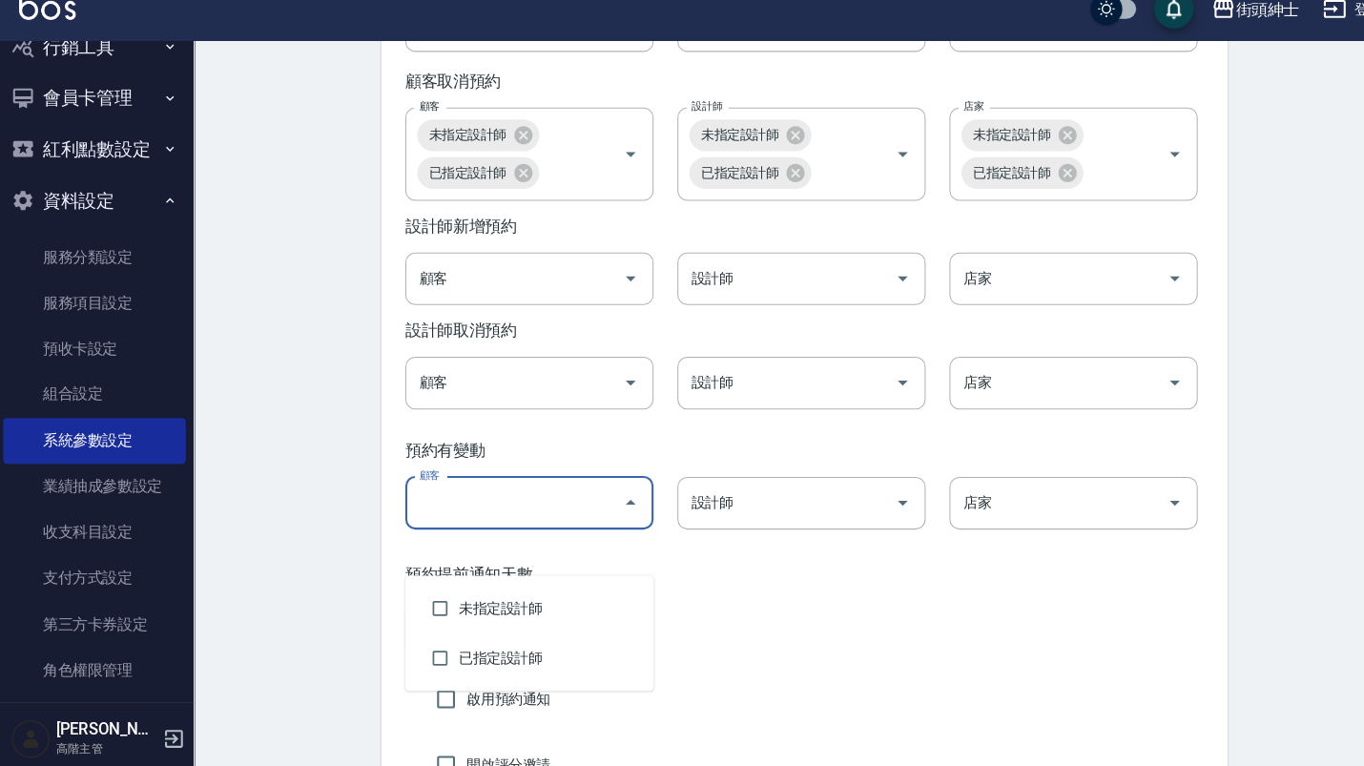
click at [567, 522] on input "顧客" at bounding box center [498, 504] width 193 height 33
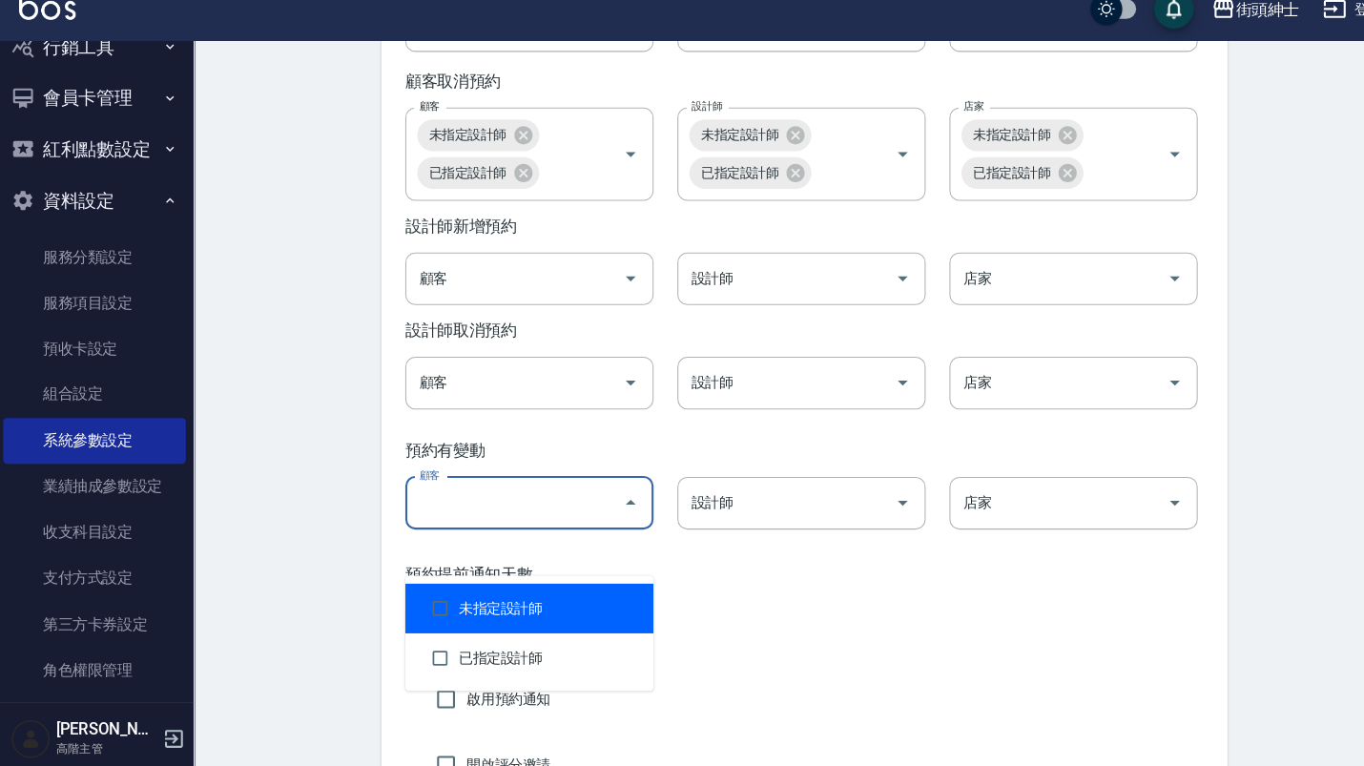
click at [694, 617] on div "預約提前通知天數 天數 天數" at bounding box center [777, 608] width 767 height 86
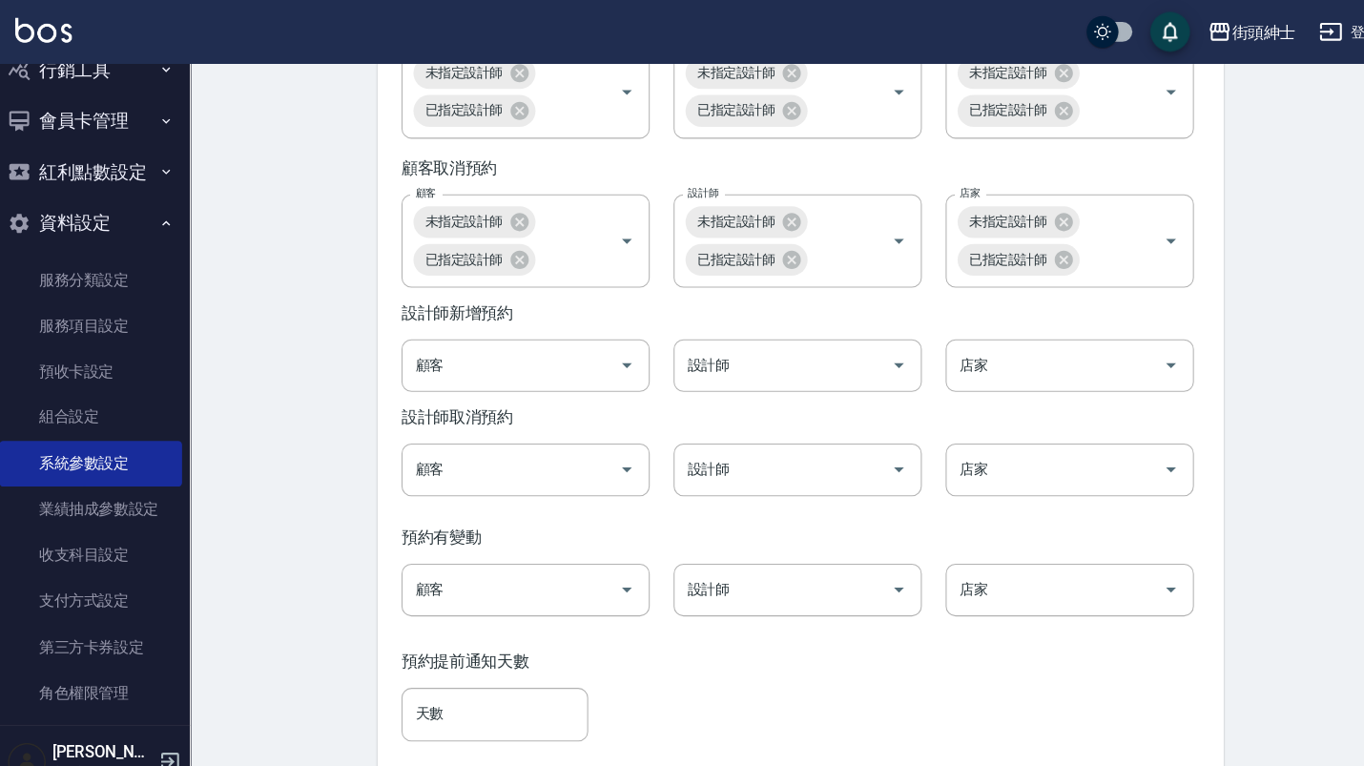
scroll to position [2873, 0]
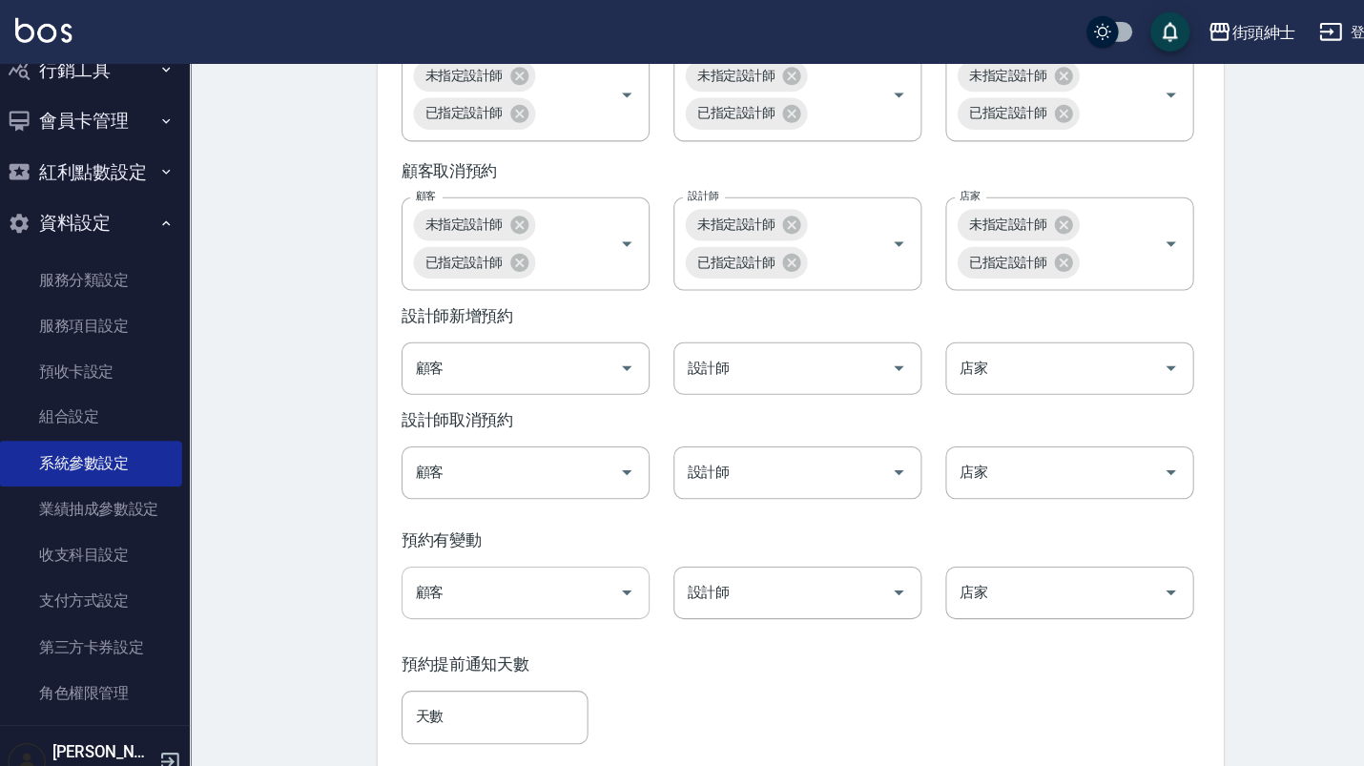
click at [604, 581] on icon "Open" at bounding box center [610, 569] width 23 height 23
click at [688, 530] on div "預約有變動" at bounding box center [777, 520] width 767 height 20
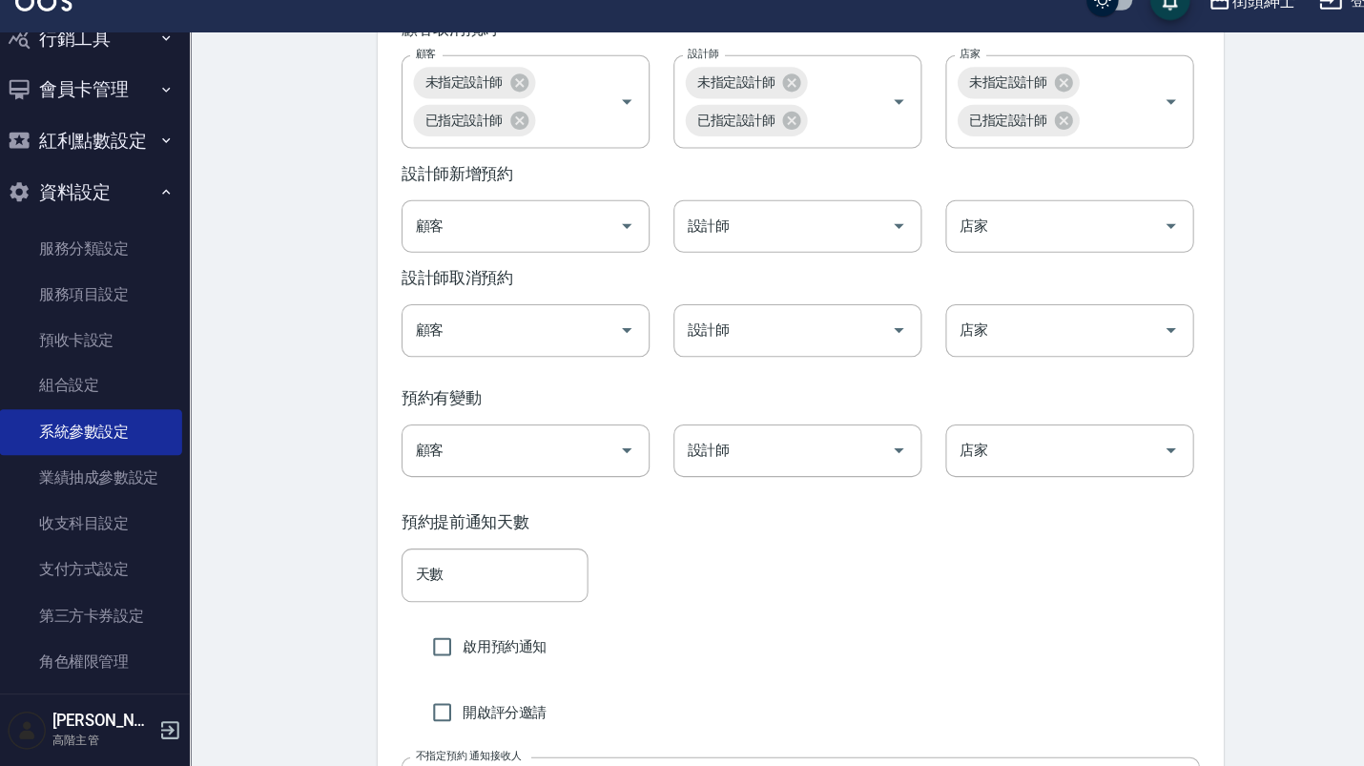
scroll to position [2981, 0]
click at [548, 475] on input "顧客" at bounding box center [498, 461] width 193 height 33
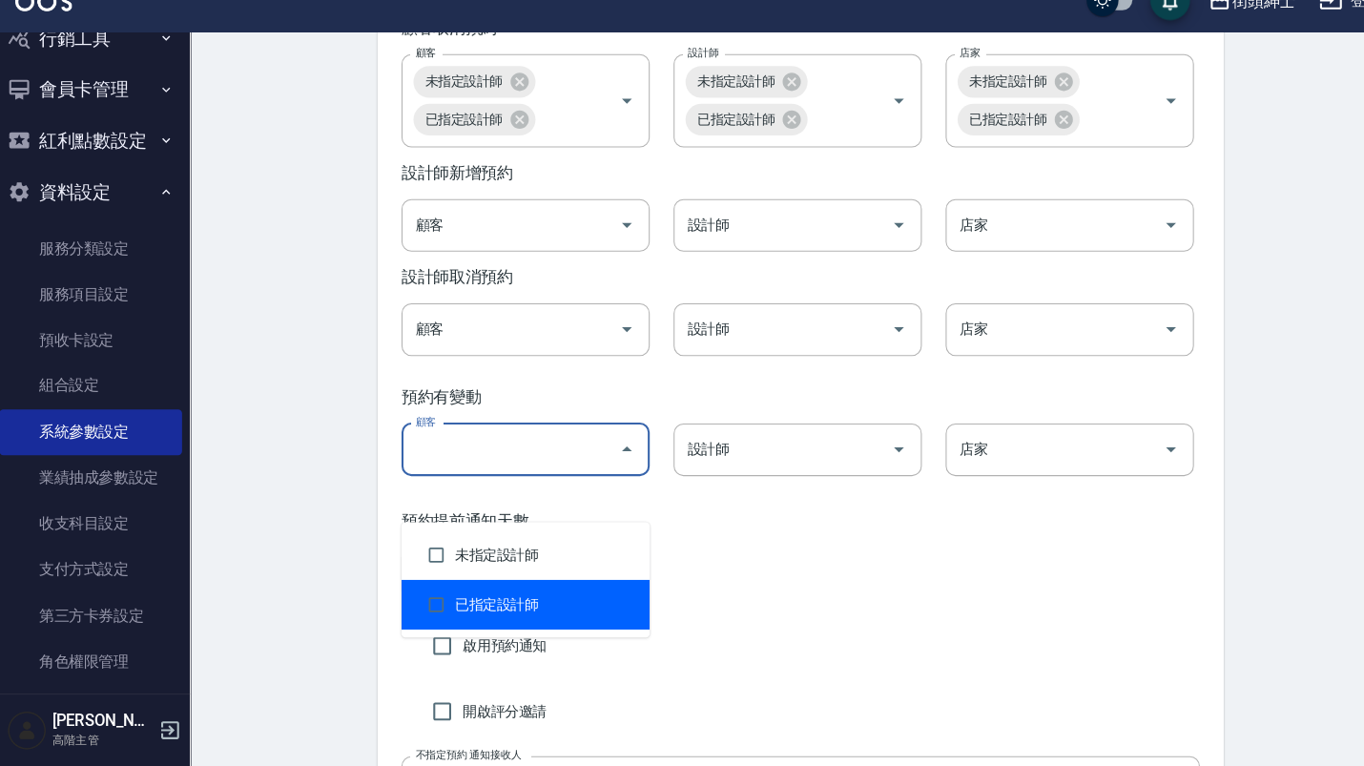
click at [568, 588] on li "已指定設計師" at bounding box center [513, 612] width 238 height 48
checkbox input "true"
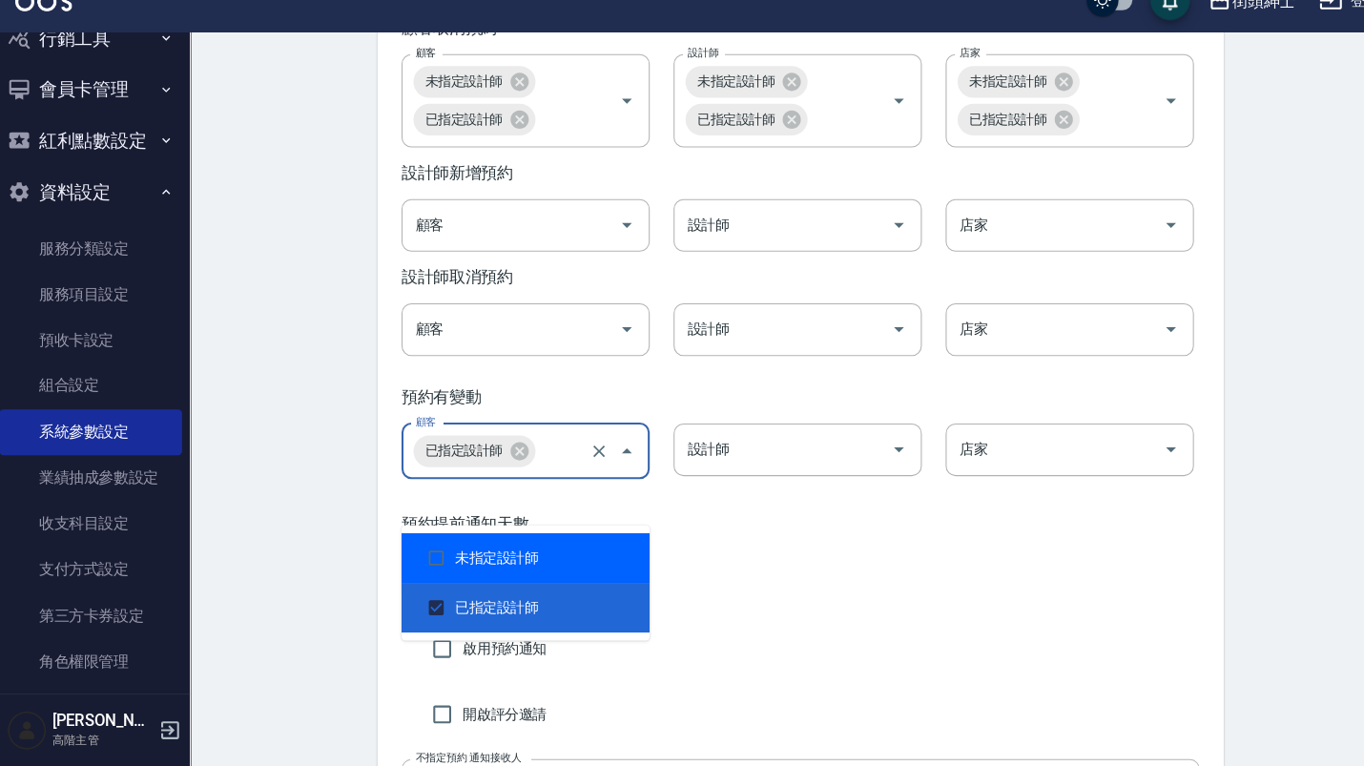
click at [558, 543] on li "未指定設計師" at bounding box center [513, 567] width 238 height 48
checkbox input "true"
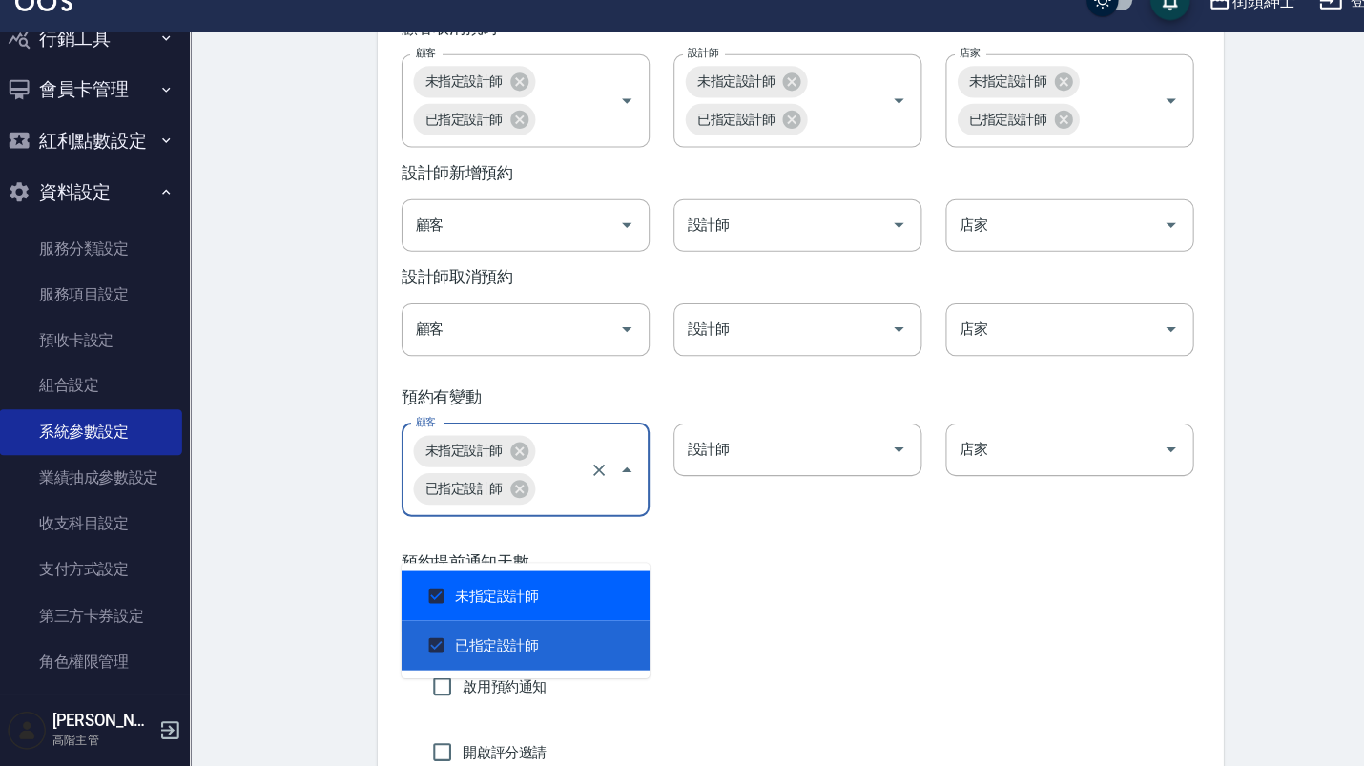
click at [697, 526] on div "設計師 設計師" at bounding box center [762, 470] width 261 height 113
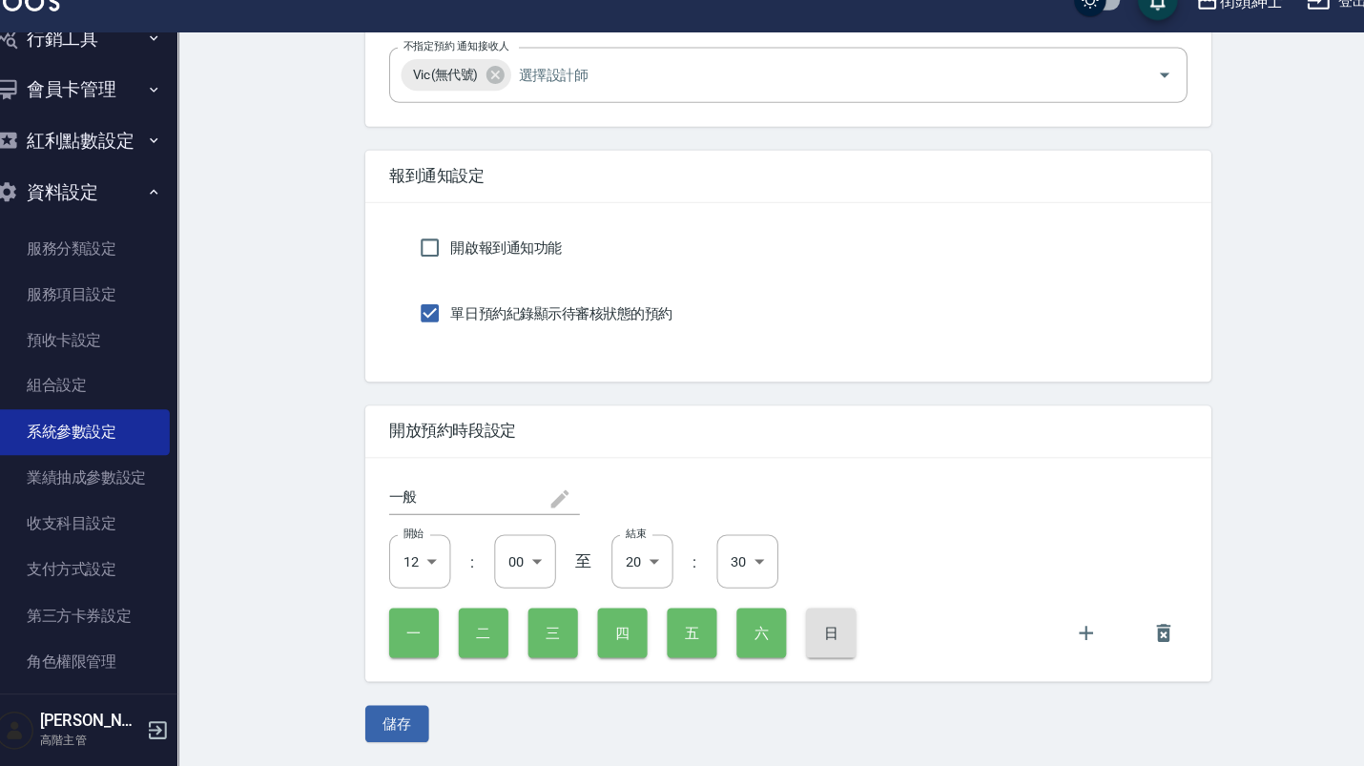
scroll to position [3747, 0]
click at [380, 708] on button "儲存" at bounding box center [401, 725] width 61 height 35
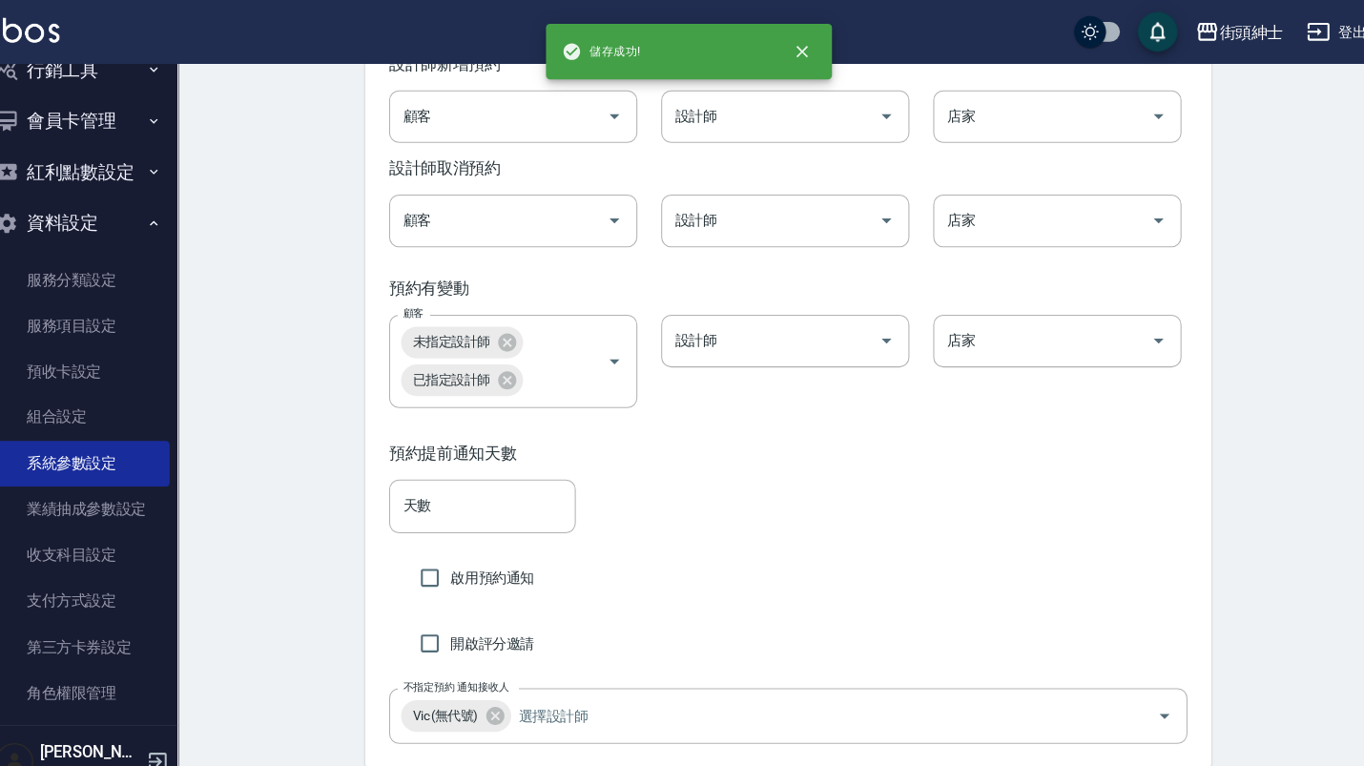
scroll to position [3114, 0]
